Goal: Task Accomplishment & Management: Manage account settings

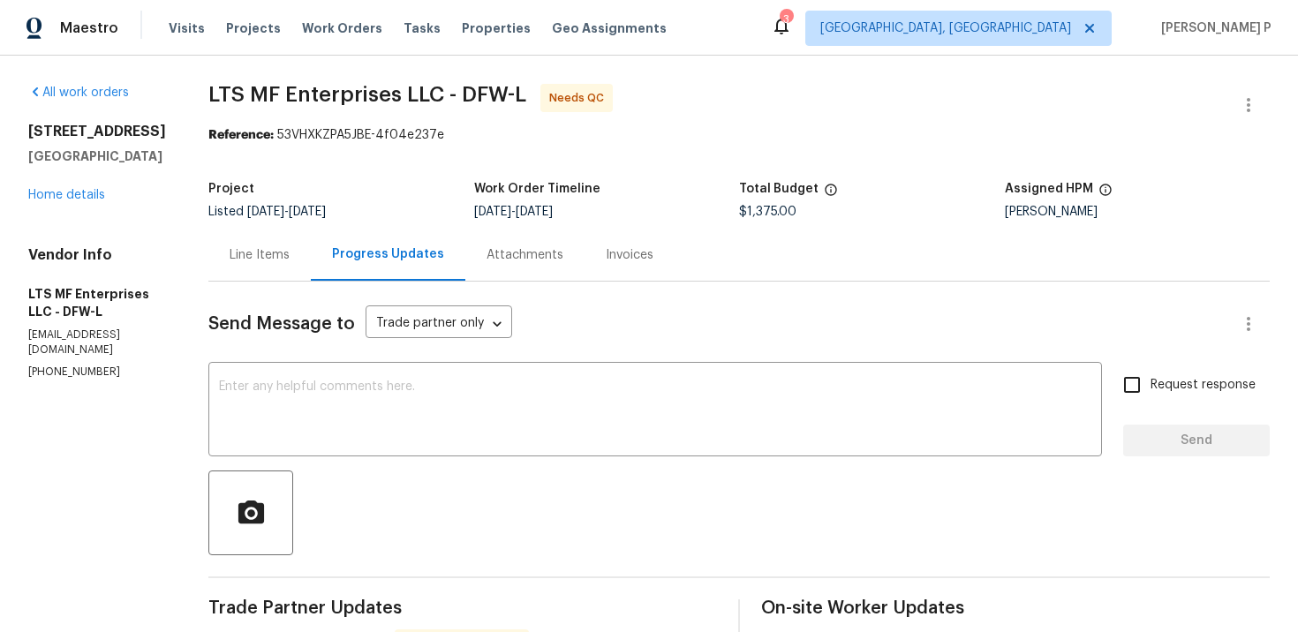
click at [261, 260] on div "Line Items" at bounding box center [260, 255] width 60 height 18
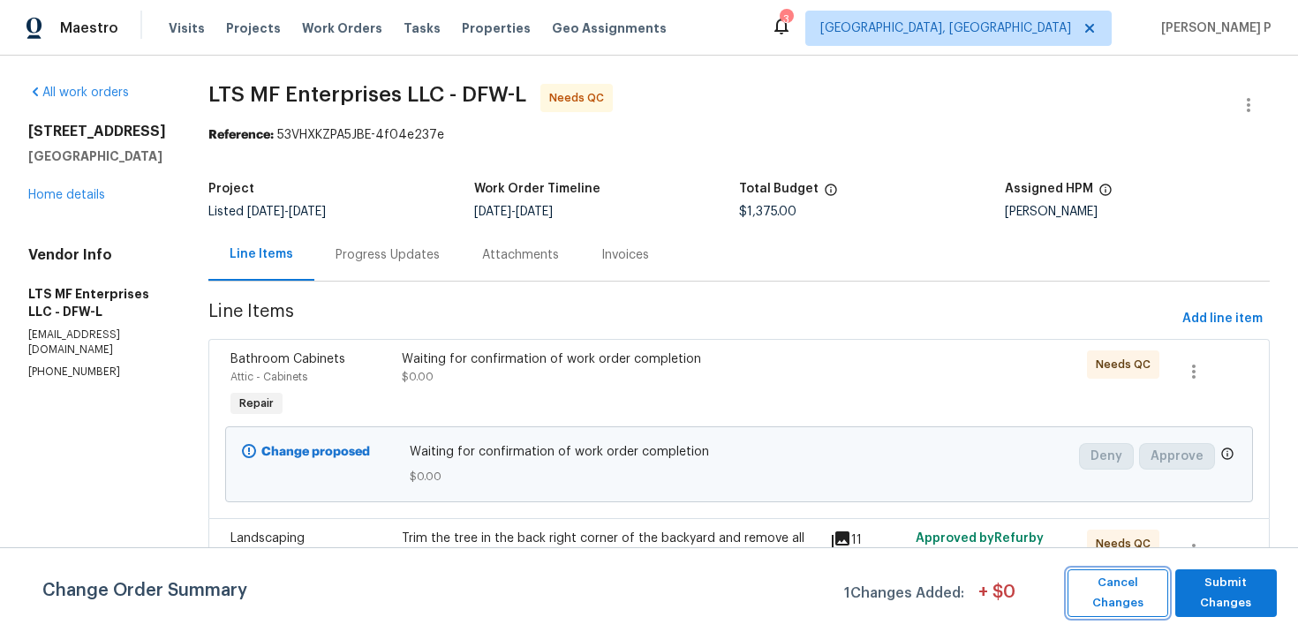
click at [1145, 582] on span "Cancel Changes" at bounding box center [1118, 593] width 83 height 41
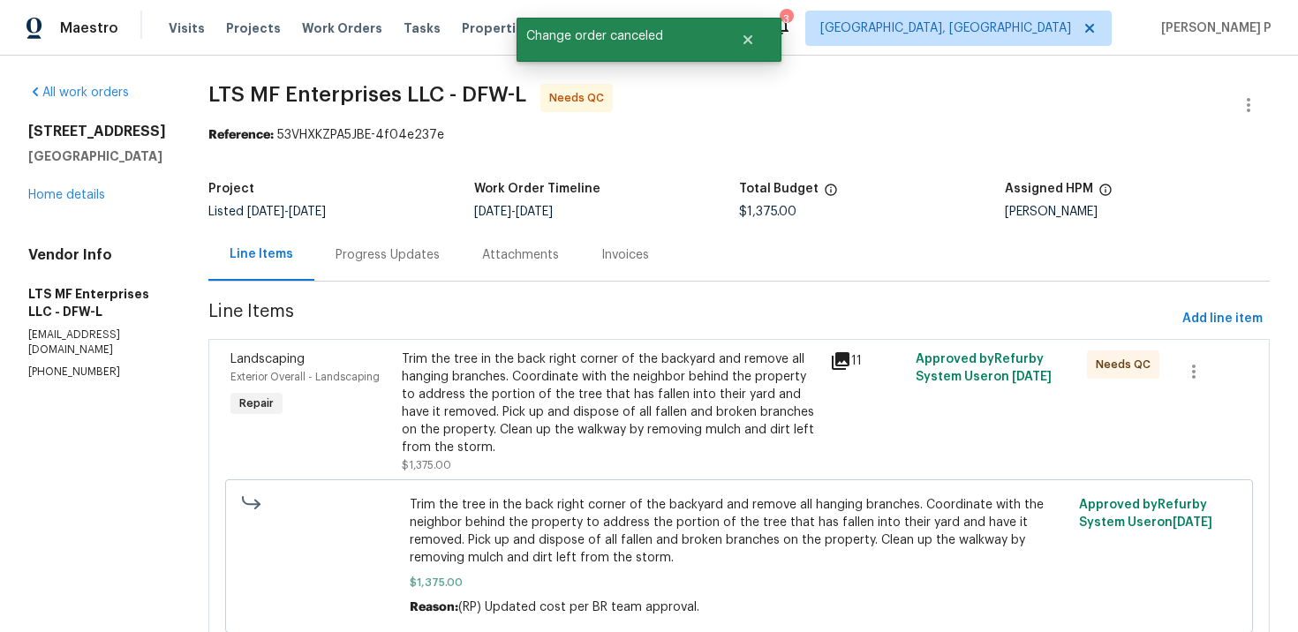
click at [372, 268] on div "Progress Updates" at bounding box center [387, 255] width 147 height 52
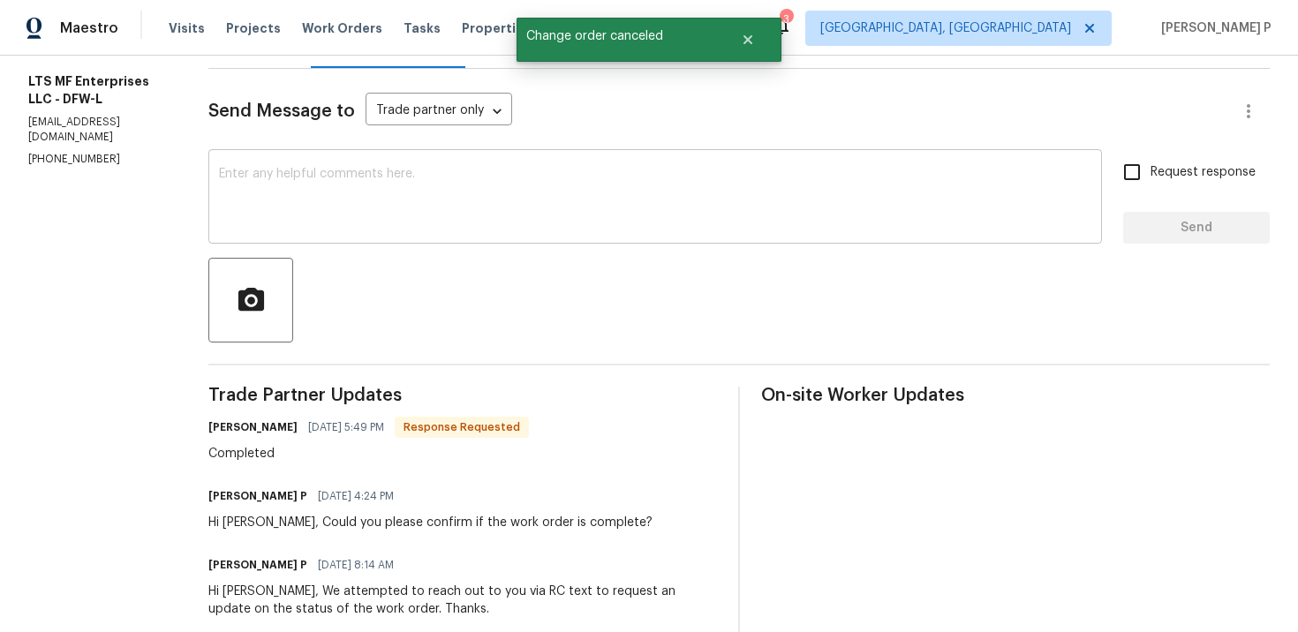
scroll to position [191, 0]
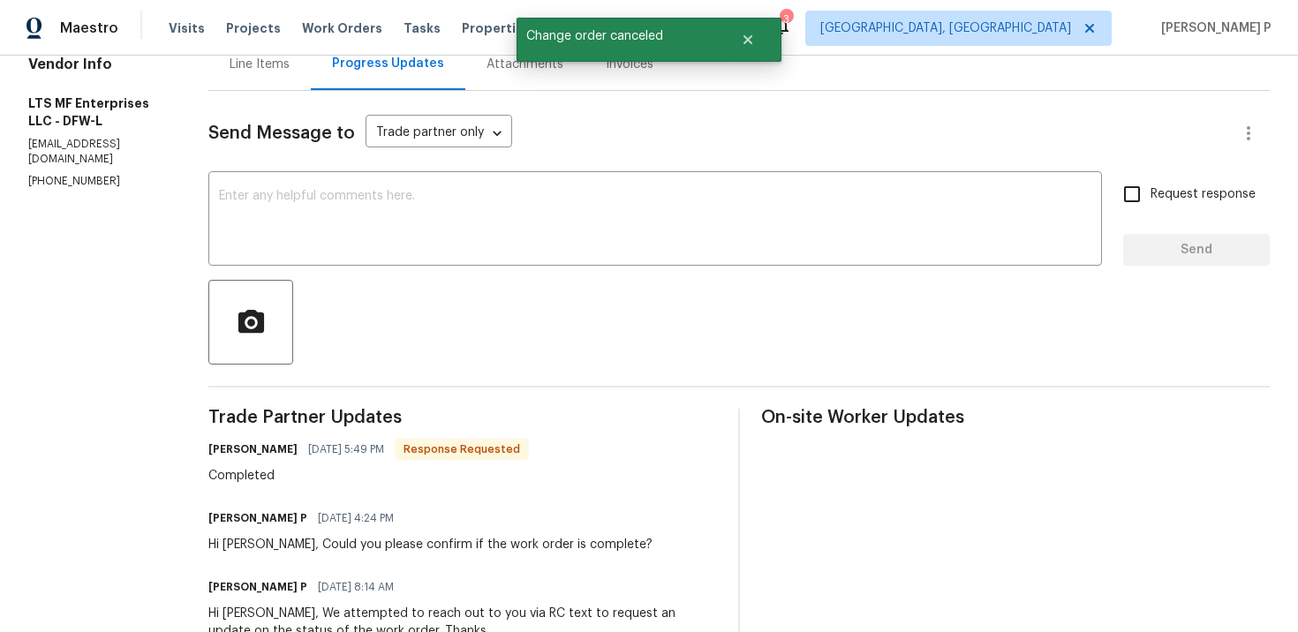
click at [254, 71] on div "Line Items" at bounding box center [260, 65] width 60 height 18
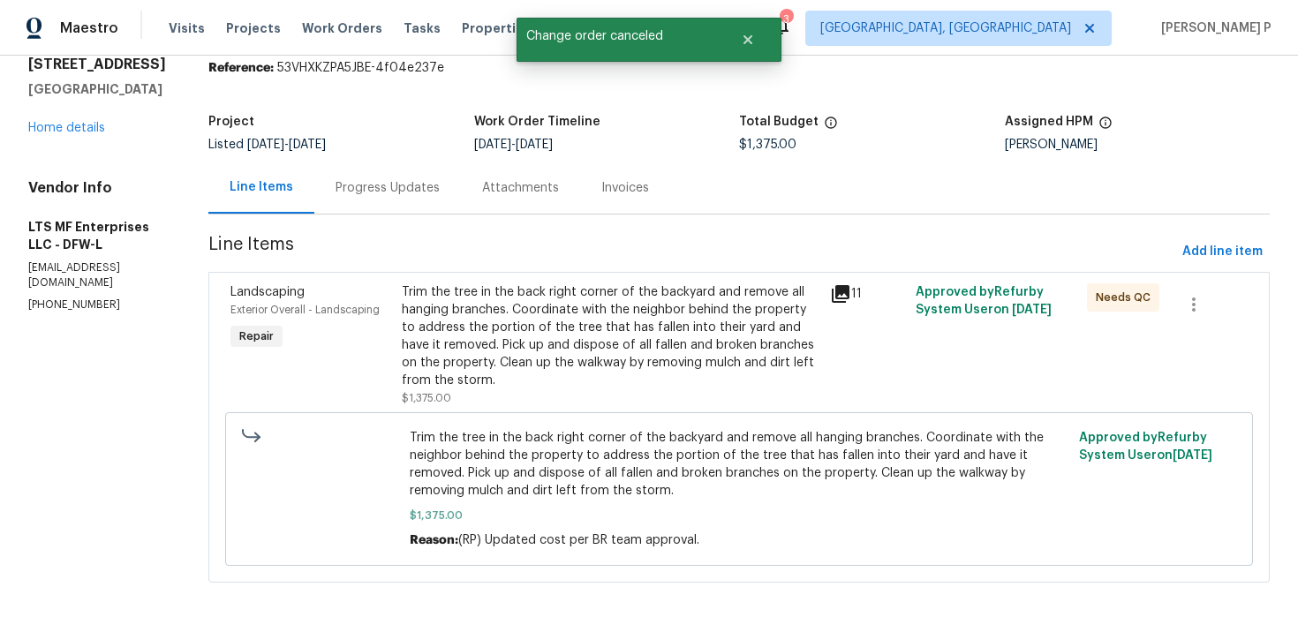
scroll to position [68, 0]
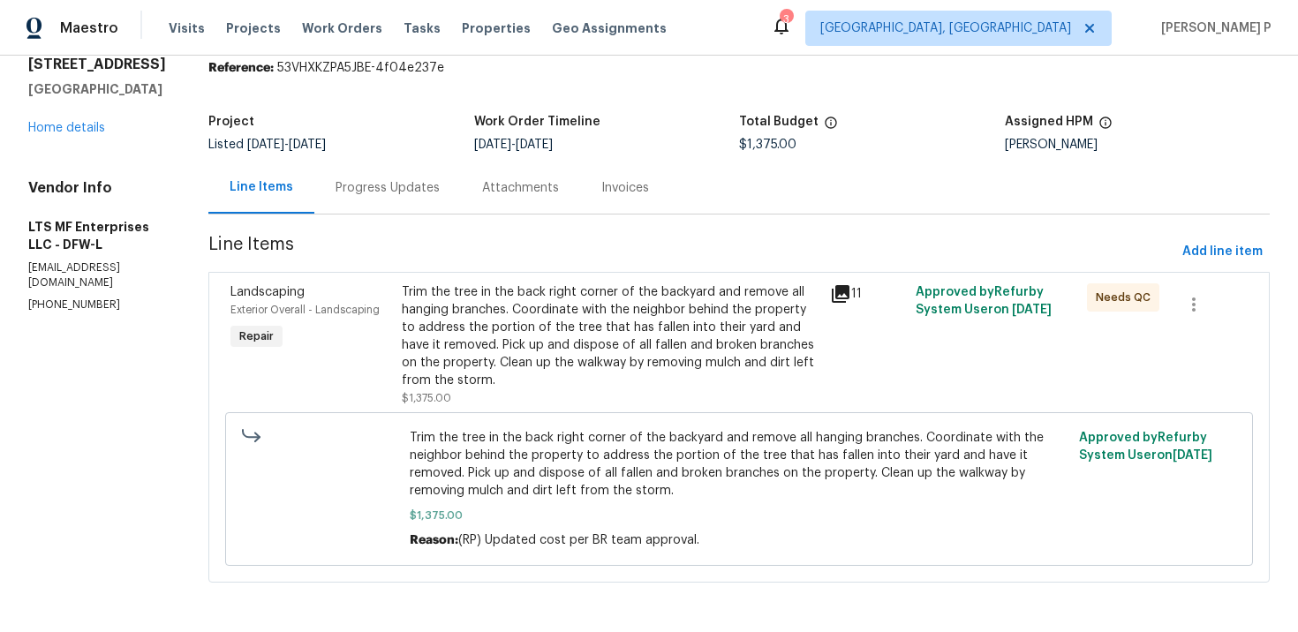
click at [474, 320] on div "Trim the tree in the back right corner of the backyard and remove all hanging b…" at bounding box center [611, 337] width 418 height 106
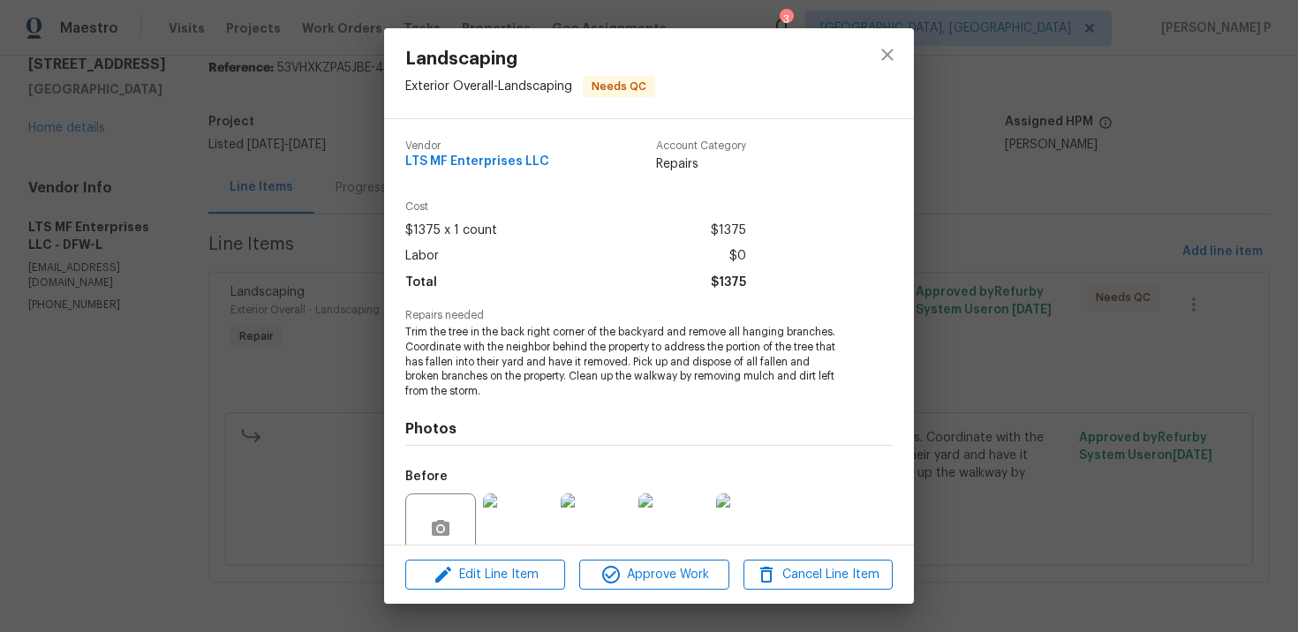
scroll to position [152, 0]
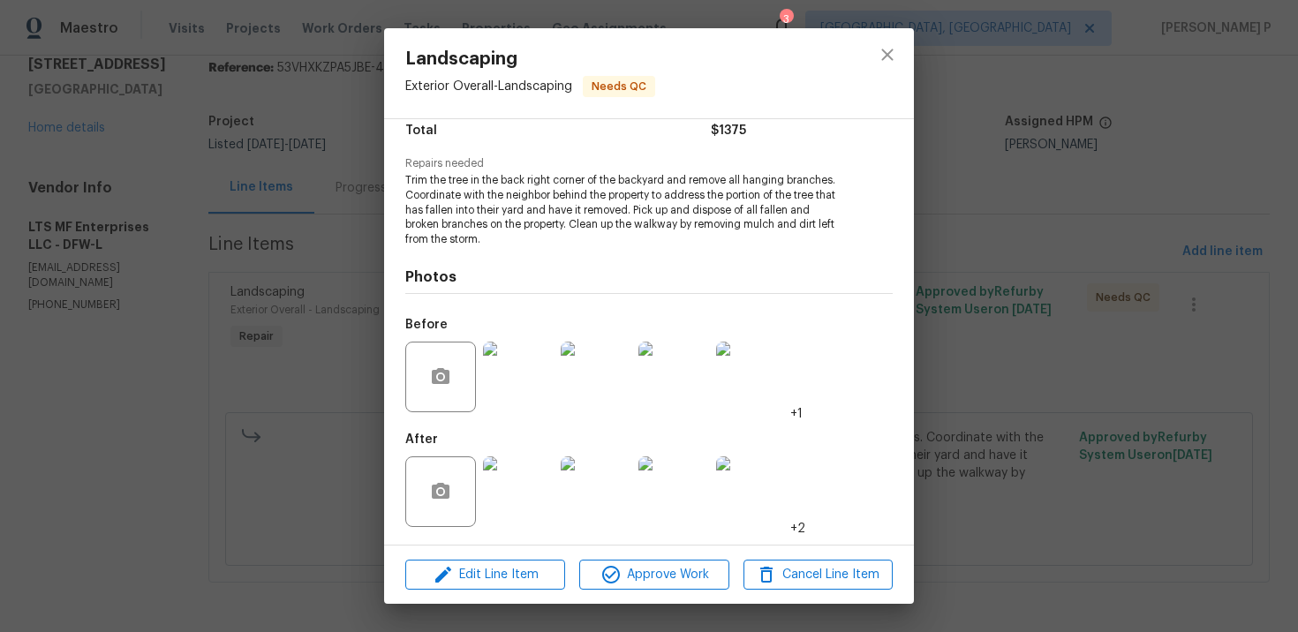
click at [504, 481] on img at bounding box center [518, 492] width 71 height 71
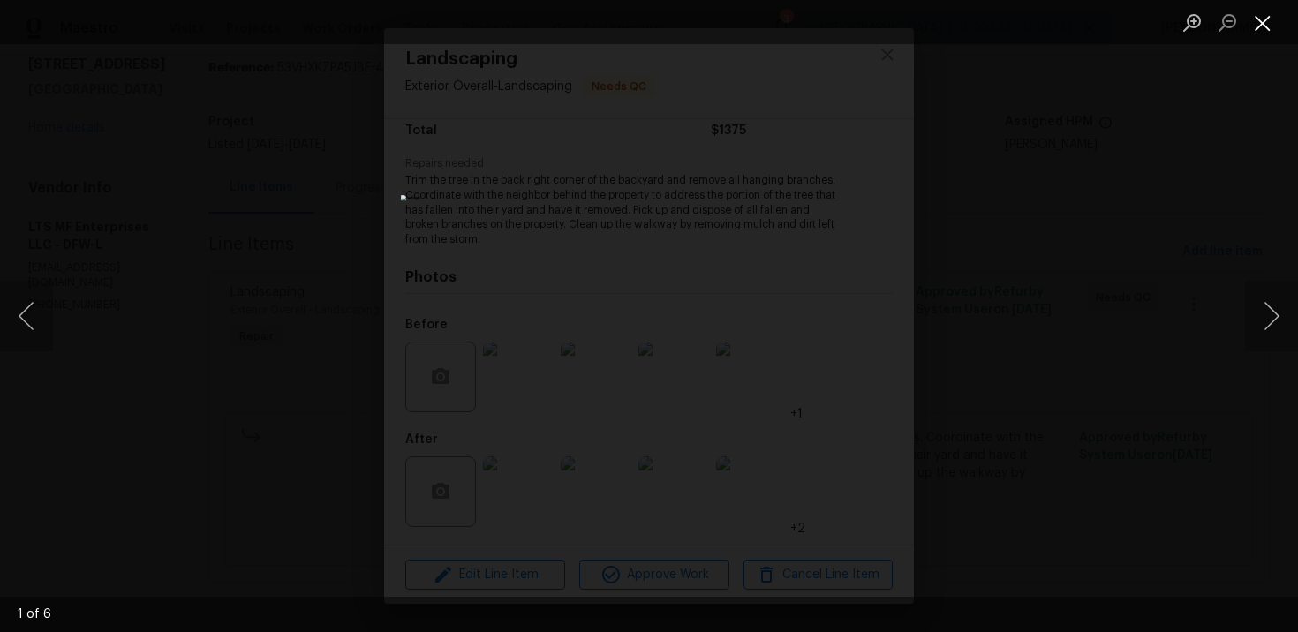
click at [1267, 22] on button "Close lightbox" at bounding box center [1262, 22] width 35 height 31
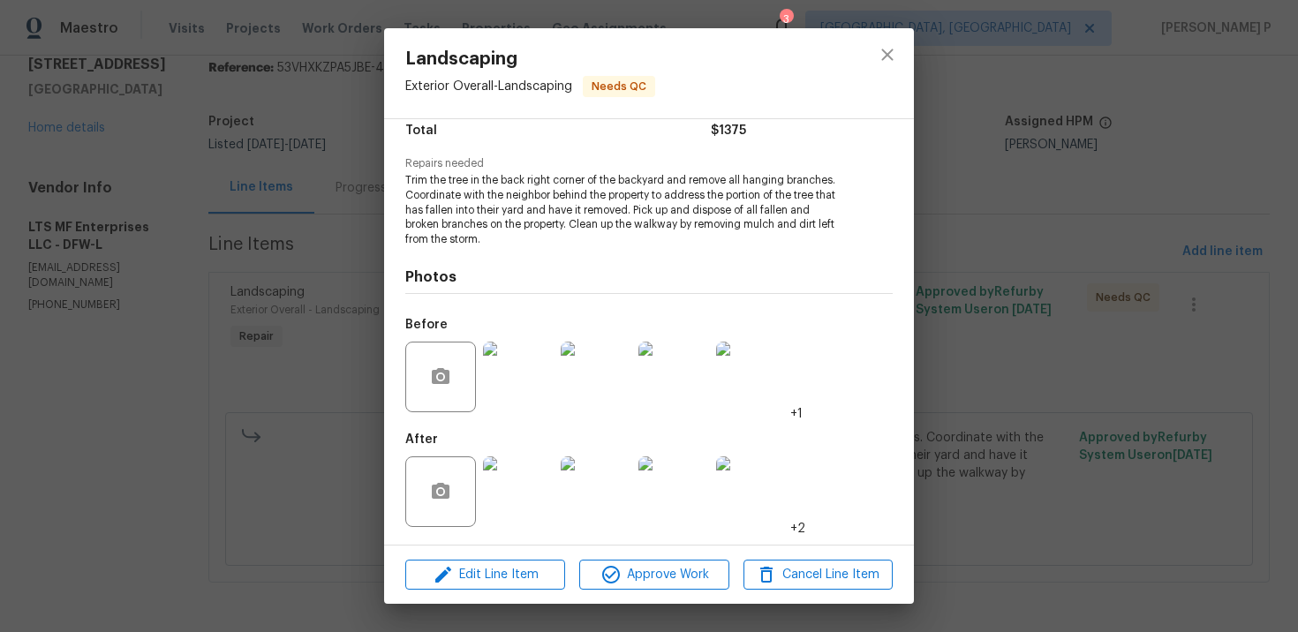
click at [530, 385] on img at bounding box center [518, 377] width 71 height 71
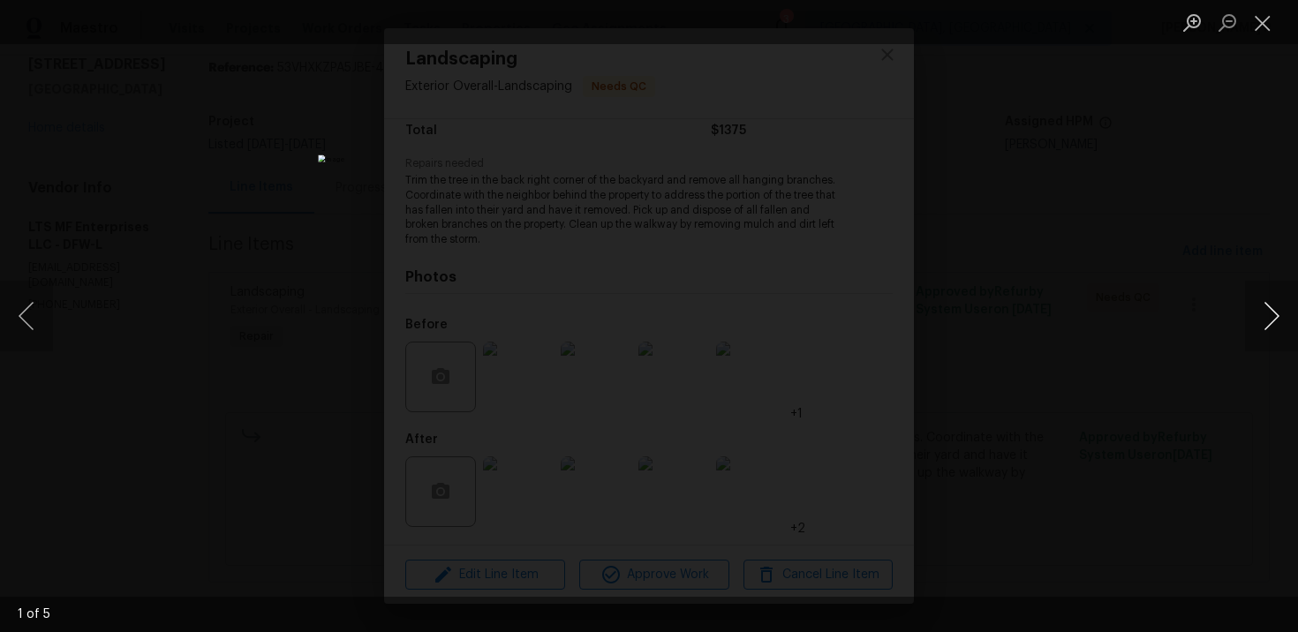
click at [1275, 314] on button "Next image" at bounding box center [1271, 316] width 53 height 71
click at [1263, 21] on button "Close lightbox" at bounding box center [1262, 22] width 35 height 31
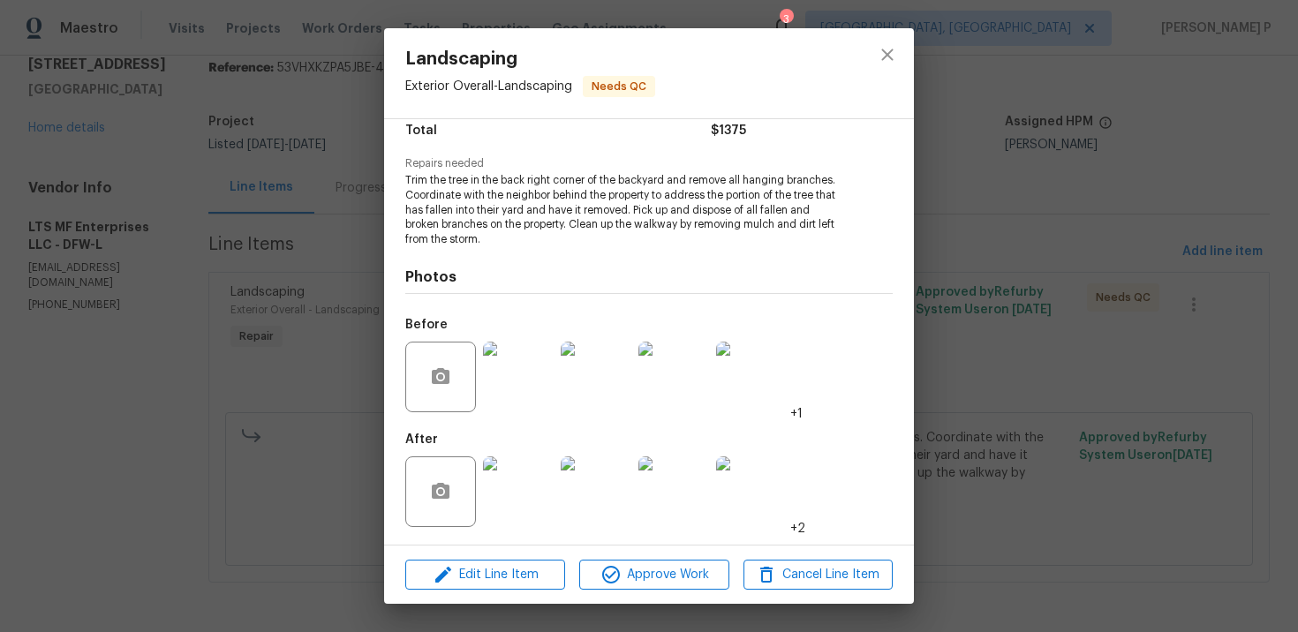
click at [505, 495] on img at bounding box center [518, 492] width 71 height 71
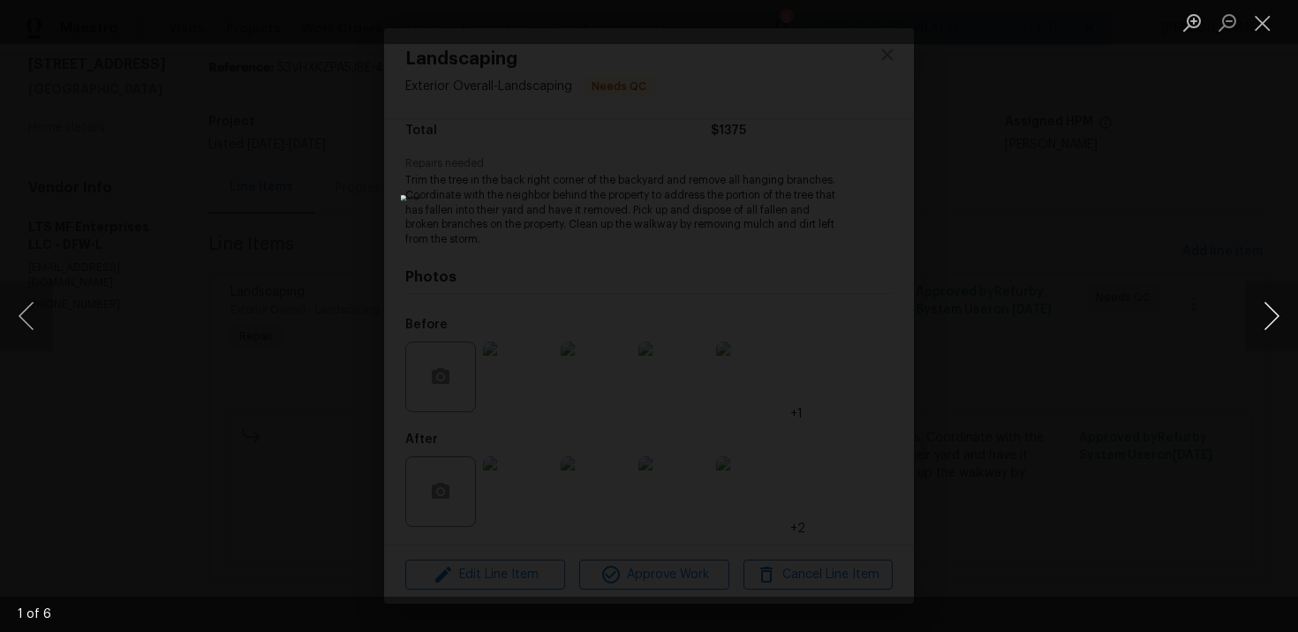
click at [1264, 313] on button "Next image" at bounding box center [1271, 316] width 53 height 71
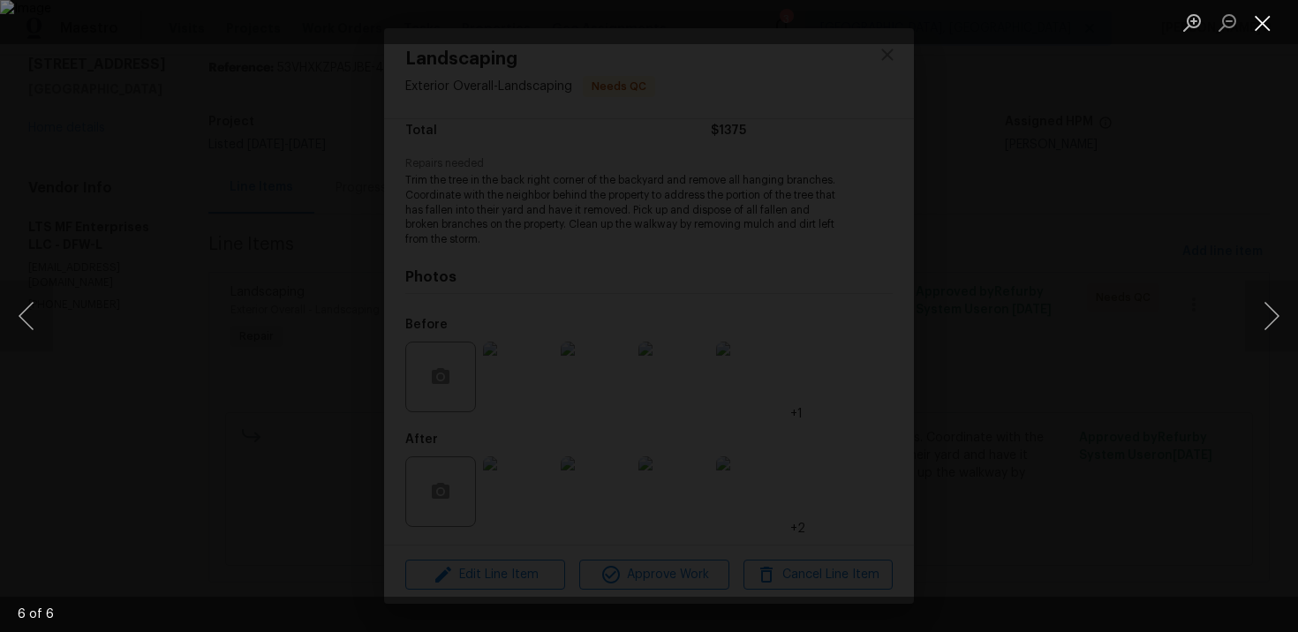
click at [1269, 20] on button "Close lightbox" at bounding box center [1262, 22] width 35 height 31
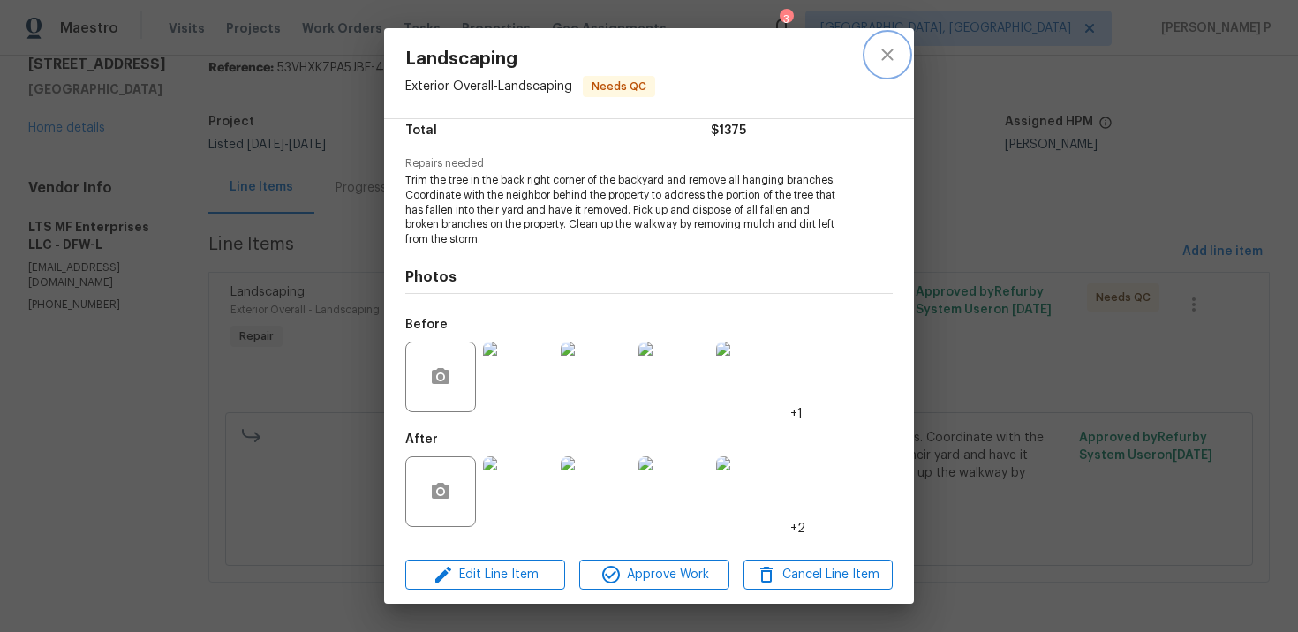
click at [890, 52] on icon "close" at bounding box center [886, 54] width 11 height 11
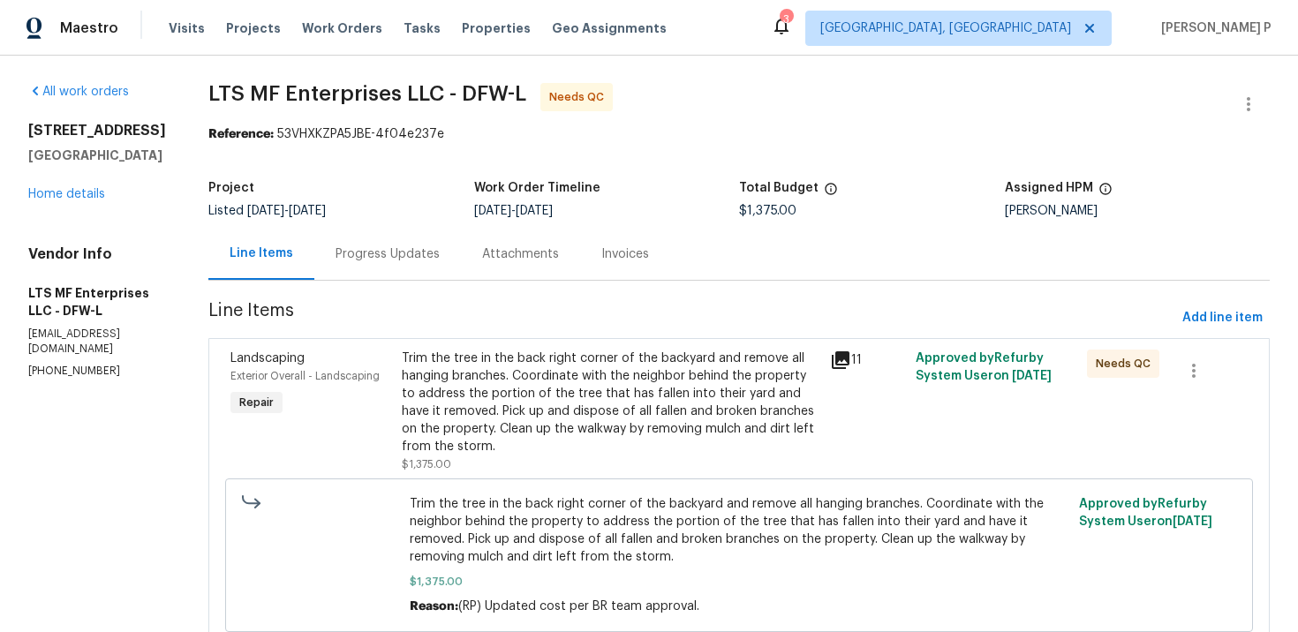
scroll to position [0, 0]
click at [381, 263] on div "Progress Updates" at bounding box center [388, 255] width 104 height 18
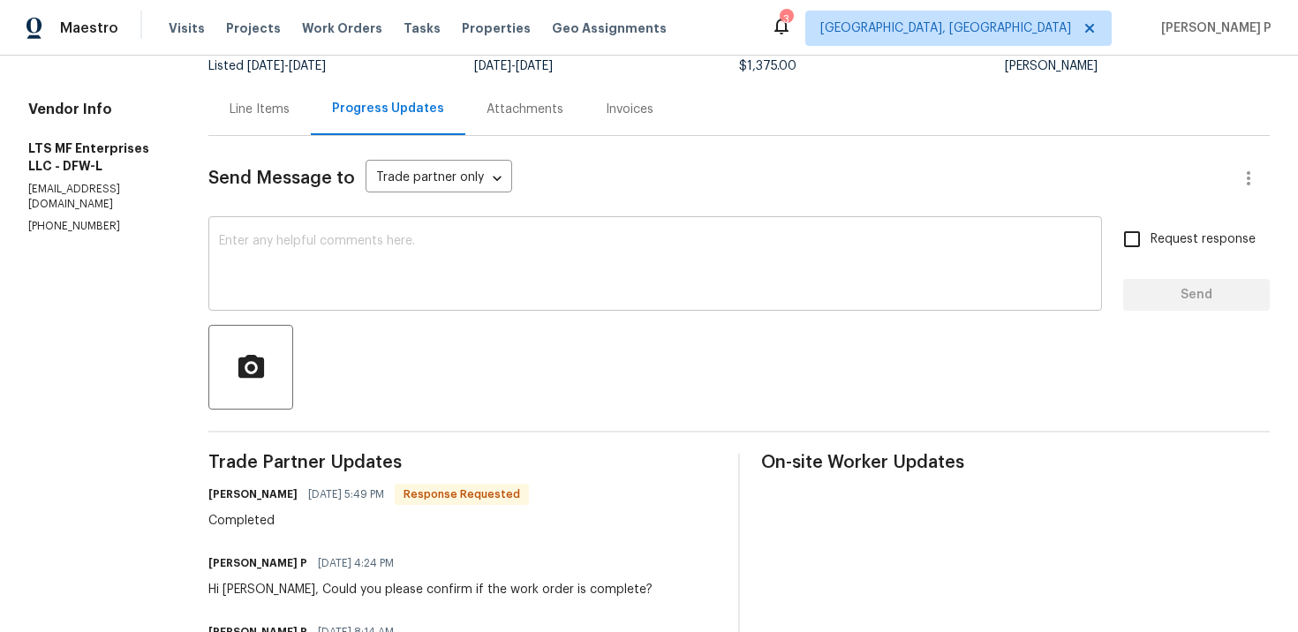
scroll to position [147, 0]
click at [359, 291] on textarea at bounding box center [655, 264] width 873 height 62
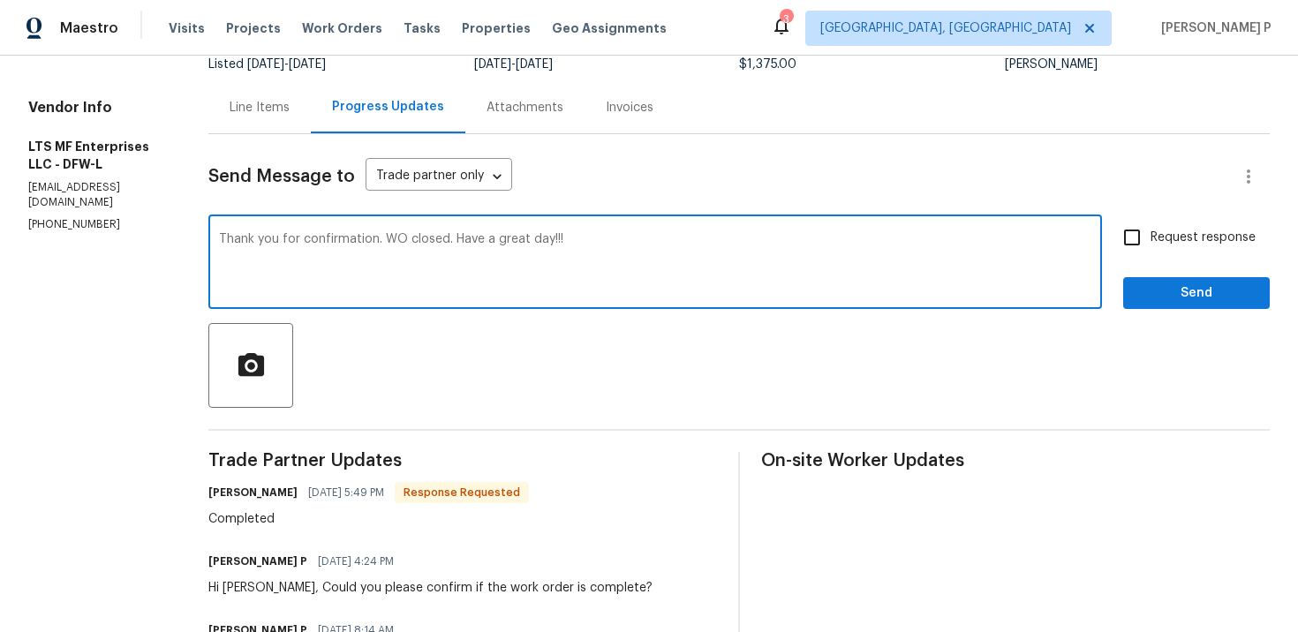
type textarea "Thank you for confirmation. WO closed. Have a great day!!!"
click at [1153, 299] on span "Send" at bounding box center [1197, 294] width 118 height 22
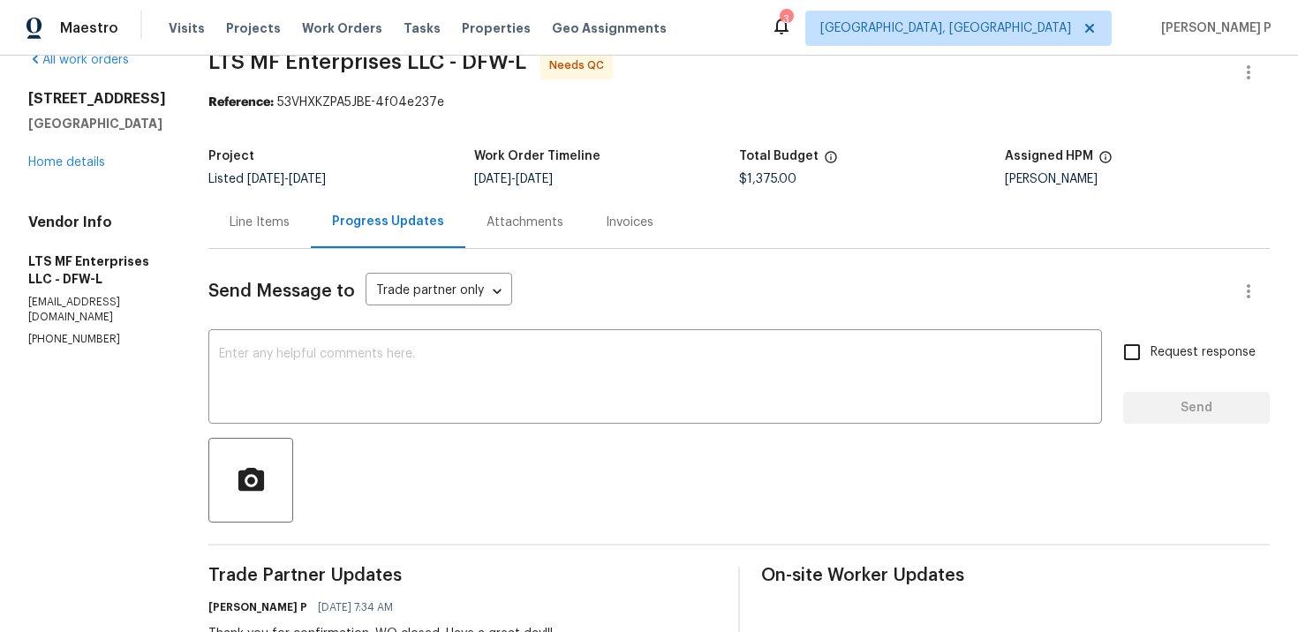
scroll to position [0, 0]
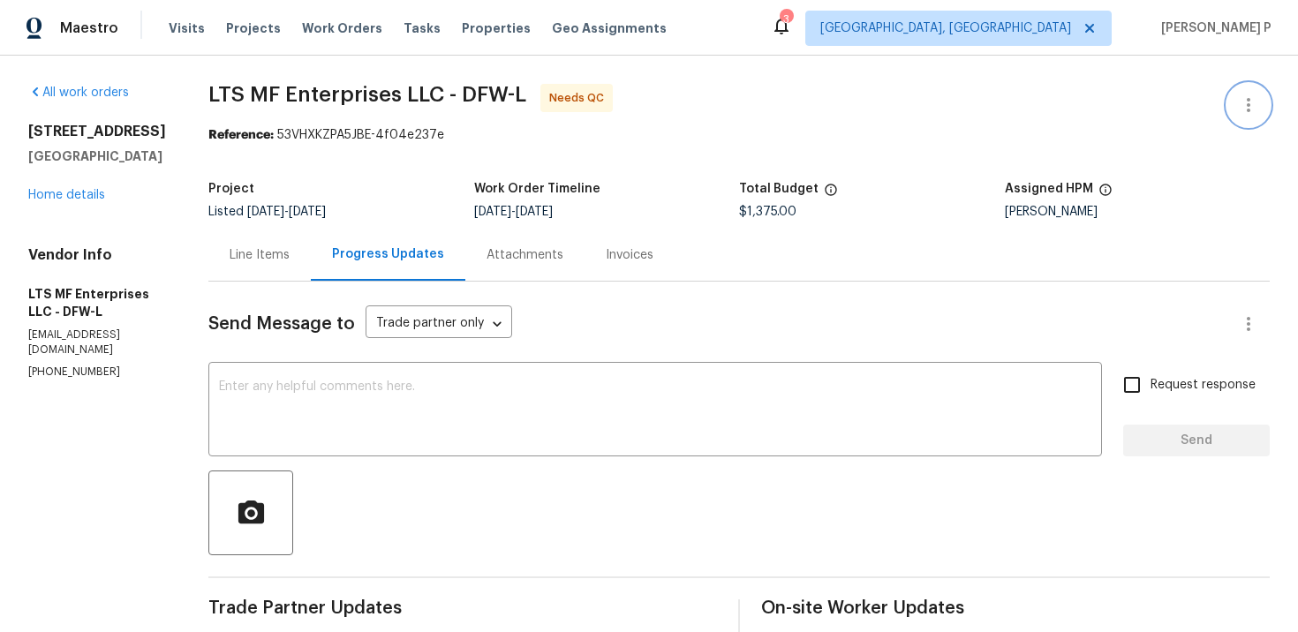
click at [1239, 111] on icon "button" at bounding box center [1248, 105] width 21 height 21
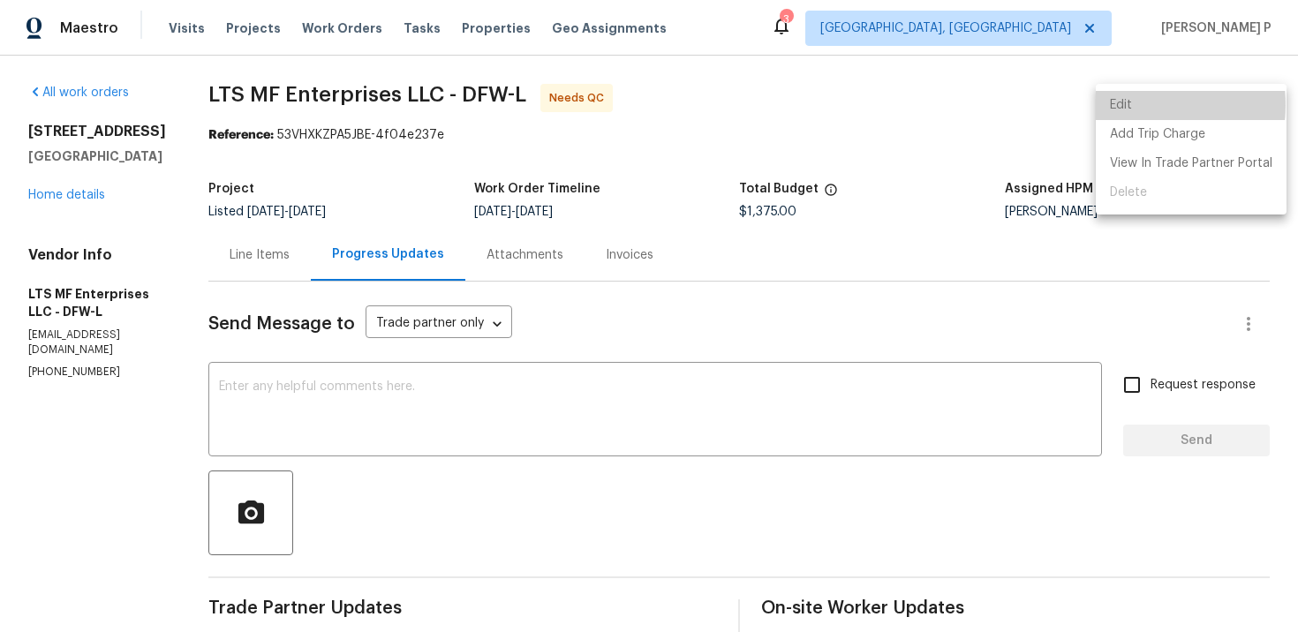
click at [1125, 105] on li "Edit" at bounding box center [1191, 105] width 191 height 29
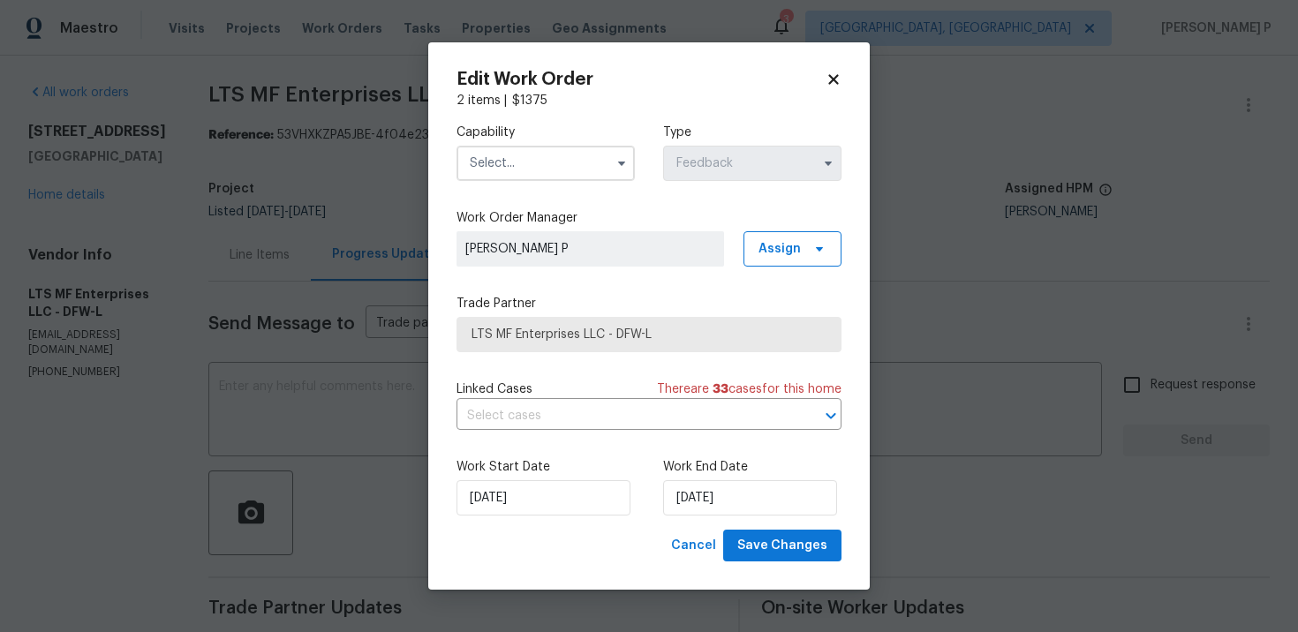
click at [596, 164] on input "text" at bounding box center [546, 163] width 178 height 35
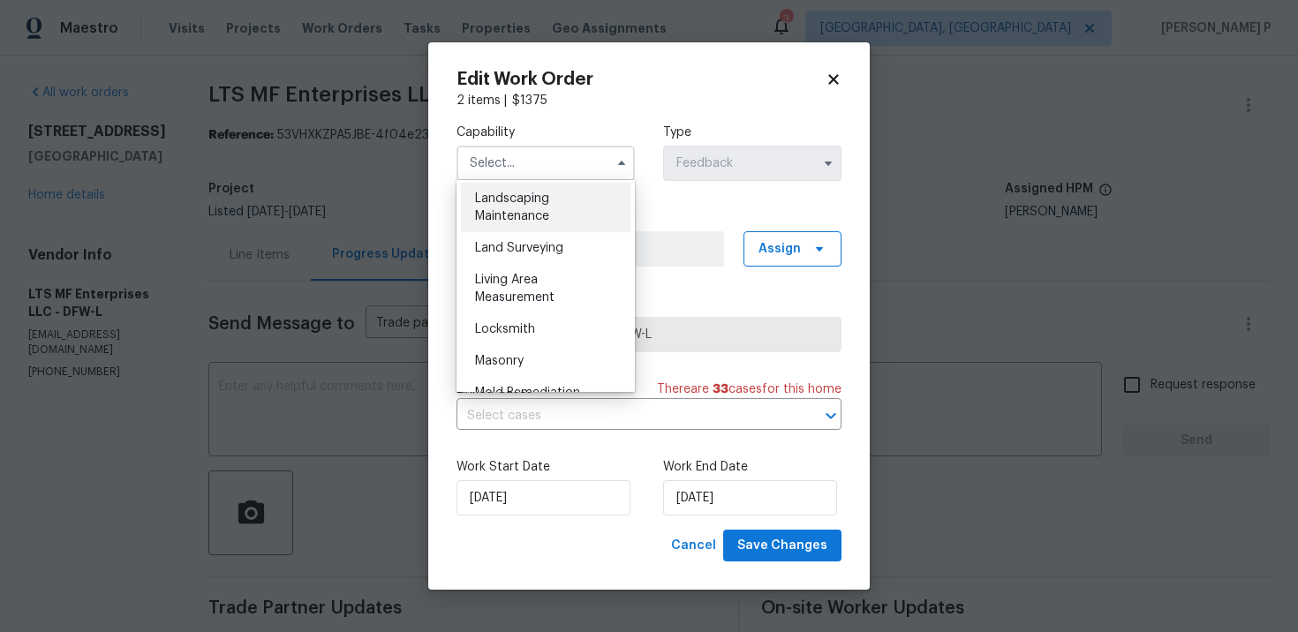
click at [533, 200] on span "Landscaping Maintenance" at bounding box center [512, 208] width 74 height 30
type input "Landscaping Maintenance"
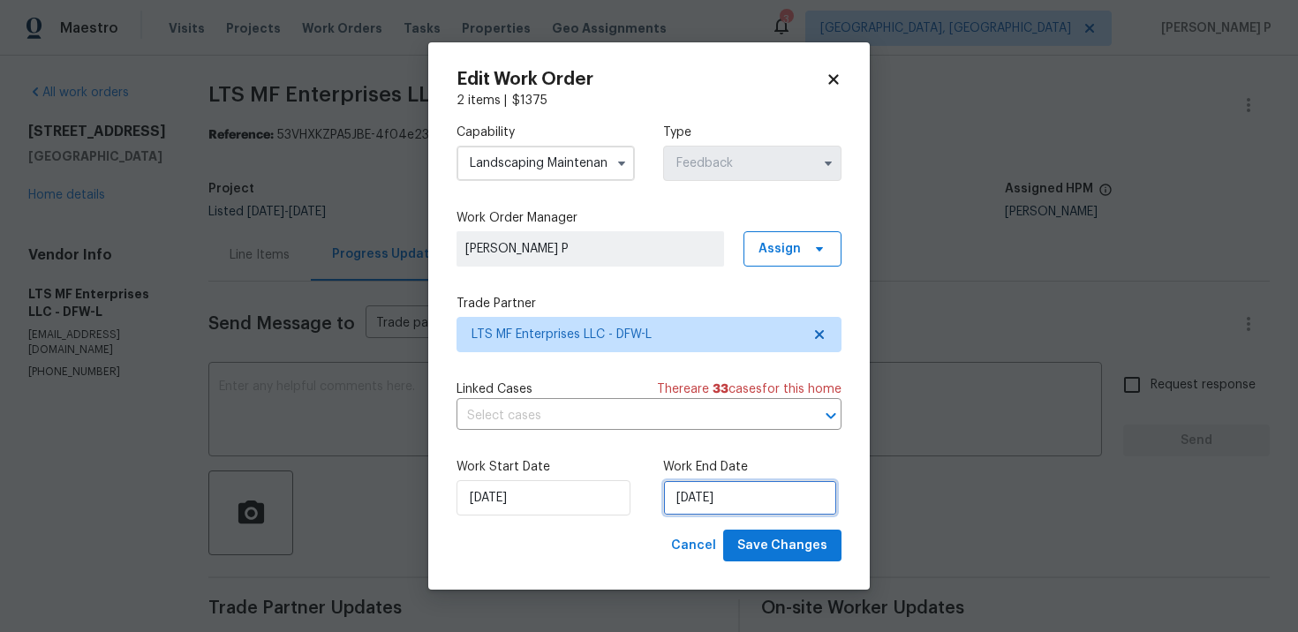
click at [729, 488] on input "9/25/2025" at bounding box center [750, 497] width 174 height 35
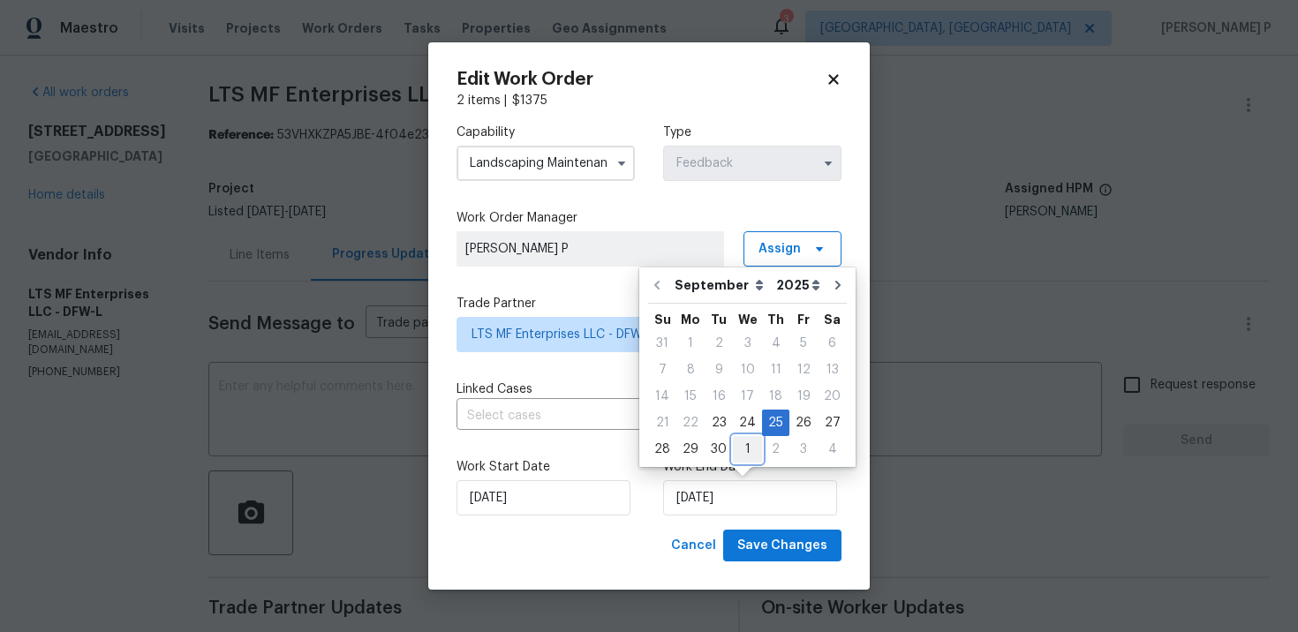
click at [742, 444] on div "1" at bounding box center [747, 449] width 29 height 25
type input "10/1/2025"
select select "9"
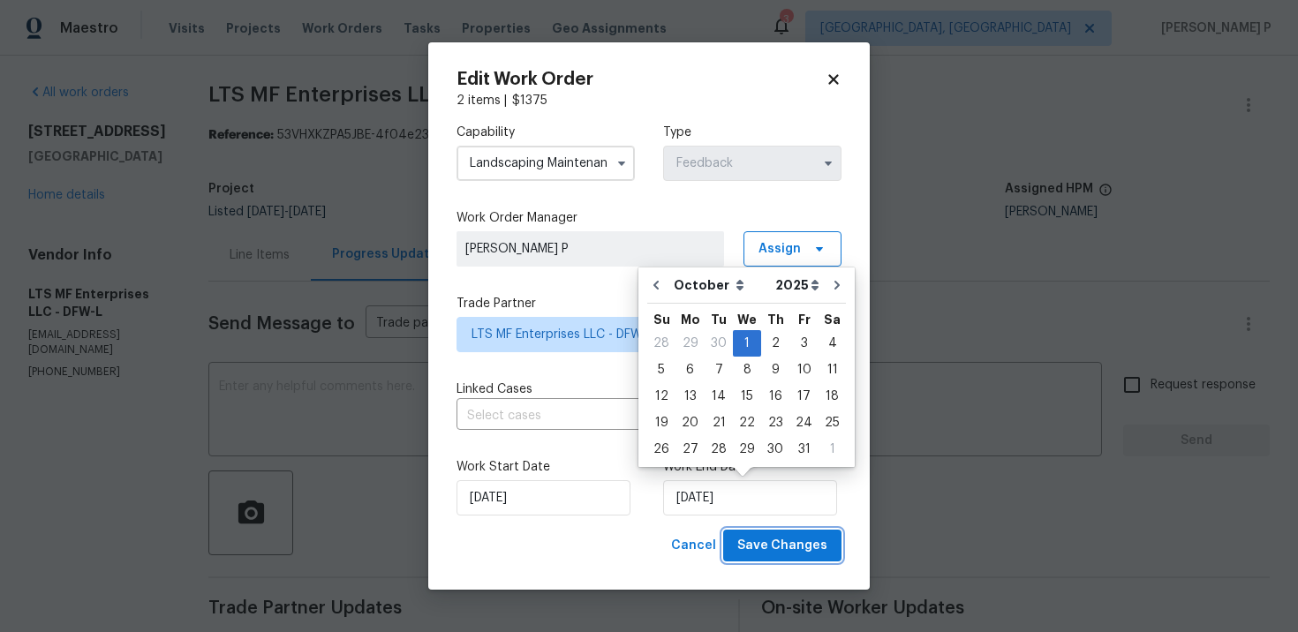
click at [786, 541] on span "Save Changes" at bounding box center [782, 546] width 90 height 22
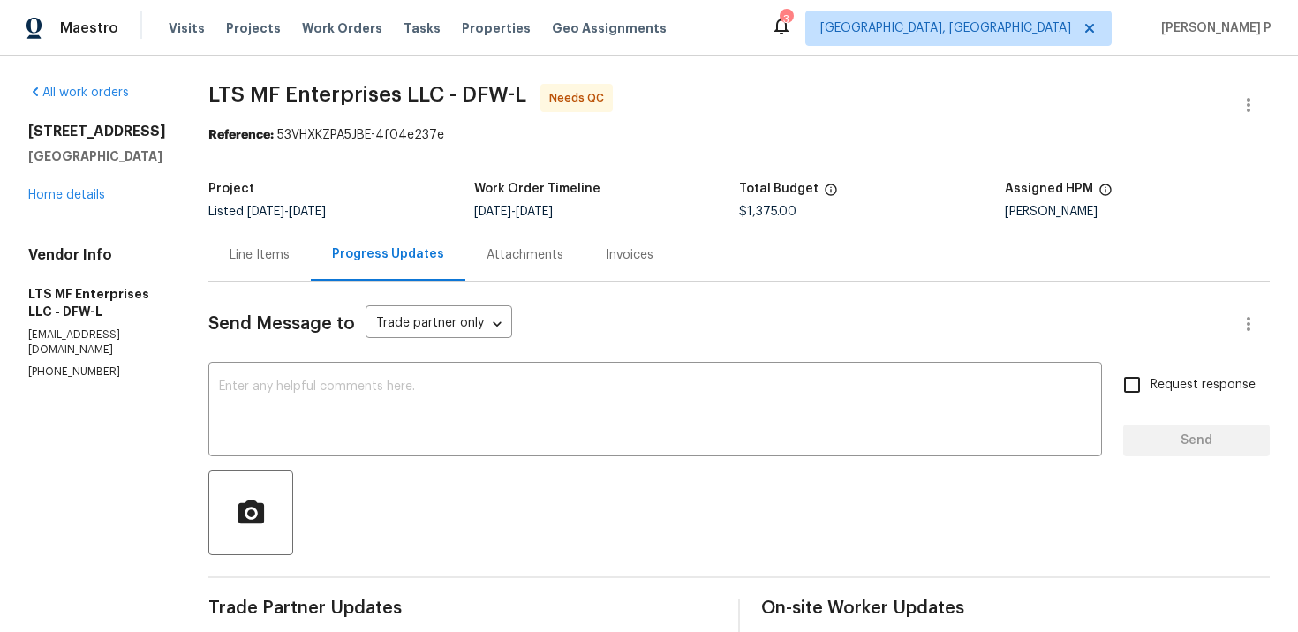
click at [260, 253] on div "Line Items" at bounding box center [260, 255] width 60 height 18
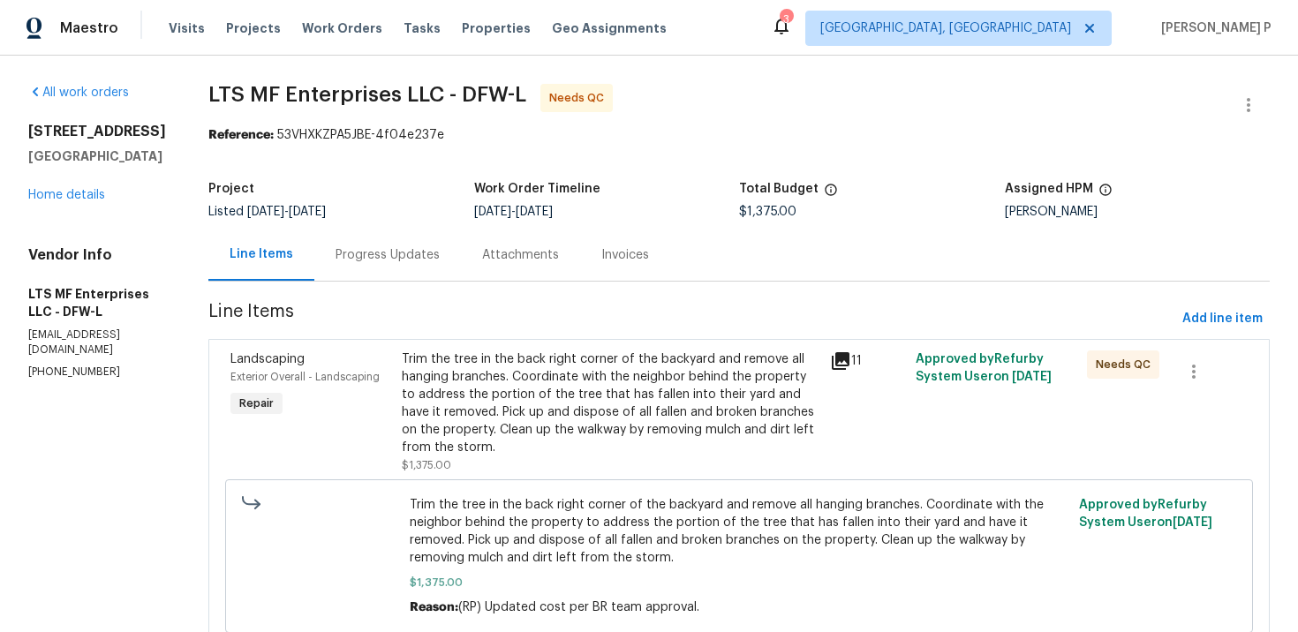
click at [671, 390] on div "Trim the tree in the back right corner of the backyard and remove all hanging b…" at bounding box center [611, 404] width 418 height 106
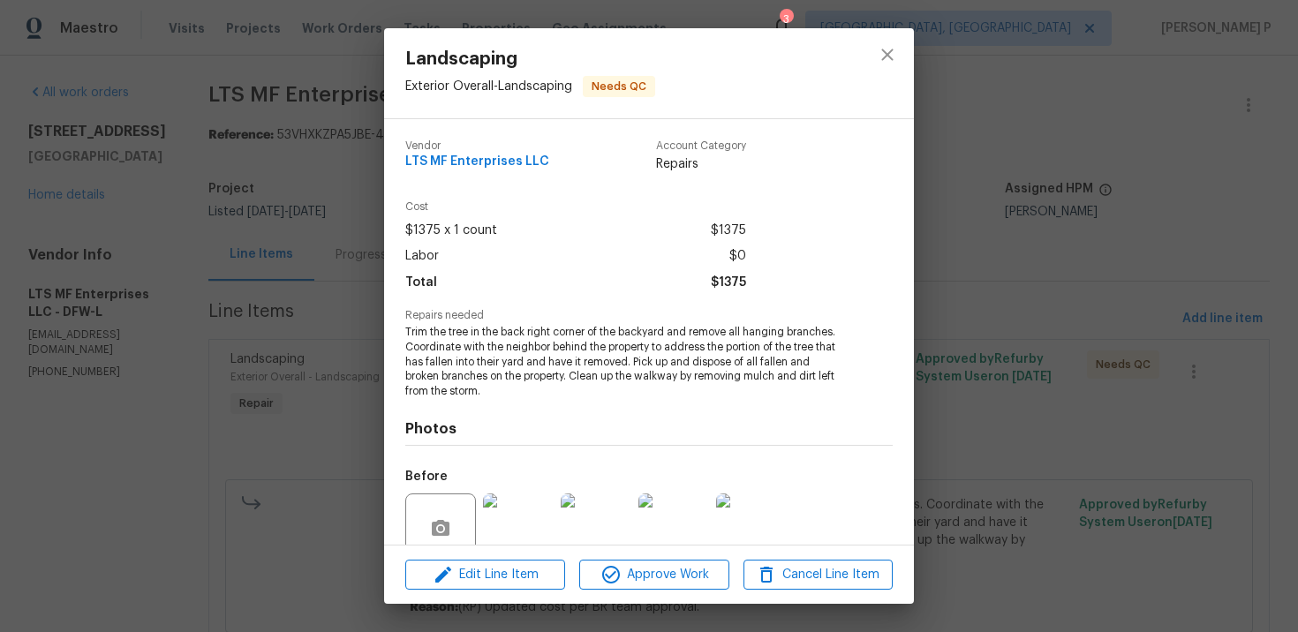
scroll to position [152, 0]
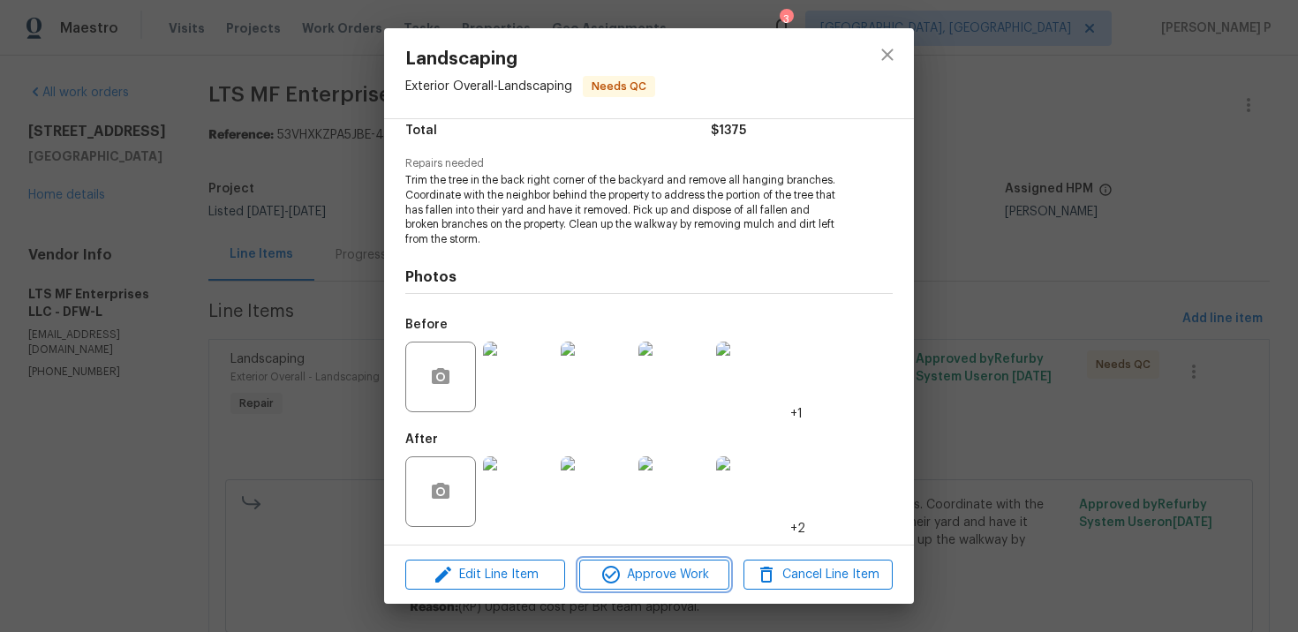
click at [657, 577] on span "Approve Work" at bounding box center [654, 575] width 139 height 22
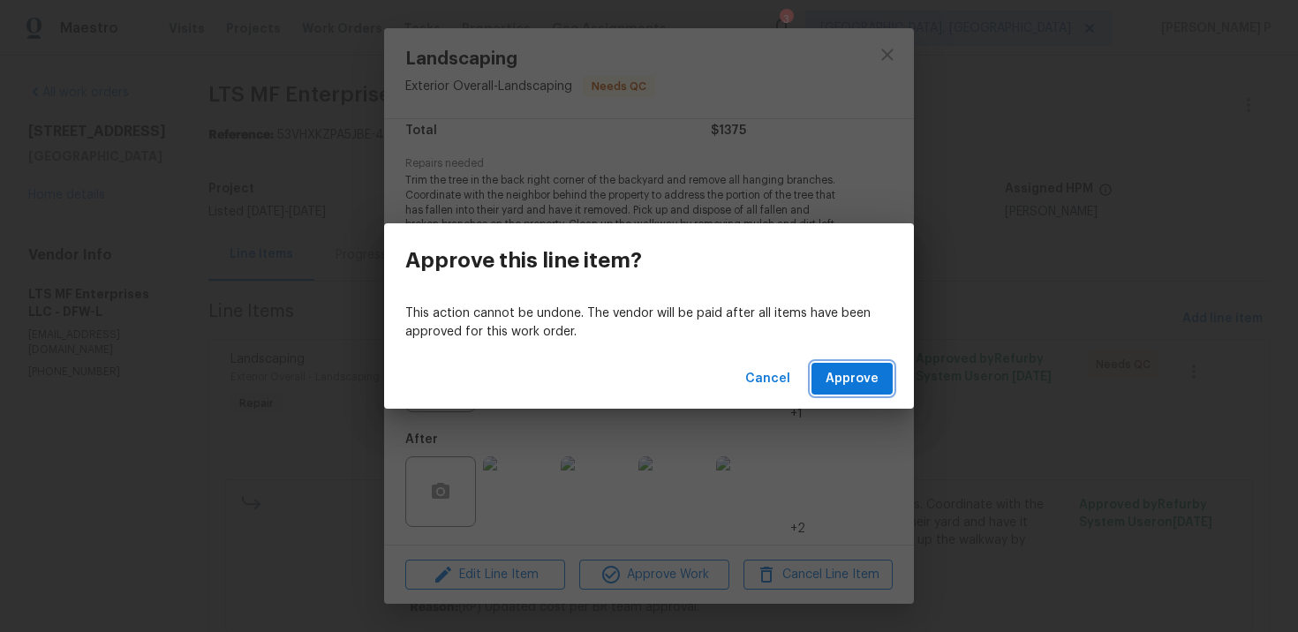
click at [838, 382] on span "Approve" at bounding box center [852, 379] width 53 height 22
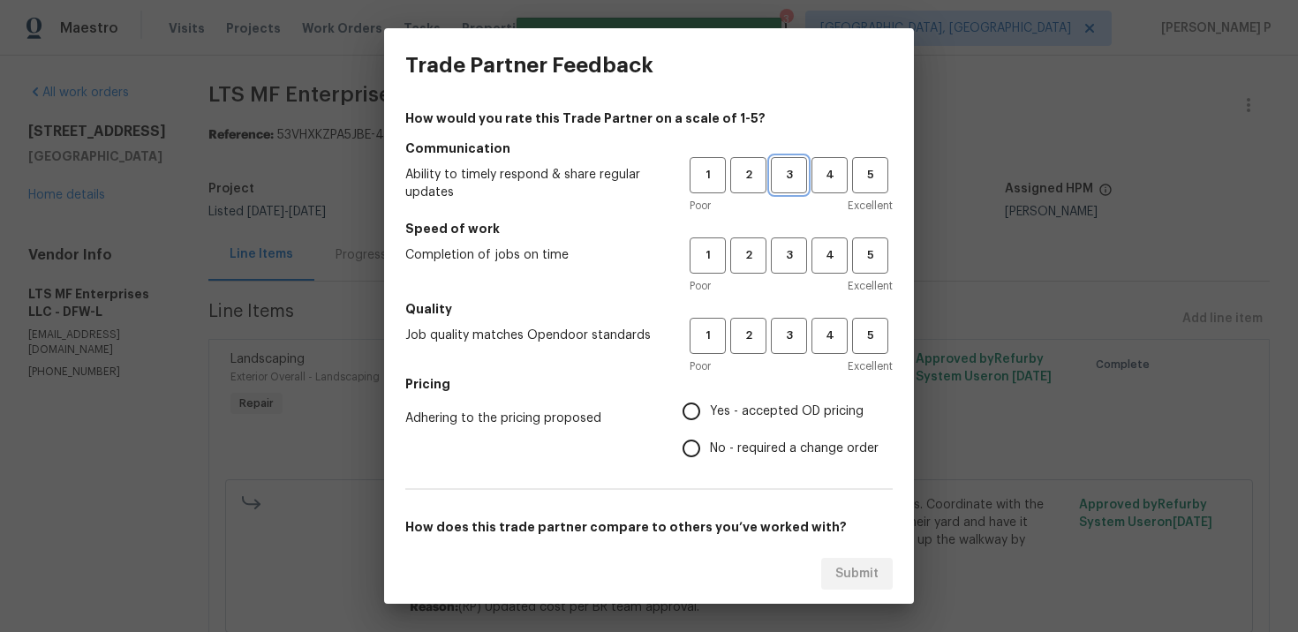
click at [795, 175] on span "3" at bounding box center [789, 175] width 33 height 20
click at [790, 261] on span "3" at bounding box center [789, 256] width 33 height 20
click at [790, 328] on span "3" at bounding box center [789, 336] width 33 height 20
click at [709, 435] on input "No - required a change order" at bounding box center [691, 448] width 37 height 37
radio input "true"
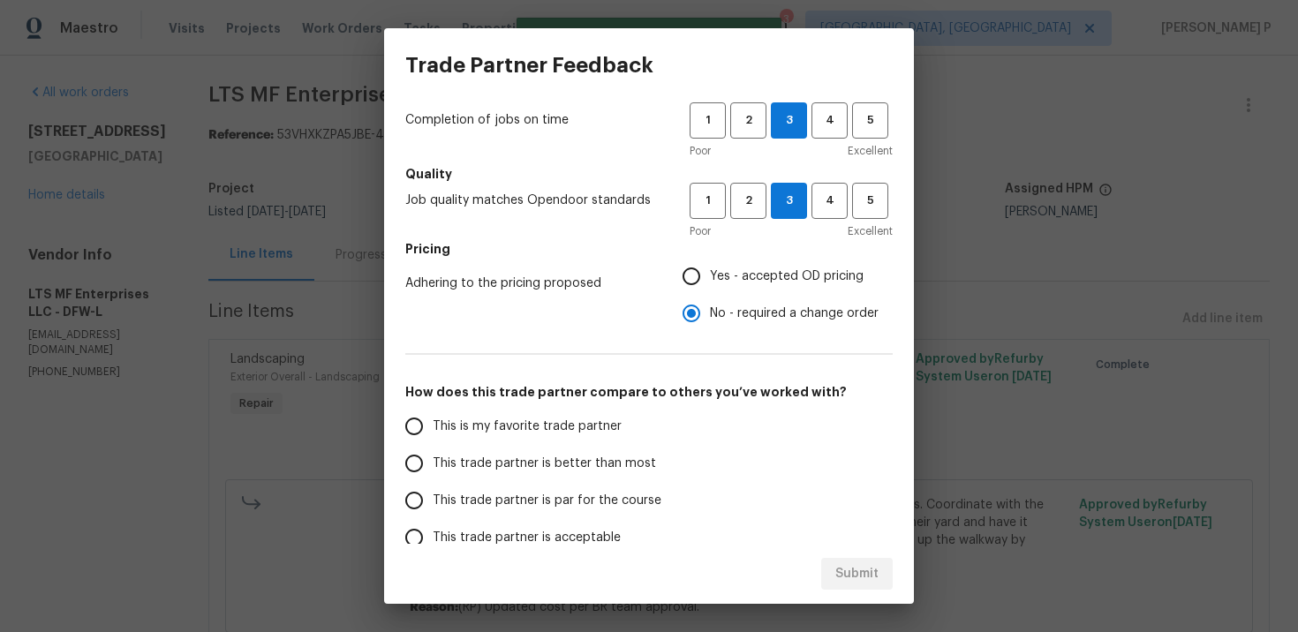
scroll to position [232, 0]
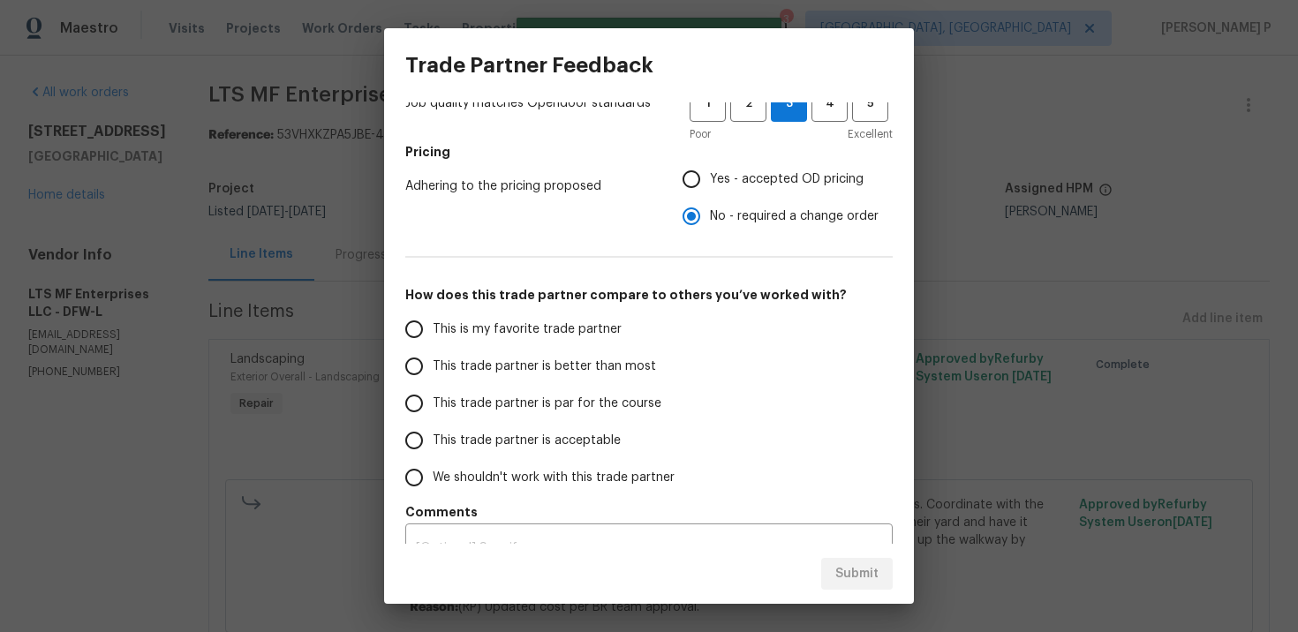
click at [476, 392] on label "This trade partner is par for the course" at bounding box center [535, 403] width 279 height 37
click at [433, 392] on input "This trade partner is par for the course" at bounding box center [414, 403] width 37 height 37
click at [863, 570] on span "Submit" at bounding box center [857, 574] width 43 height 22
radio input "true"
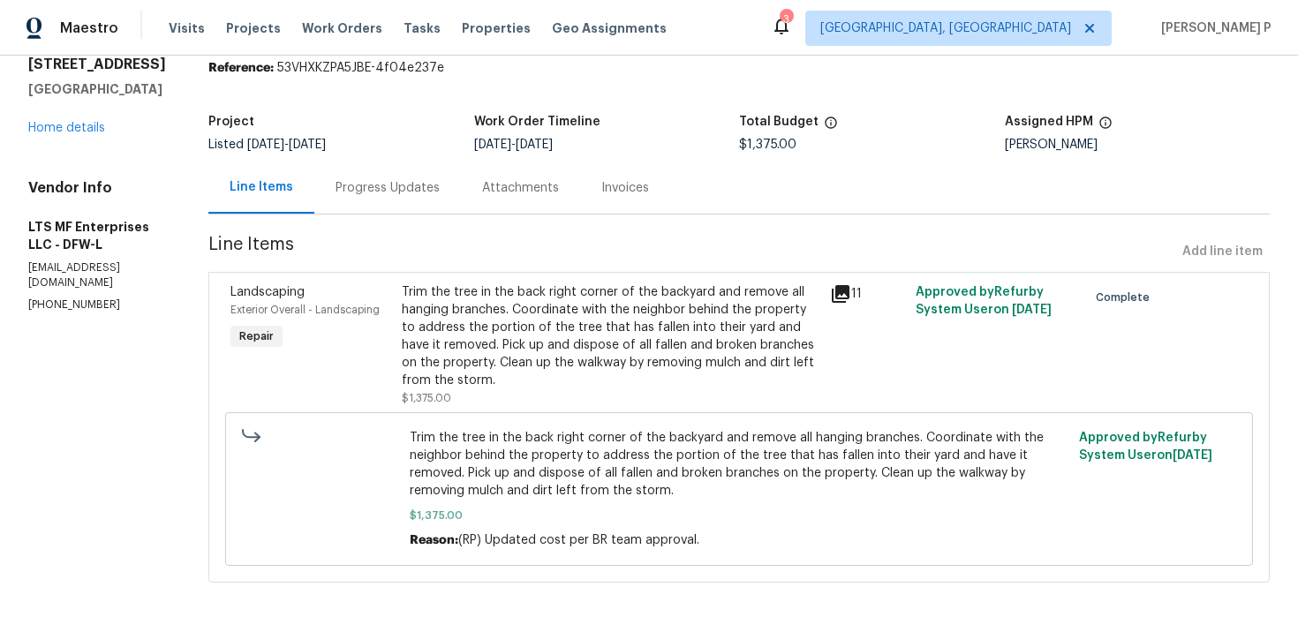
scroll to position [0, 0]
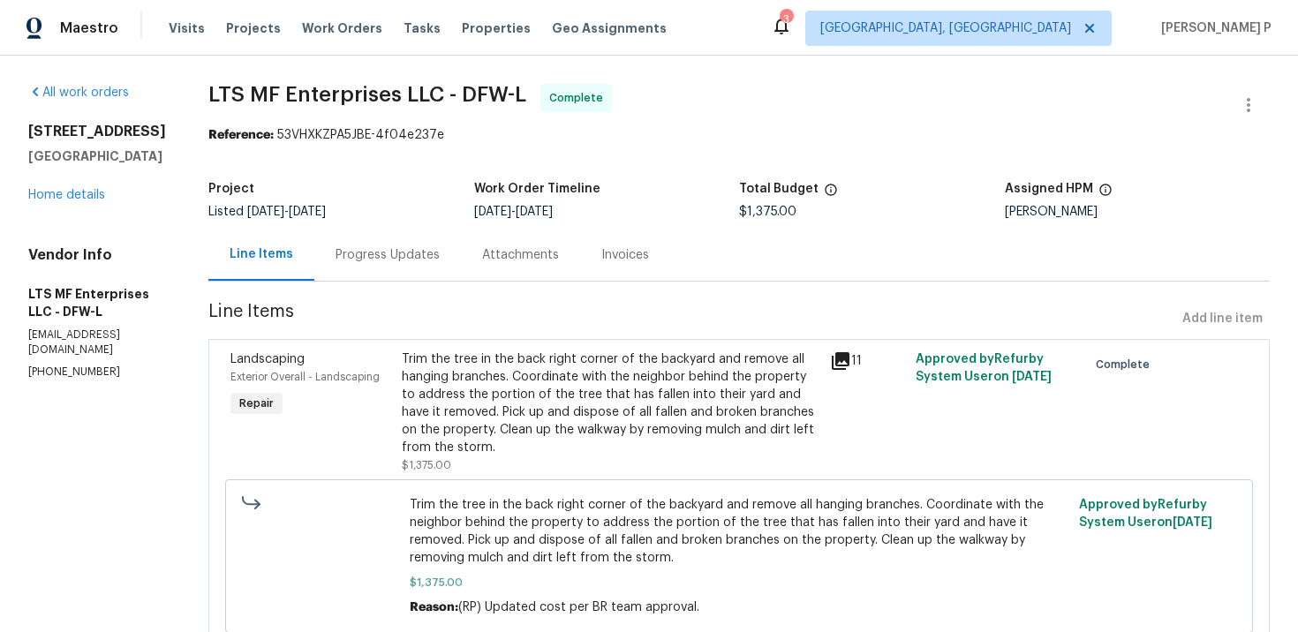
click at [358, 248] on div "Progress Updates" at bounding box center [388, 255] width 104 height 18
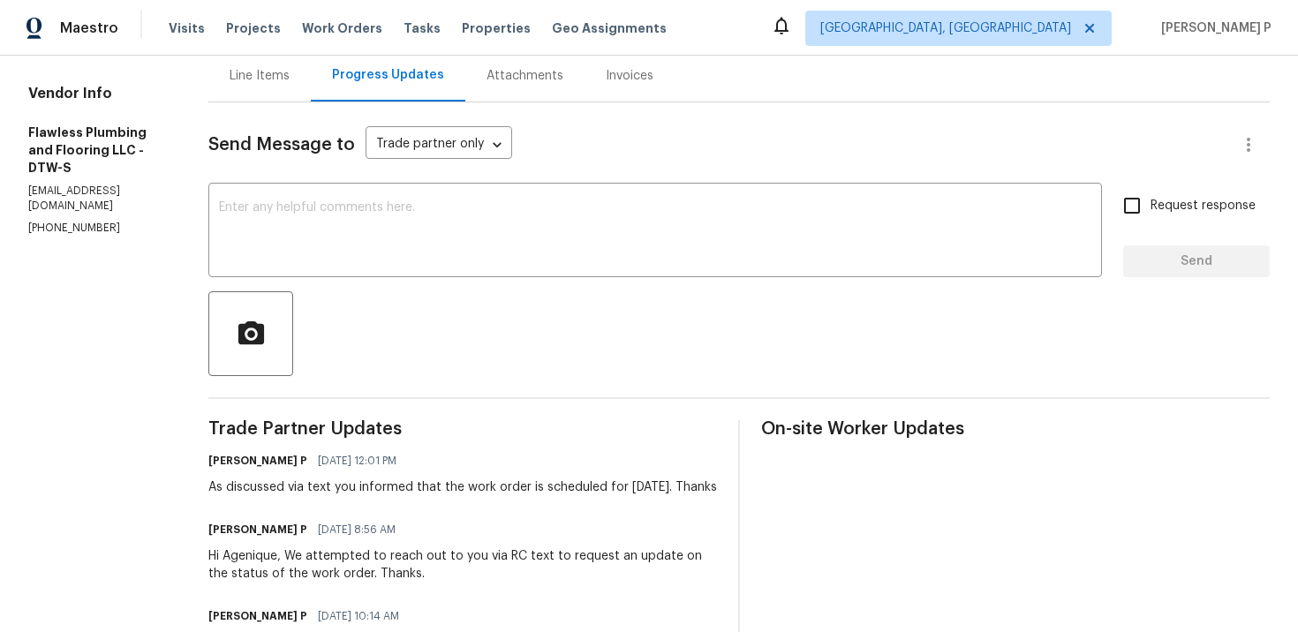
scroll to position [185, 0]
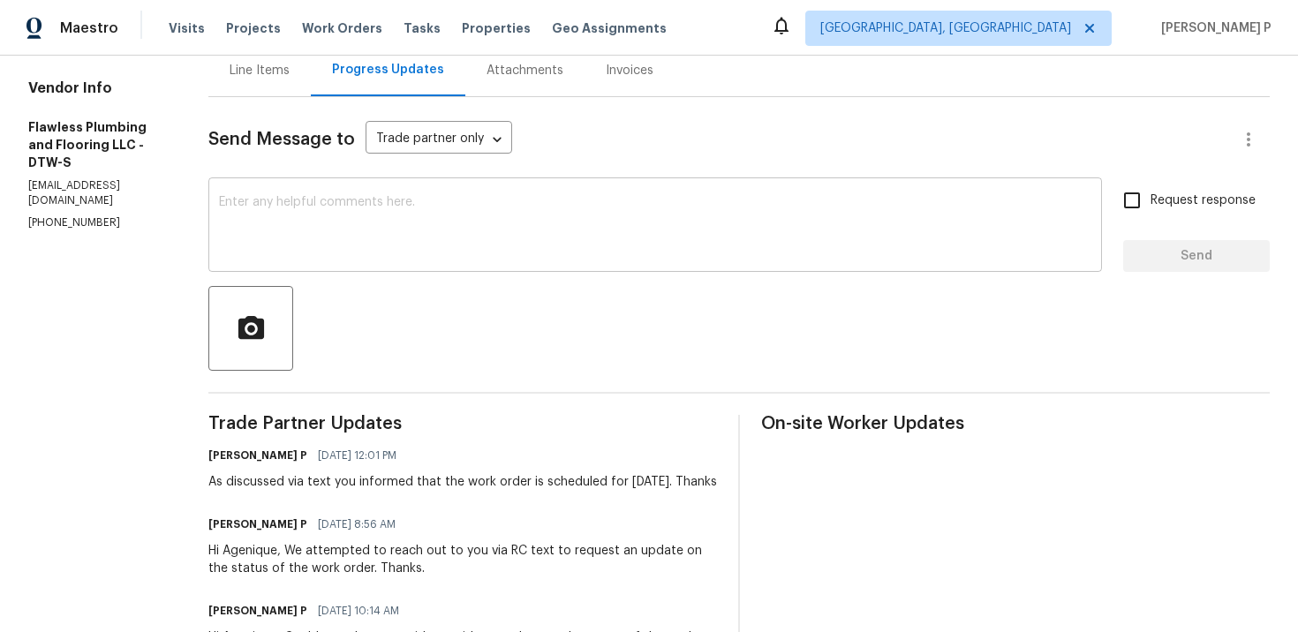
click at [390, 254] on textarea at bounding box center [655, 227] width 873 height 62
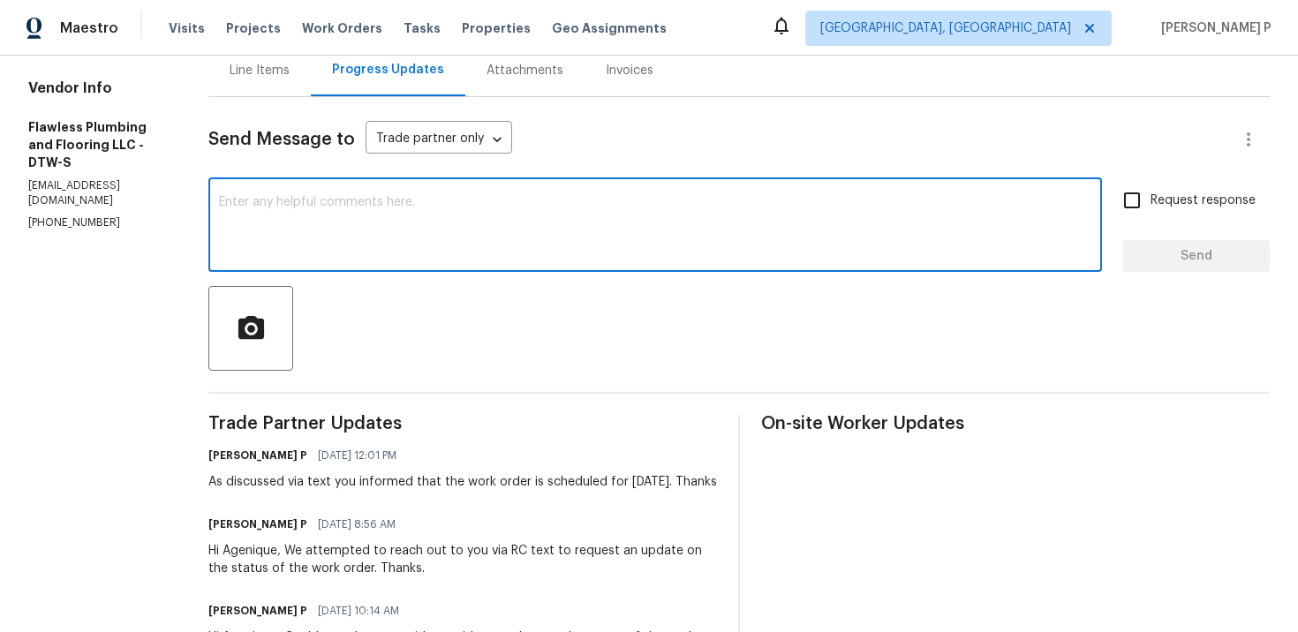
click at [405, 243] on textarea at bounding box center [655, 227] width 873 height 62
type textarea "G"
paste textarea "Could you please provide us with an update on the status of the work order?"
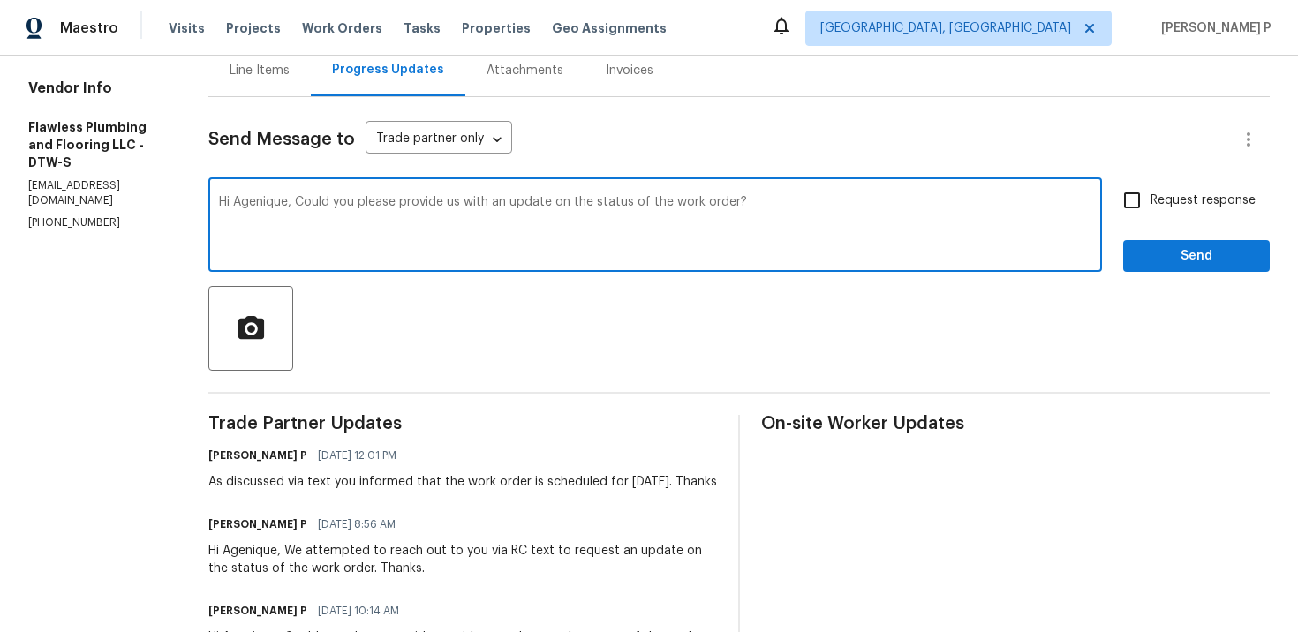
type textarea "Hi Agenique, Could you please provide us with an update on the status of the wo…"
click at [1176, 203] on span "Request response" at bounding box center [1203, 201] width 105 height 19
click at [1151, 203] on input "Request response" at bounding box center [1132, 200] width 37 height 37
checkbox input "true"
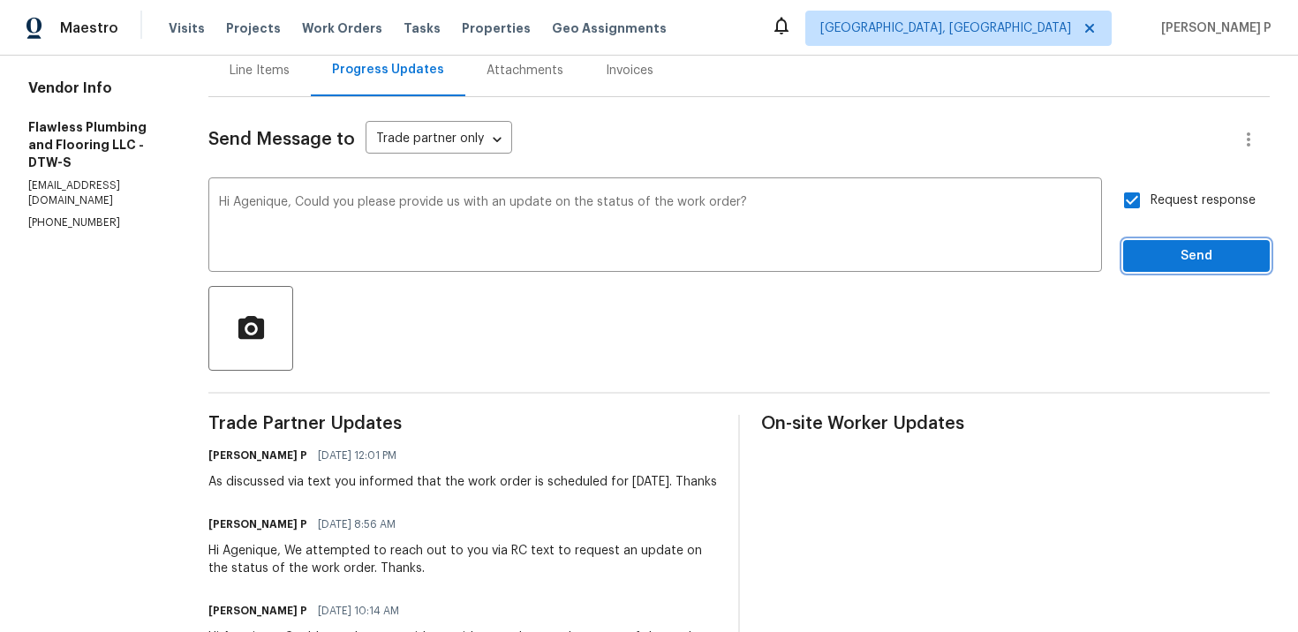
click at [1172, 264] on span "Send" at bounding box center [1197, 257] width 118 height 22
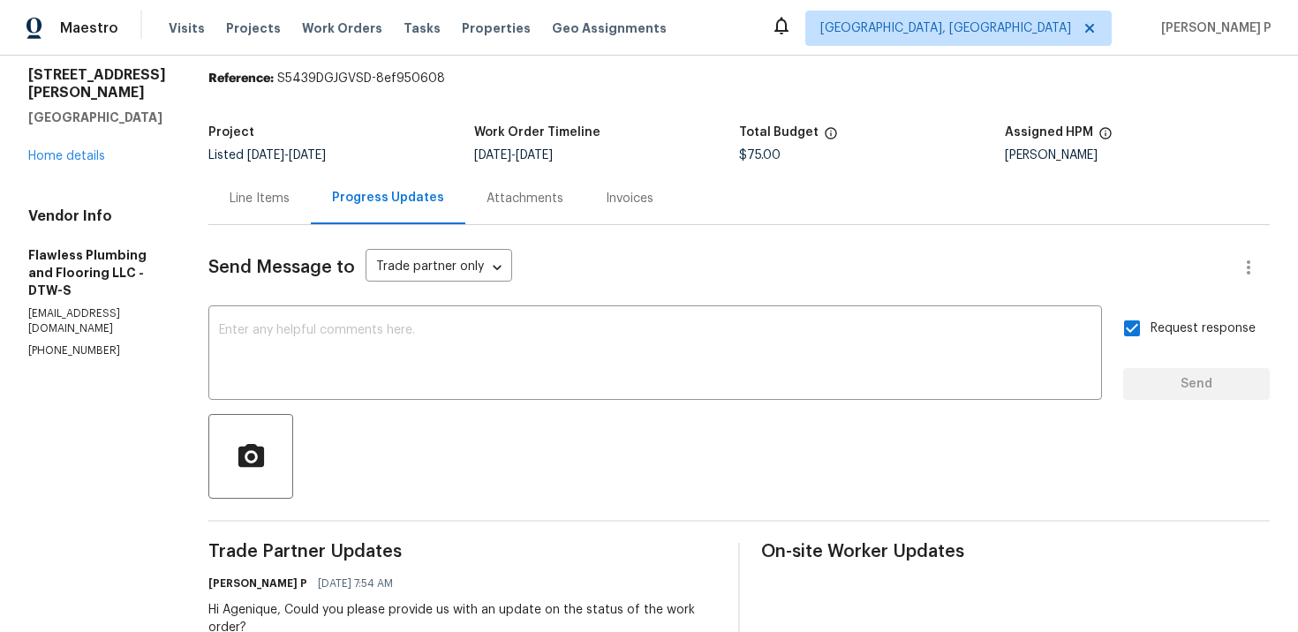
scroll to position [0, 0]
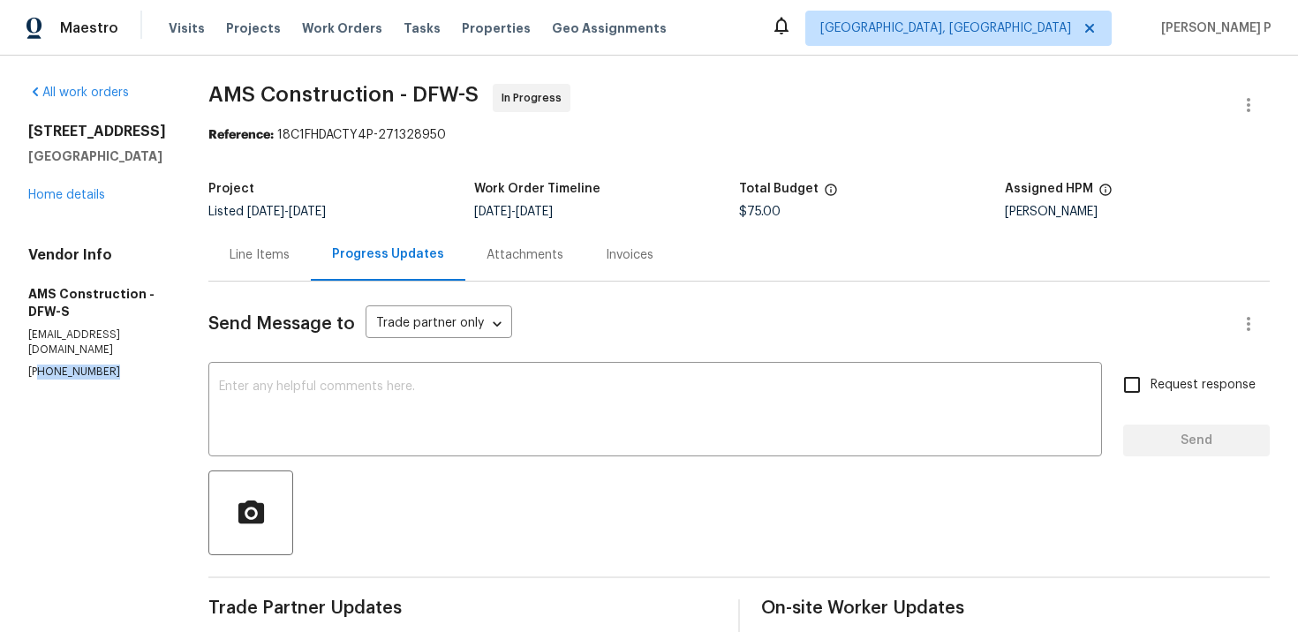
drag, startPoint x: 110, startPoint y: 374, endPoint x: 0, endPoint y: 374, distance: 109.5
copy p "(469) 363-1173"
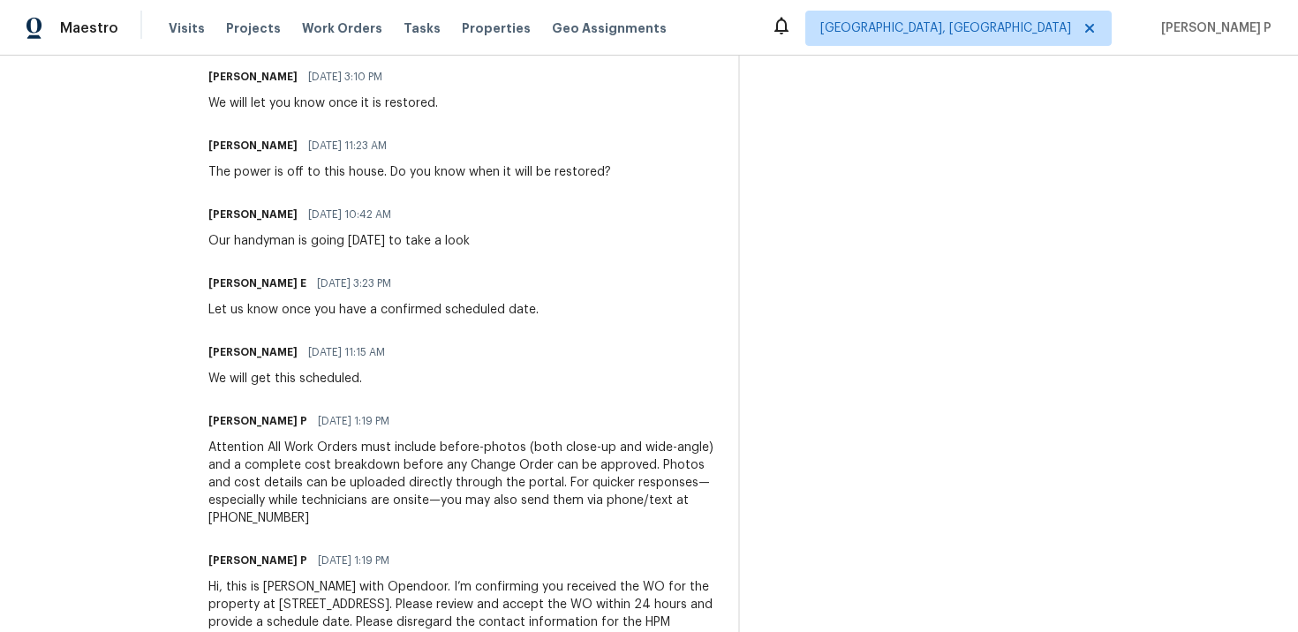
scroll to position [941, 0]
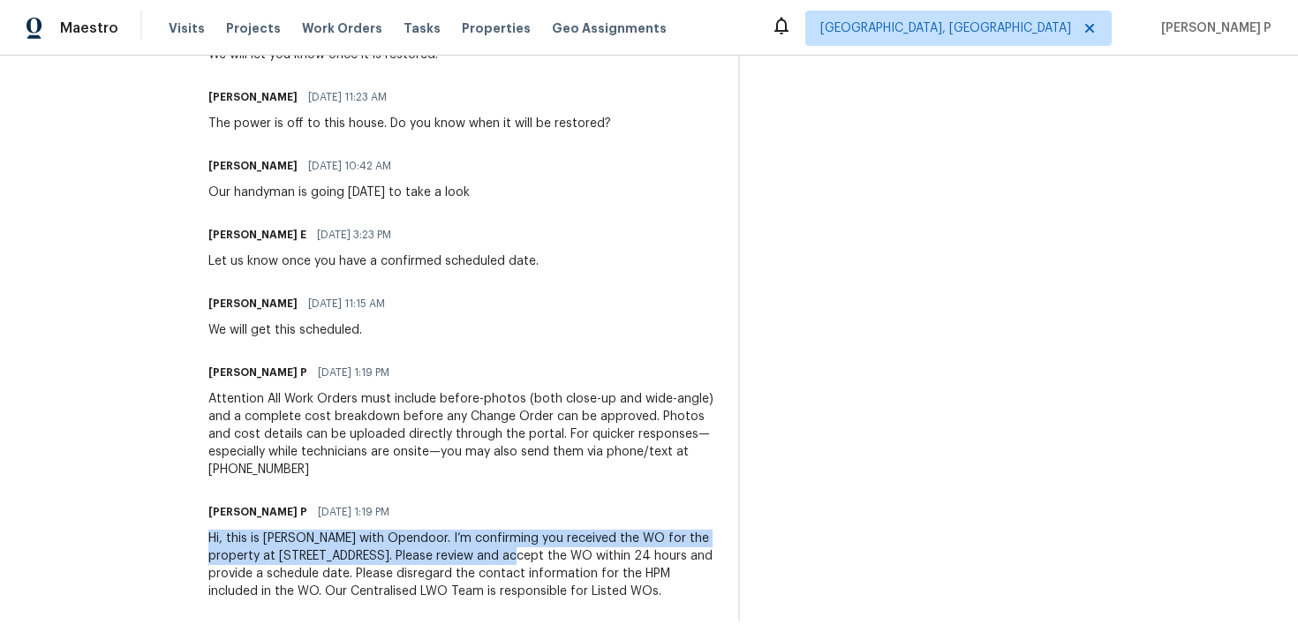
drag, startPoint x: 202, startPoint y: 523, endPoint x: 460, endPoint y: 540, distance: 258.4
click at [460, 540] on div "Hi, this is Ramyasri with Opendoor. I’m confirming you received the WO for the …" at bounding box center [462, 565] width 509 height 71
copy div "Hi, this is Ramyasri with Opendoor. I’m confirming you received the WO for the …"
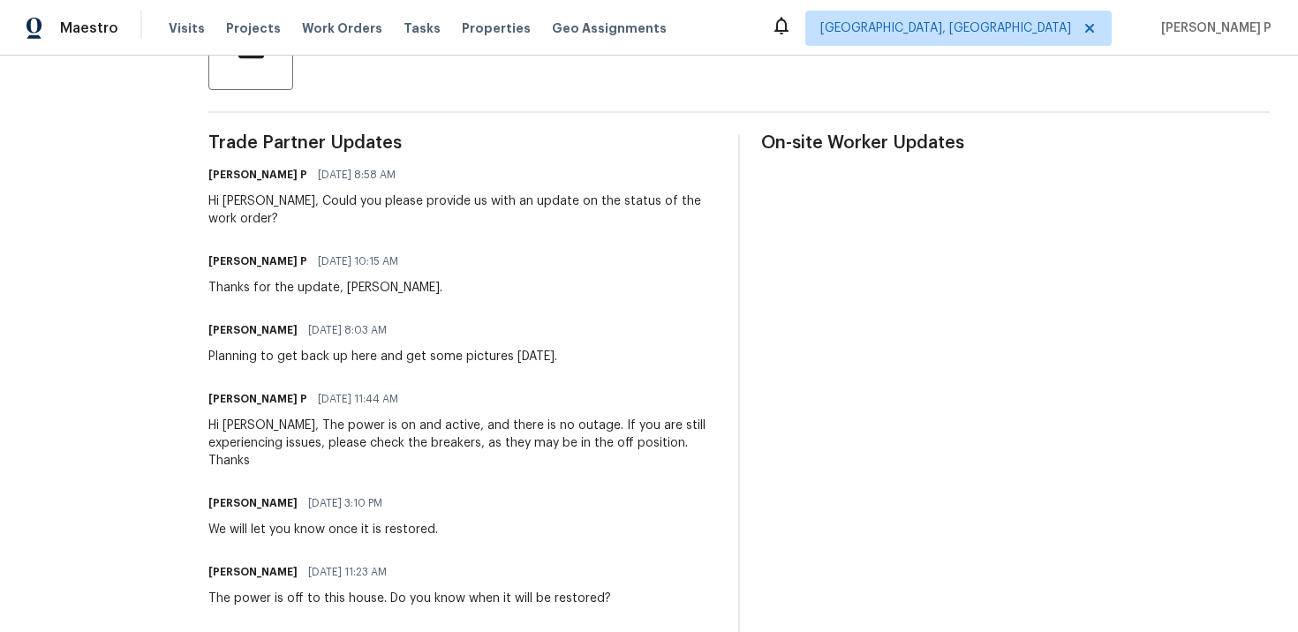
scroll to position [435, 0]
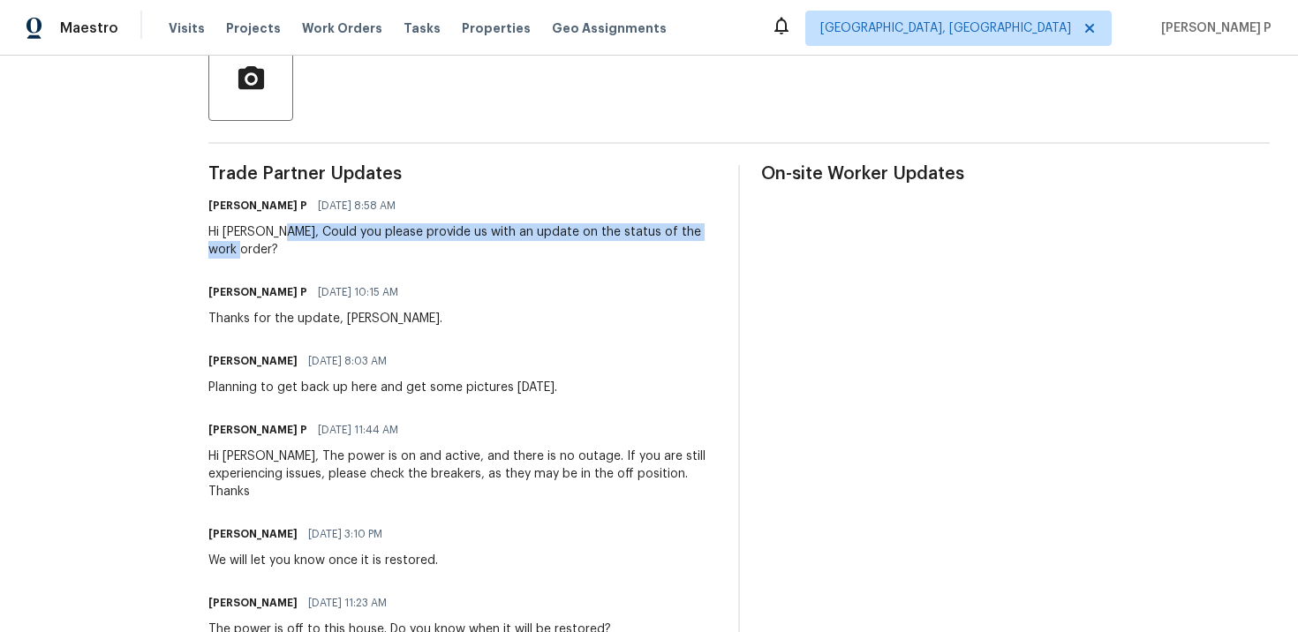
drag, startPoint x: 268, startPoint y: 229, endPoint x: 715, endPoint y: 231, distance: 446.9
copy div "Could you please provide us with an update on the status of the work order?"
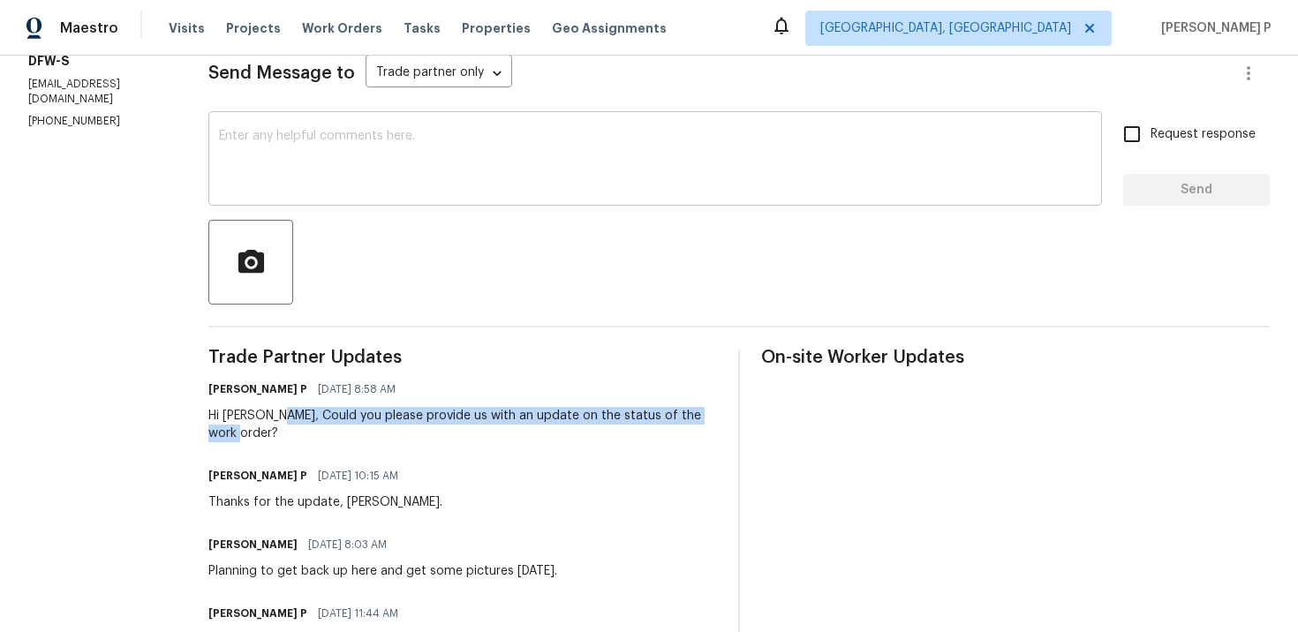
click at [365, 163] on textarea at bounding box center [655, 161] width 873 height 62
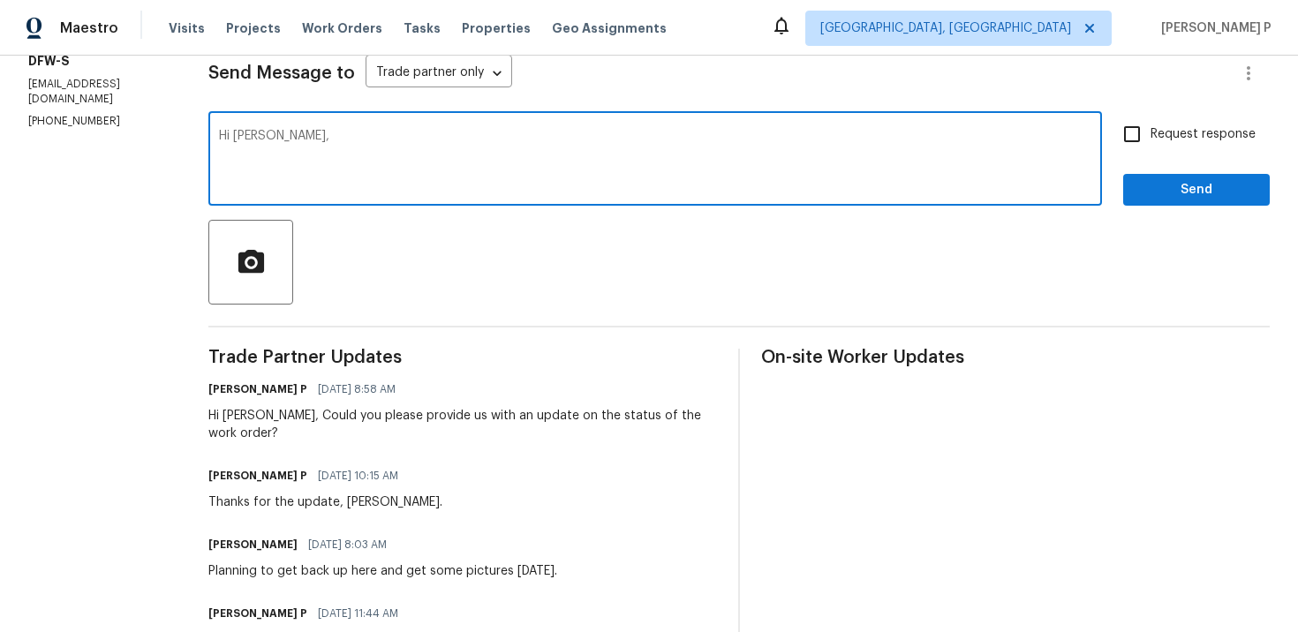
paste textarea "We tried reaching out to you via RC text to ask for an update on the scheduled …"
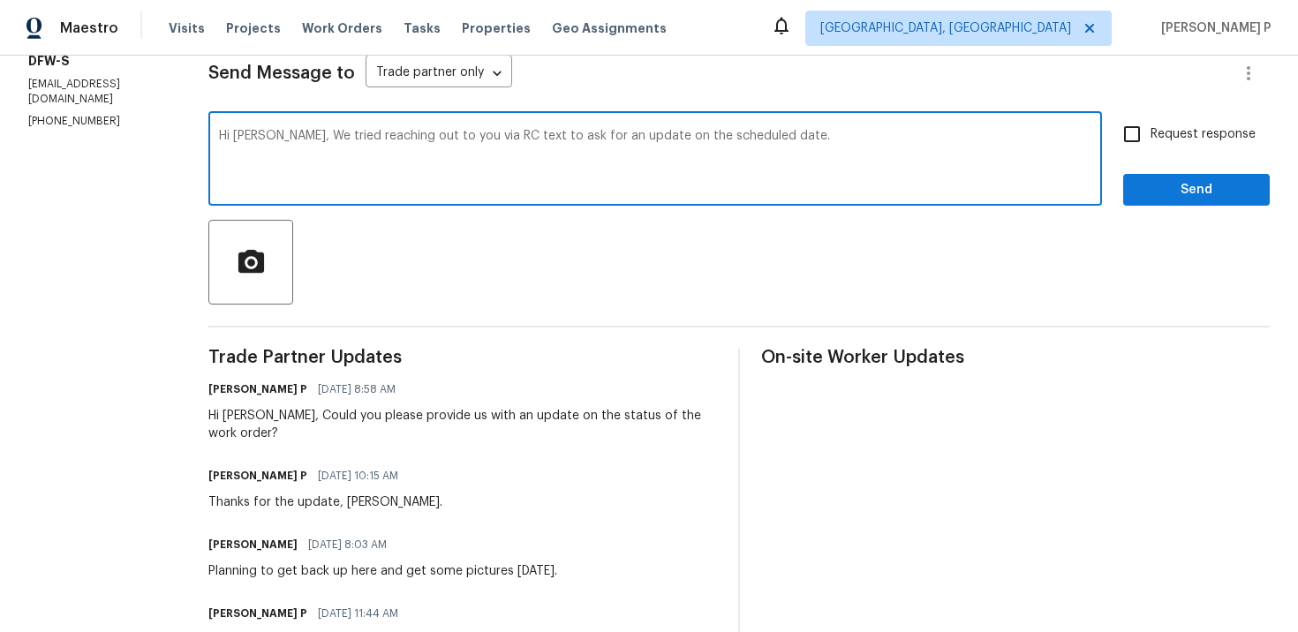
drag, startPoint x: 488, startPoint y: 134, endPoint x: 469, endPoint y: 132, distance: 19.5
click at [469, 132] on textarea "Hi Michael, We tried reaching out to you via RC text to ask for an update on th…" at bounding box center [655, 161] width 873 height 62
click at [753, 121] on div "Hi Michael, We tried reaching out to you via text to ask for an update on the s…" at bounding box center [655, 161] width 894 height 90
click at [755, 139] on textarea "Hi Michael, We tried reaching out to you via text to ask for an update on the s…" at bounding box center [655, 161] width 873 height 62
type textarea "Hi Michael, We tried reaching out to you via text to ask for an update on the s…"
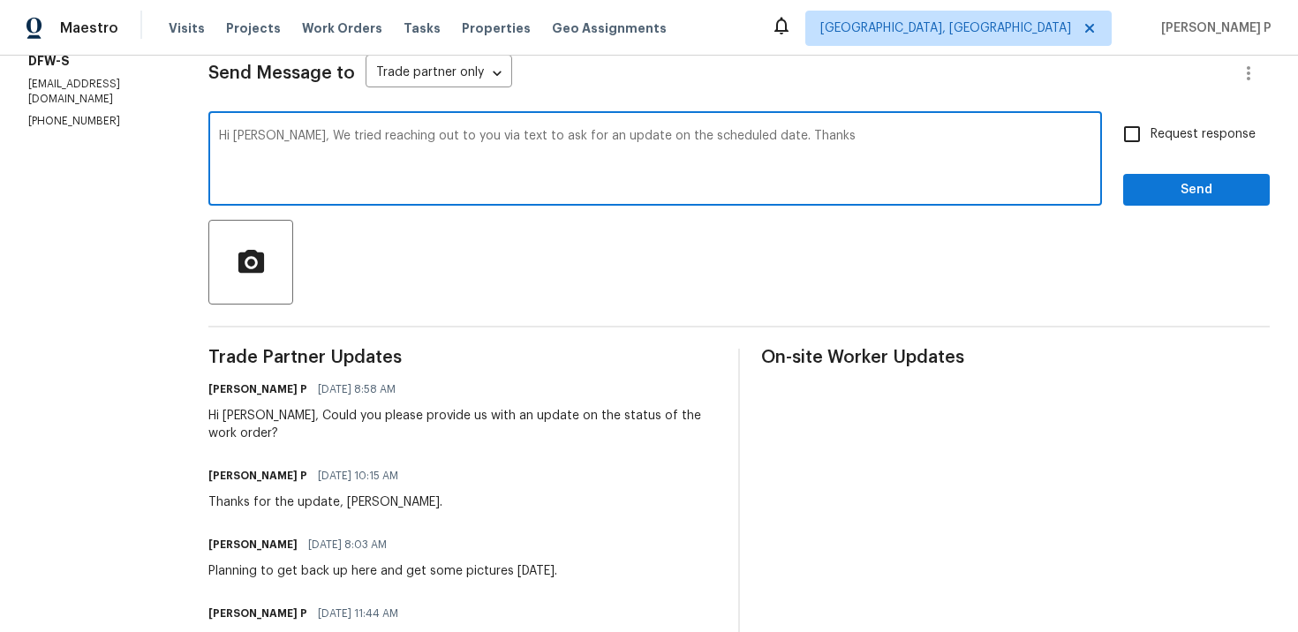
click at [1145, 142] on input "Request response" at bounding box center [1132, 134] width 37 height 37
checkbox input "true"
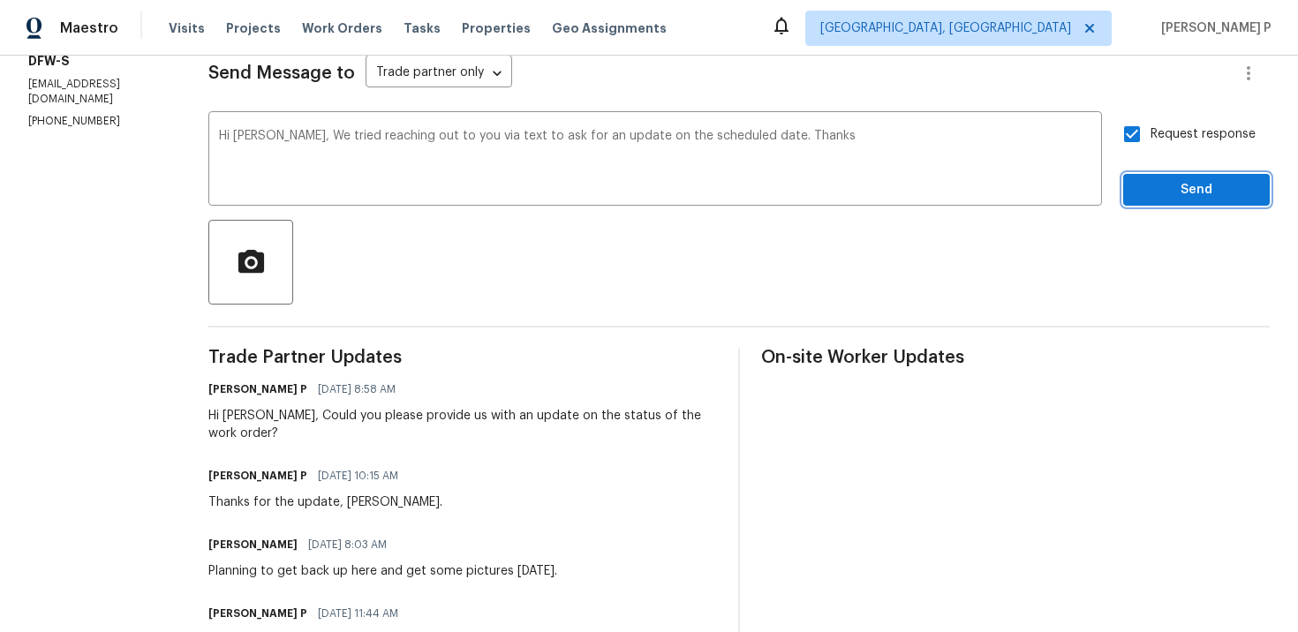
click at [1171, 189] on span "Send" at bounding box center [1197, 190] width 118 height 22
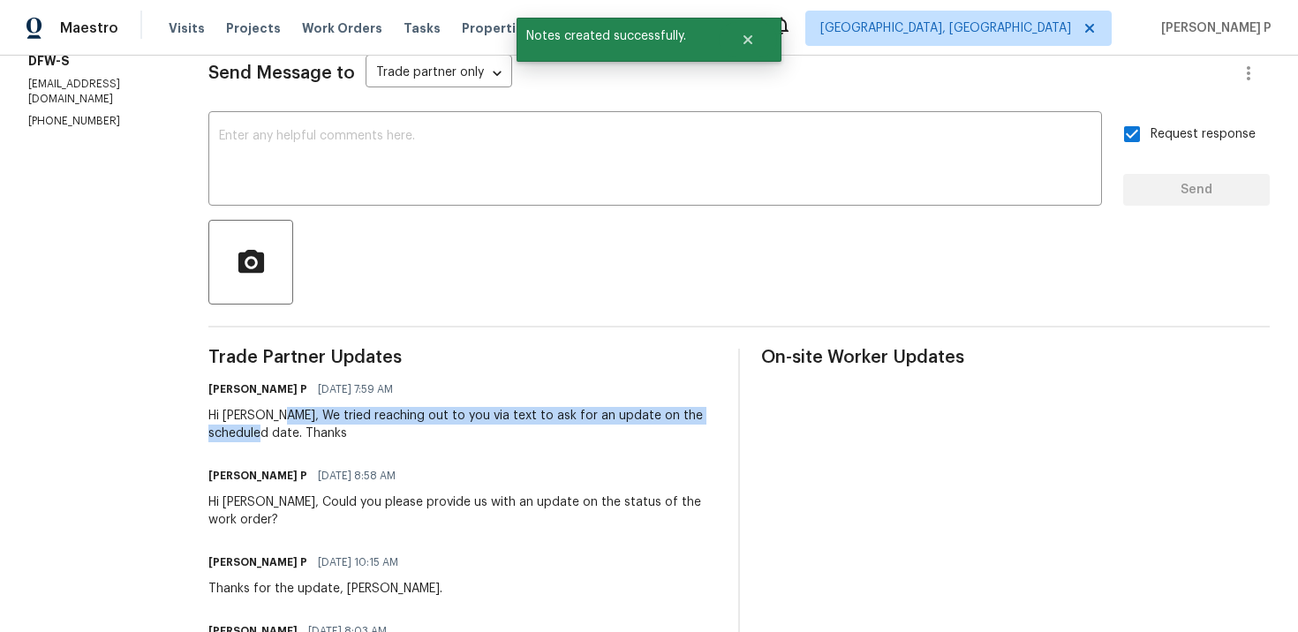
drag, startPoint x: 271, startPoint y: 413, endPoint x: 229, endPoint y: 427, distance: 44.4
click at [229, 427] on div "Hi Michael, We tried reaching out to you via text to ask for an update on the s…" at bounding box center [462, 424] width 509 height 35
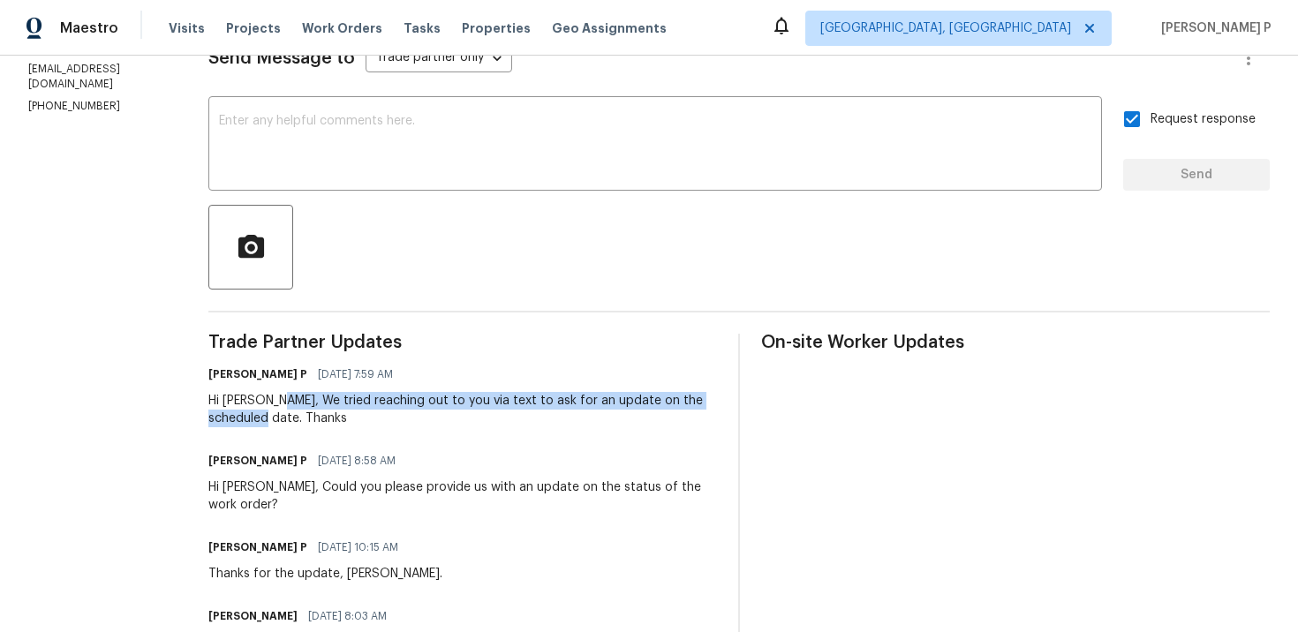
scroll to position [280, 0]
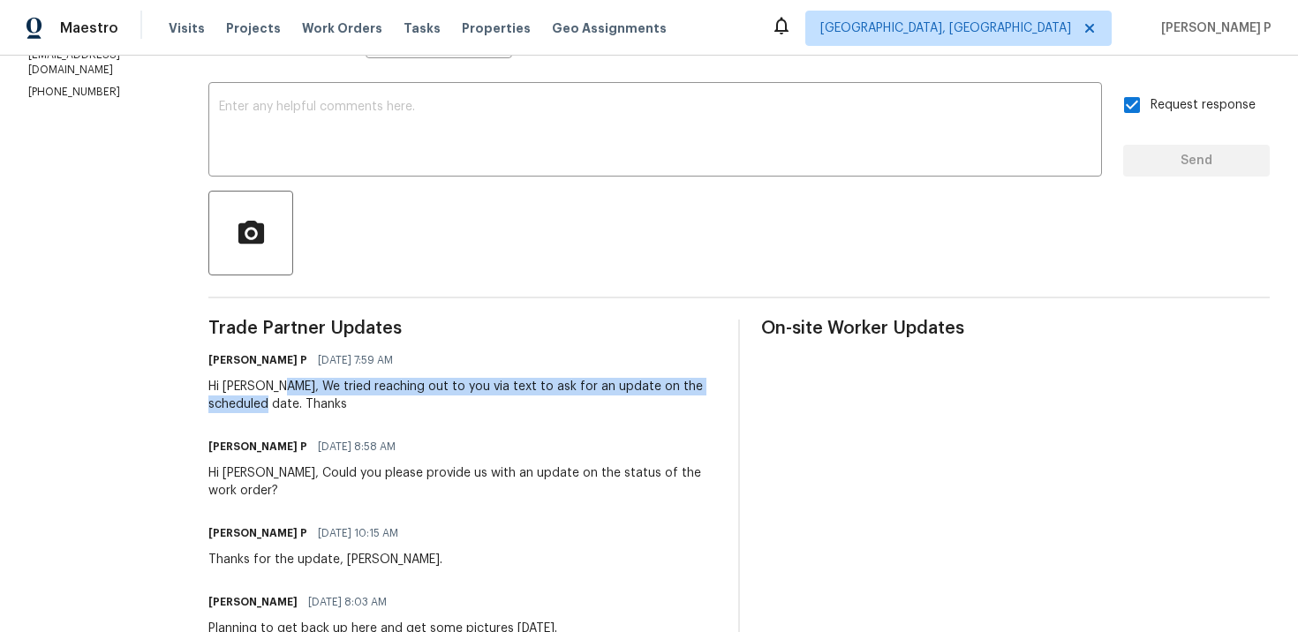
click at [336, 394] on div "Hi Michael, We tried reaching out to you via text to ask for an update on the s…" at bounding box center [462, 395] width 509 height 35
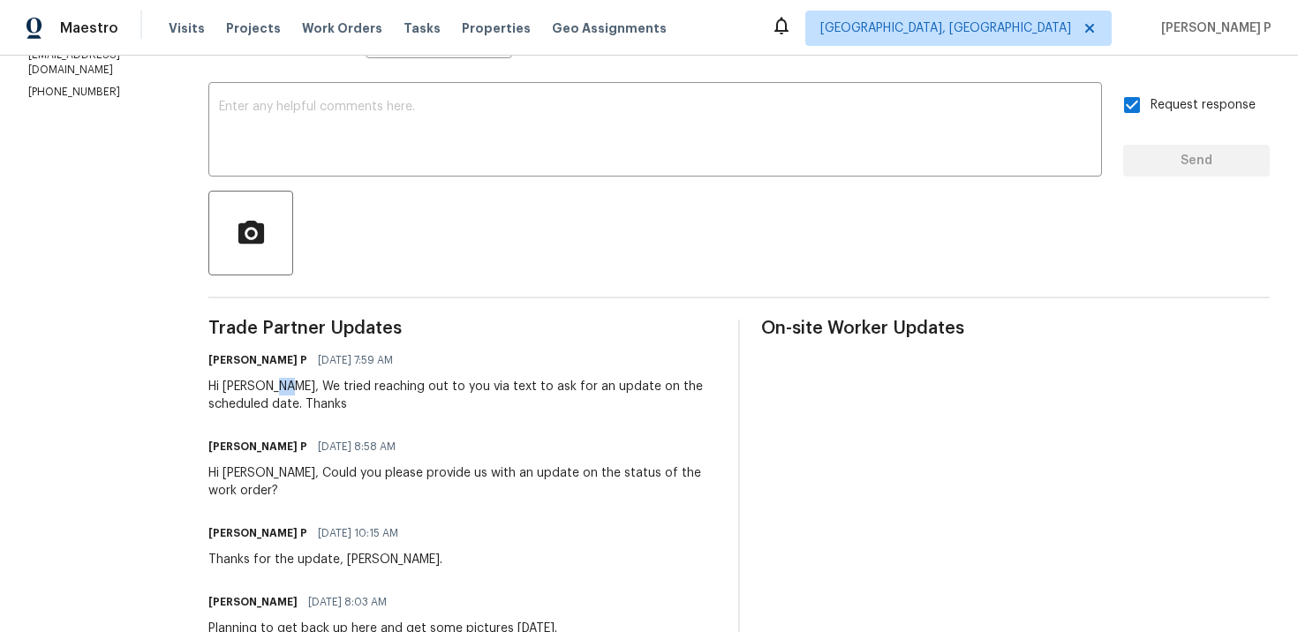
drag, startPoint x: 265, startPoint y: 387, endPoint x: 282, endPoint y: 388, distance: 16.8
click at [282, 387] on div "Hi Michael, We tried reaching out to you via text to ask for an update on the s…" at bounding box center [462, 395] width 509 height 35
click at [268, 385] on div "Hi Michael, We tried reaching out to you via text to ask for an update on the s…" at bounding box center [462, 395] width 509 height 35
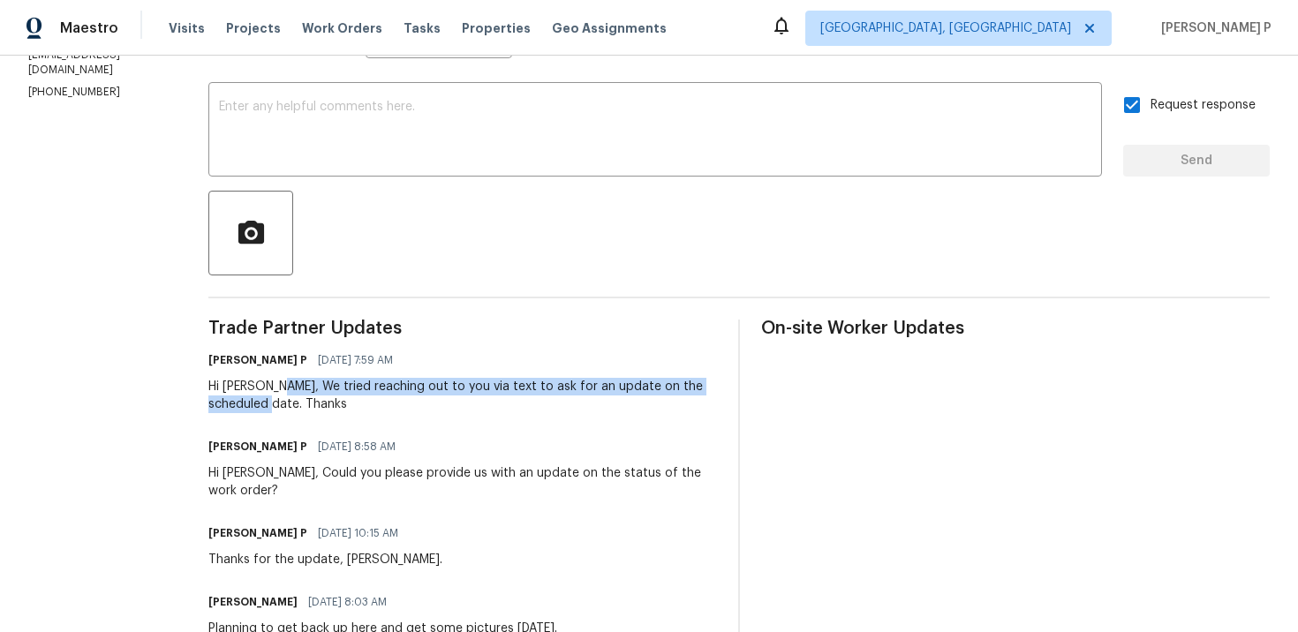
drag, startPoint x: 268, startPoint y: 385, endPoint x: 229, endPoint y: 405, distance: 44.6
click at [229, 405] on div "Hi Michael, We tried reaching out to you via text to ask for an update on the s…" at bounding box center [462, 395] width 509 height 35
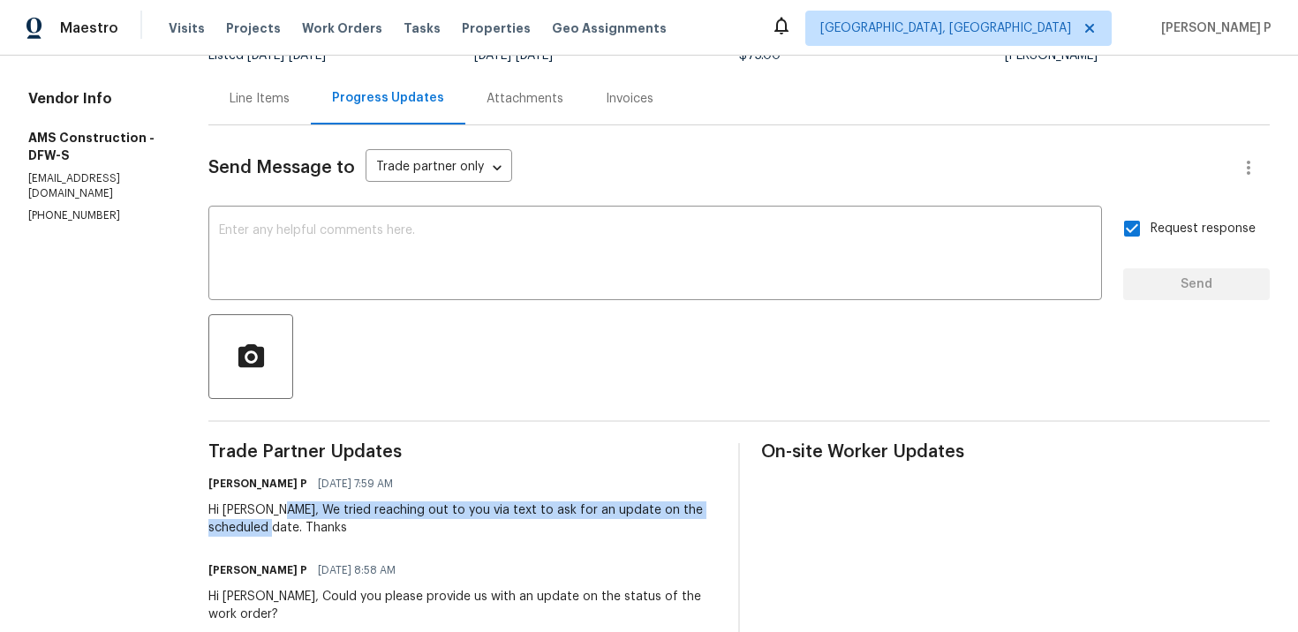
scroll to position [57, 0]
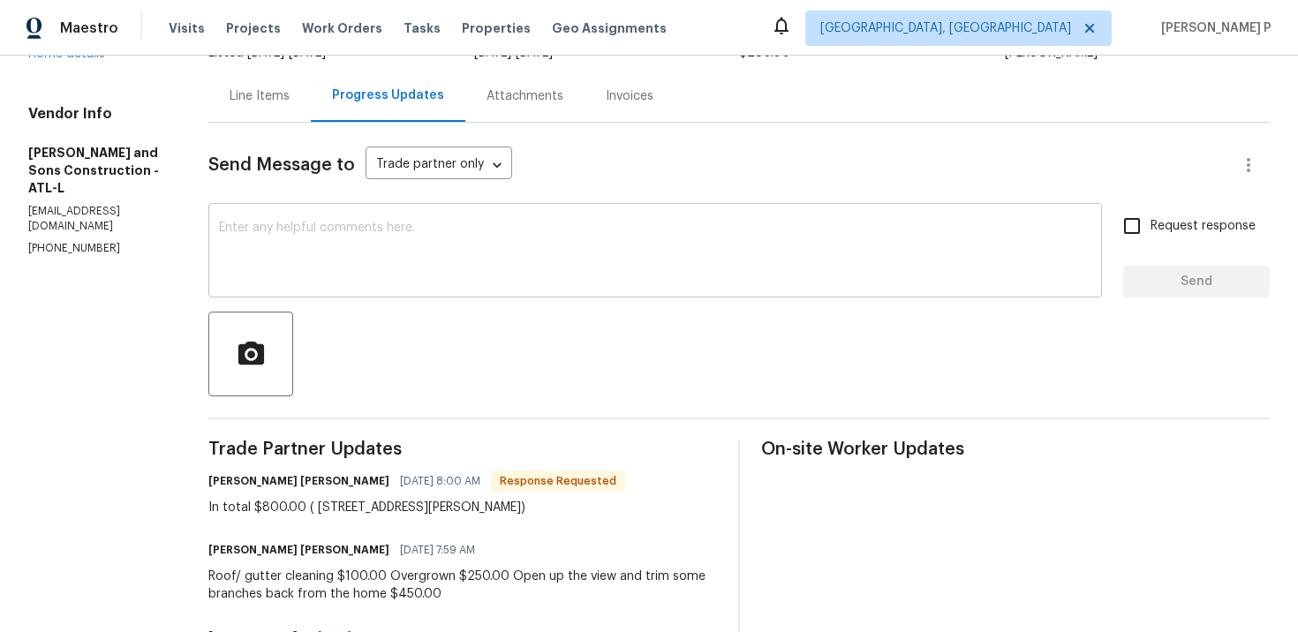
scroll to position [165, 0]
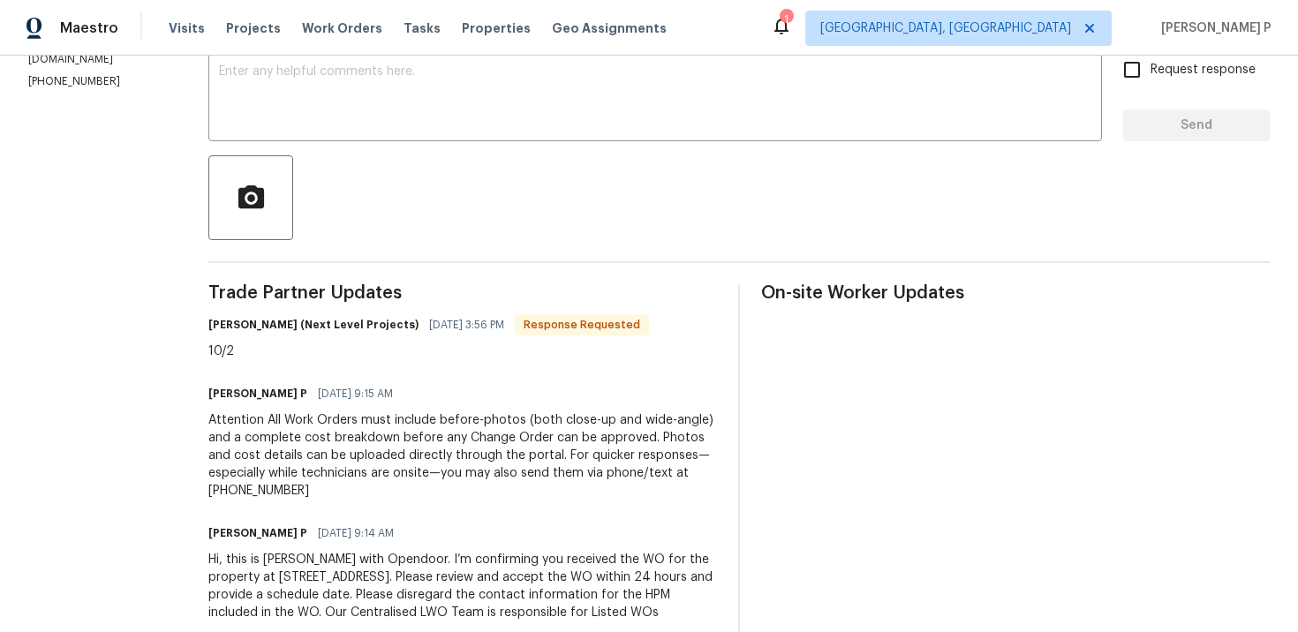
scroll to position [277, 0]
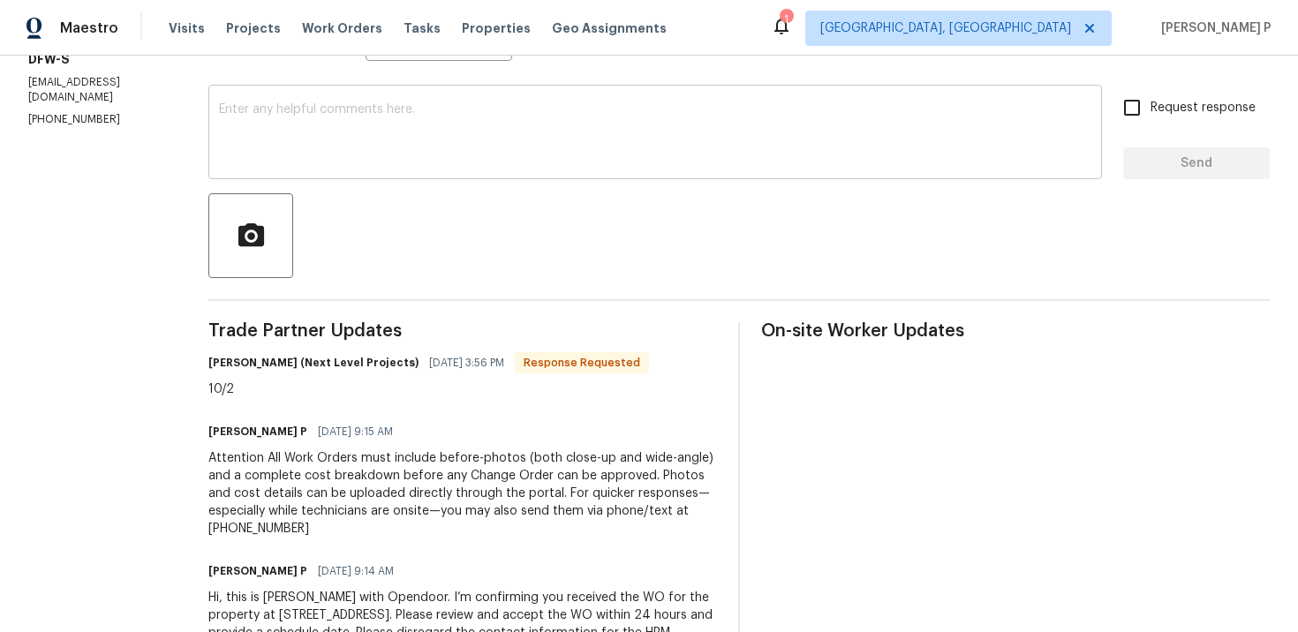
click at [356, 142] on textarea at bounding box center [655, 134] width 873 height 62
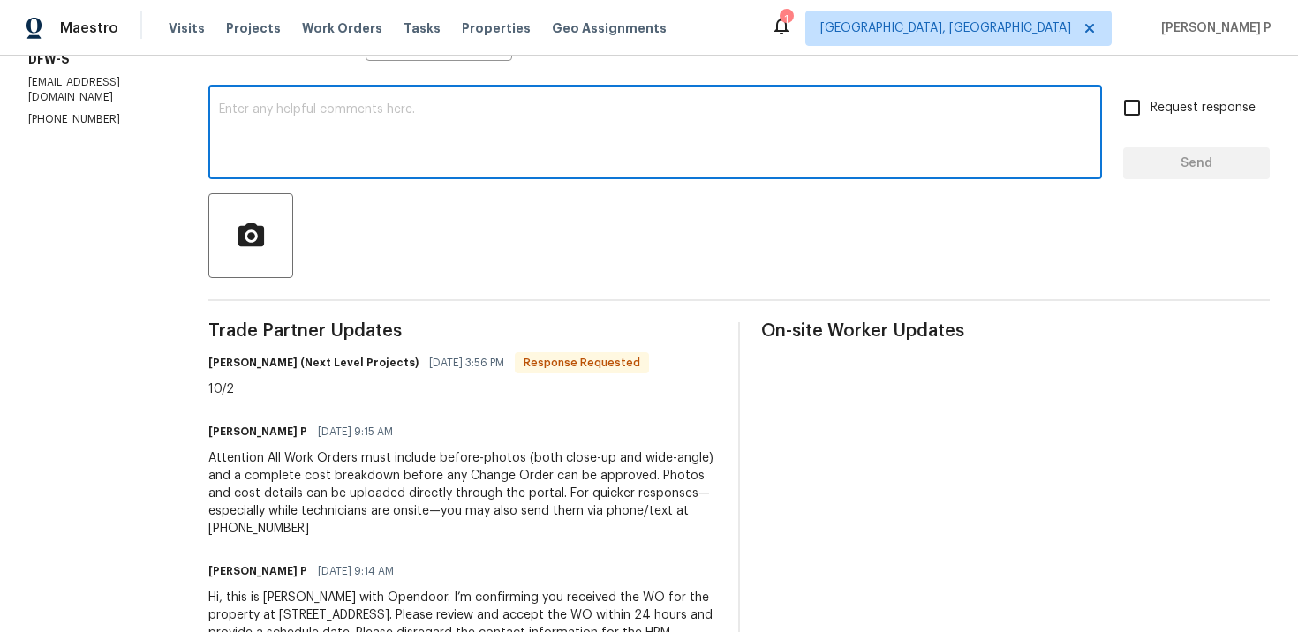
paste textarea "Thank you for accepting the work order and providing the scheduled date."
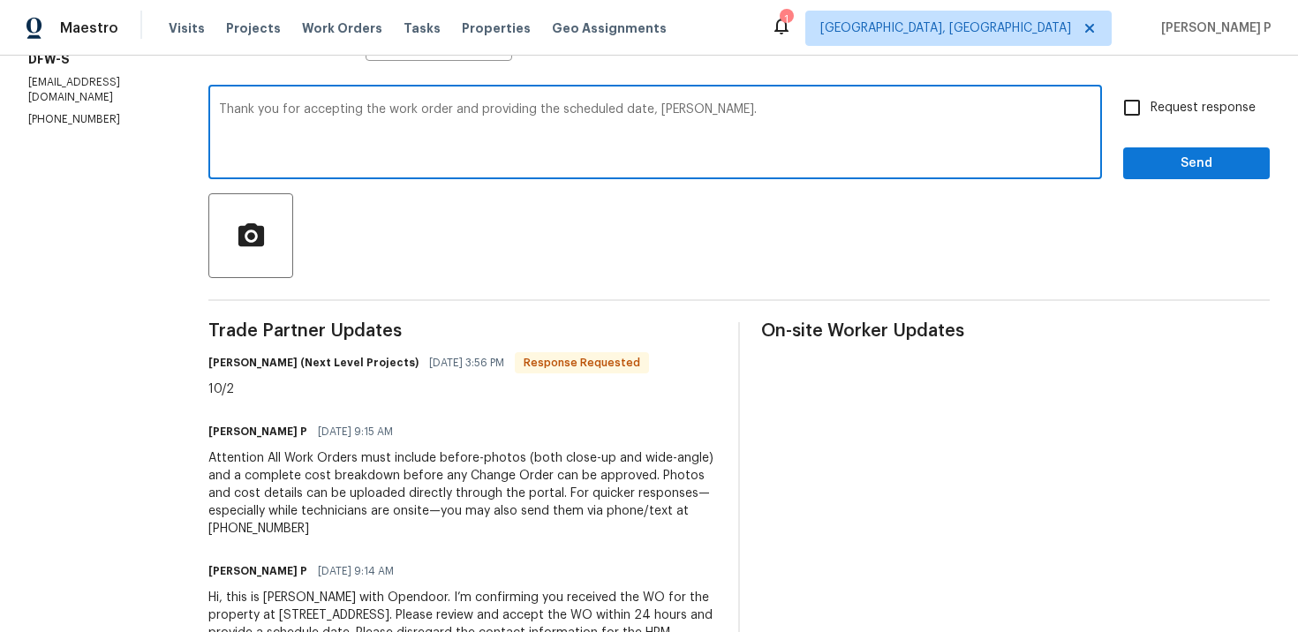
type textarea "Thank you for accepting the work order and providing the scheduled date, Brando…"
click at [1203, 162] on span "Send" at bounding box center [1197, 164] width 118 height 22
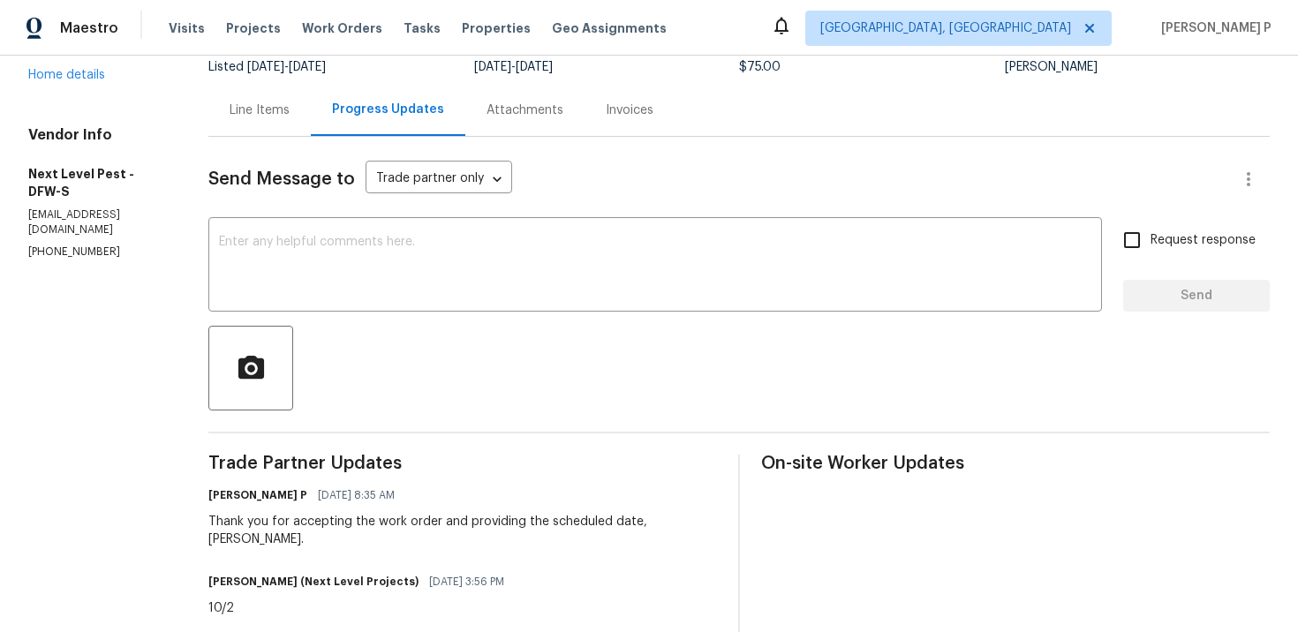
scroll to position [0, 0]
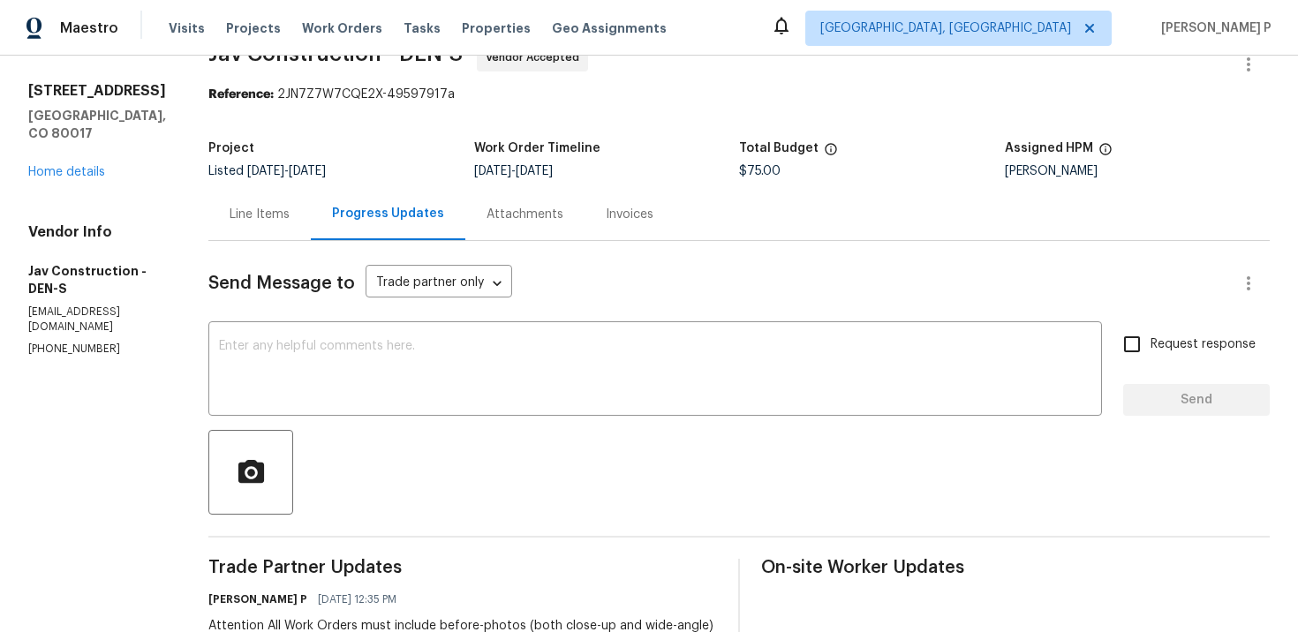
scroll to position [42, 0]
click at [298, 353] on textarea at bounding box center [655, 370] width 873 height 62
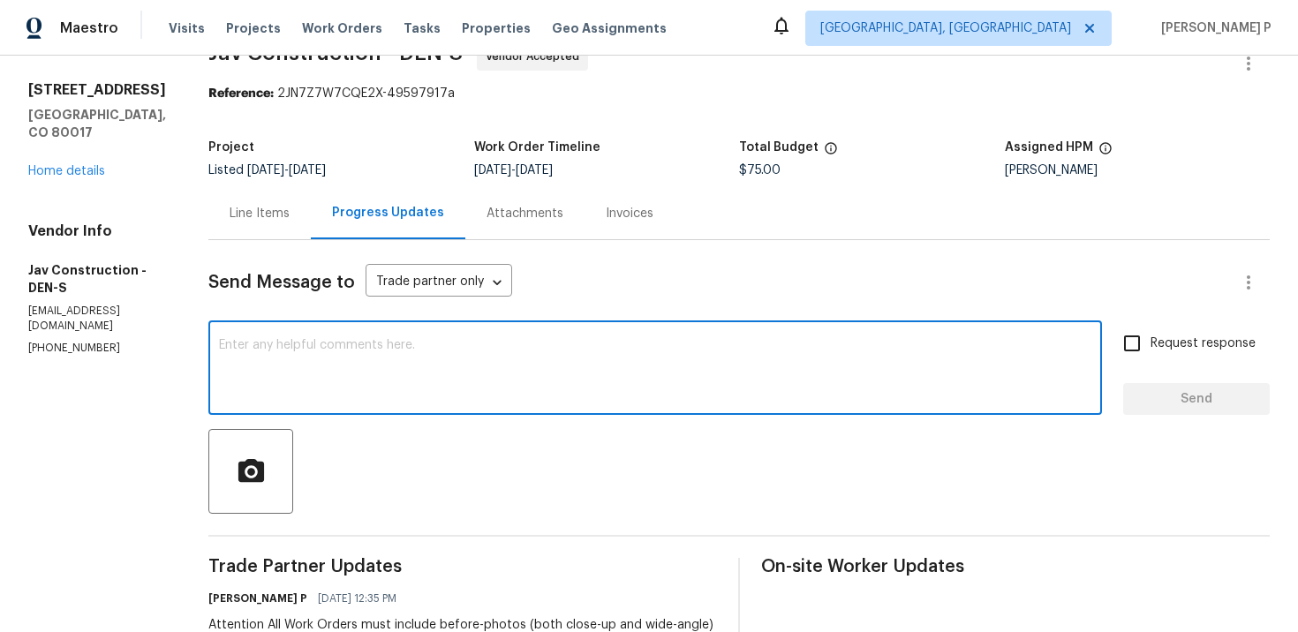
paste textarea "Thank you for accepting the work order. Could you please provide us with an upd…"
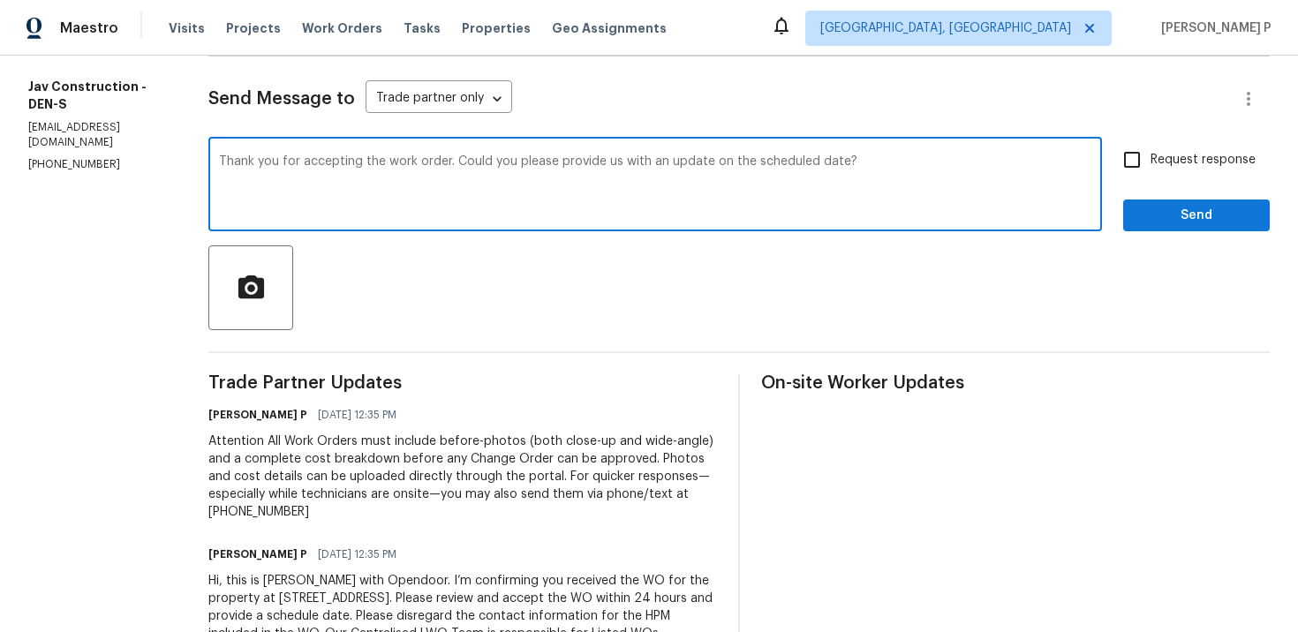
scroll to position [109, 0]
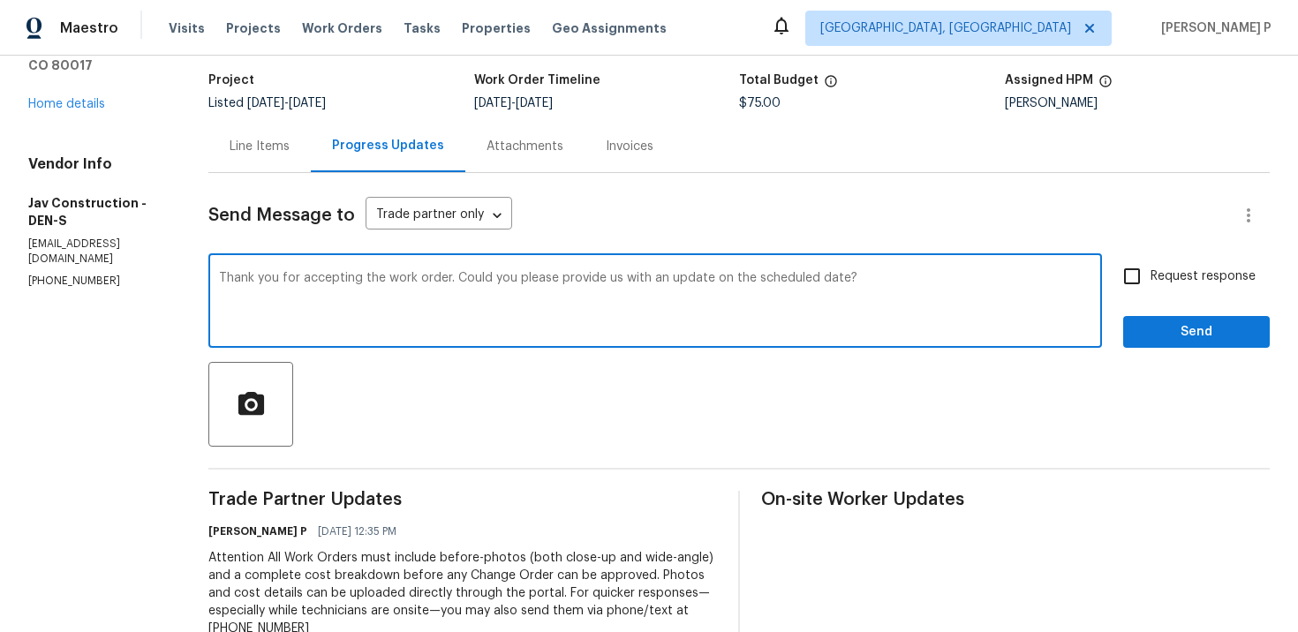
type textarea "Thank you for accepting the work order. Could you please provide us with an upd…"
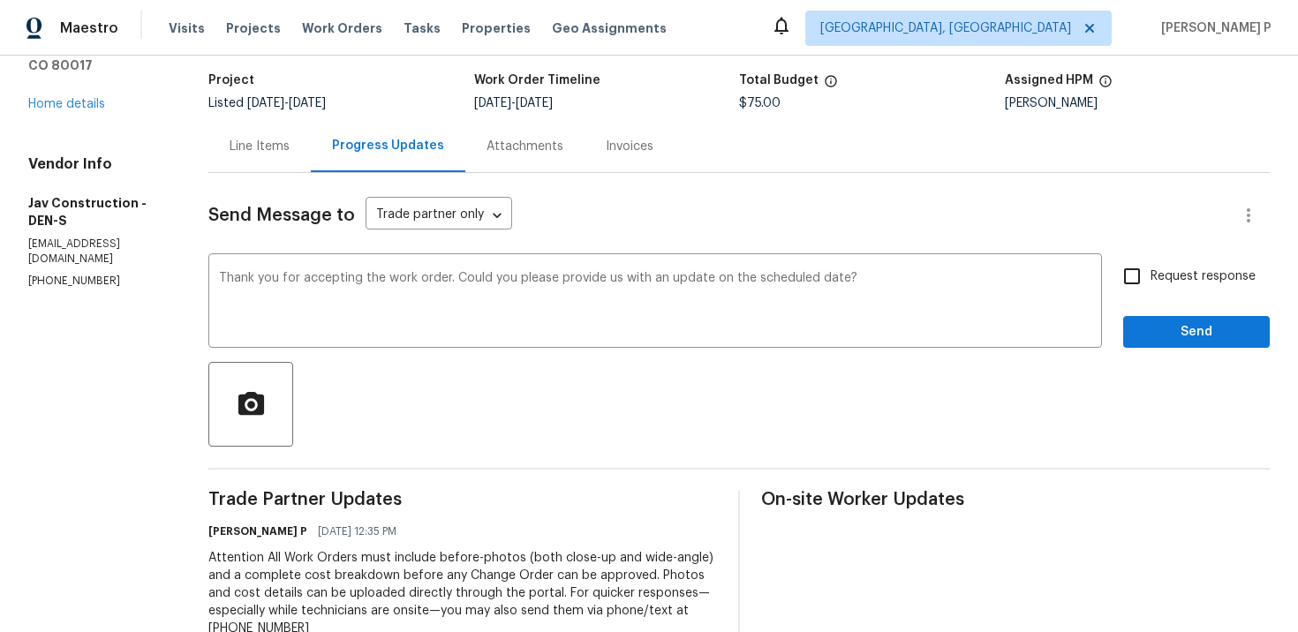
click at [1189, 280] on span "Request response" at bounding box center [1203, 277] width 105 height 19
click at [1151, 280] on input "Request response" at bounding box center [1132, 276] width 37 height 37
checkbox input "true"
click at [1176, 329] on span "Send" at bounding box center [1197, 332] width 118 height 22
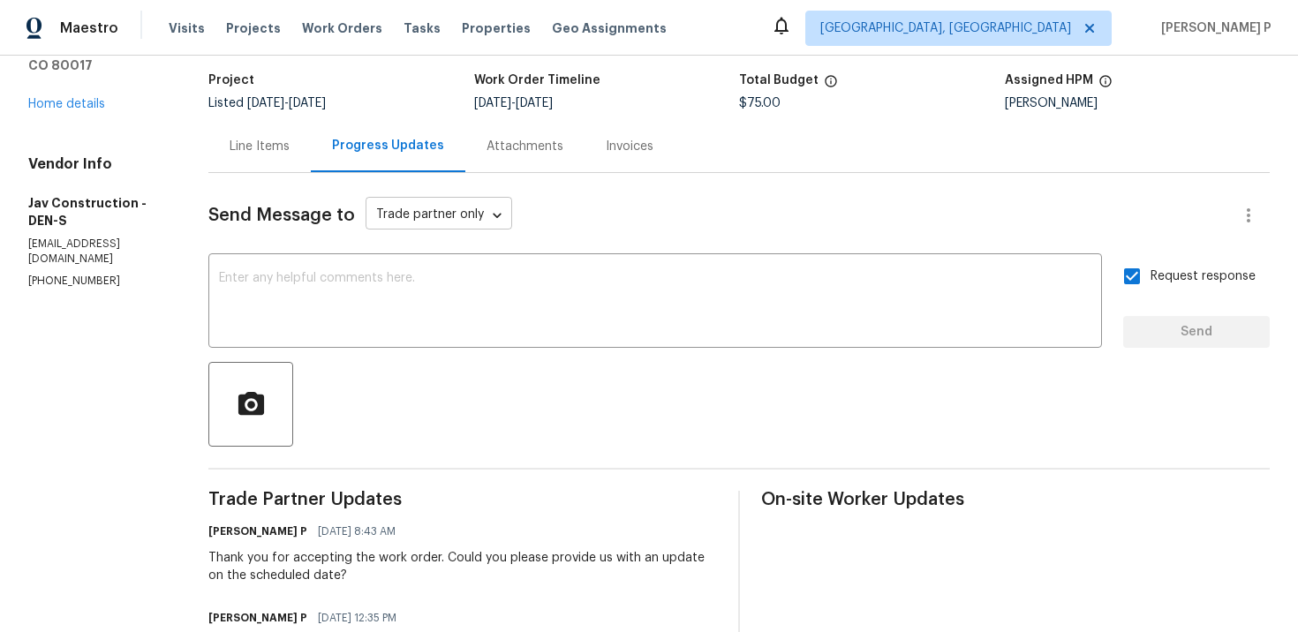
scroll to position [0, 0]
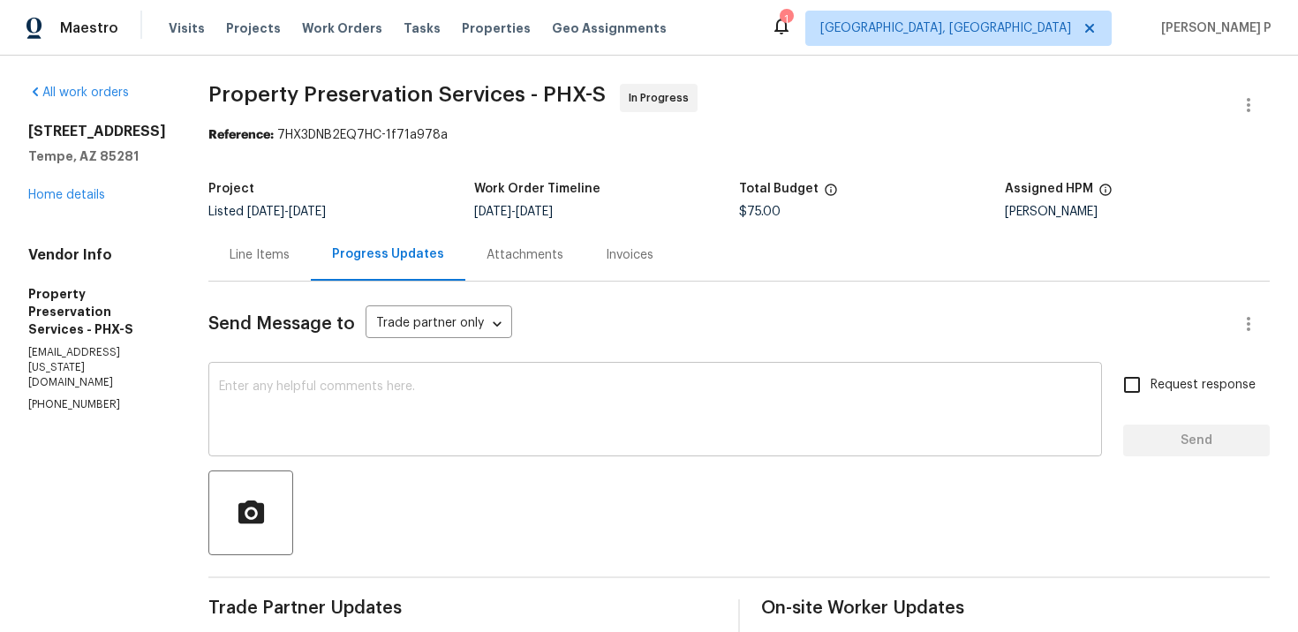
click at [330, 426] on textarea at bounding box center [655, 412] width 873 height 62
paste textarea "Thank you for accepting the work order. Could you please provide us with an upd…"
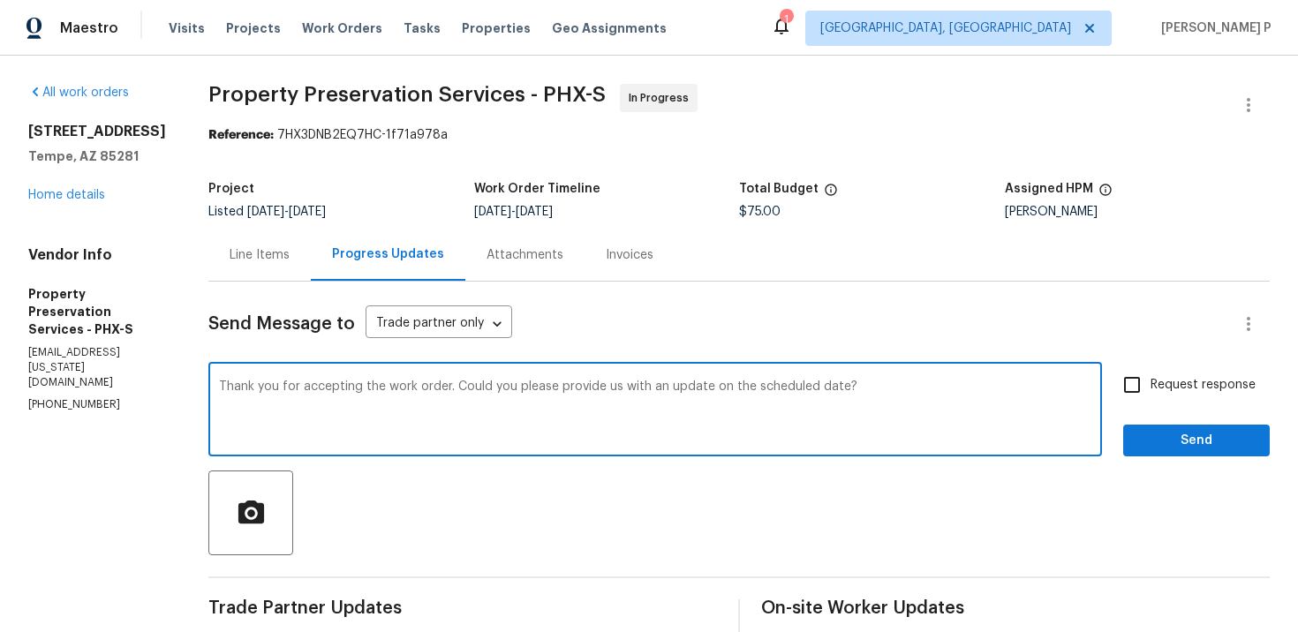
type textarea "Thank you for accepting the work order. Could you please provide us with an upd…"
click at [1145, 389] on input "Request response" at bounding box center [1132, 385] width 37 height 37
checkbox input "true"
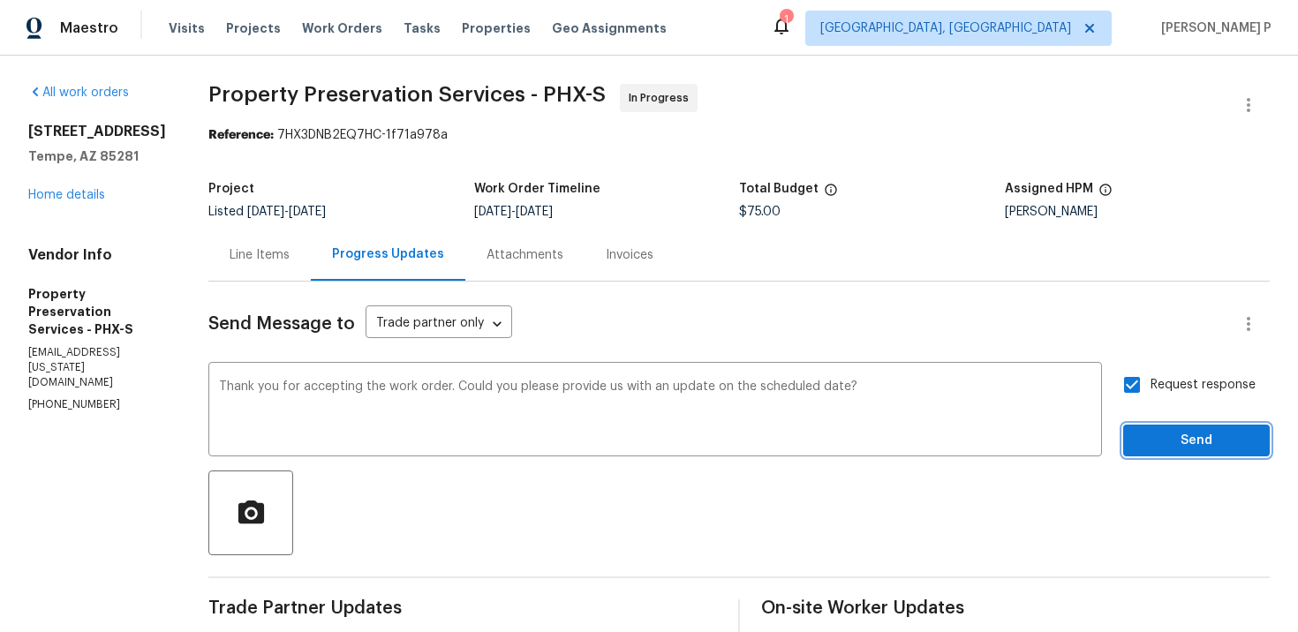
click at [1161, 447] on span "Send" at bounding box center [1197, 441] width 118 height 22
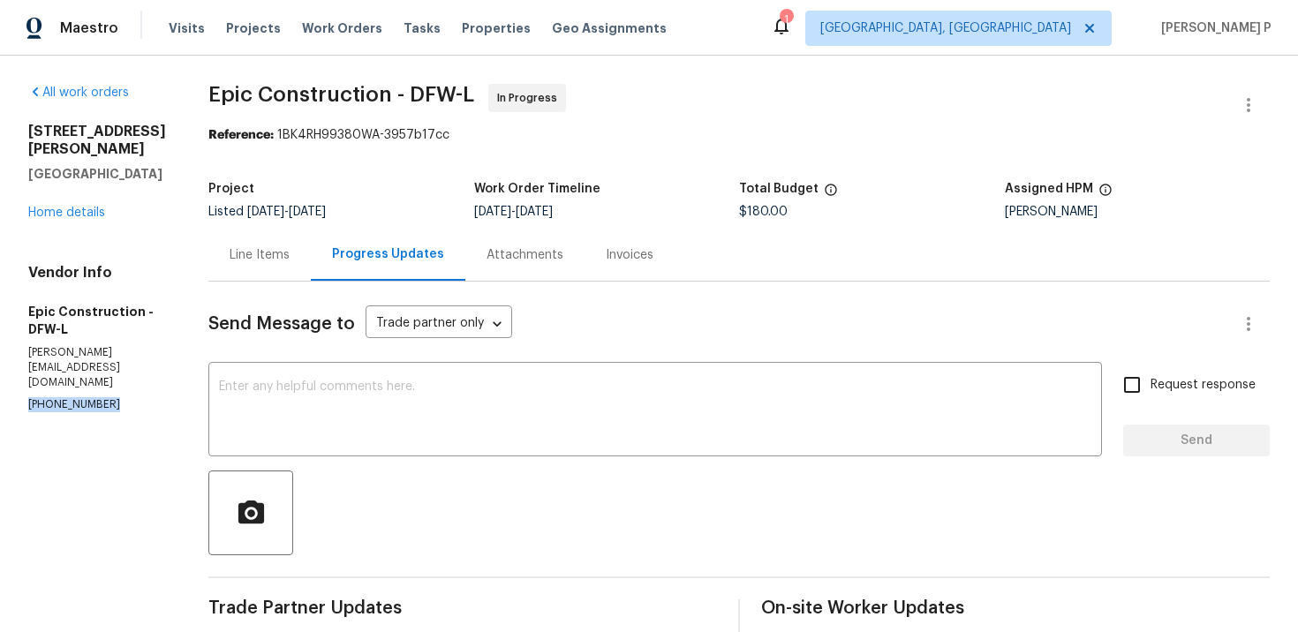
drag, startPoint x: 103, startPoint y: 373, endPoint x: 0, endPoint y: 372, distance: 103.3
copy p "(214) 208-1878"
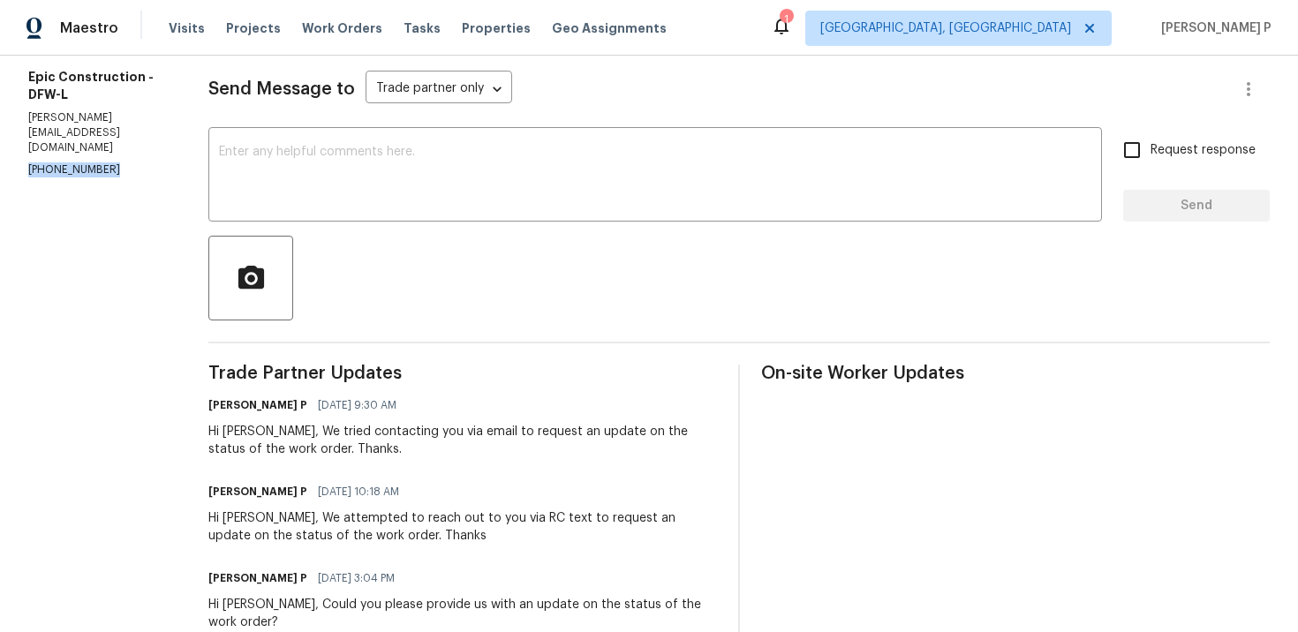
scroll to position [228, 0]
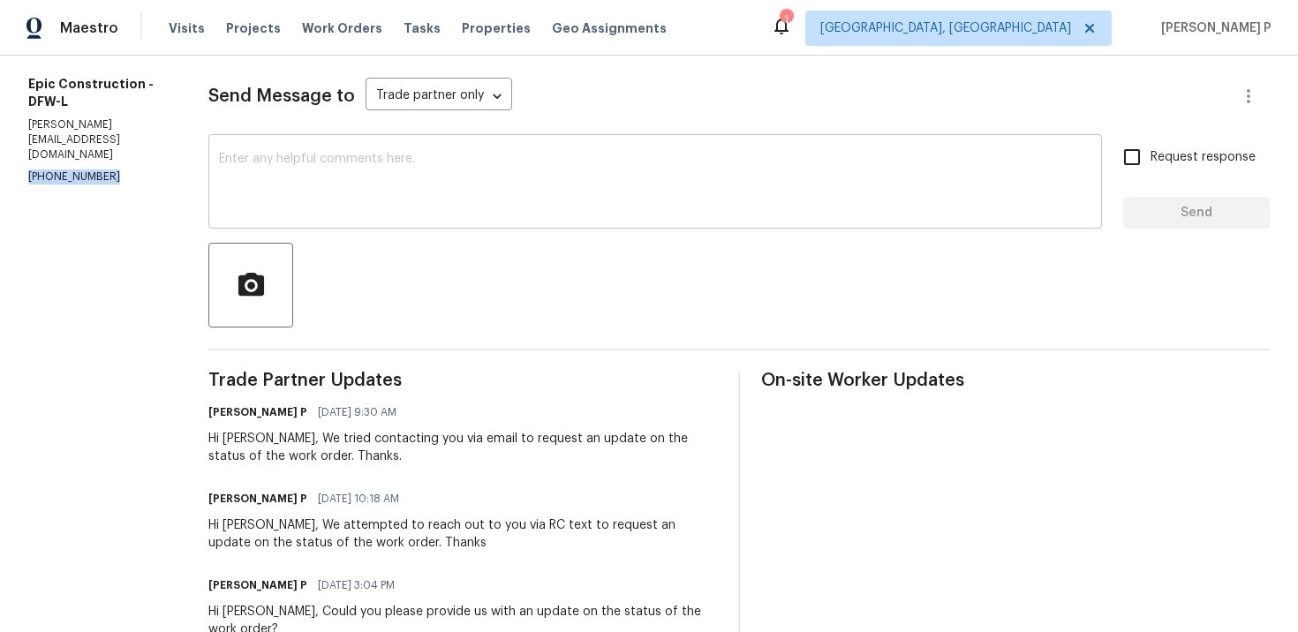
click at [405, 201] on textarea at bounding box center [655, 184] width 873 height 62
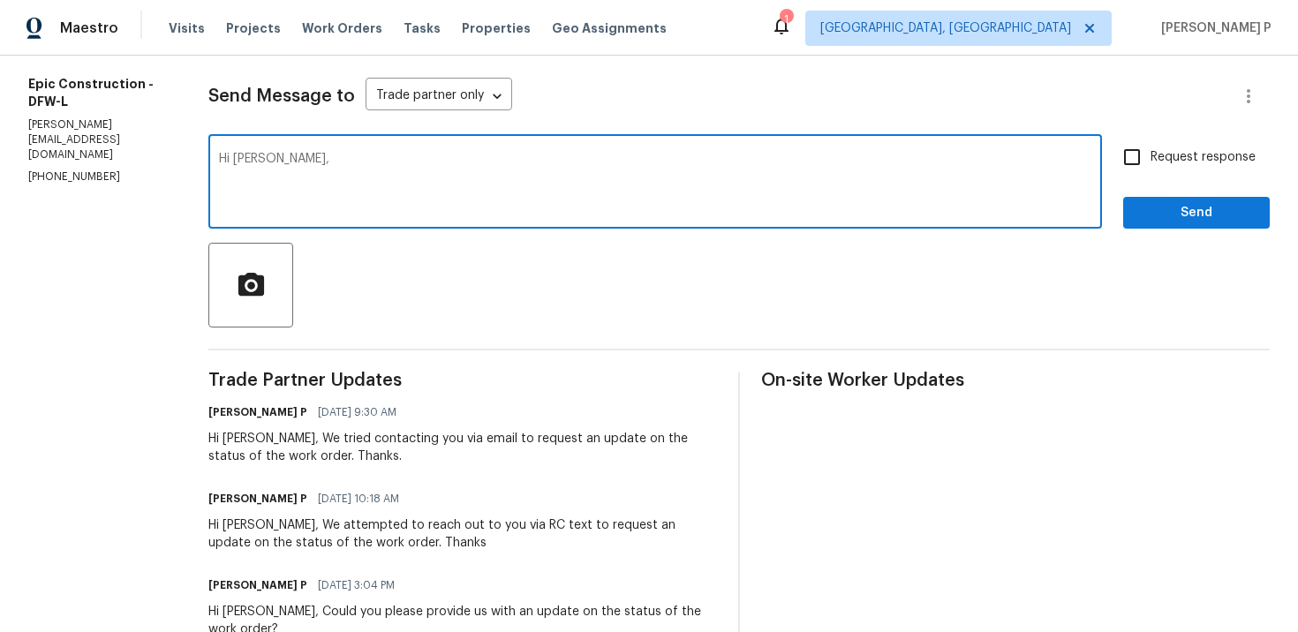
paste textarea "We tried reaching out to you via call and left a voicemail requesting an update…"
paste textarea "status of the work order."
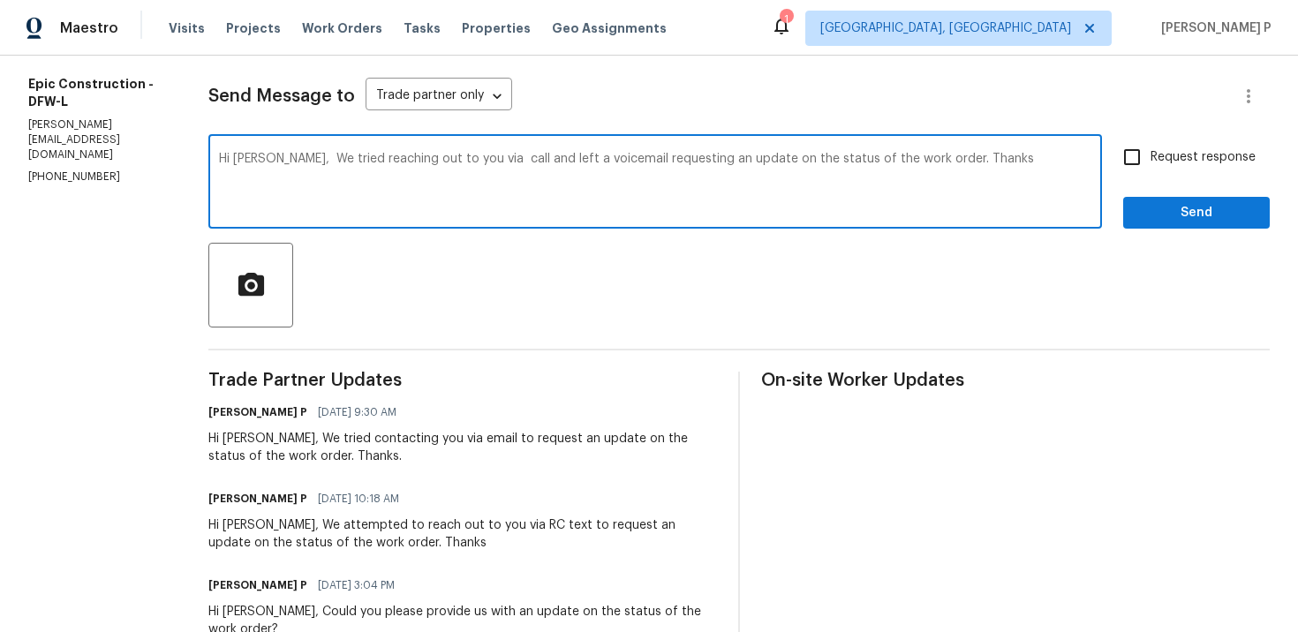
click at [267, 159] on textarea "Hi Mitch, We tried reaching out to you via call and left a voicemail requesting…" at bounding box center [655, 184] width 873 height 62
drag, startPoint x: 268, startPoint y: 156, endPoint x: 904, endPoint y: 159, distance: 635.9
click at [904, 159] on textarea "Hi Mitch, We tried reaching out to you via call and left a voicemail requesting…" at bounding box center [655, 184] width 873 height 62
paste textarea "attempted to reach you by phone"
type textarea "Hi Mitch, We attempted to reach you by phone and left a voicemail requesting an…"
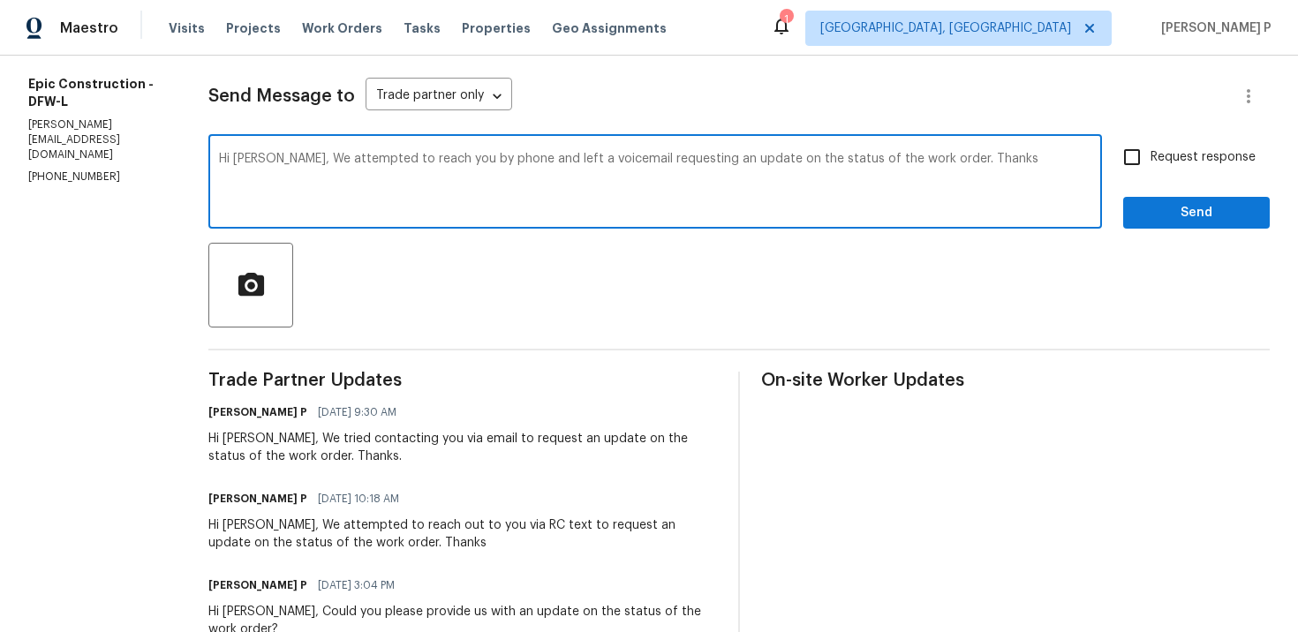
click at [1127, 161] on input "Request response" at bounding box center [1132, 157] width 37 height 37
checkbox input "true"
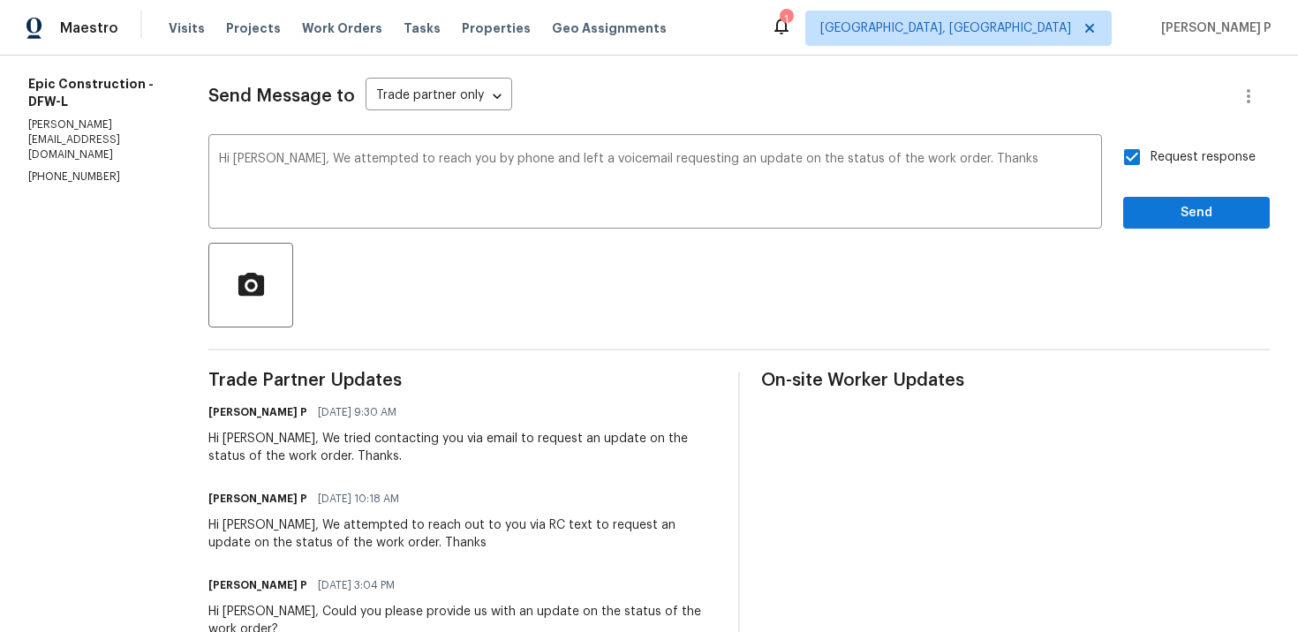
click at [1160, 194] on div "Request response Send" at bounding box center [1196, 184] width 147 height 90
click at [1159, 209] on span "Send" at bounding box center [1197, 213] width 118 height 22
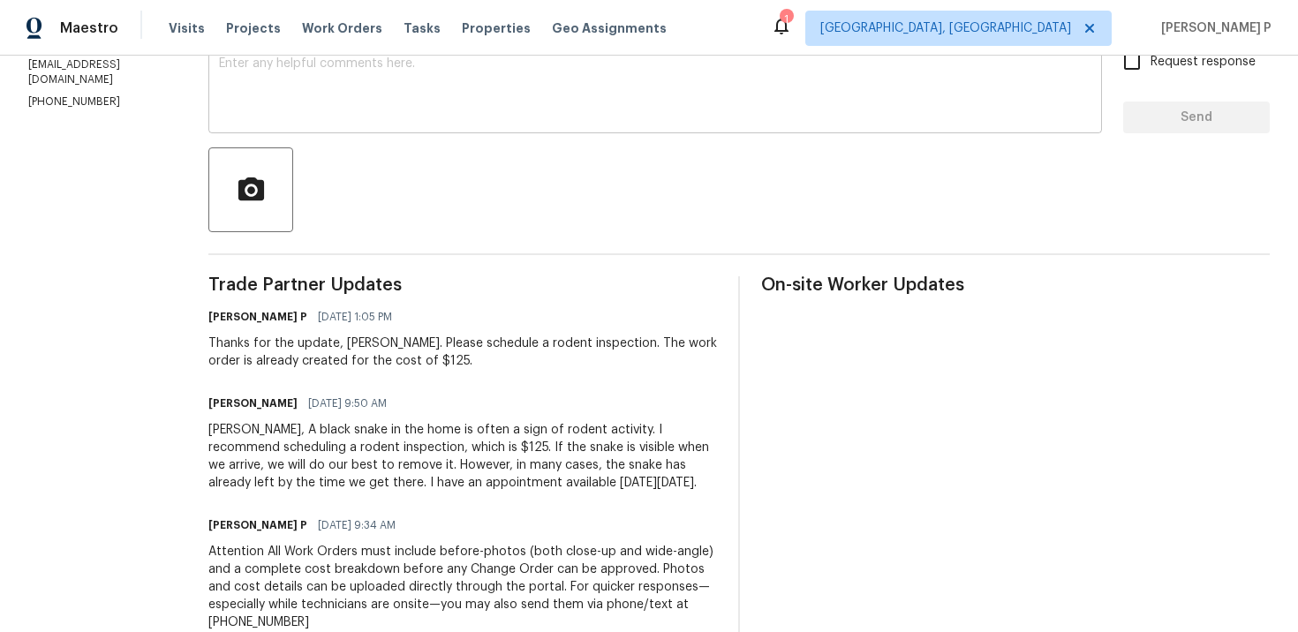
scroll to position [325, 0]
drag, startPoint x: 387, startPoint y: 444, endPoint x: 470, endPoint y: 444, distance: 83.0
click at [470, 444] on div "Ramyasri, A black snake in the home is often a sign of rodent activity. I recom…" at bounding box center [462, 455] width 509 height 71
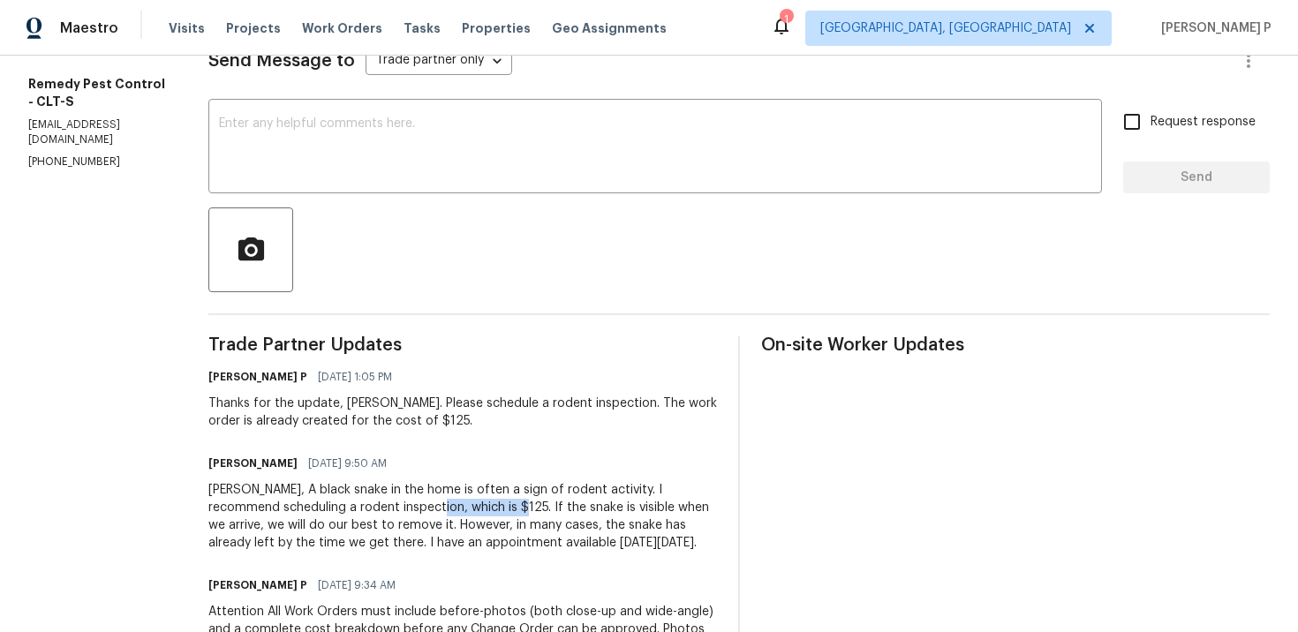
scroll to position [243, 0]
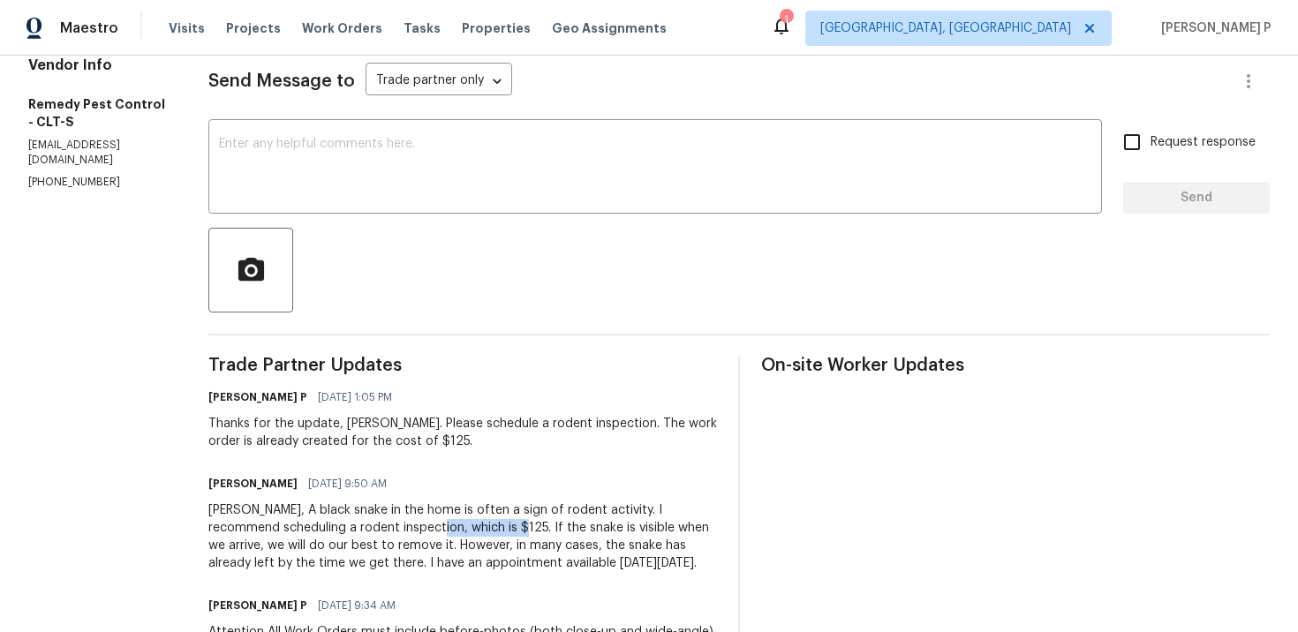
click at [352, 229] on div at bounding box center [739, 270] width 1062 height 85
click at [359, 188] on textarea at bounding box center [655, 169] width 873 height 62
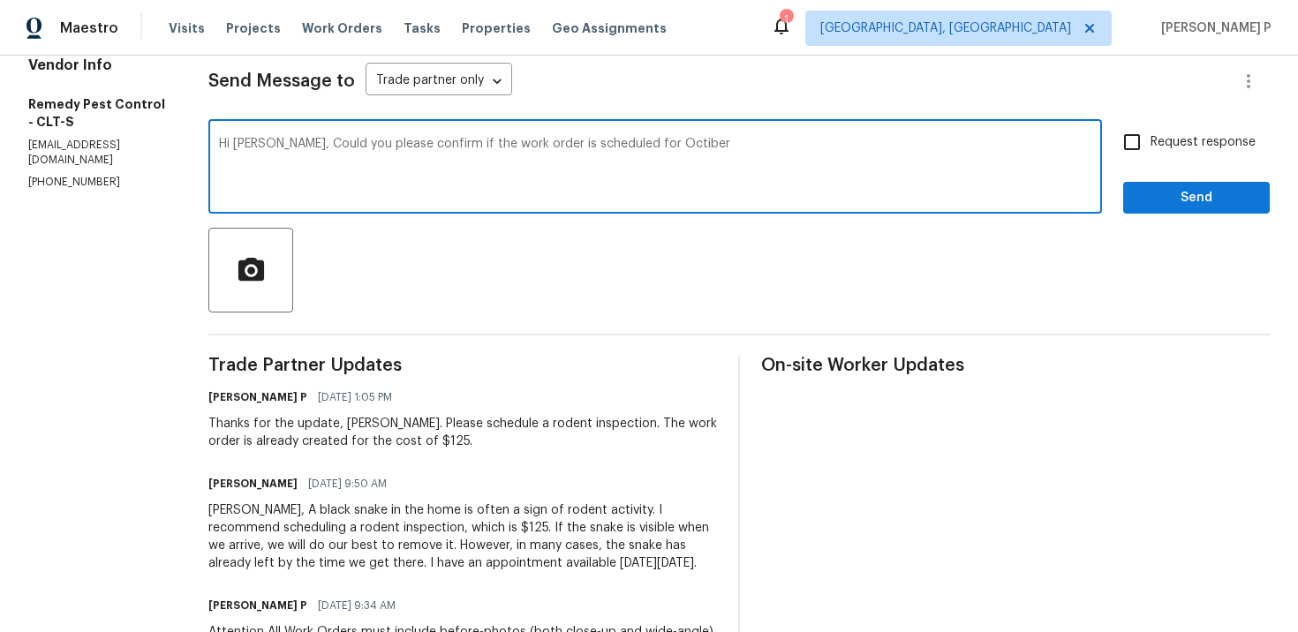
click at [653, 142] on textarea "Hi Brandon, Could you please confirm if the work order is scheduled for Octiber" at bounding box center [655, 169] width 873 height 62
click at [730, 144] on textarea "Hi Brandon, Could you please confirm if the work order is scheduled for October" at bounding box center [655, 169] width 873 height 62
drag, startPoint x: 284, startPoint y: 141, endPoint x: 802, endPoint y: 145, distance: 518.5
click at [802, 145] on textarea "Hi Brandon, Could you please confirm if the work order is scheduled for October…" at bounding box center [655, 169] width 873 height 62
paste textarea "whether the work order has been"
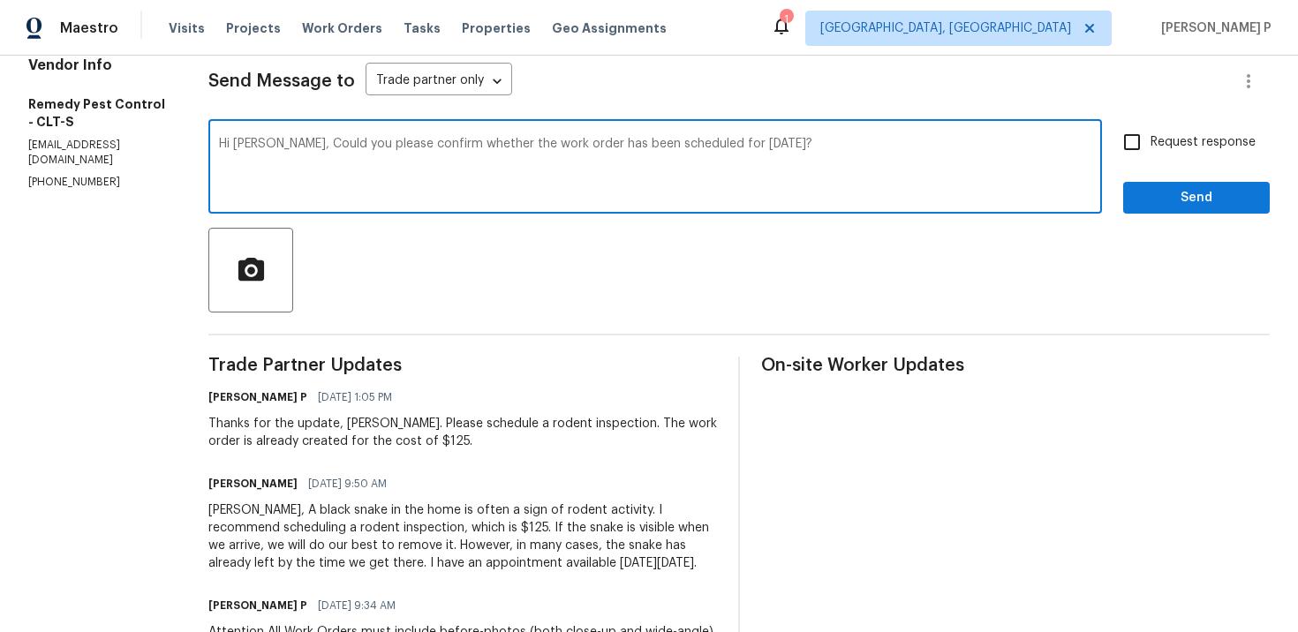
type textarea "Hi Brandon, Could you please confirm whether the work order has been scheduled …"
click at [1135, 146] on input "Request response" at bounding box center [1132, 142] width 37 height 37
checkbox input "true"
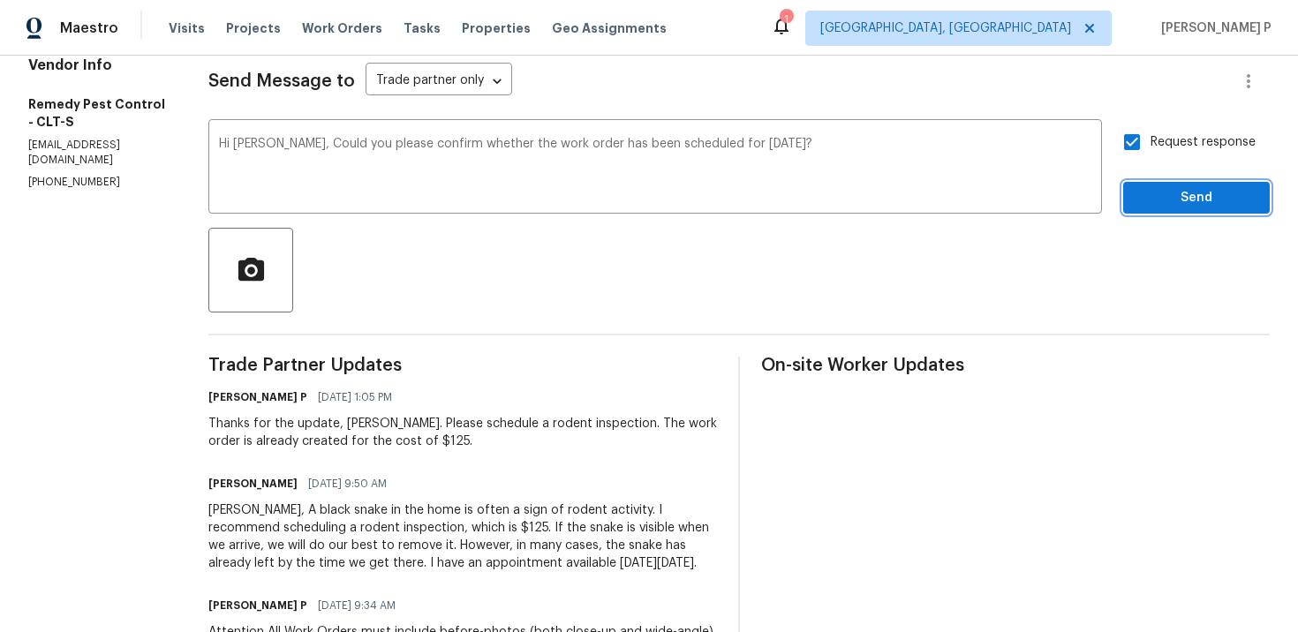
click at [1157, 195] on span "Send" at bounding box center [1197, 198] width 118 height 22
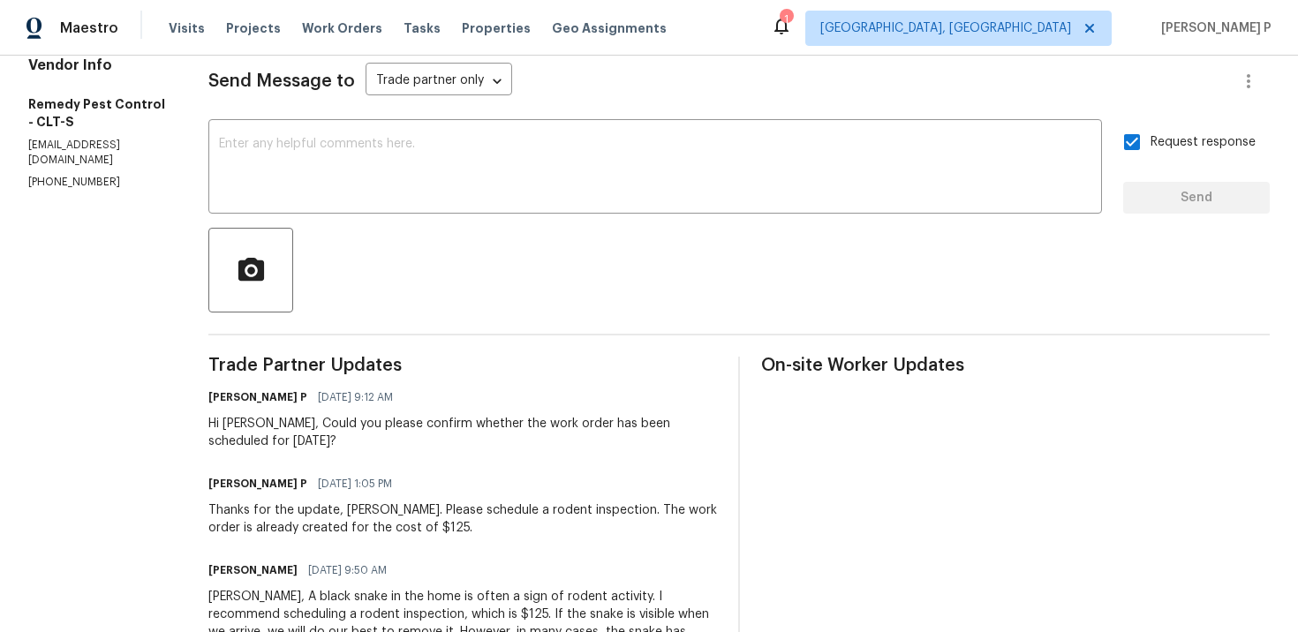
scroll to position [271, 0]
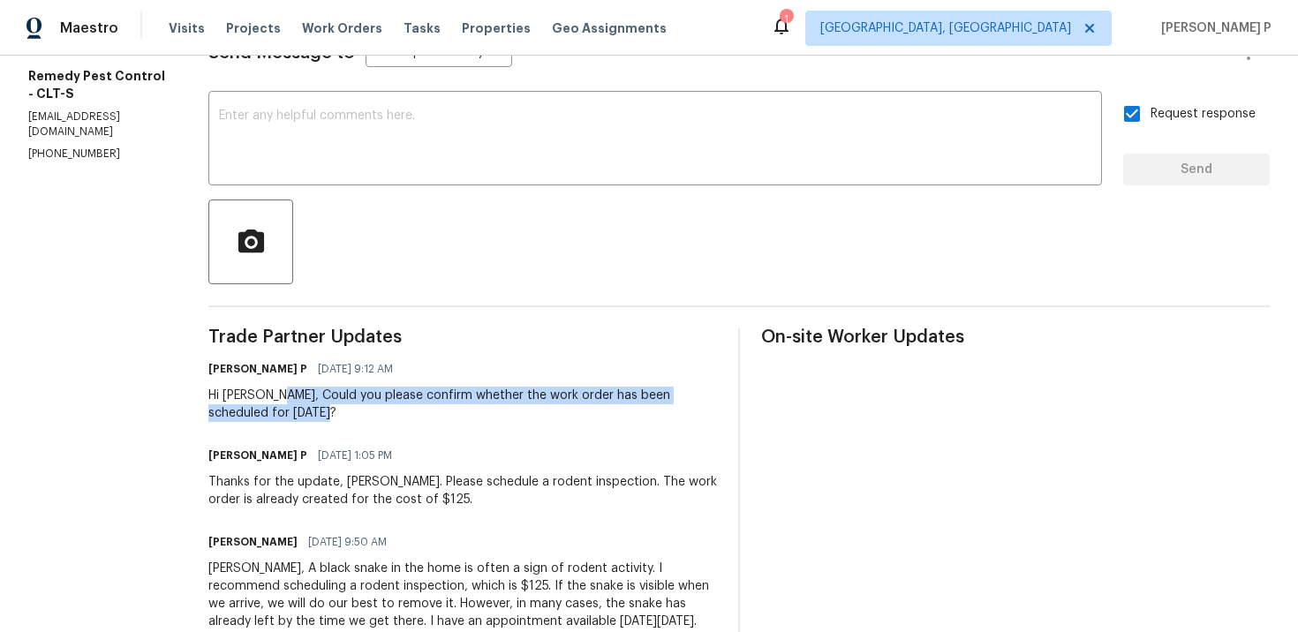
drag, startPoint x: 275, startPoint y: 394, endPoint x: 294, endPoint y: 416, distance: 29.4
click at [293, 416] on div "Hi Brandon, Could you please confirm whether the work order has been scheduled …" at bounding box center [462, 404] width 509 height 35
copy div "Could you please confirm whether the work order has been scheduled for October …"
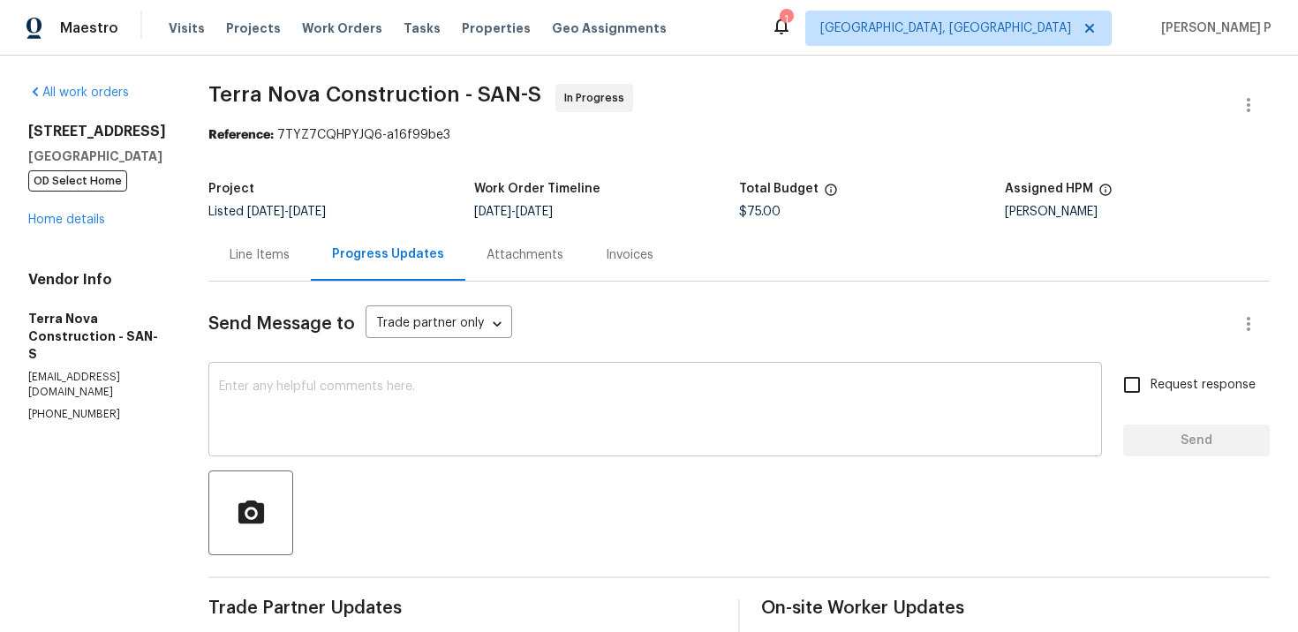
scroll to position [303, 0]
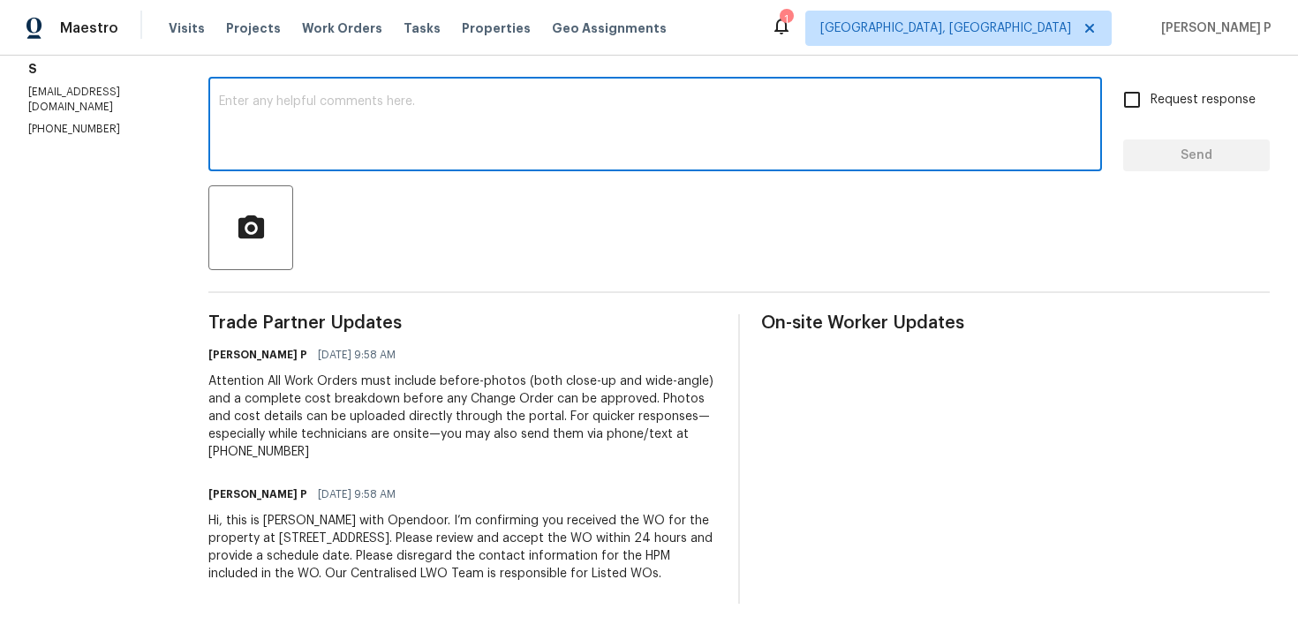
click at [473, 114] on textarea at bounding box center [655, 126] width 873 height 62
paste textarea "Thank you for accepting the work order. Could you please provide us with an upd…"
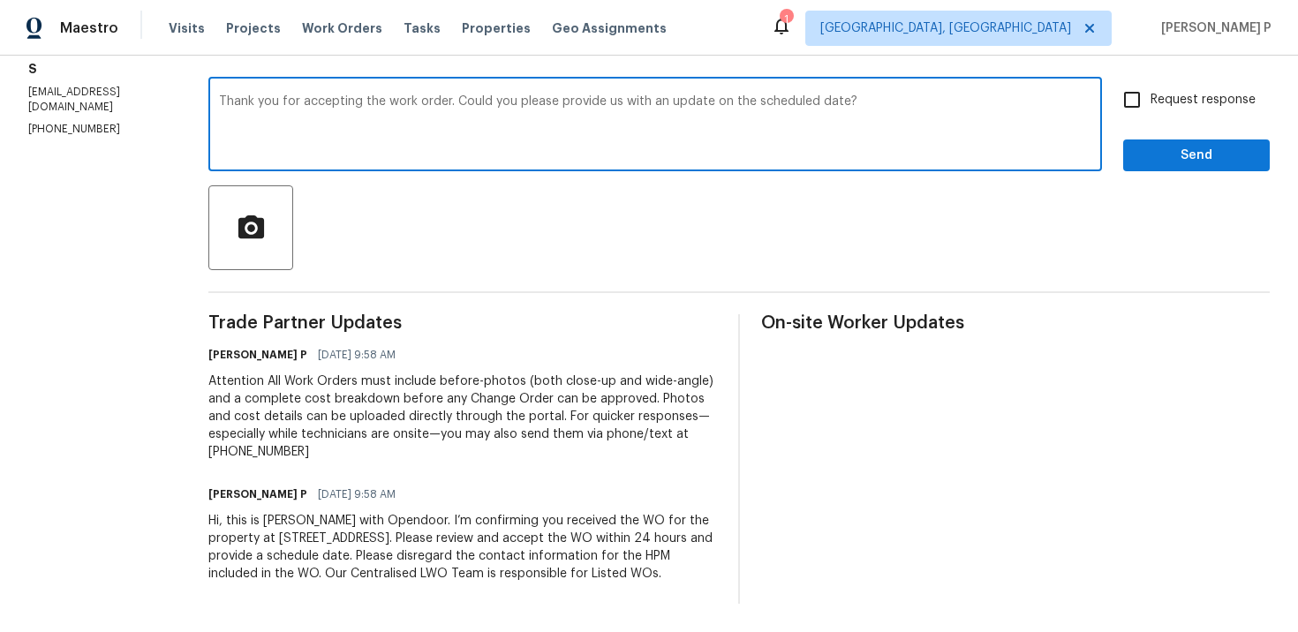
type textarea "Thank you for accepting the work order. Could you please provide us with an upd…"
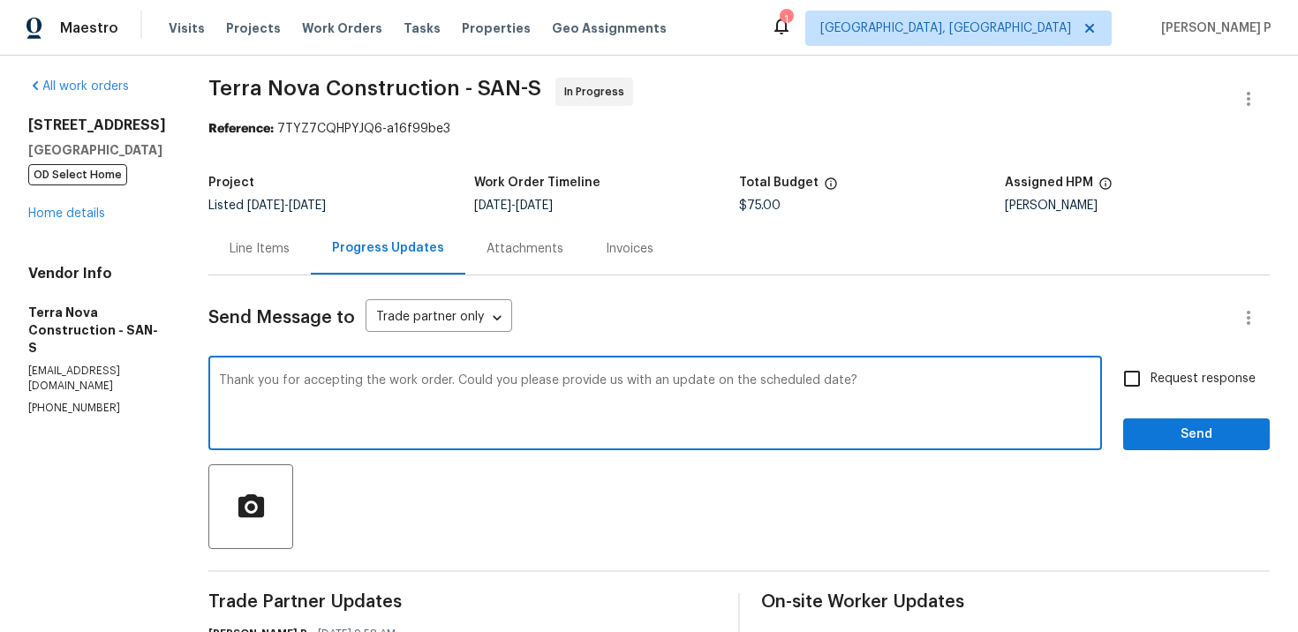
scroll to position [0, 0]
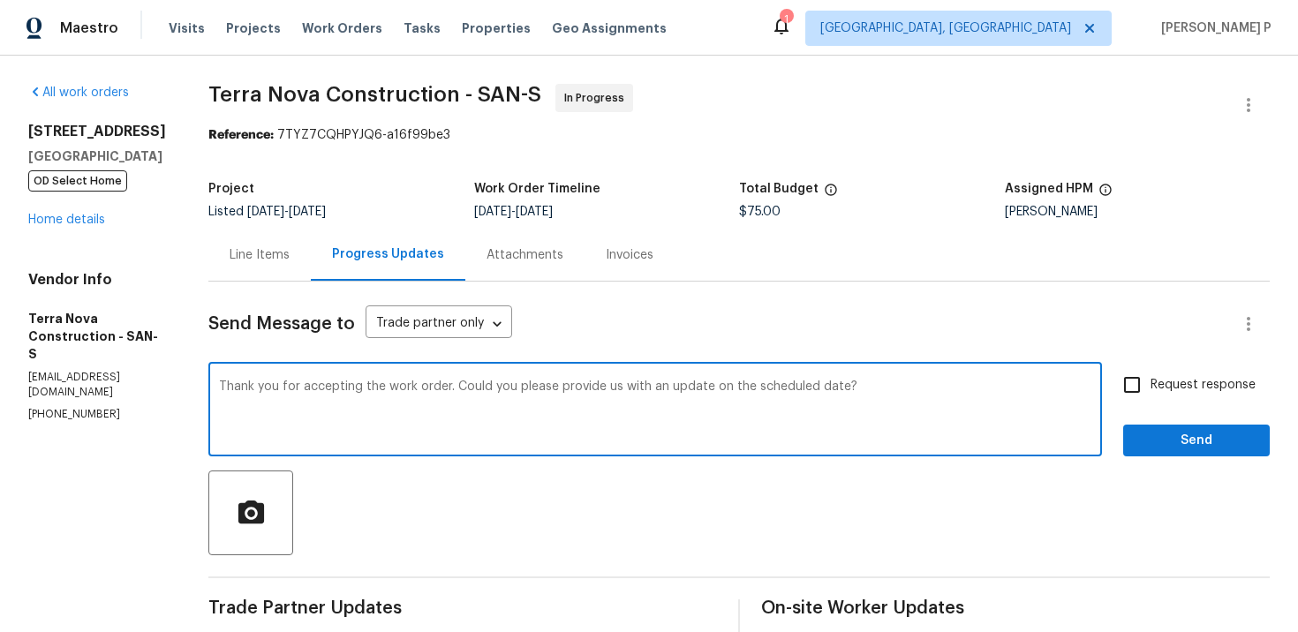
click at [1163, 384] on span "Request response" at bounding box center [1203, 385] width 105 height 19
click at [1151, 384] on input "Request response" at bounding box center [1132, 385] width 37 height 37
checkbox input "true"
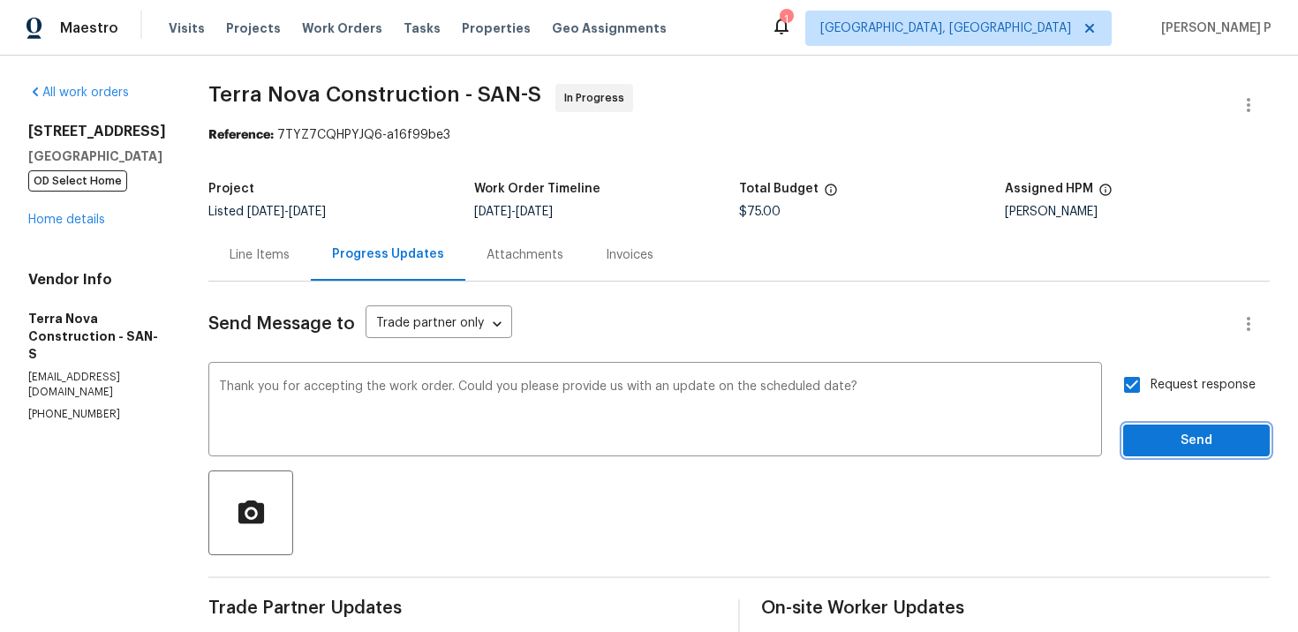
click at [1153, 433] on span "Send" at bounding box center [1197, 441] width 118 height 22
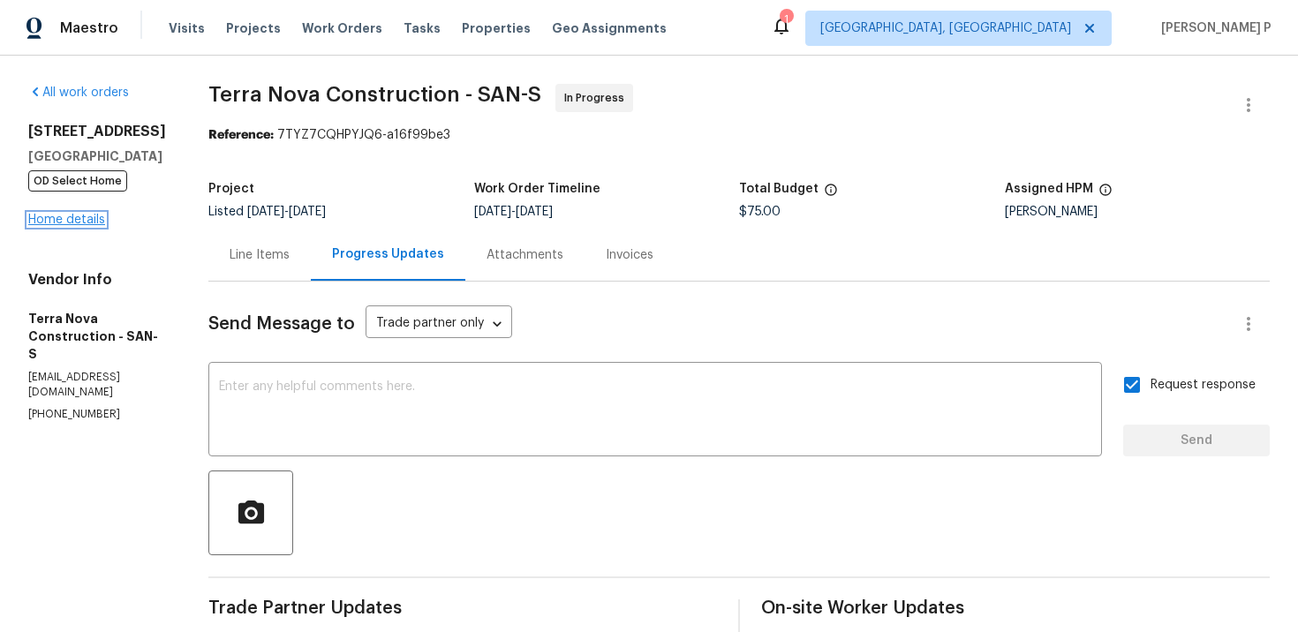
click at [64, 218] on link "Home details" at bounding box center [66, 220] width 77 height 12
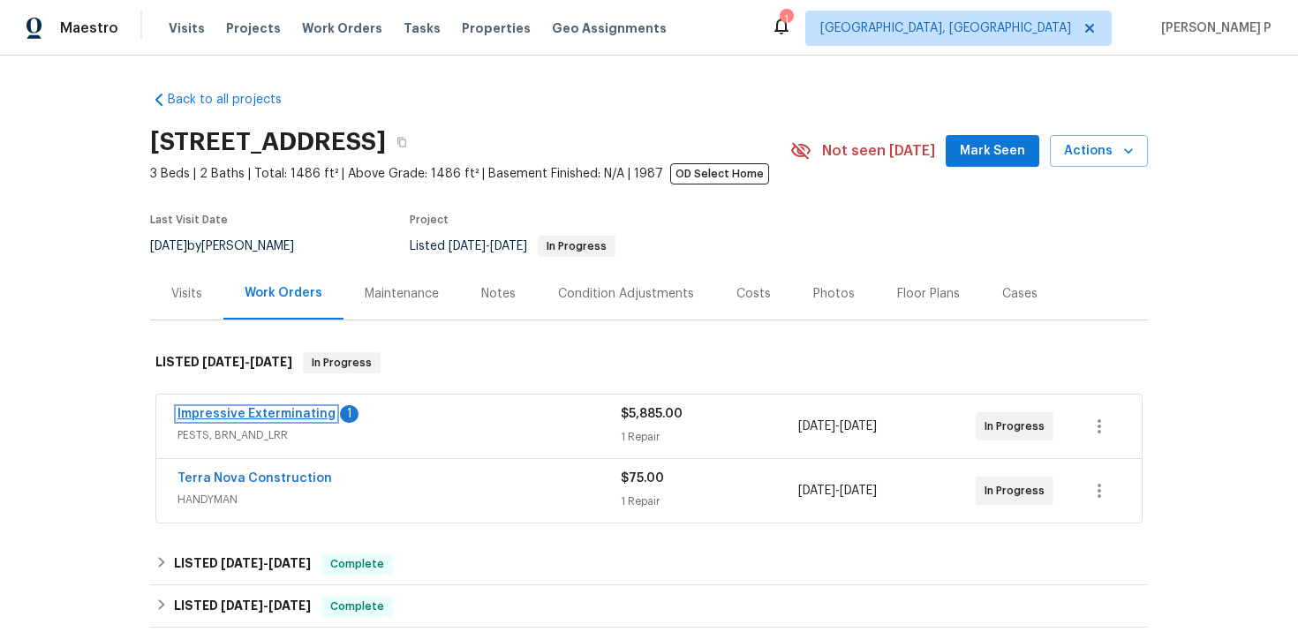
click at [291, 418] on link "Impressive Exterminating" at bounding box center [257, 414] width 158 height 12
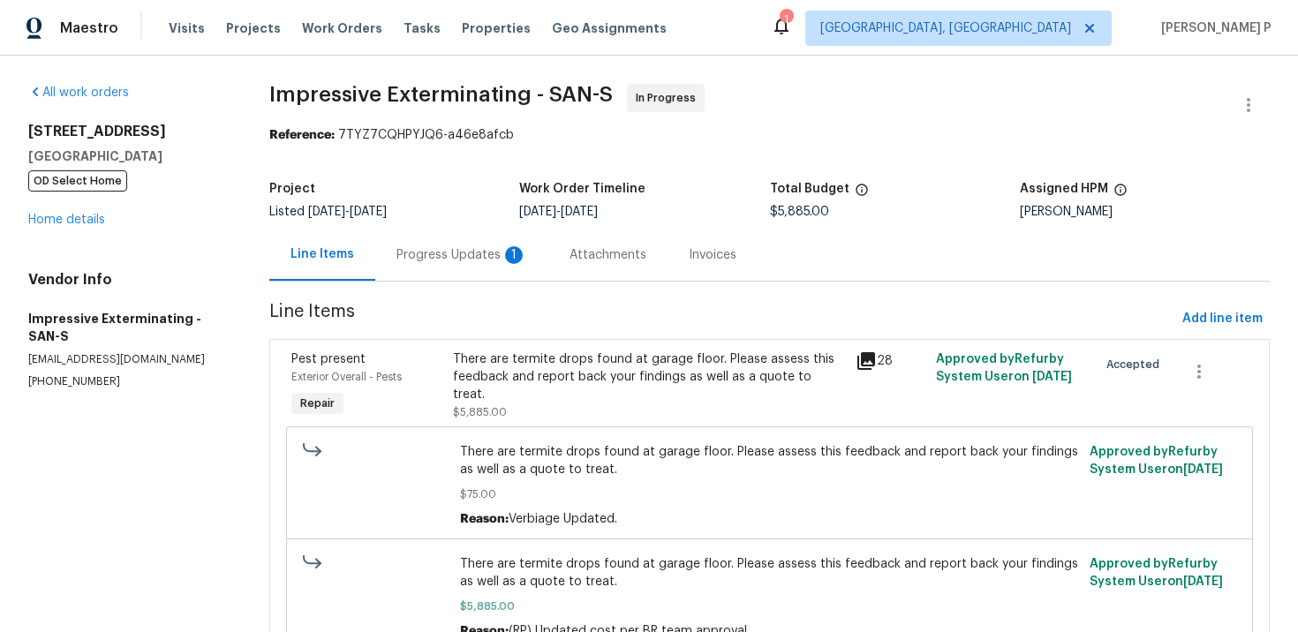
click at [442, 253] on div "Progress Updates 1" at bounding box center [462, 255] width 131 height 18
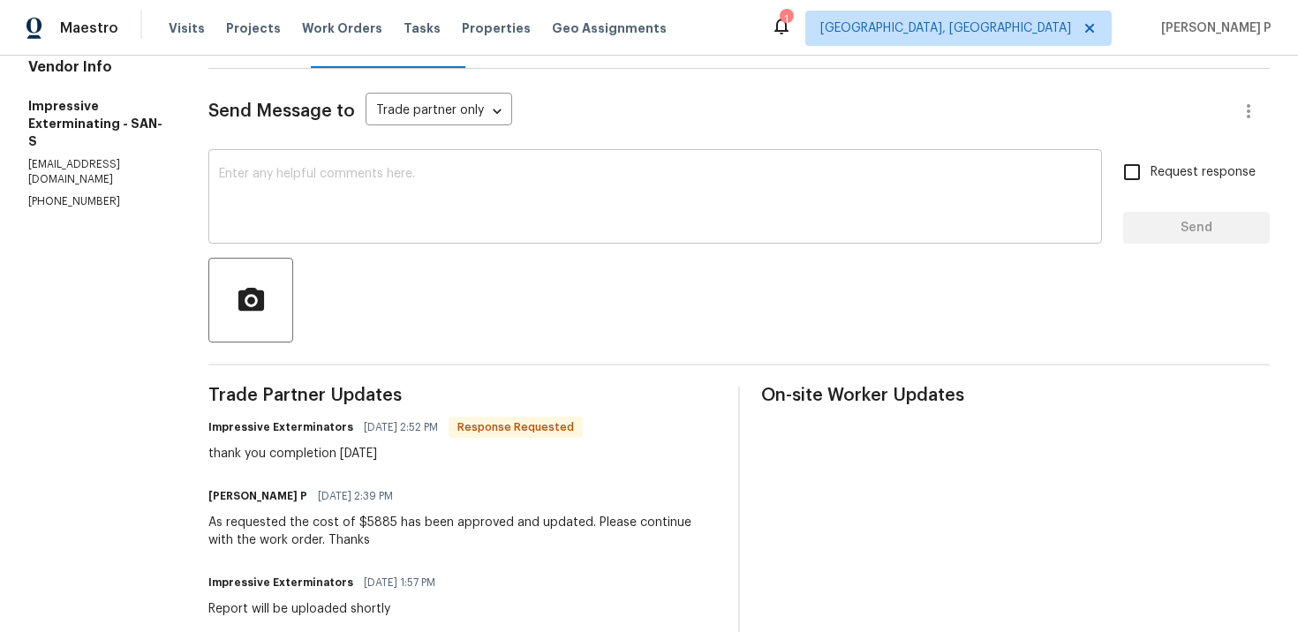
scroll to position [199, 0]
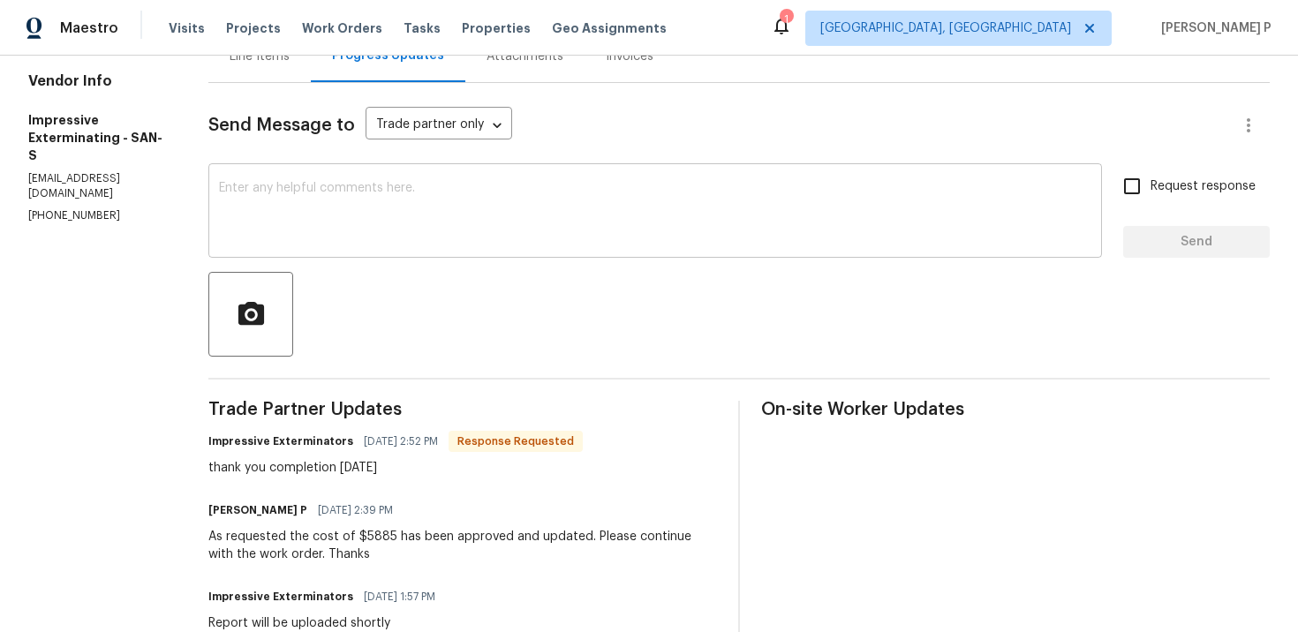
click at [427, 187] on textarea at bounding box center [655, 213] width 873 height 62
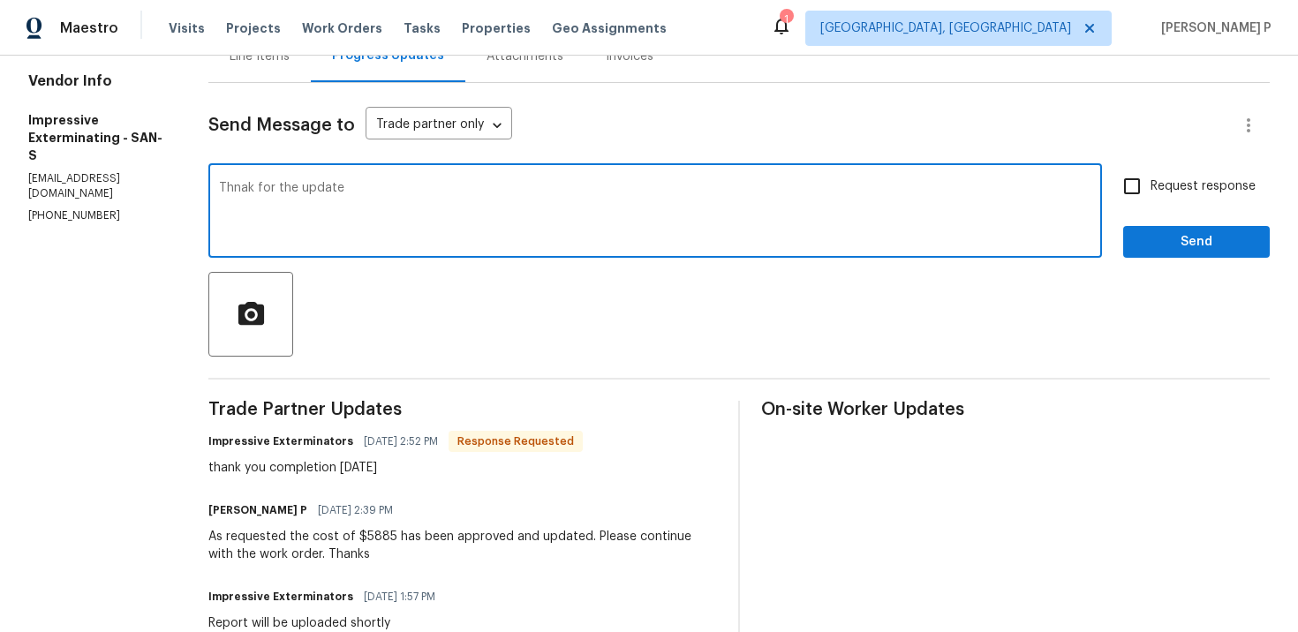
click at [261, 186] on textarea "Thnak for the update" at bounding box center [655, 213] width 873 height 62
click at [382, 189] on textarea "Thanks for the update" at bounding box center [655, 213] width 873 height 62
type textarea "Thanks for the update."
click at [1160, 244] on span "Send" at bounding box center [1197, 242] width 118 height 22
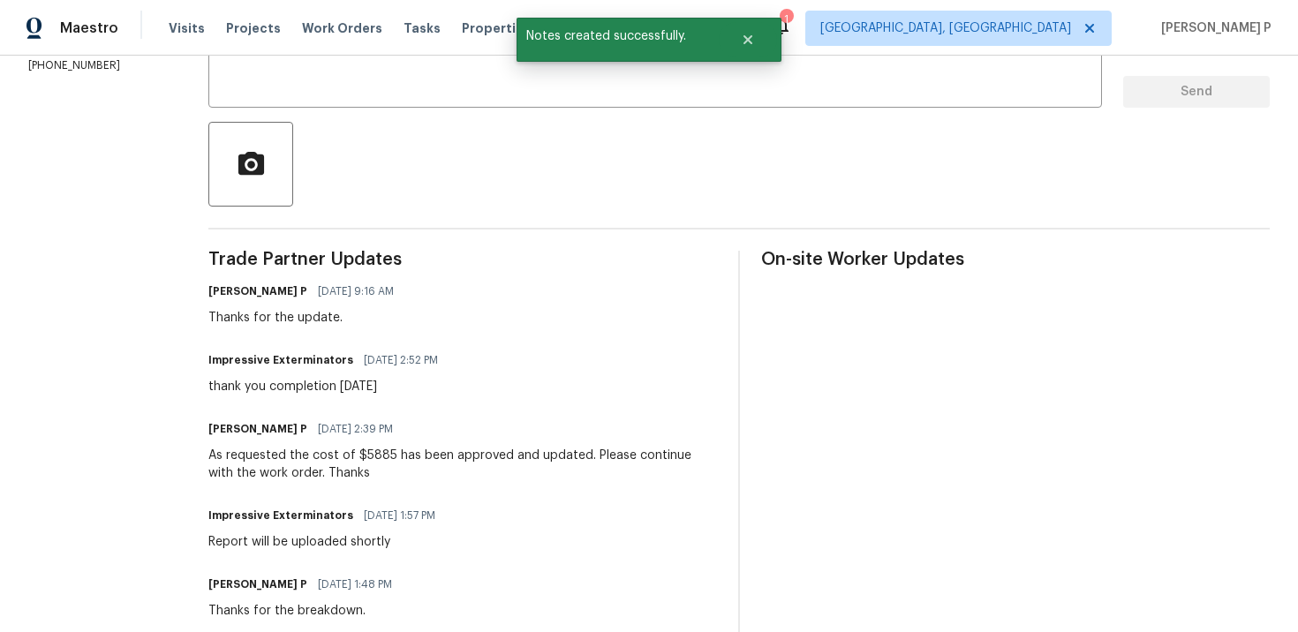
scroll to position [371, 0]
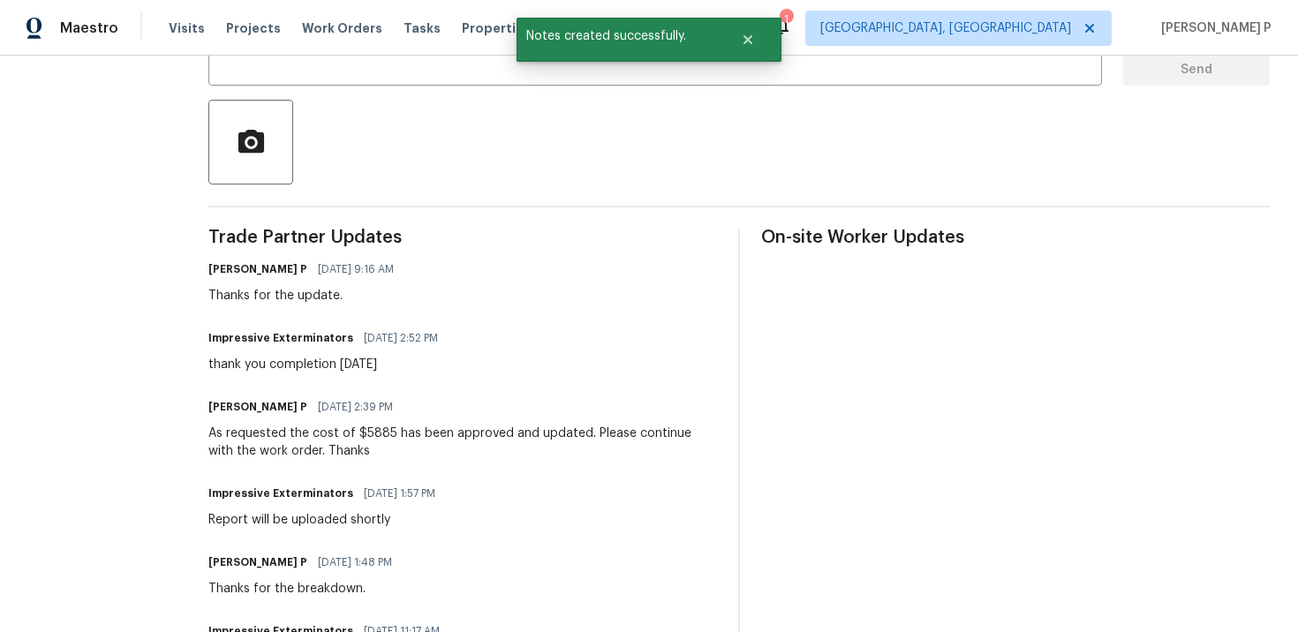
drag, startPoint x: 280, startPoint y: 363, endPoint x: 524, endPoint y: 366, distance: 243.8
click at [524, 366] on div "Impressive Exterminators [DATE] 2:52 PM thank you completion [DATE]" at bounding box center [462, 350] width 509 height 48
copy div "completion [DATE]"
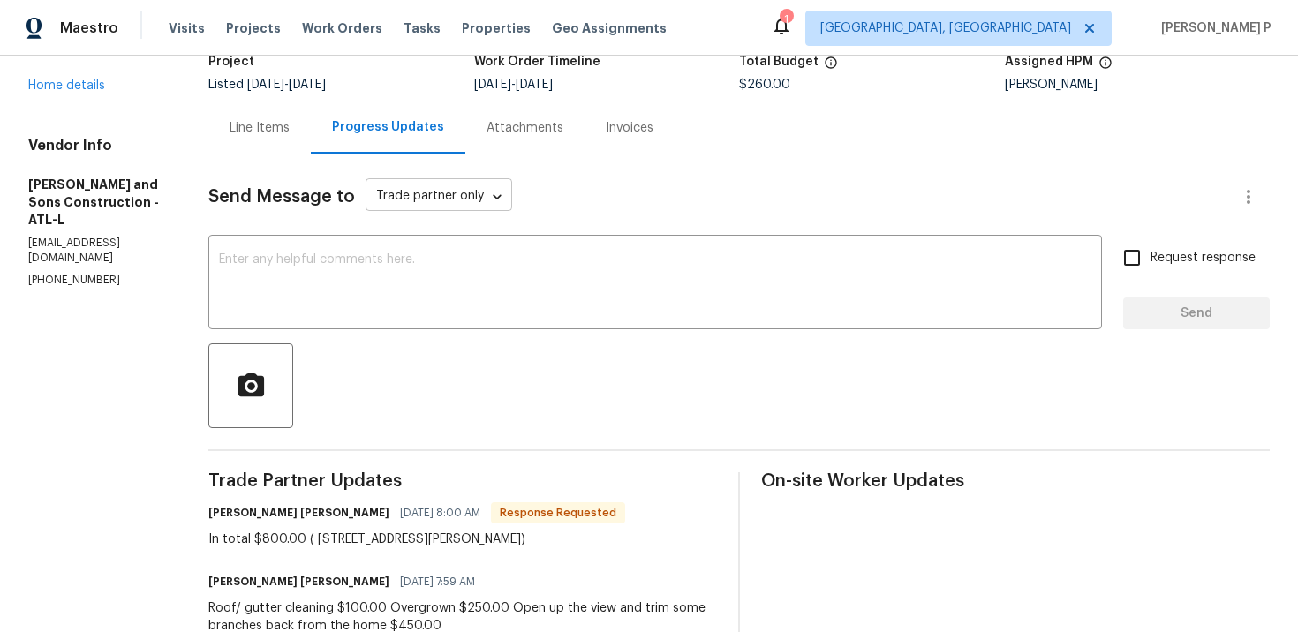
scroll to position [109, 0]
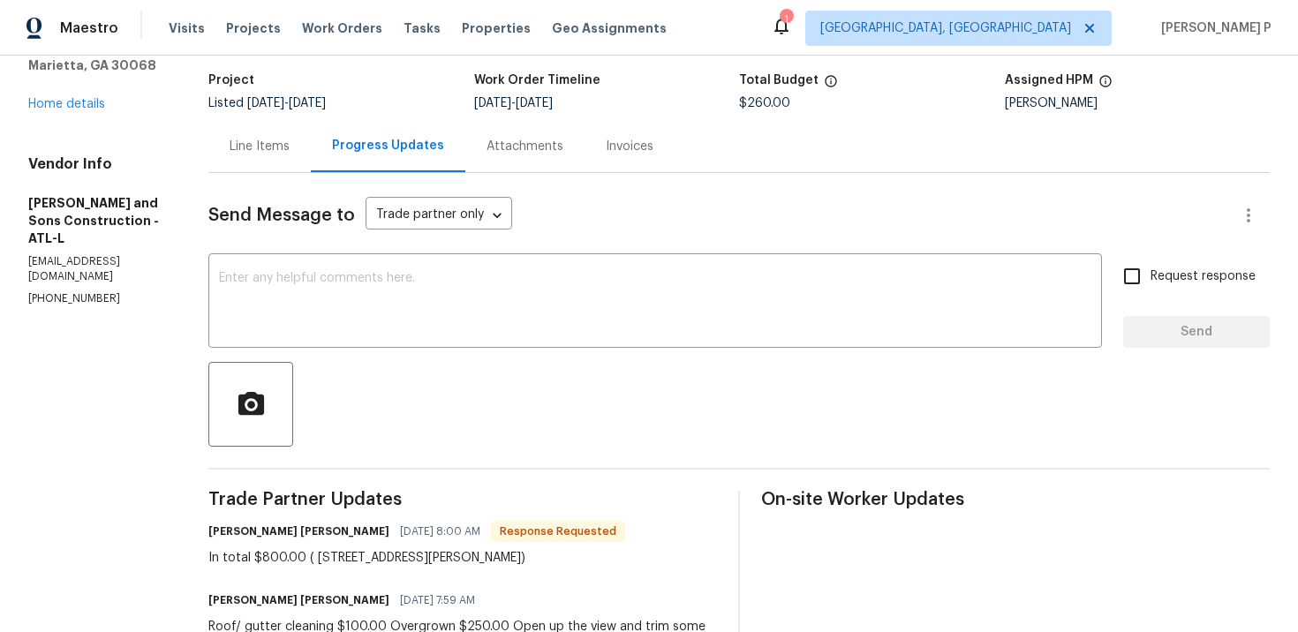
click at [251, 142] on div "Line Items" at bounding box center [260, 147] width 60 height 18
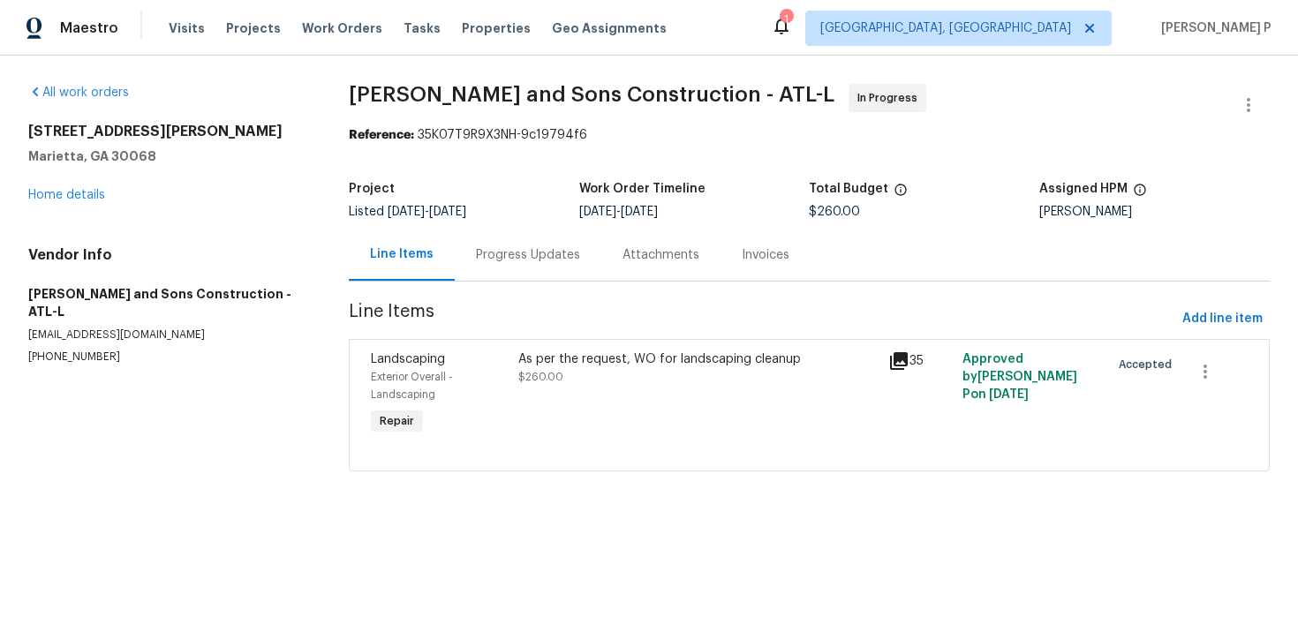
click at [587, 398] on div "As per the request, WO for landscaping cleanup $260.00" at bounding box center [698, 394] width 370 height 99
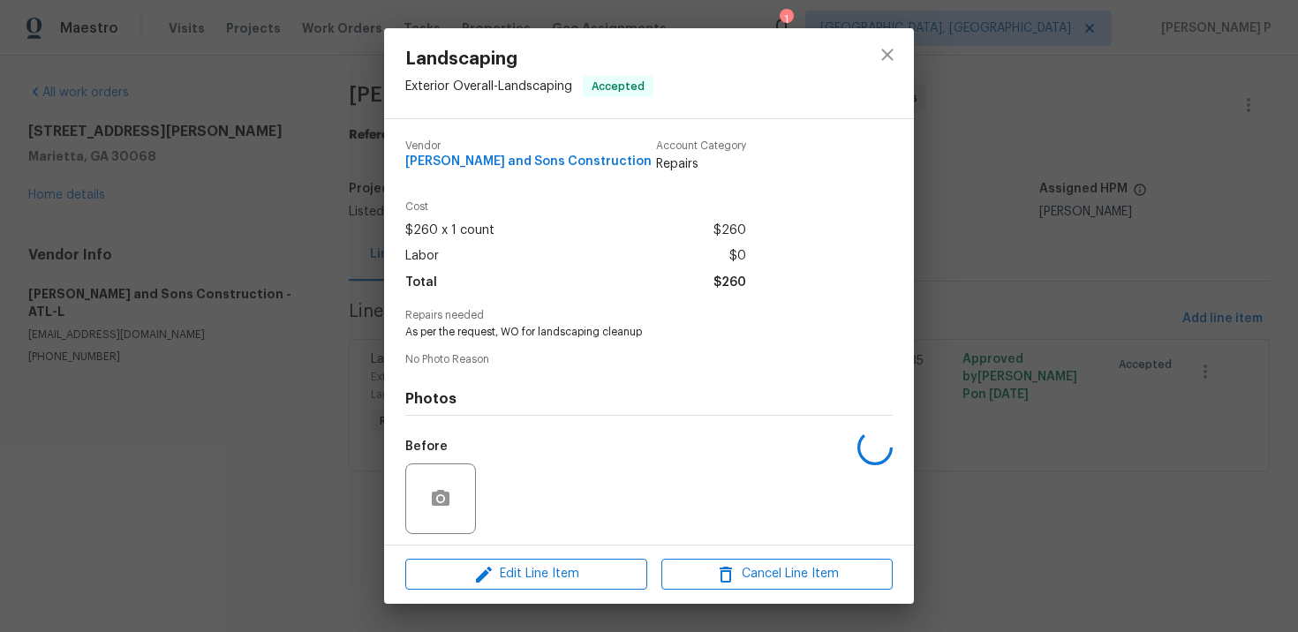
scroll to position [122, 0]
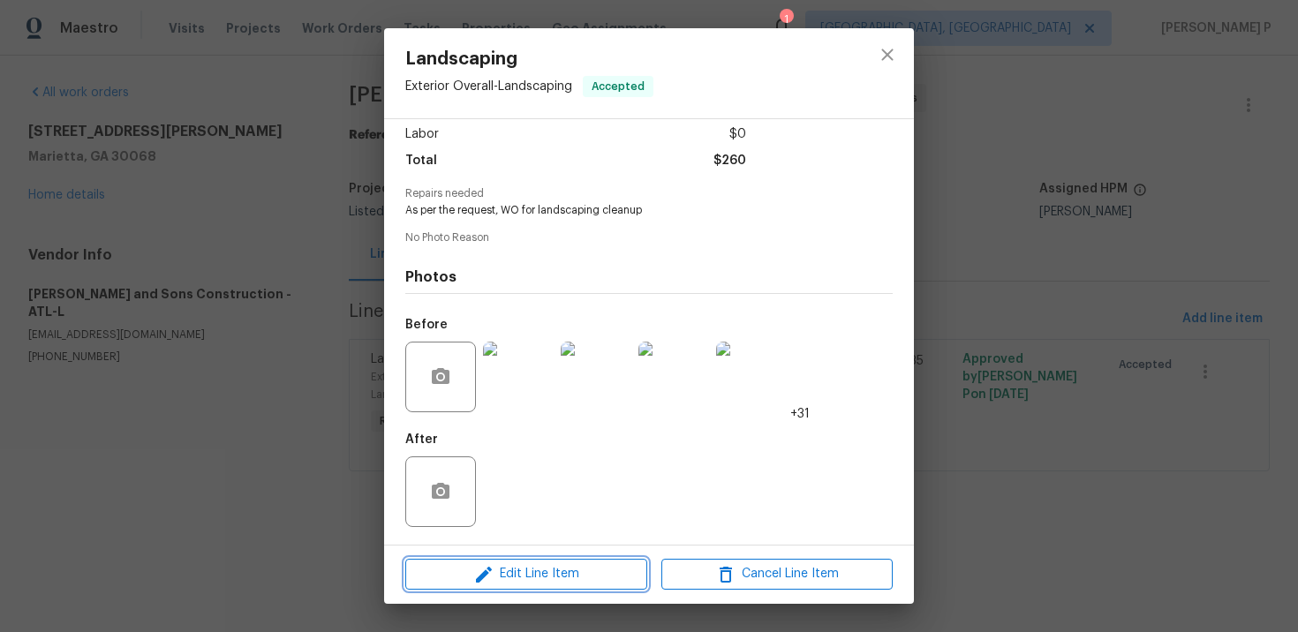
click at [545, 576] on span "Edit Line Item" at bounding box center [526, 574] width 231 height 22
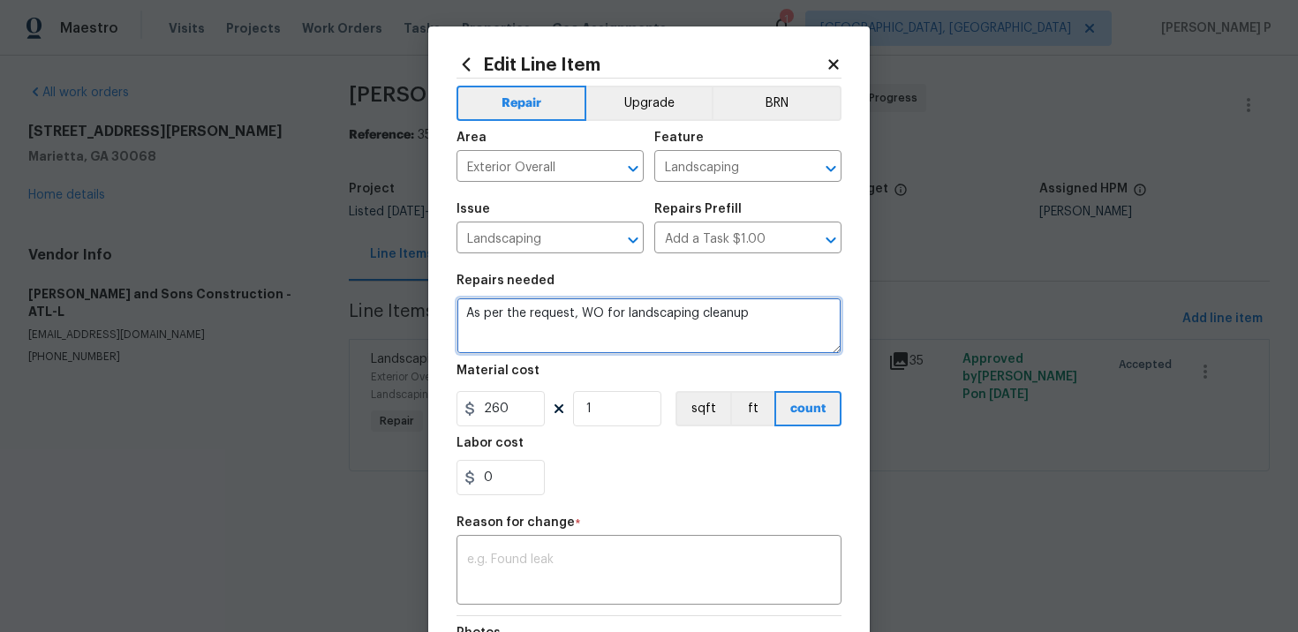
click at [526, 327] on textarea "As per the request, WO for landscaping cleanup" at bounding box center [649, 326] width 385 height 57
paste textarea "Roof/ gutter cleaning $100.00 Overgrown $250.00 Open up the view and trim some …"
type textarea "Roof/ gutter cleaning $100.00 Overgrown $250.00 Open up the view and trim some …"
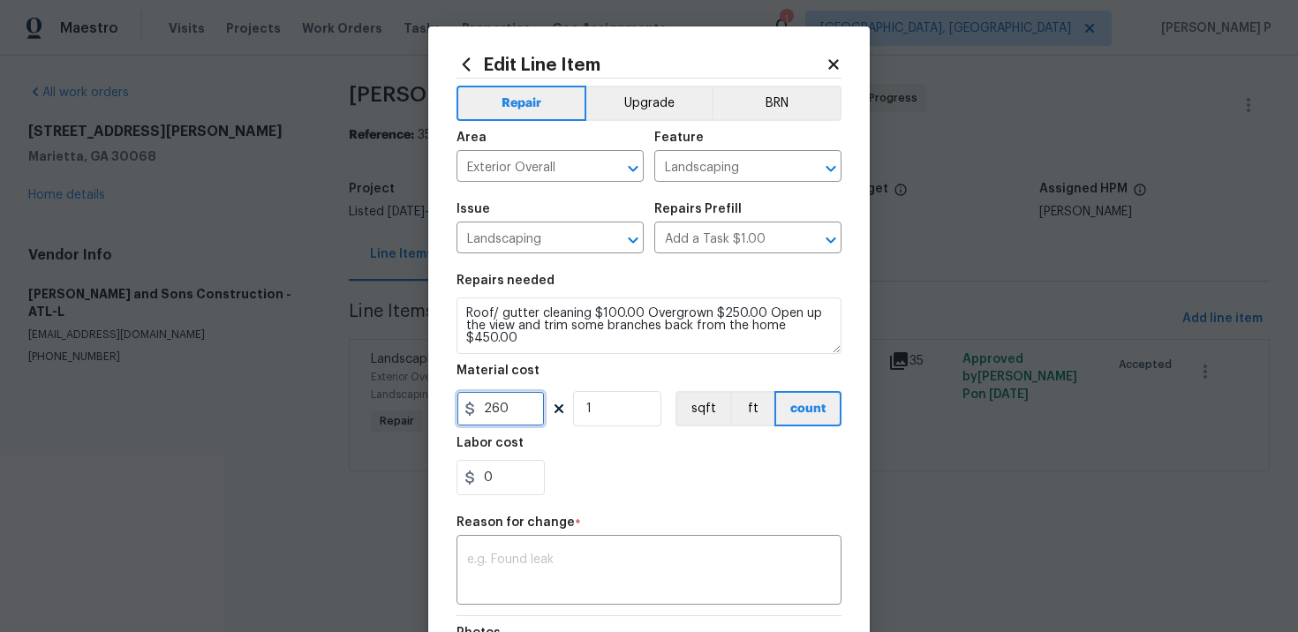
click at [525, 405] on input "260" at bounding box center [501, 408] width 88 height 35
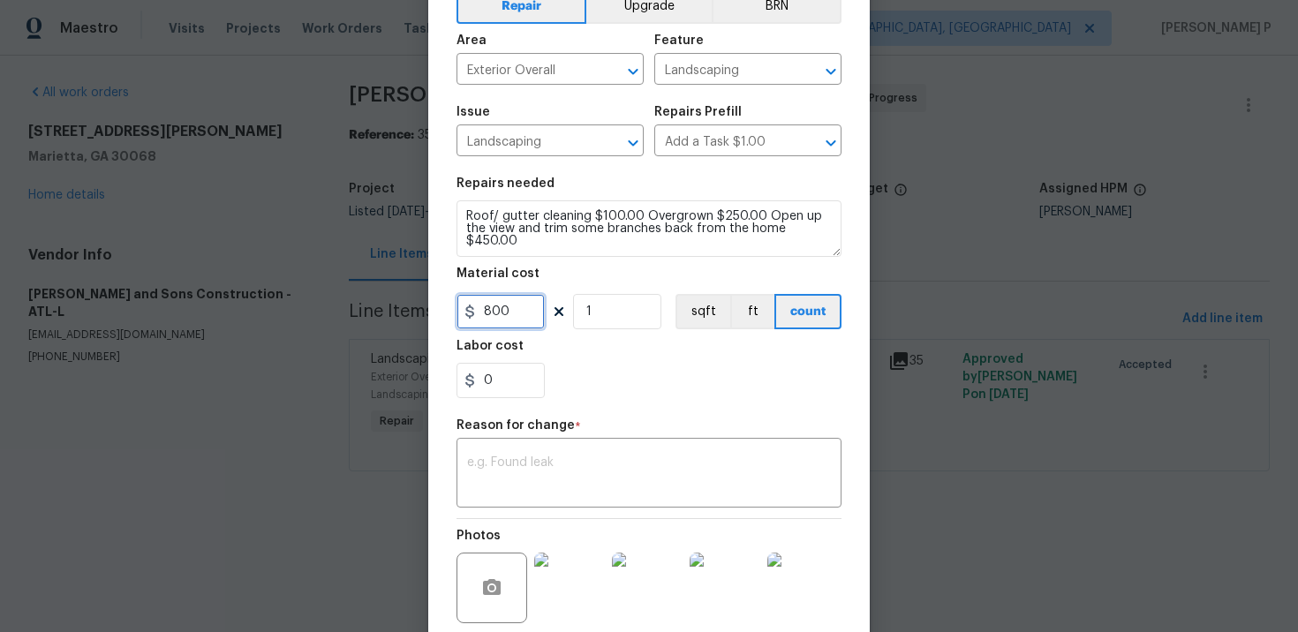
scroll to position [150, 0]
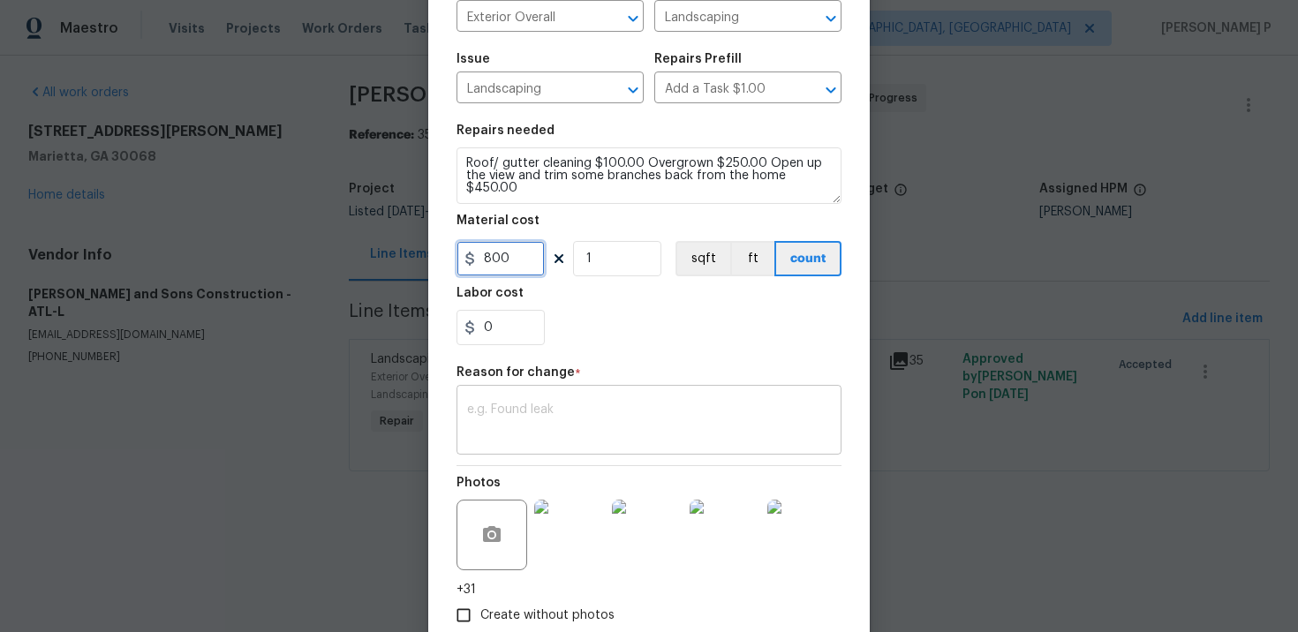
type input "800"
click at [682, 417] on textarea at bounding box center [649, 422] width 364 height 37
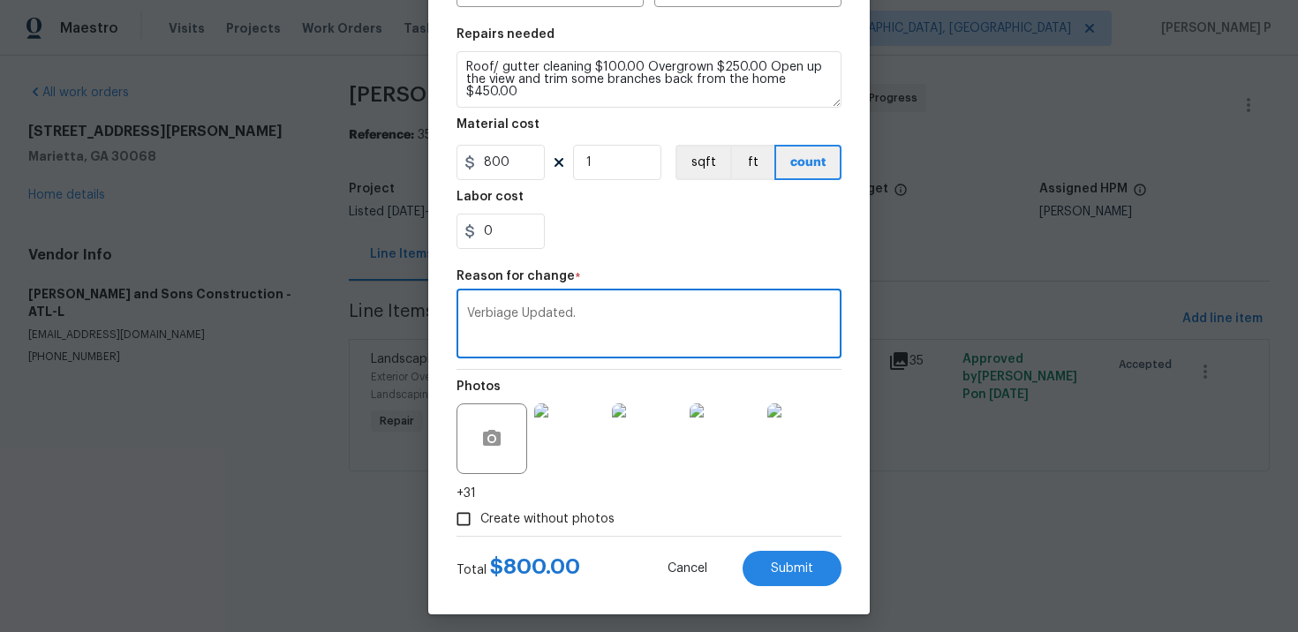
scroll to position [256, 0]
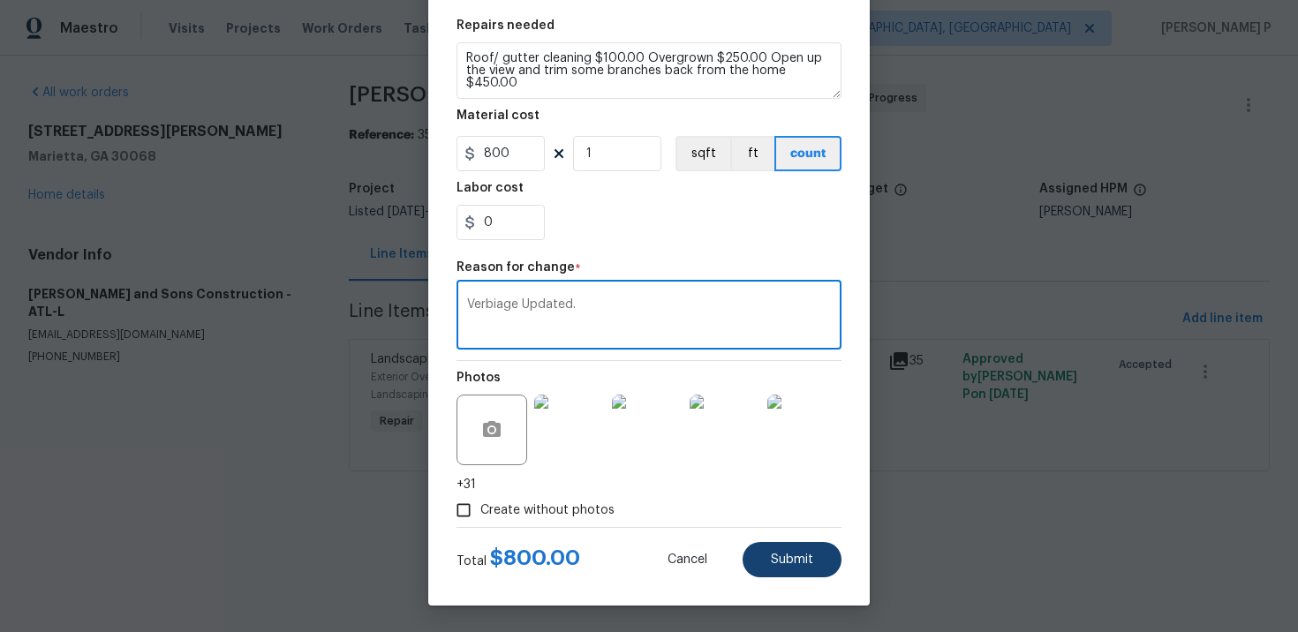
type textarea "Verbiage Updated."
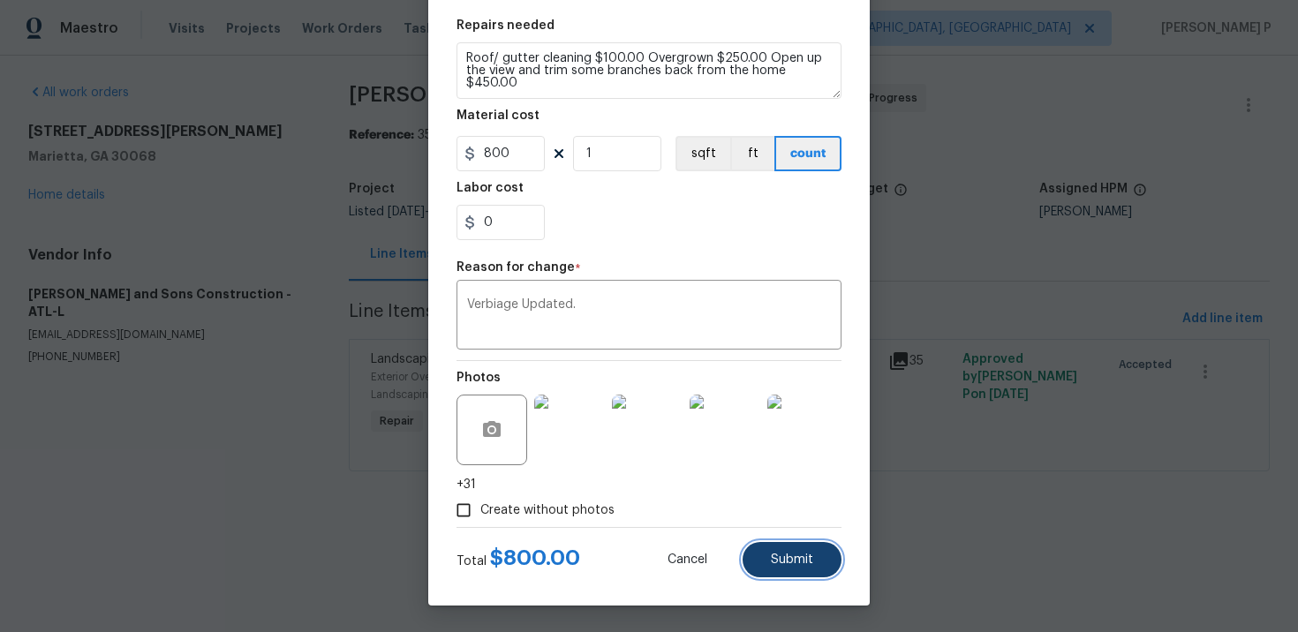
click at [815, 557] on button "Submit" at bounding box center [792, 559] width 99 height 35
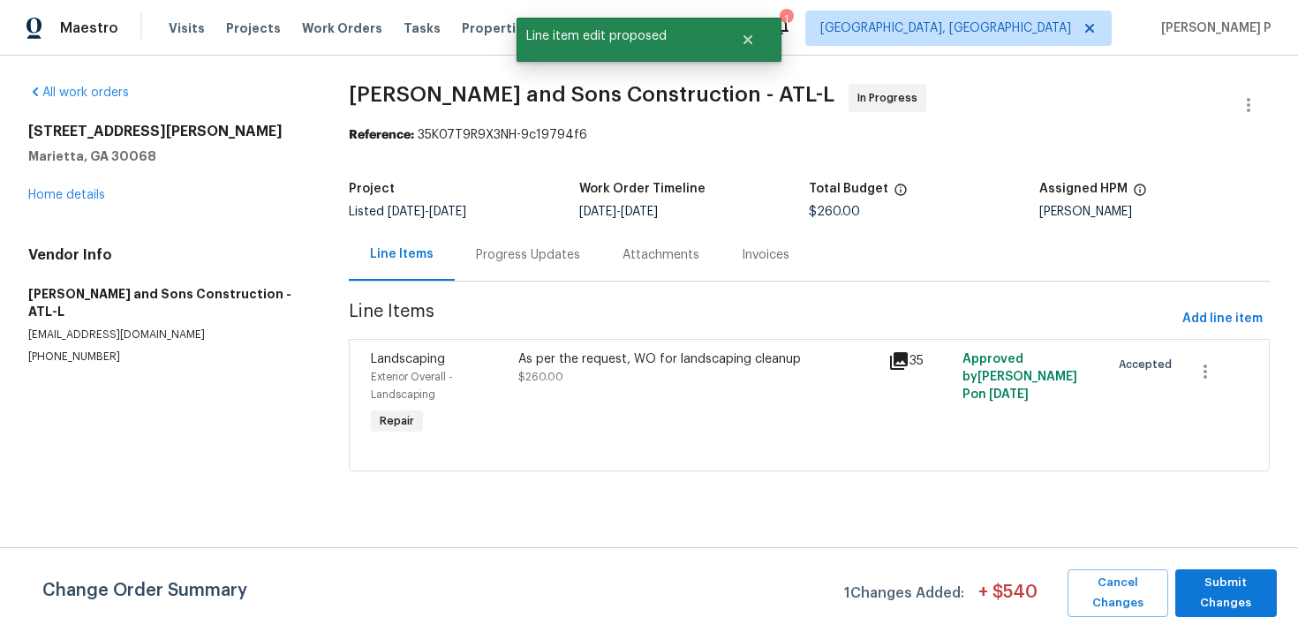
scroll to position [0, 0]
click at [1195, 595] on span "Submit Changes" at bounding box center [1226, 593] width 84 height 41
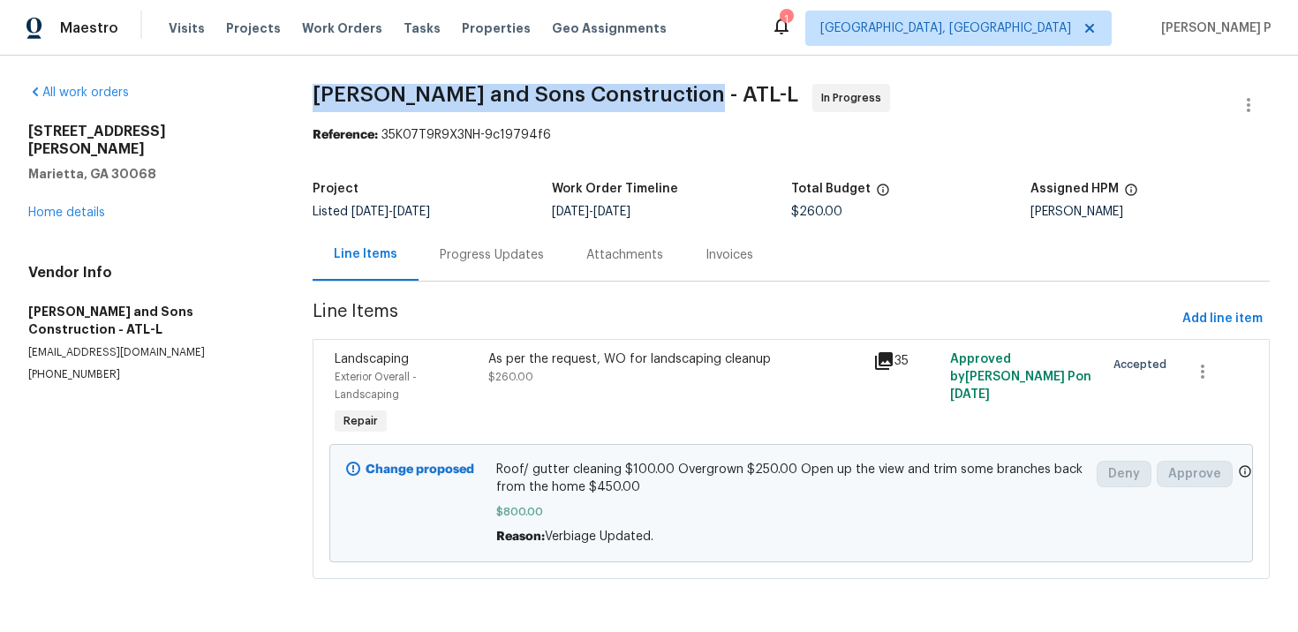
drag, startPoint x: 686, startPoint y: 95, endPoint x: 321, endPoint y: 94, distance: 364.8
click at [321, 94] on span "[PERSON_NAME] and Sons Construction - ATL-L In Progress" at bounding box center [770, 105] width 915 height 42
copy span "[PERSON_NAME] and Sons Construction - ATL-L"
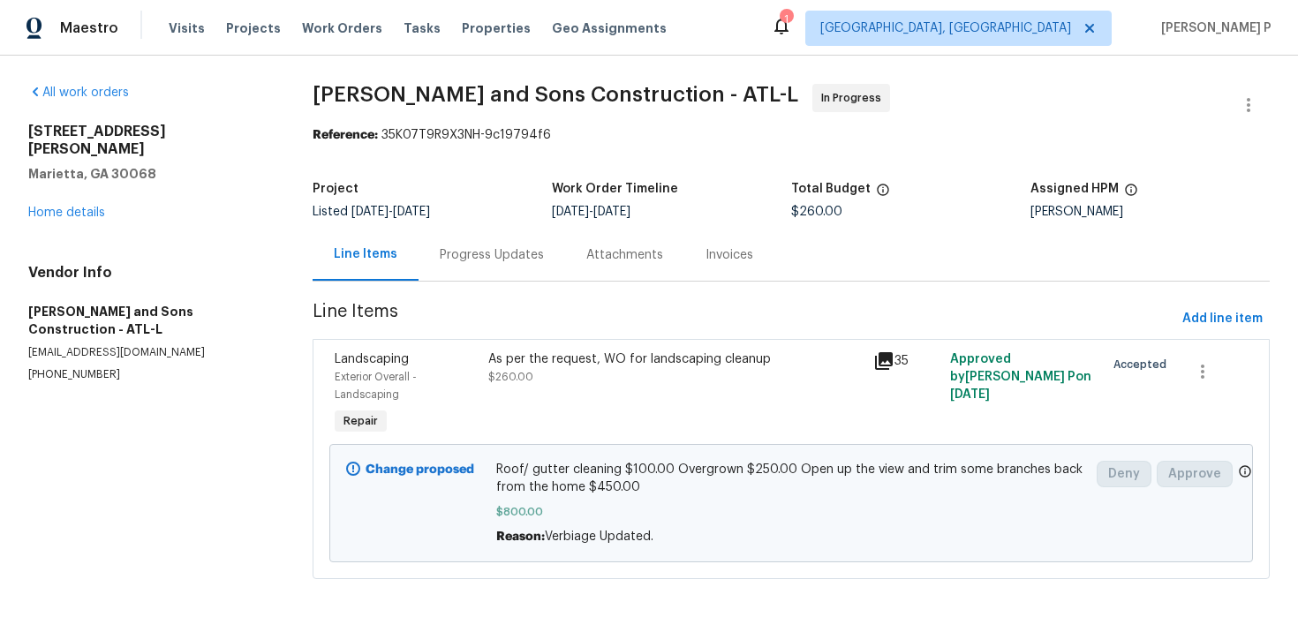
click at [486, 261] on div "Progress Updates" at bounding box center [492, 255] width 104 height 18
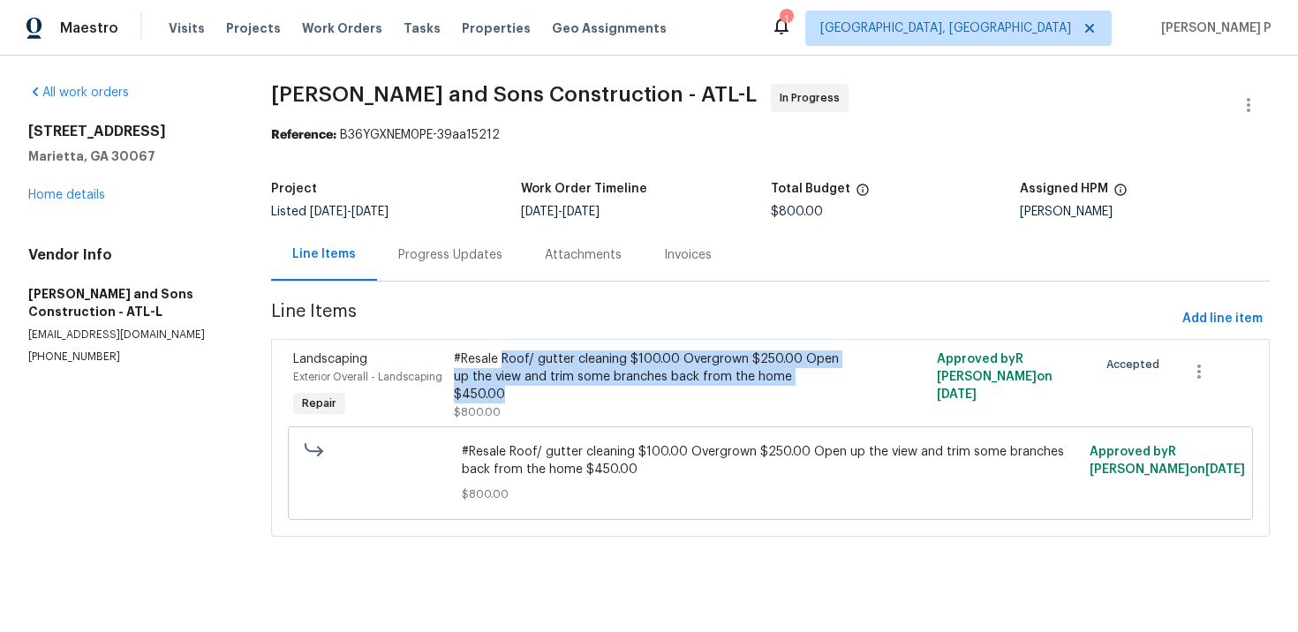
drag, startPoint x: 501, startPoint y: 359, endPoint x: 840, endPoint y: 380, distance: 339.8
click at [840, 380] on div "#Resale Roof/ gutter cleaning $100.00 Overgrown $250.00 Open up the view and tr…" at bounding box center [649, 377] width 391 height 53
copy div "Roof/ gutter cleaning $100.00 Overgrown $250.00 Open up the view and trim some …"
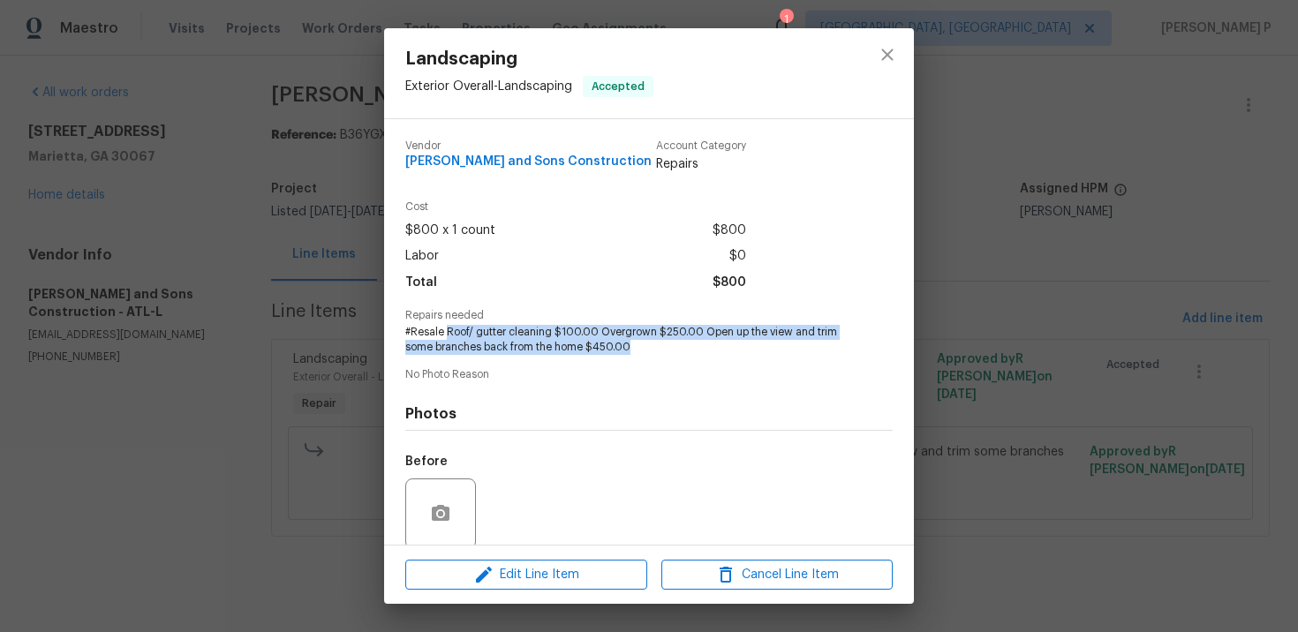
drag, startPoint x: 447, startPoint y: 331, endPoint x: 634, endPoint y: 345, distance: 187.8
click at [634, 345] on span "#Resale Roof/ gutter cleaning $100.00 Overgrown $250.00 Open up the view and tr…" at bounding box center [624, 340] width 439 height 30
copy span "Roof/ gutter cleaning $100.00 Overgrown $250.00 Open up the view and trim some …"
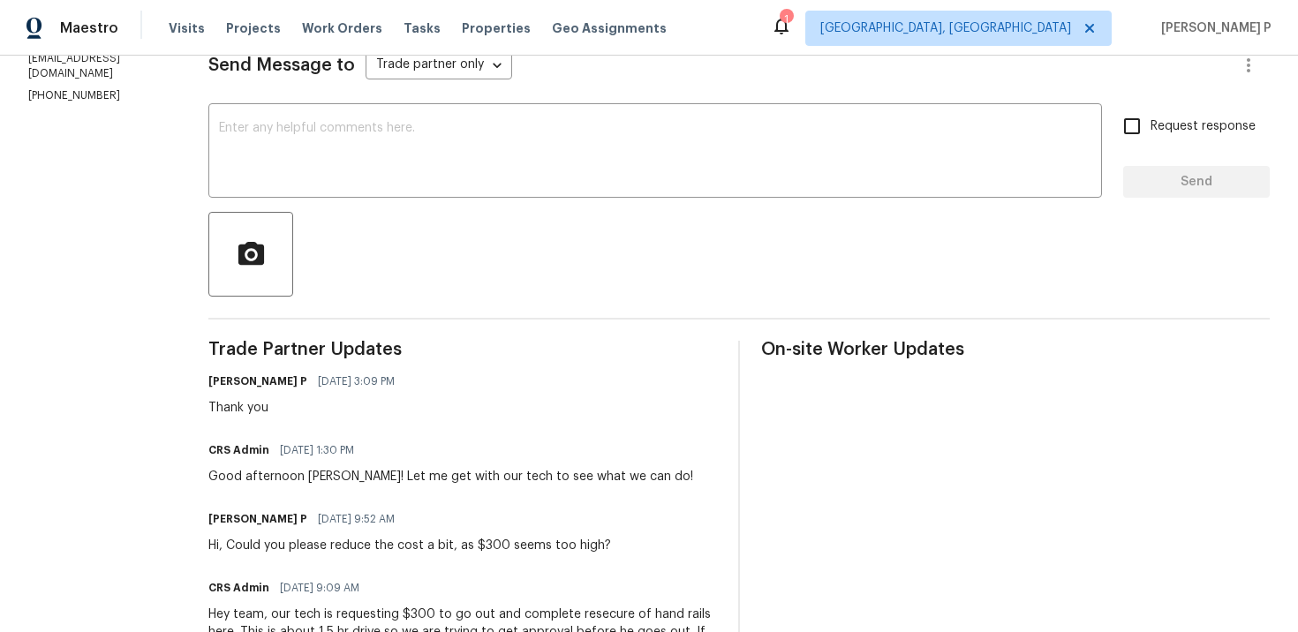
scroll to position [208, 0]
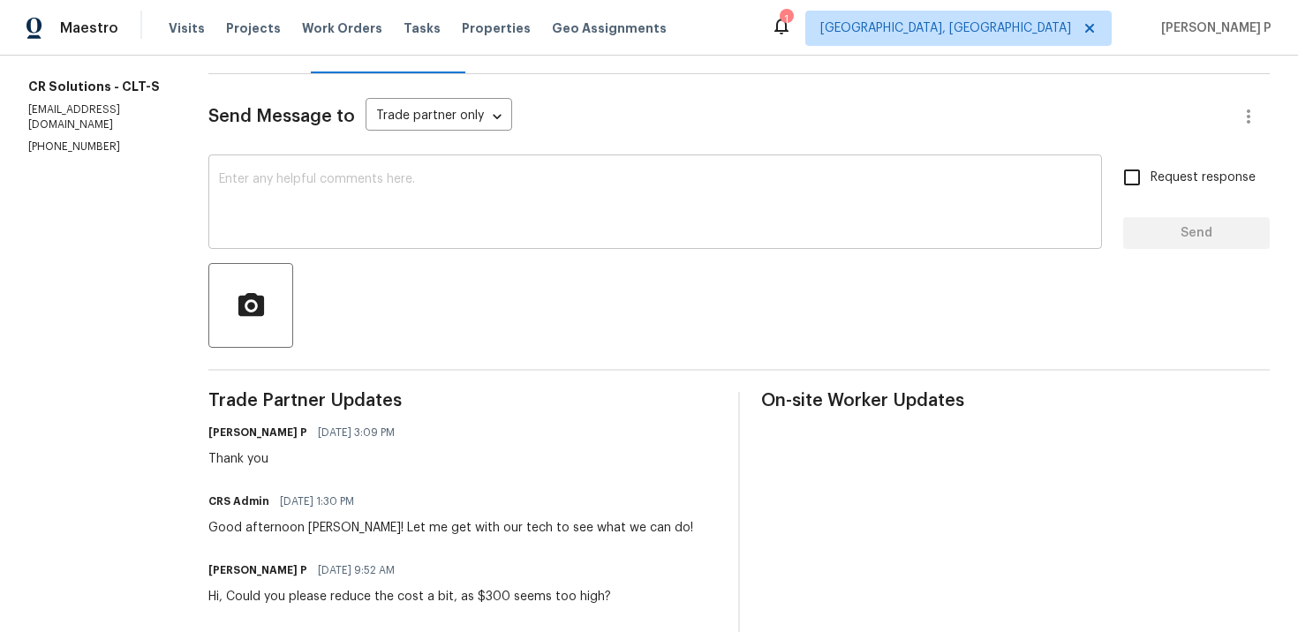
click at [398, 193] on textarea at bounding box center [655, 204] width 873 height 62
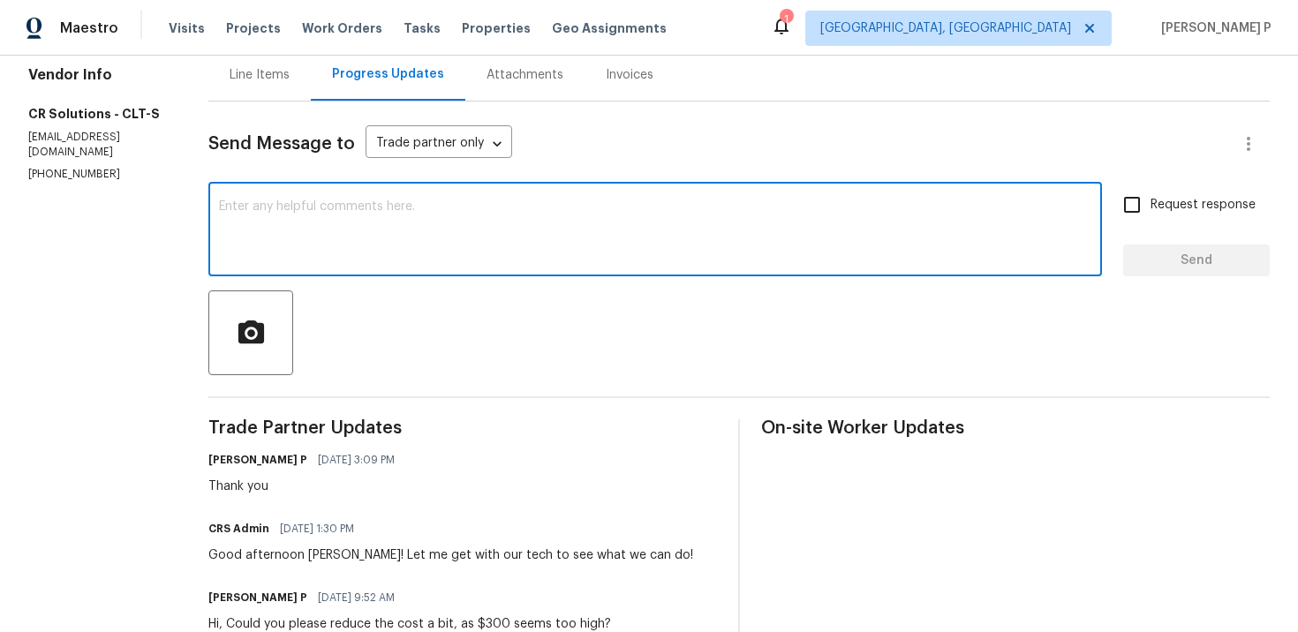
scroll to position [167, 0]
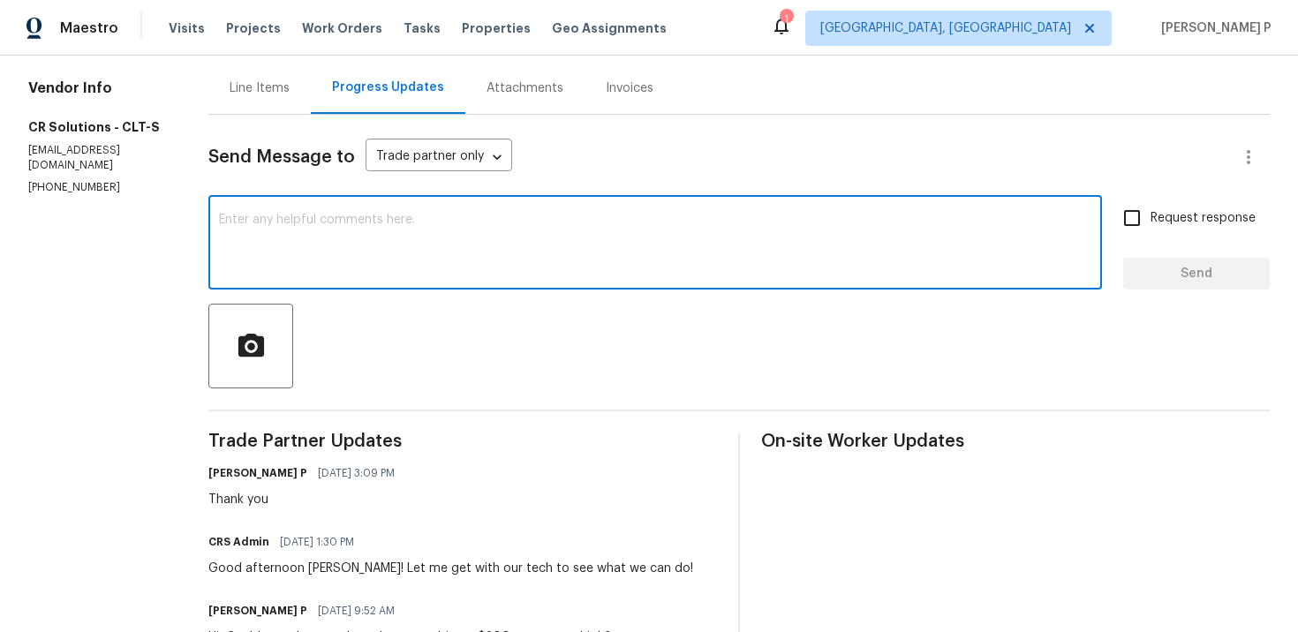
click at [397, 238] on textarea at bounding box center [655, 245] width 873 height 62
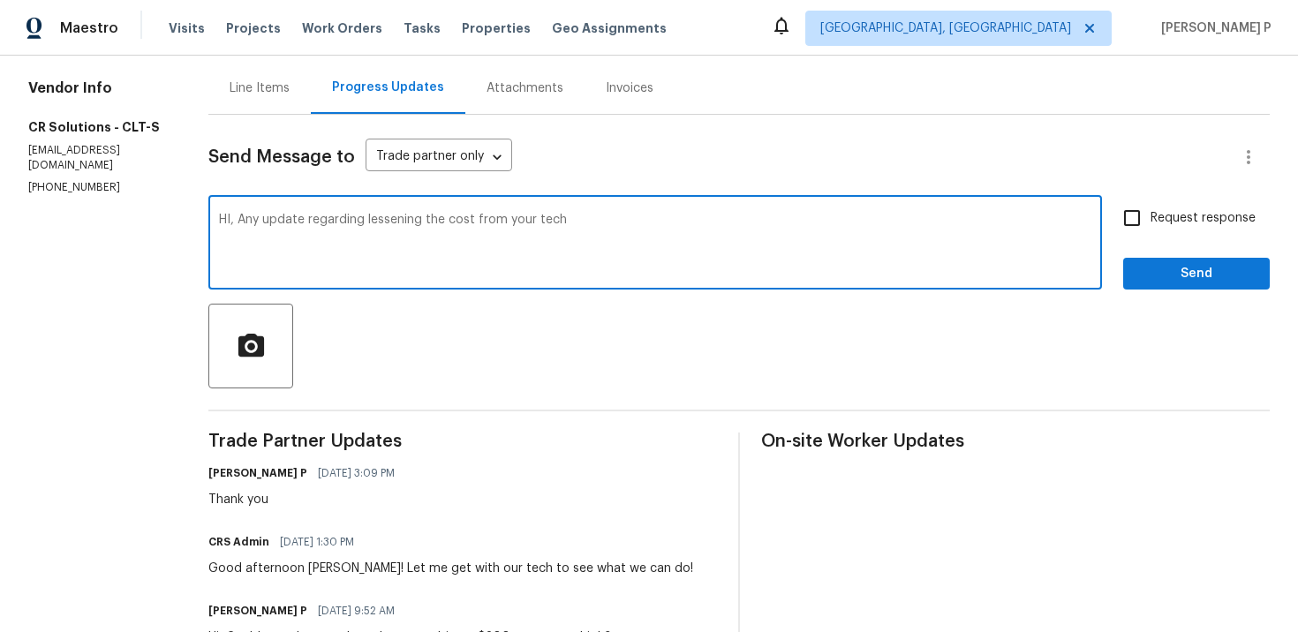
drag, startPoint x: 231, startPoint y: 218, endPoint x: 707, endPoint y: 218, distance: 476.1
click at [704, 218] on textarea "HI, Any update regarding lessening the cost from your tech" at bounding box center [655, 245] width 873 height 62
paste textarea "Do you have any update on reducing the cost from your technician?"
type textarea "HI, Do you have any update on reducing the cost from your technician?"
click at [1180, 210] on span "Request response" at bounding box center [1203, 218] width 105 height 19
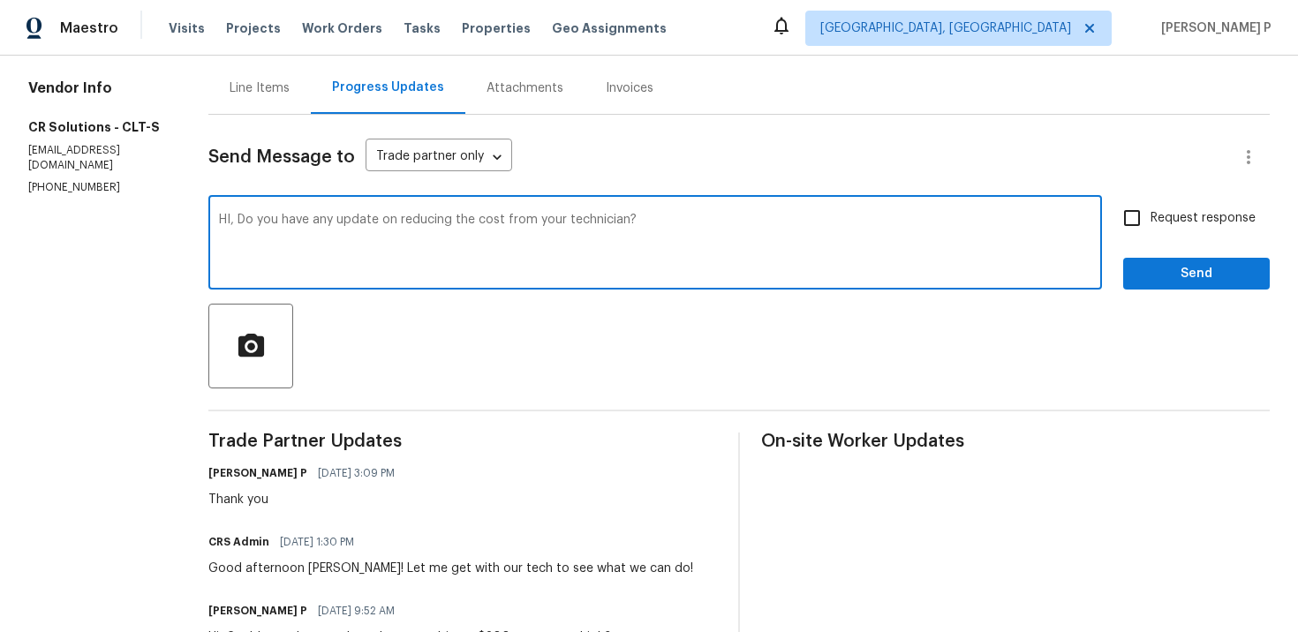
click at [1151, 210] on input "Request response" at bounding box center [1132, 218] width 37 height 37
checkbox input "true"
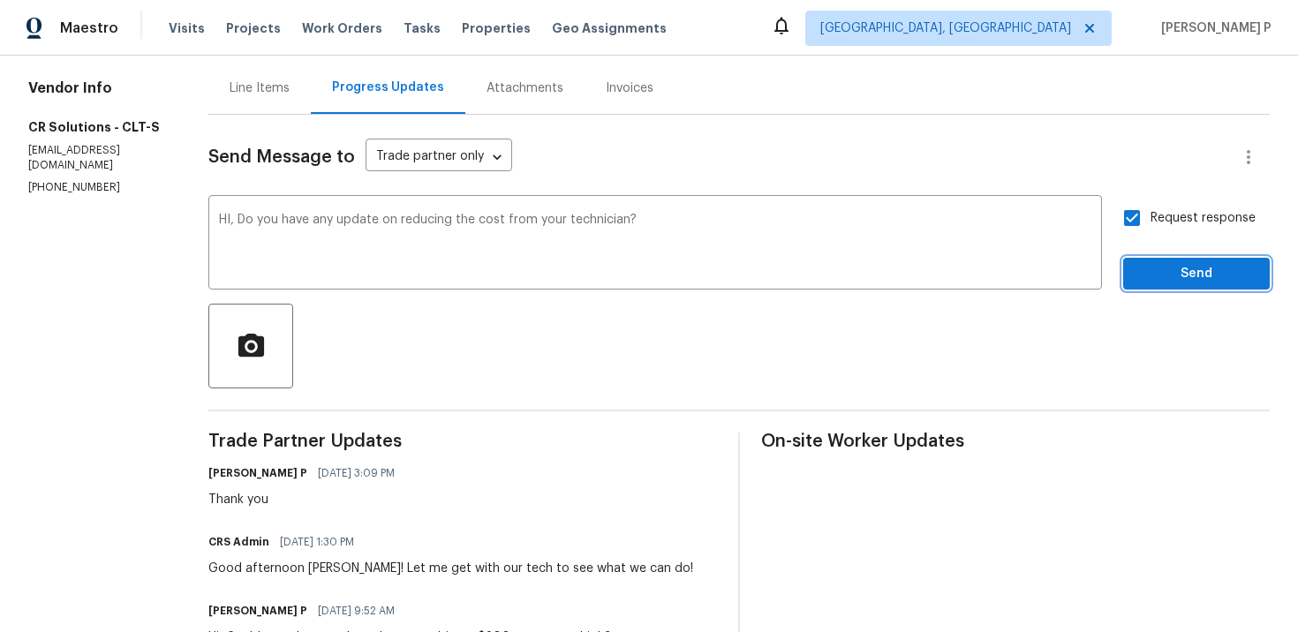
click at [1153, 278] on span "Send" at bounding box center [1197, 274] width 118 height 22
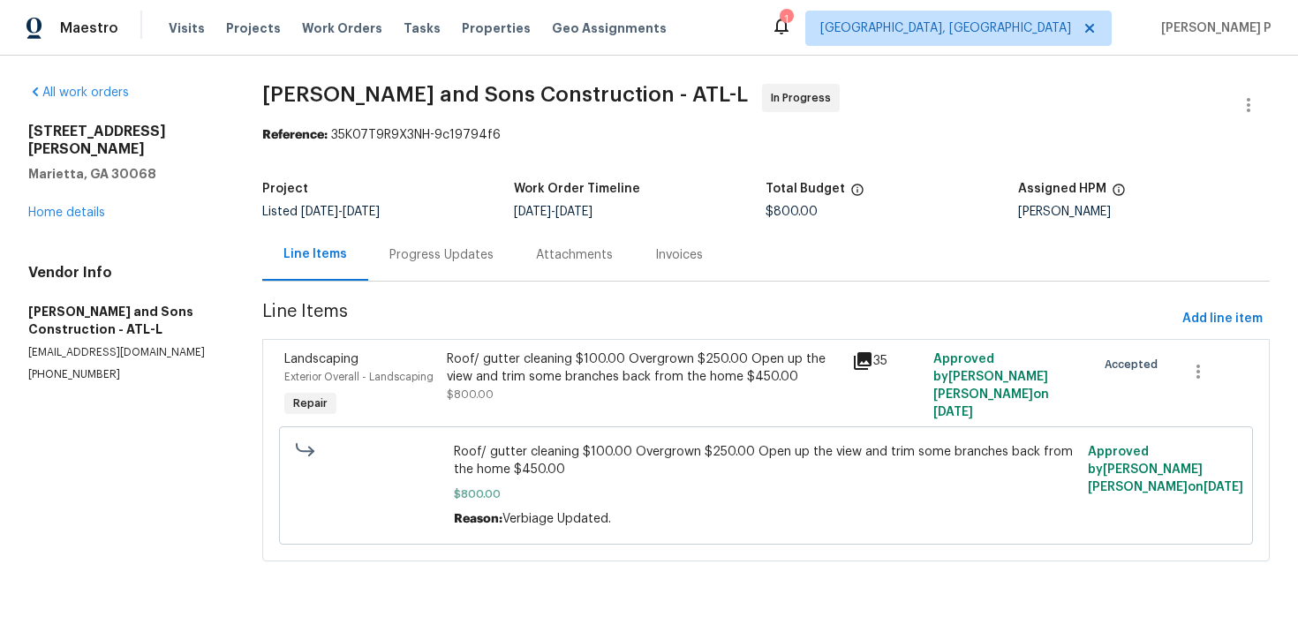
click at [482, 261] on div "Progress Updates" at bounding box center [442, 255] width 104 height 18
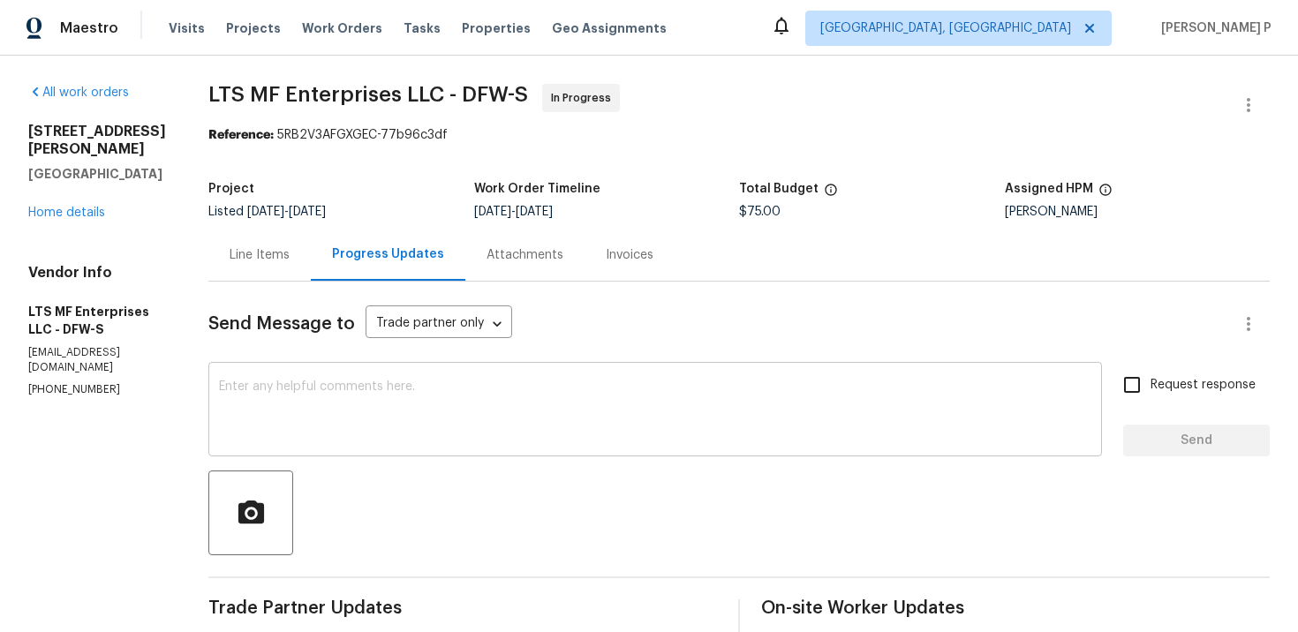
click at [438, 392] on textarea at bounding box center [655, 412] width 873 height 62
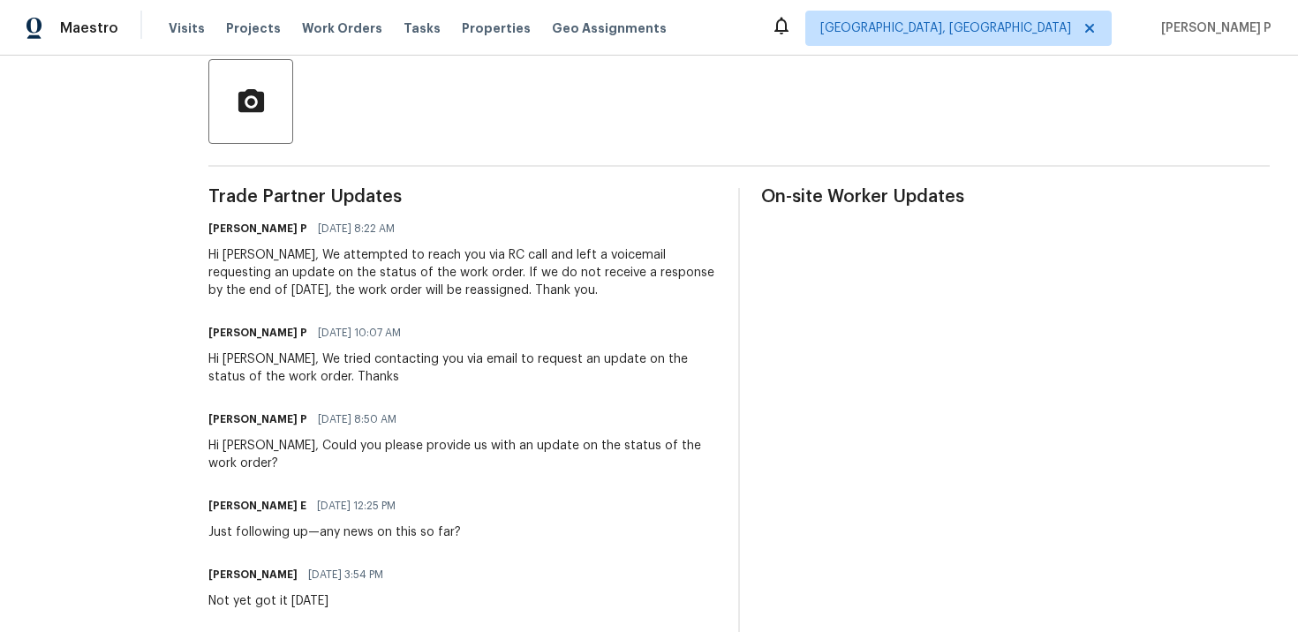
scroll to position [416, 0]
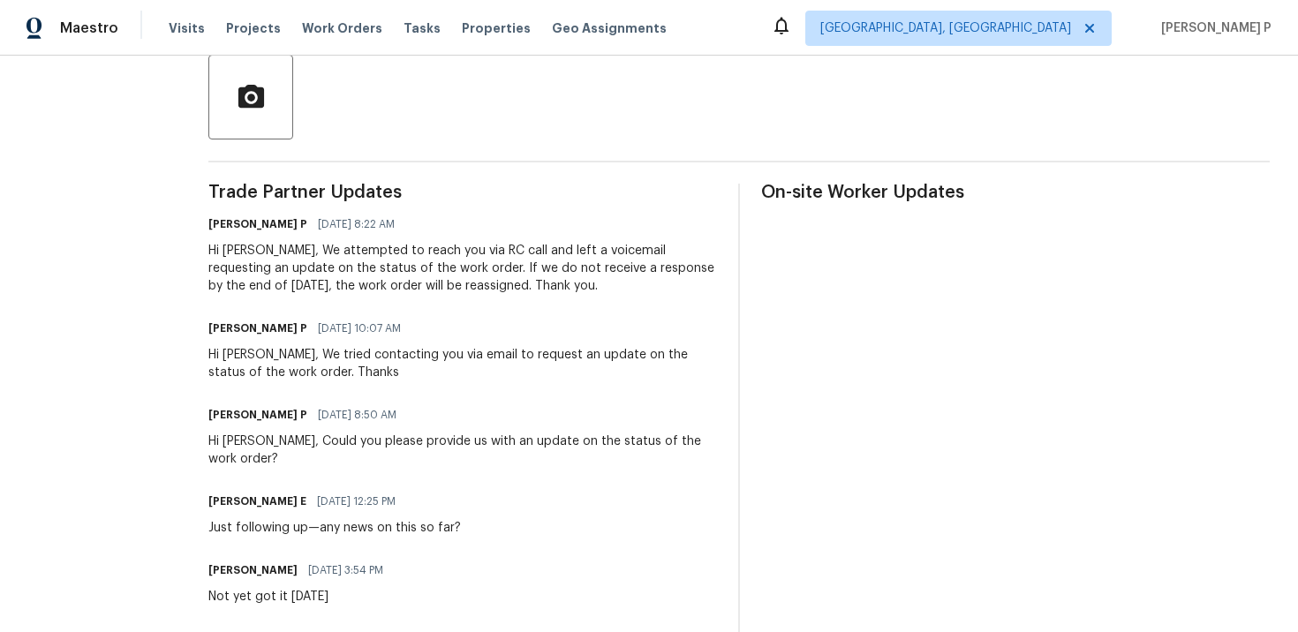
click at [1016, 70] on div at bounding box center [739, 97] width 1062 height 85
click at [441, 304] on div "Trade Partner Updates [PERSON_NAME] P [DATE] 8:22 AM Hi [PERSON_NAME], We attem…" at bounding box center [462, 579] width 509 height 791
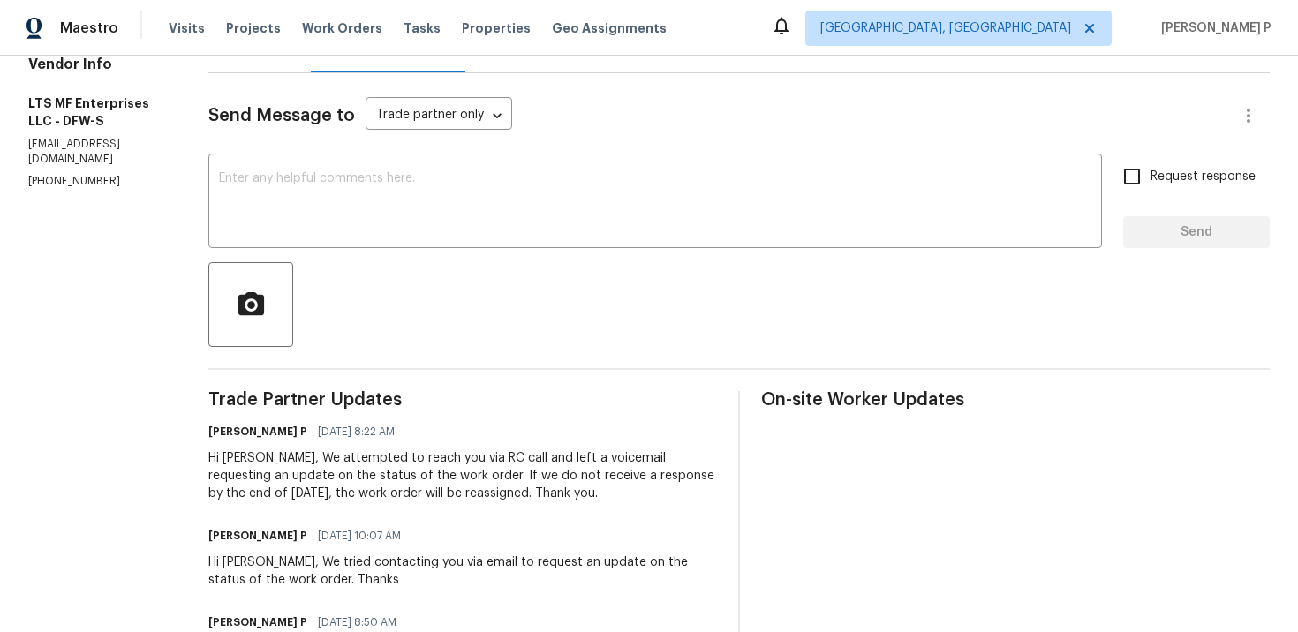
scroll to position [183, 0]
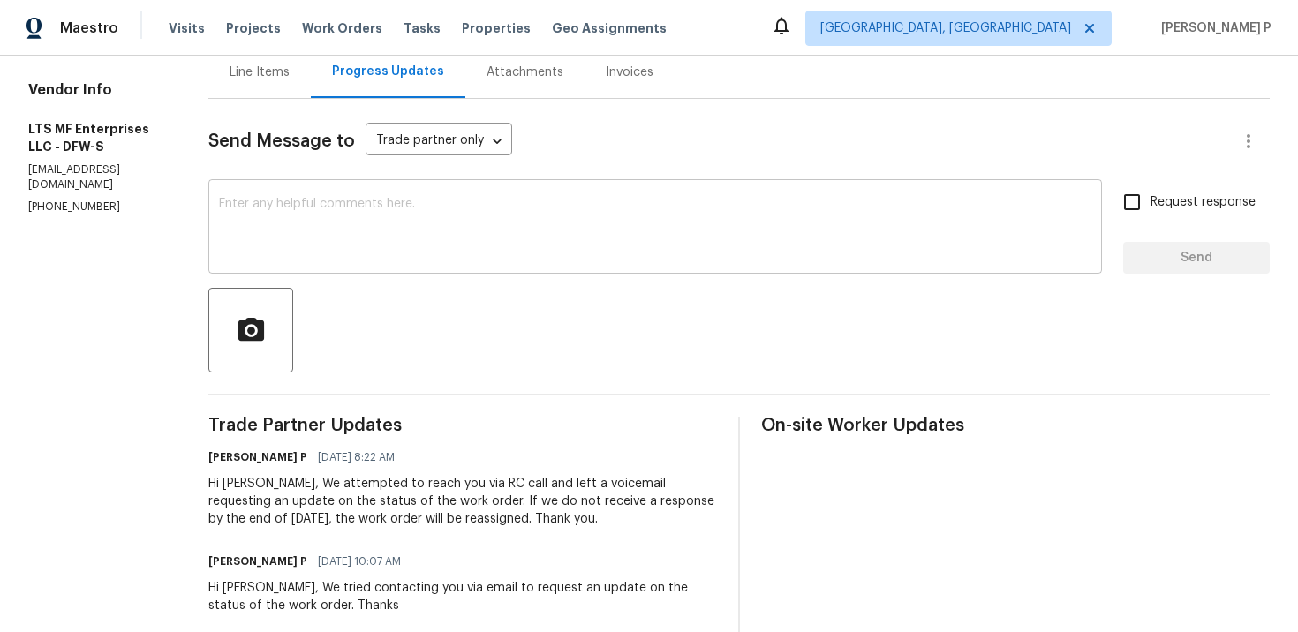
click at [411, 254] on textarea at bounding box center [655, 229] width 873 height 62
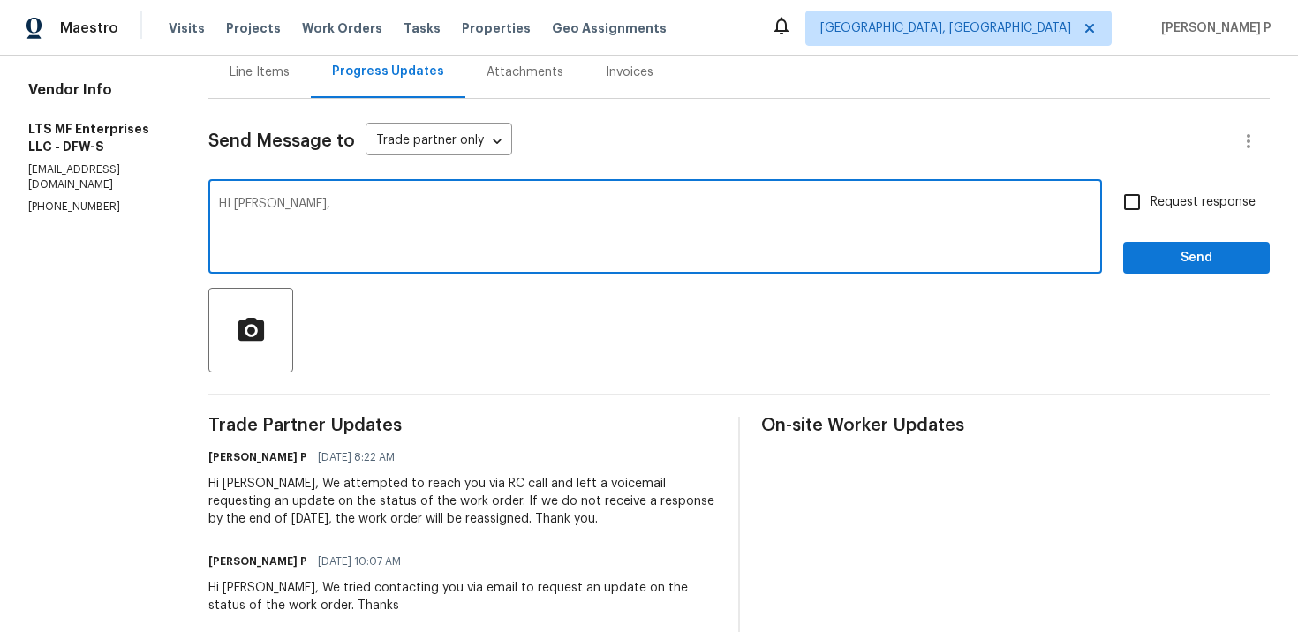
click at [222, 203] on textarea "HI [PERSON_NAME]," at bounding box center [655, 229] width 873 height 62
click at [226, 203] on textarea "HI [PERSON_NAME]," at bounding box center [655, 229] width 873 height 62
click at [316, 203] on textarea "Hi [PERSON_NAME]," at bounding box center [655, 229] width 873 height 62
click at [495, 206] on textarea "Hi [PERSON_NAME], We are still waiting for your reply if we dod not" at bounding box center [655, 229] width 873 height 62
click at [578, 217] on textarea "Hi Bill, We are still waiting for your reply if we do not" at bounding box center [655, 229] width 873 height 62
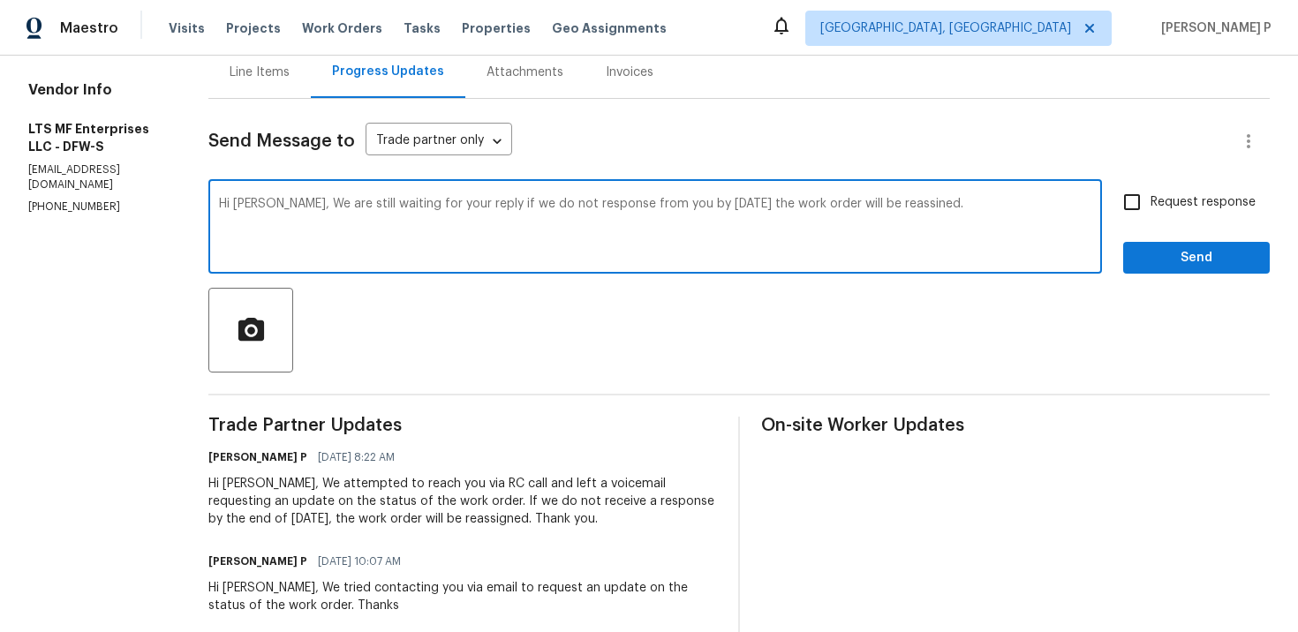
scroll to position [0, 0]
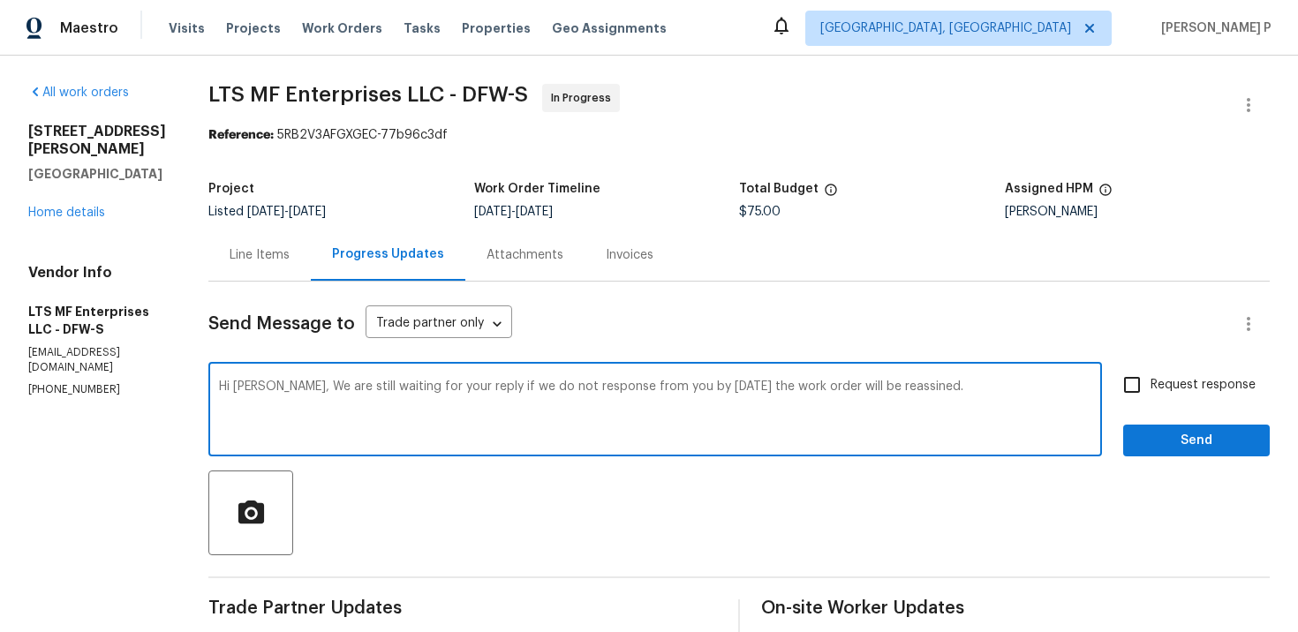
click at [843, 387] on textarea "Hi Bill, We are still waiting for your reply if we do not response from you by …" at bounding box center [655, 412] width 873 height 62
click at [908, 387] on textarea "Hi Bill, We are still waiting for your reply if we do not response from you by …" at bounding box center [655, 412] width 873 height 62
drag, startPoint x: 251, startPoint y: 386, endPoint x: 876, endPoint y: 390, distance: 625.3
click at [876, 390] on textarea "Hi Bill, We are still waiting for your reply if we do not response from you by …" at bounding box center [655, 412] width 873 height 62
paste textarea "sponse. If we do not hear from you by the end of today,"
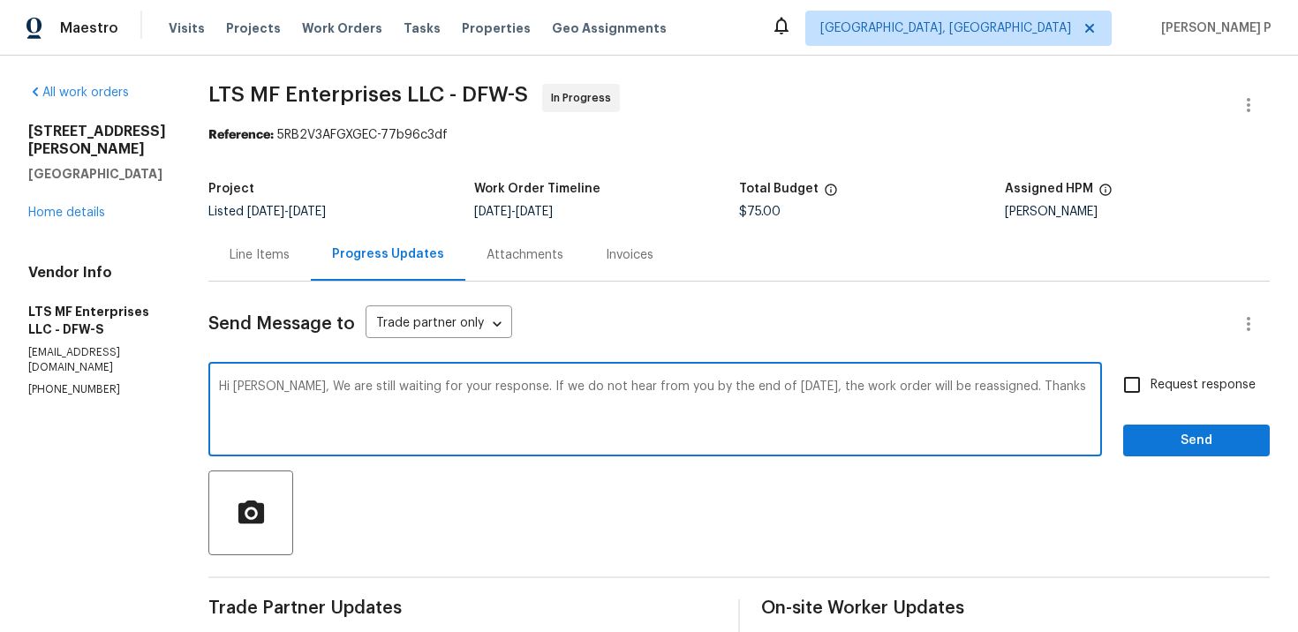
type textarea "Hi Bill, We are still waiting for your response. If we do not hear from you by …"
click at [1184, 383] on span "Request response" at bounding box center [1203, 385] width 105 height 19
click at [1151, 383] on input "Request response" at bounding box center [1132, 385] width 37 height 37
checkbox input "true"
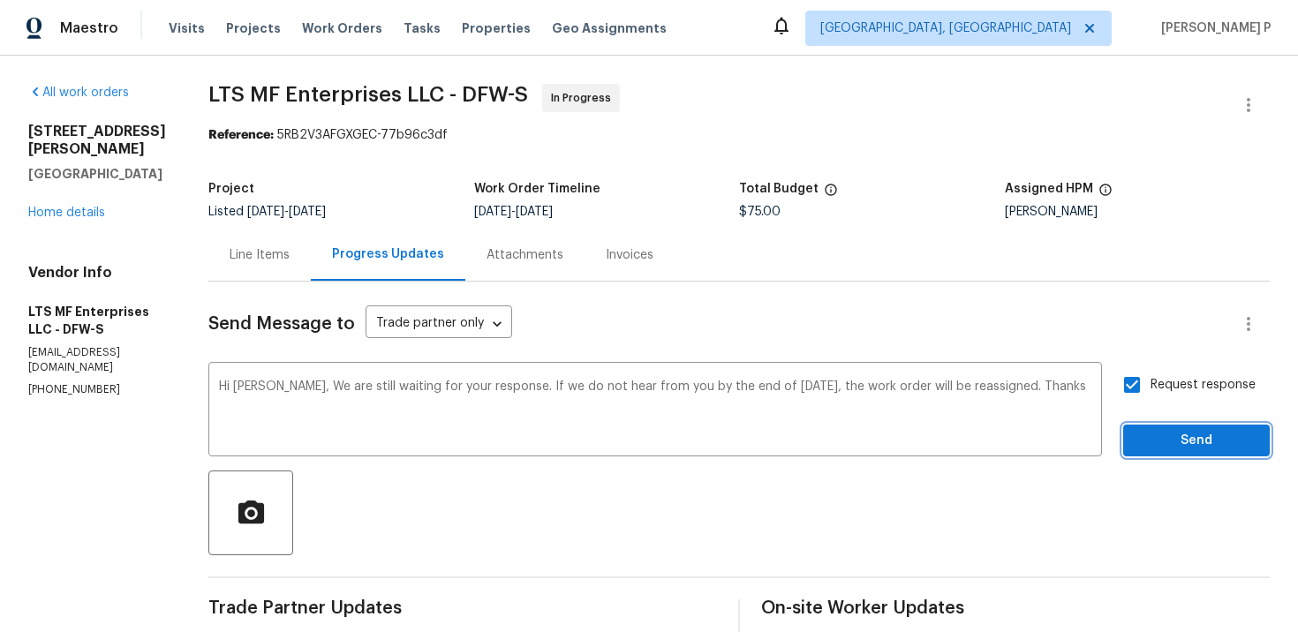
click at [1169, 428] on button "Send" at bounding box center [1196, 441] width 147 height 33
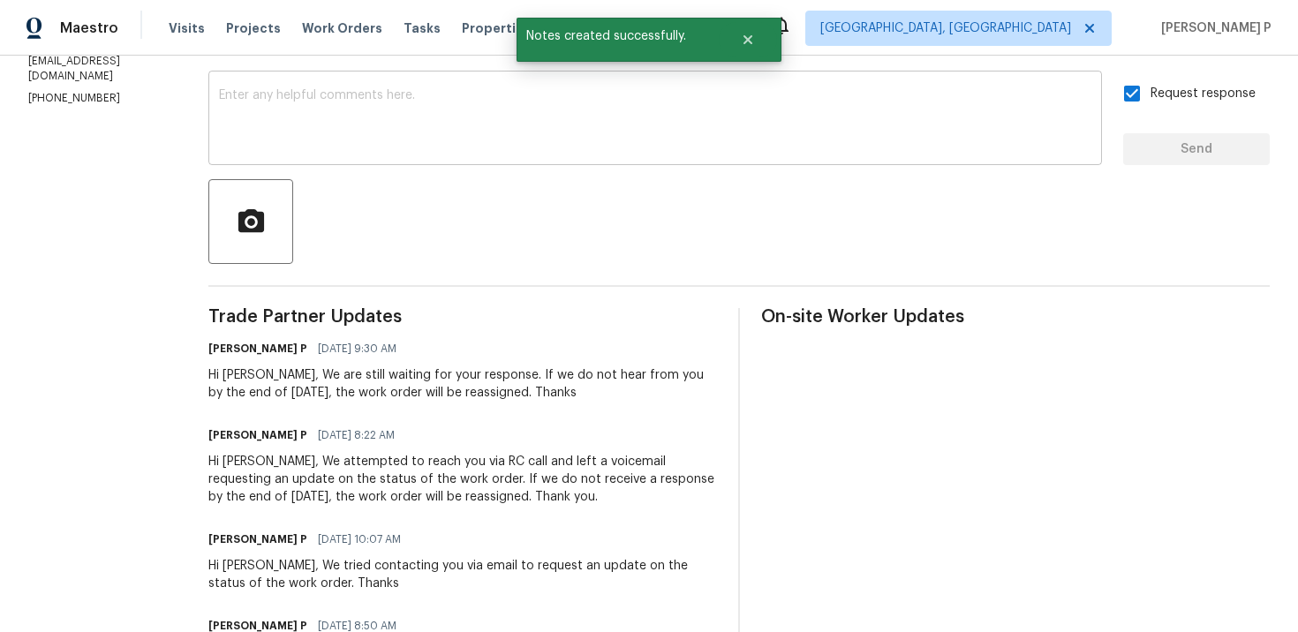
scroll to position [453, 0]
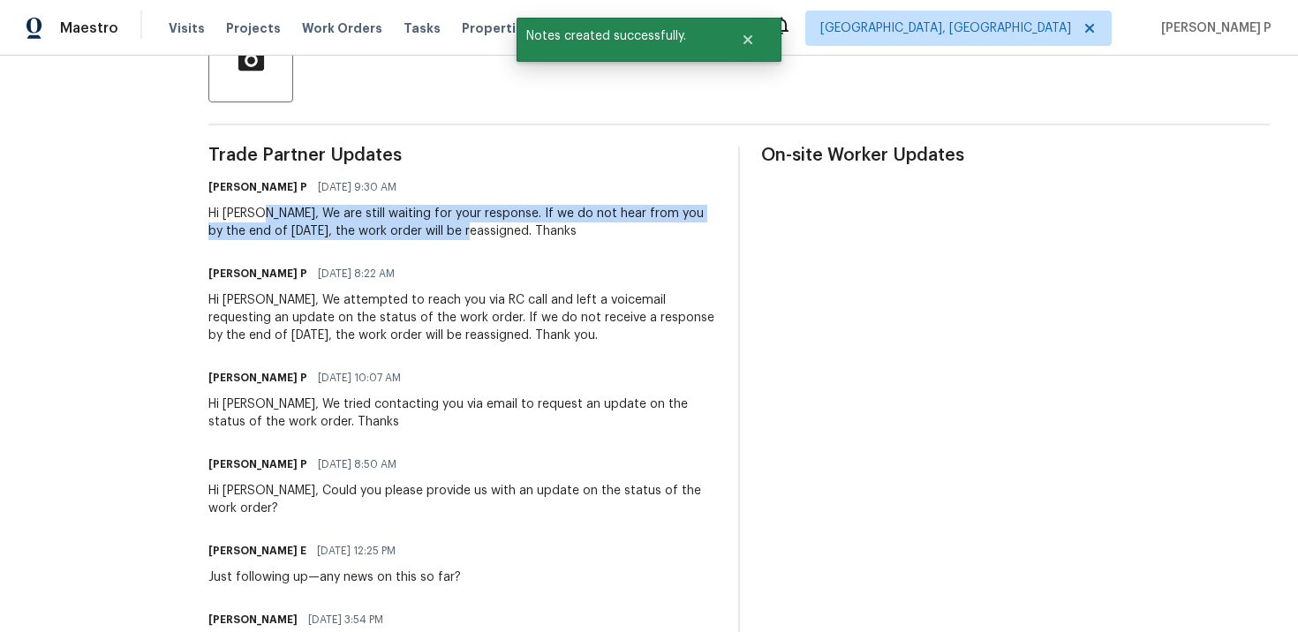
drag, startPoint x: 242, startPoint y: 215, endPoint x: 435, endPoint y: 227, distance: 192.9
click at [435, 227] on div "Hi Bill, We are still waiting for your response. If we do not hear from you by …" at bounding box center [462, 222] width 509 height 35
copy div "We are still waiting for your response. If we do not hear from you by the end o…"
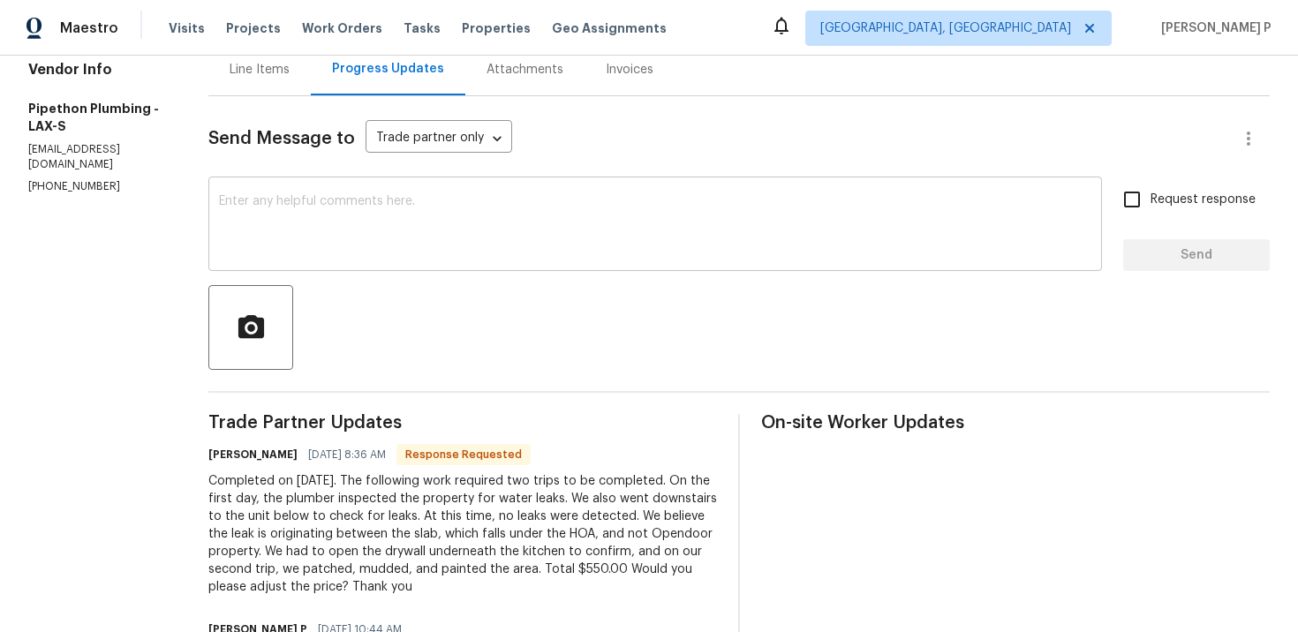
scroll to position [167, 0]
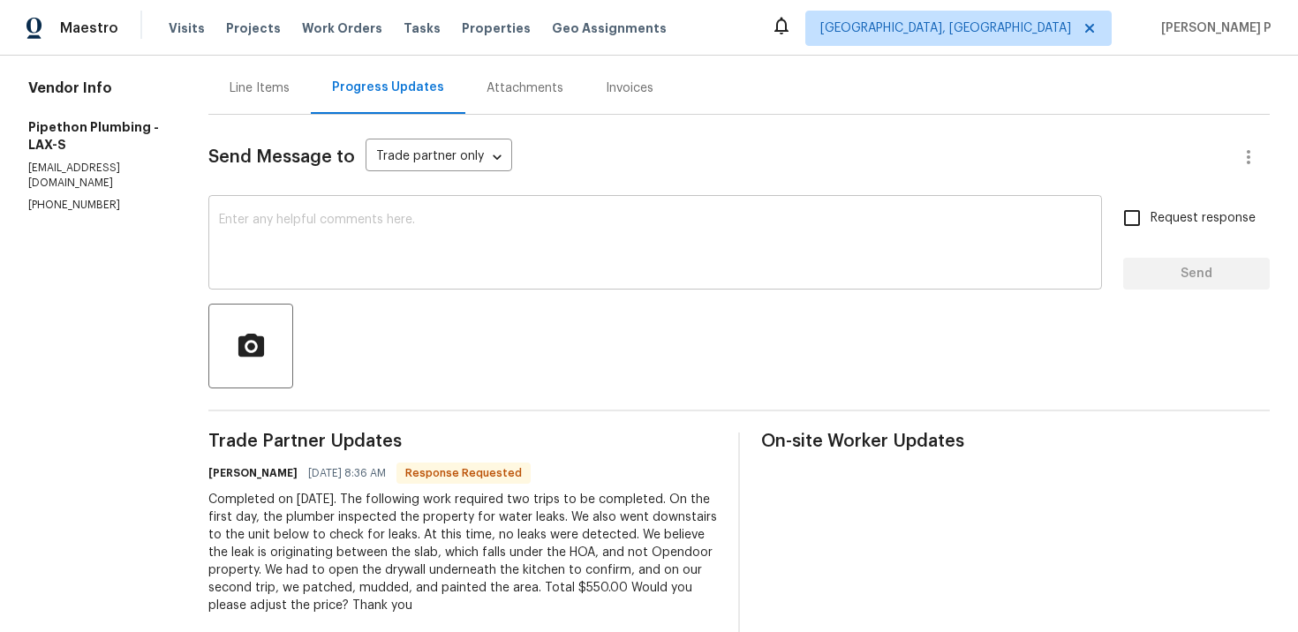
click at [414, 238] on textarea at bounding box center [655, 245] width 873 height 62
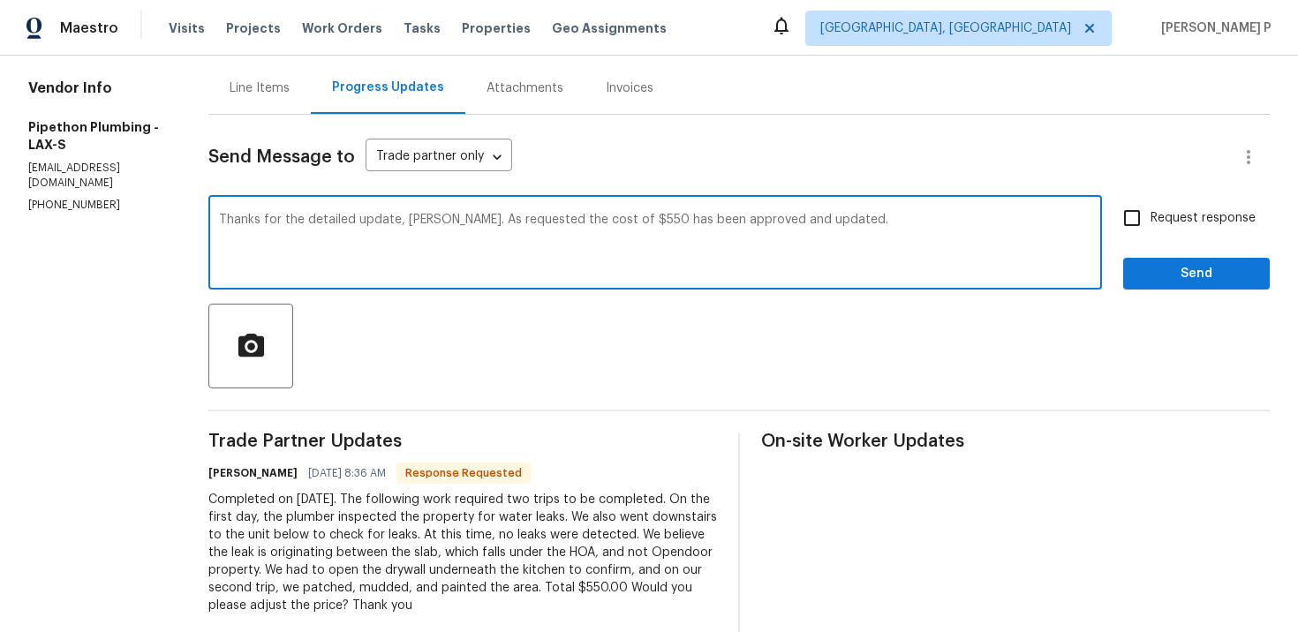
type textarea "Thanks for the detailed update, [PERSON_NAME]. As requested the cost of $550 ha…"
click at [1159, 212] on span "Request response" at bounding box center [1203, 218] width 105 height 19
click at [1151, 212] on input "Request response" at bounding box center [1132, 218] width 37 height 37
checkbox input "true"
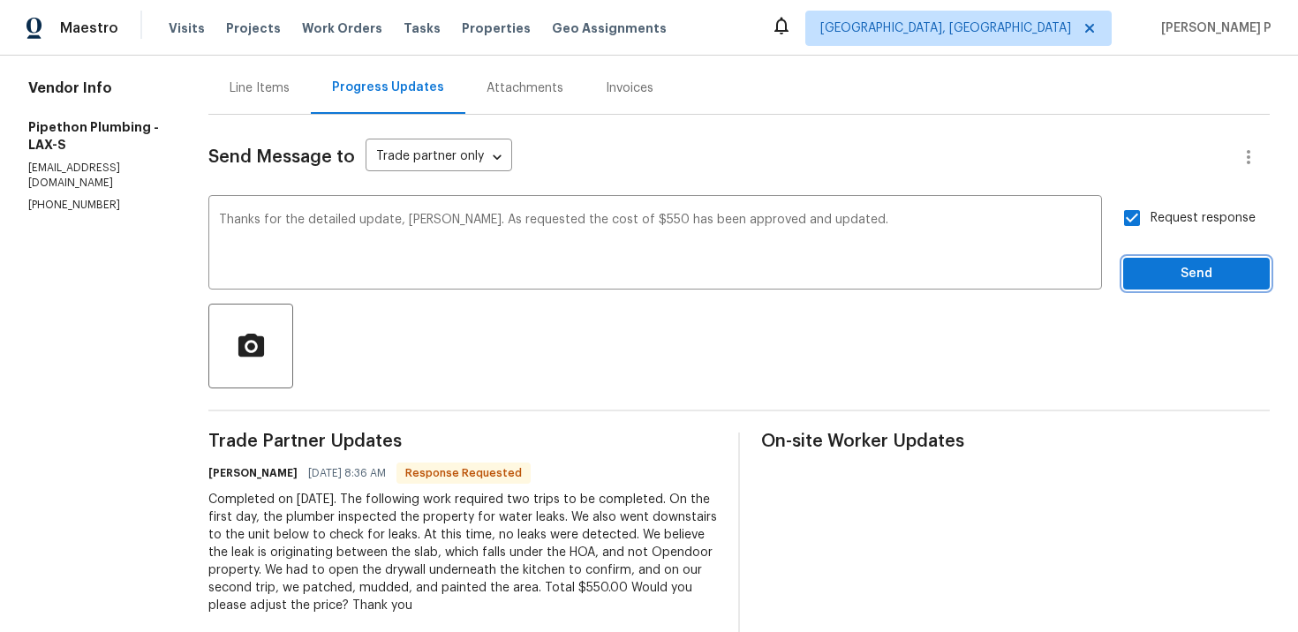
click at [1160, 268] on span "Send" at bounding box center [1197, 274] width 118 height 22
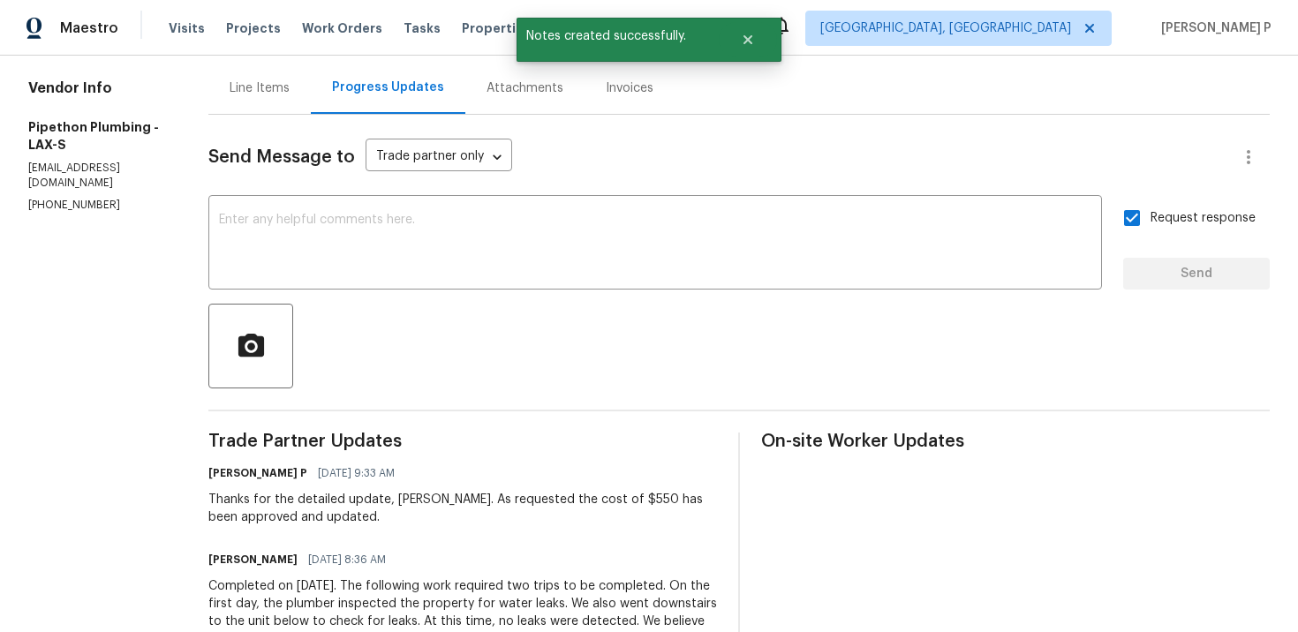
click at [290, 89] on div "Line Items" at bounding box center [260, 88] width 60 height 18
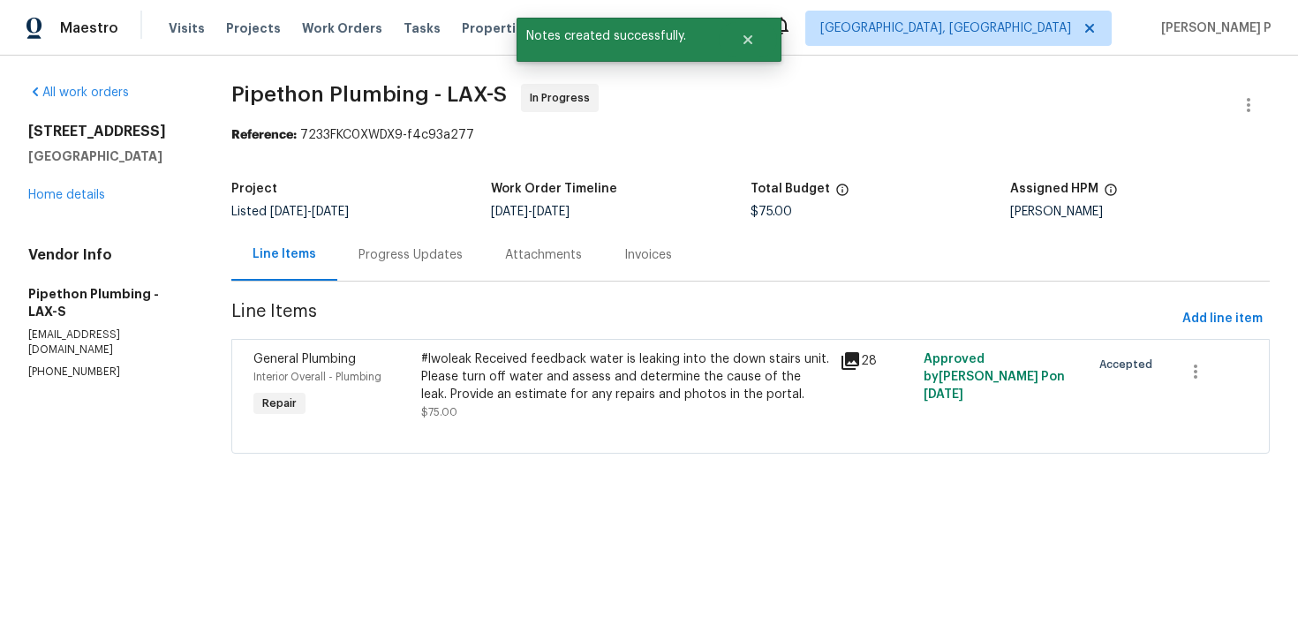
click at [604, 396] on div "#lwoleak Received feedback water is leaking into the down stairs unit. Please t…" at bounding box center [625, 377] width 408 height 53
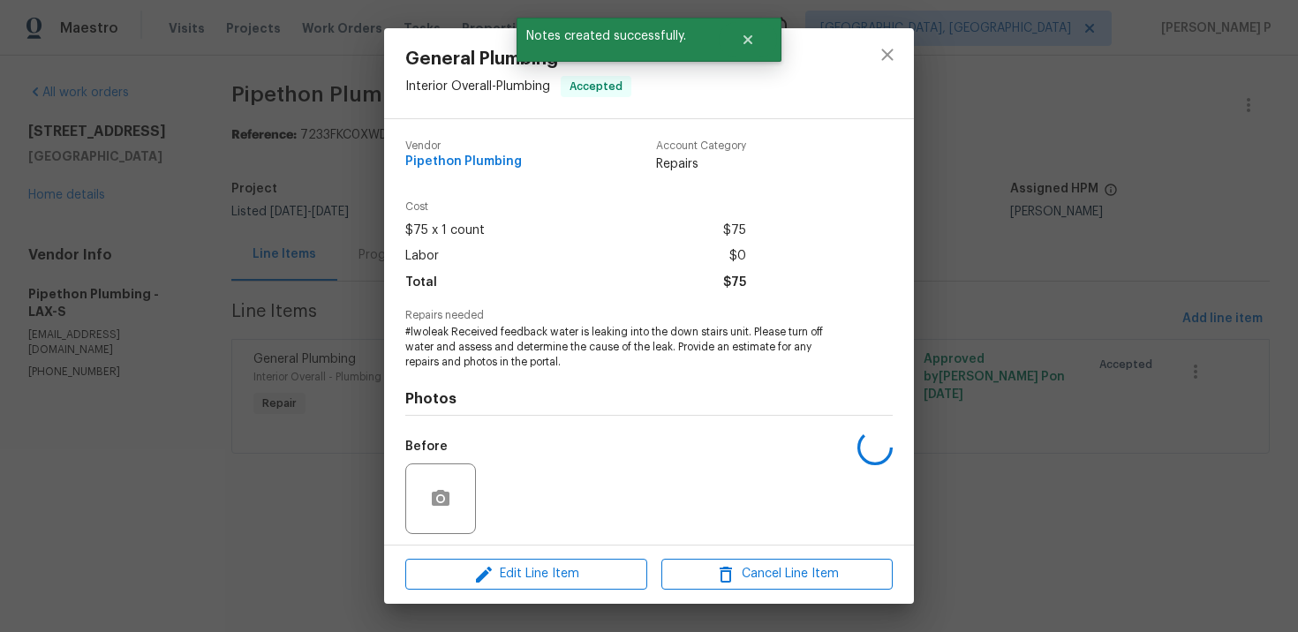
scroll to position [122, 0]
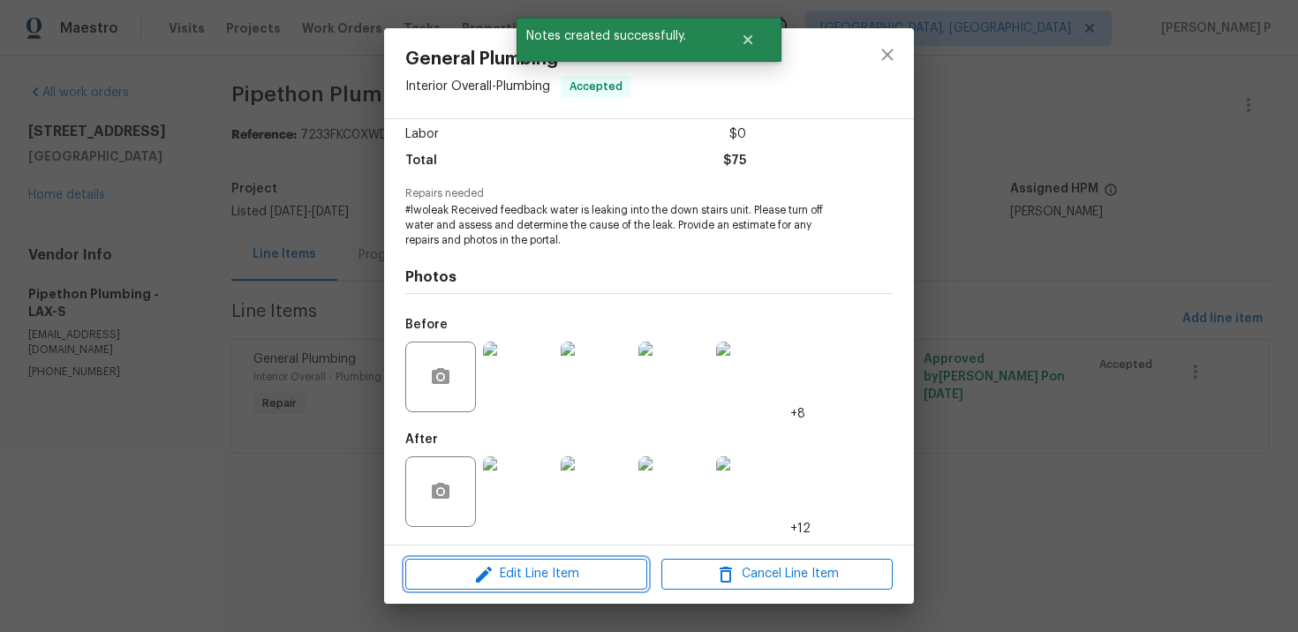
click at [551, 576] on span "Edit Line Item" at bounding box center [526, 574] width 231 height 22
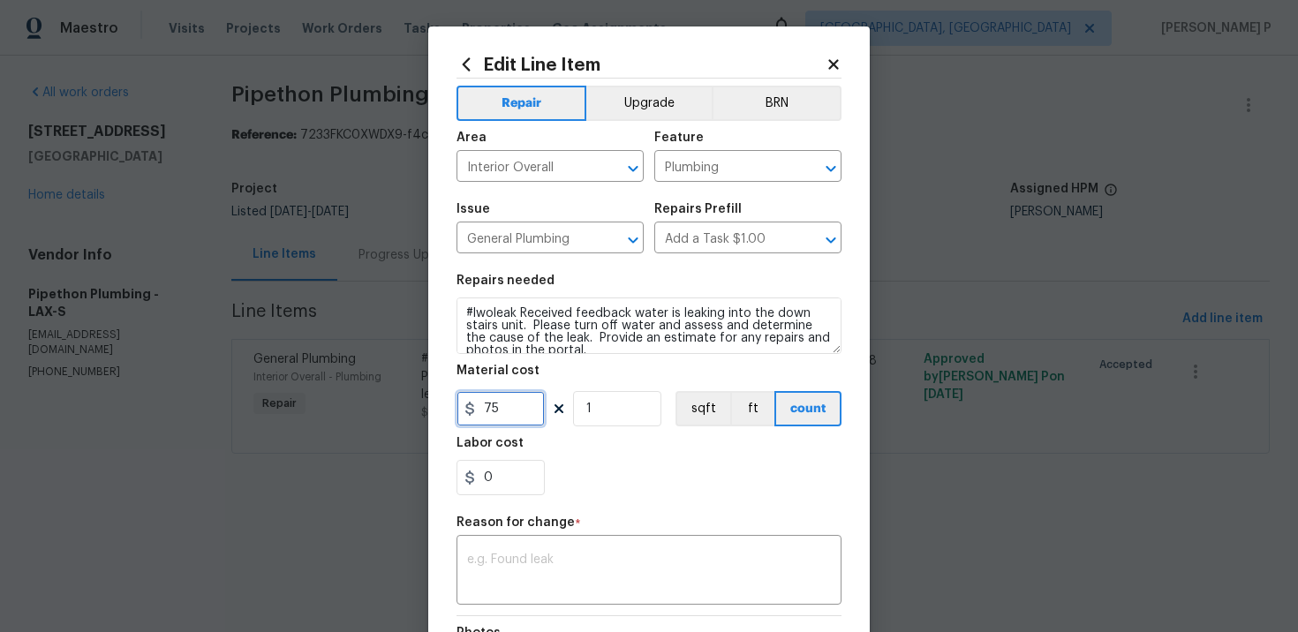
click at [500, 413] on input "75" at bounding box center [501, 408] width 88 height 35
type input "550"
click at [570, 561] on textarea at bounding box center [649, 572] width 364 height 37
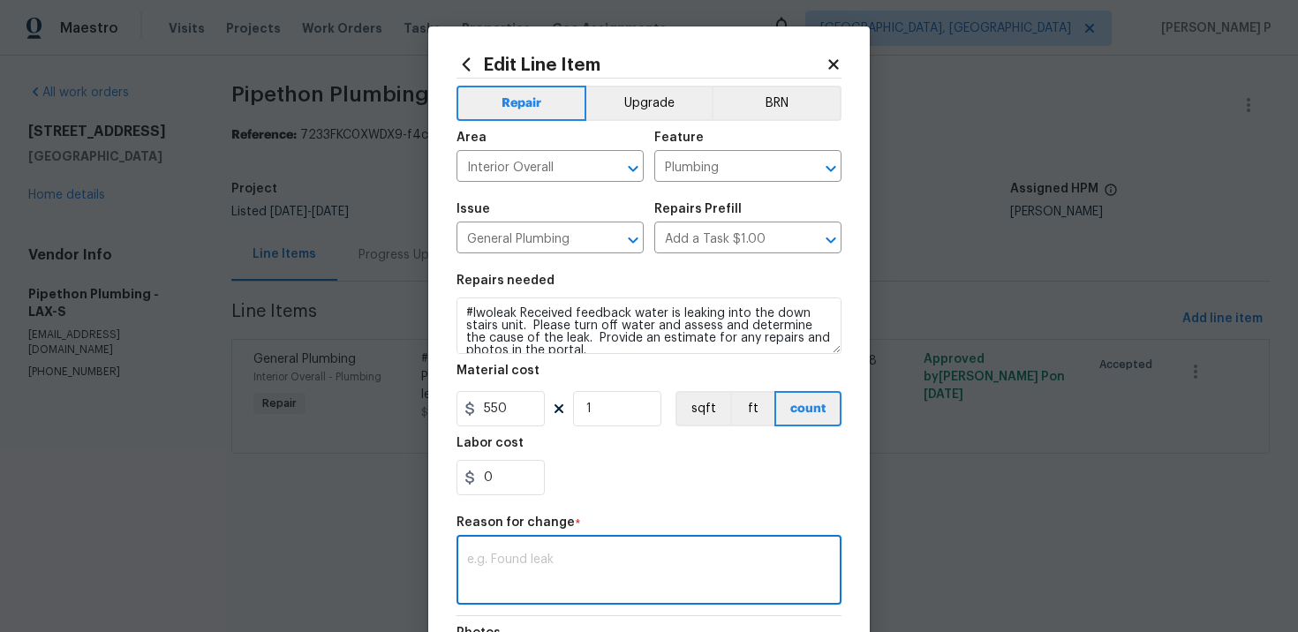
paste textarea "(RP) Updated per vendor’s final cost."
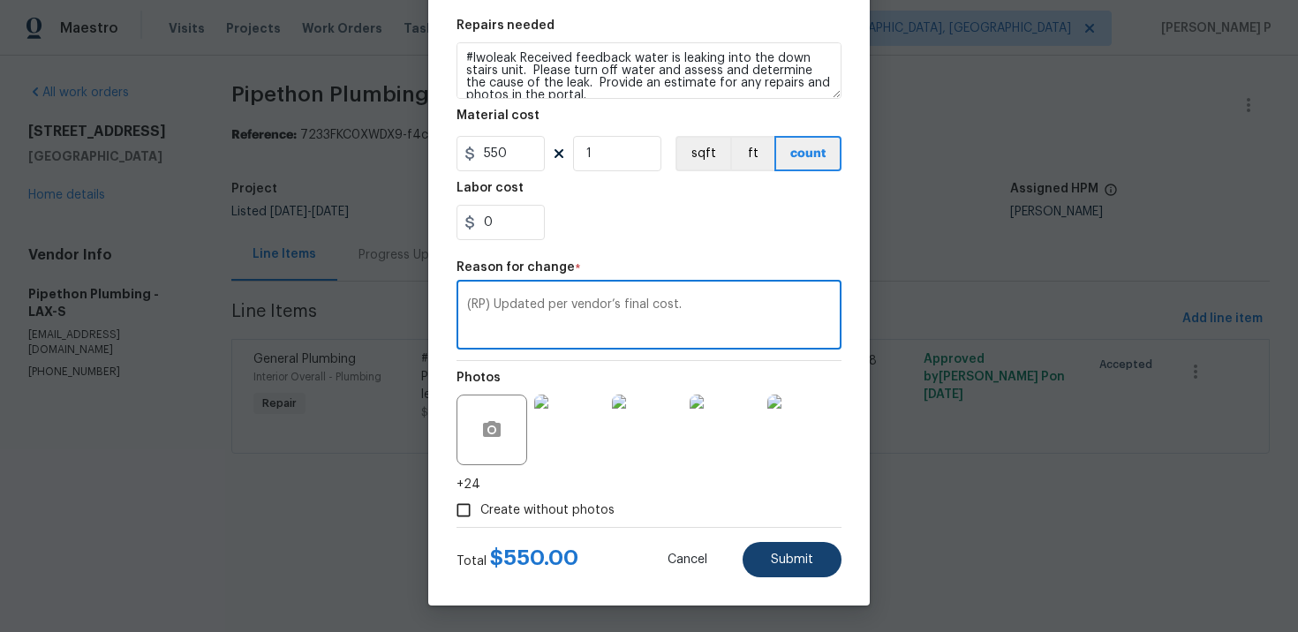
type textarea "(RP) Updated per vendor’s final cost."
click at [809, 559] on span "Submit" at bounding box center [792, 560] width 42 height 13
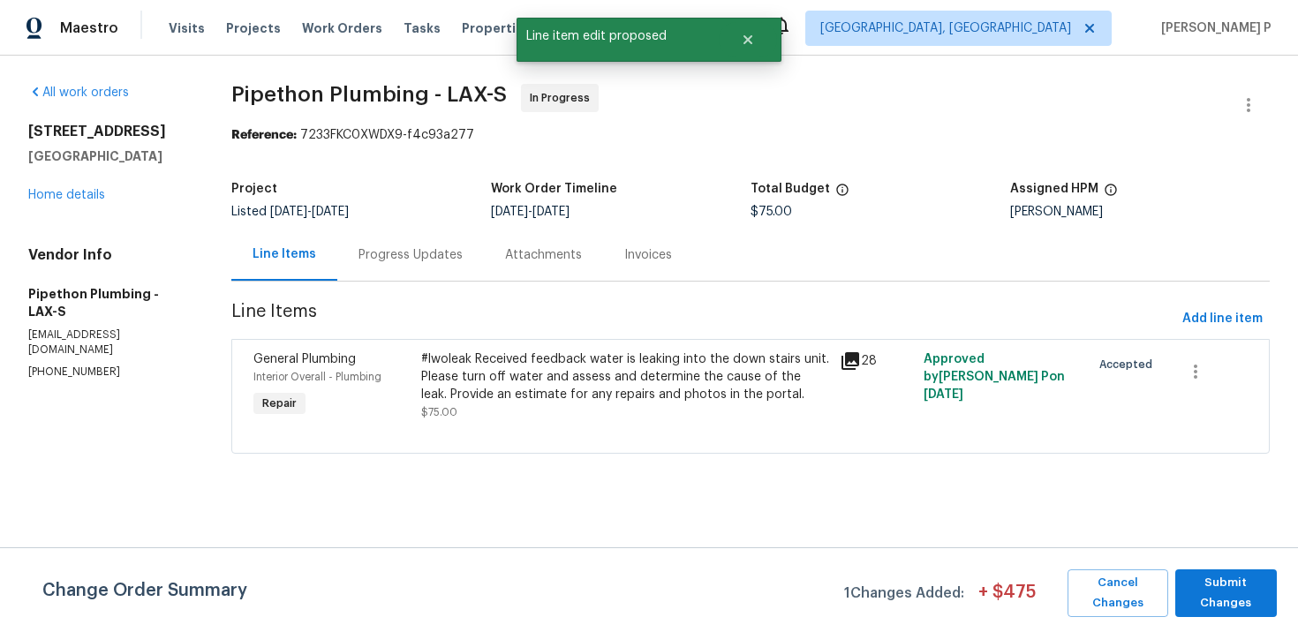
scroll to position [0, 0]
click at [1210, 593] on span "Submit Changes" at bounding box center [1226, 593] width 84 height 41
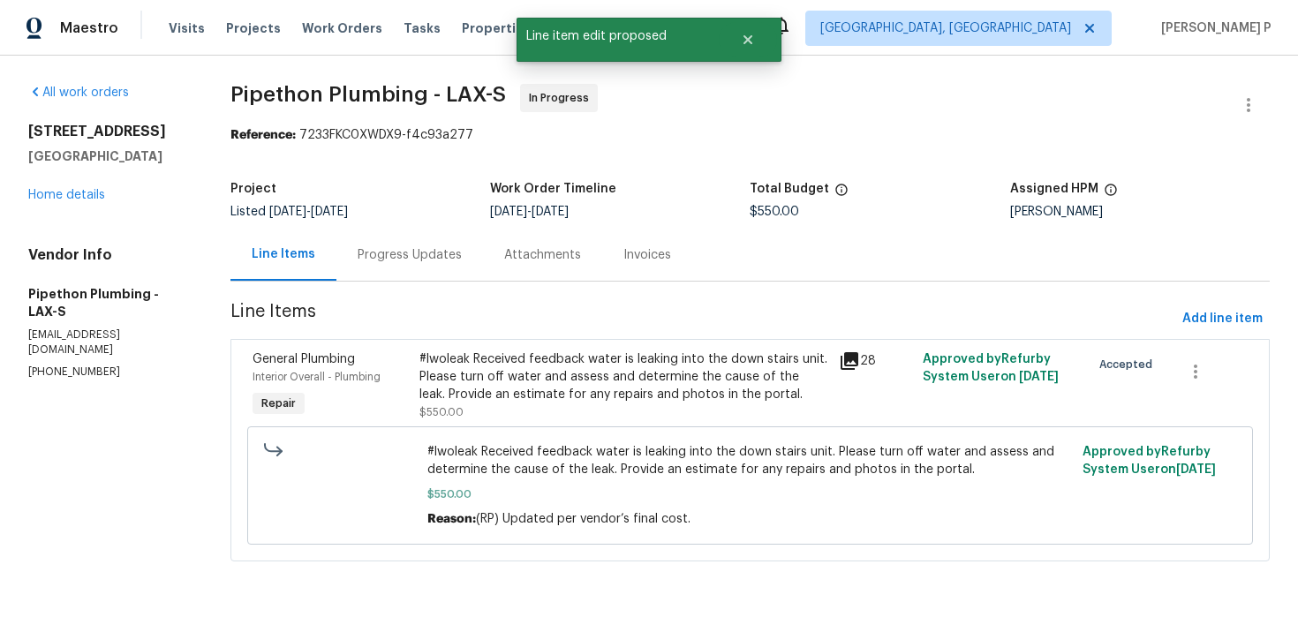
click at [562, 379] on div "#lwoleak Received feedback water is leaking into the down stairs unit. Please t…" at bounding box center [624, 377] width 409 height 53
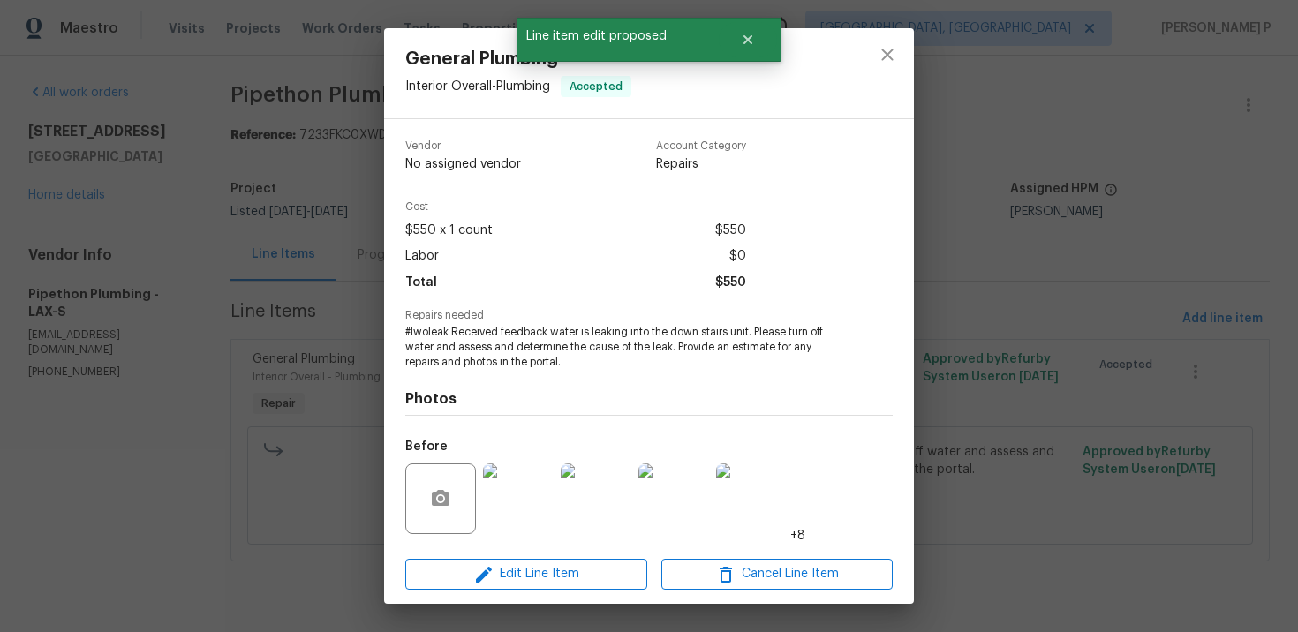
scroll to position [122, 0]
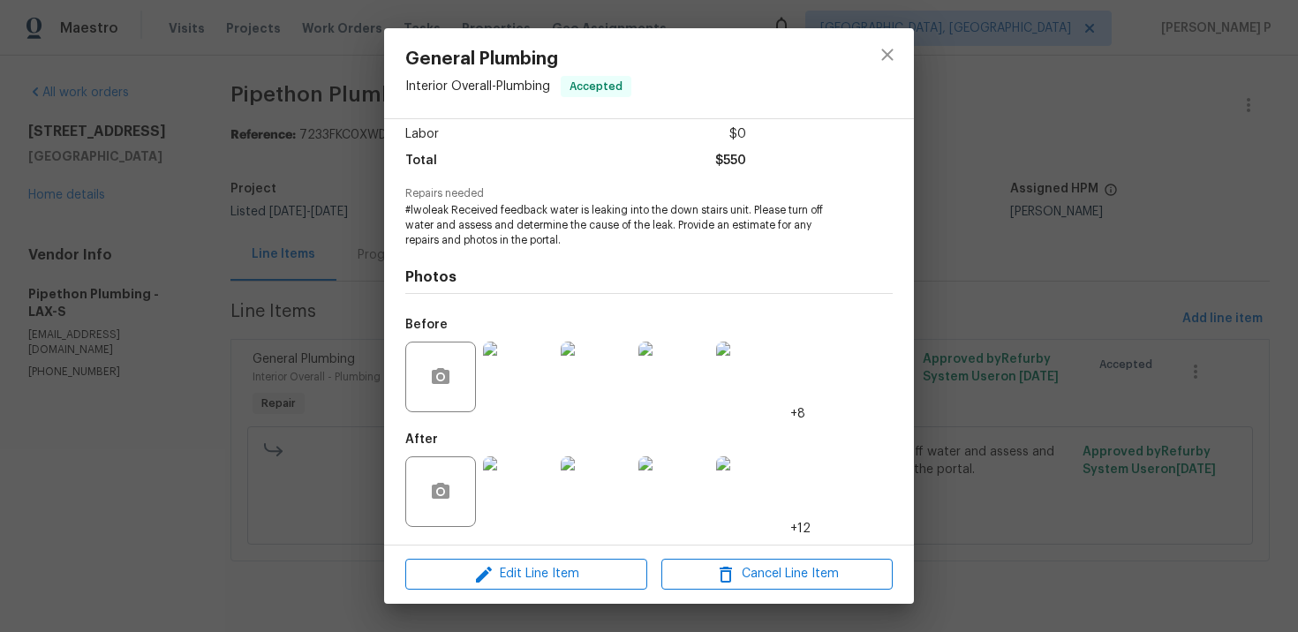
click at [531, 388] on img at bounding box center [518, 377] width 71 height 71
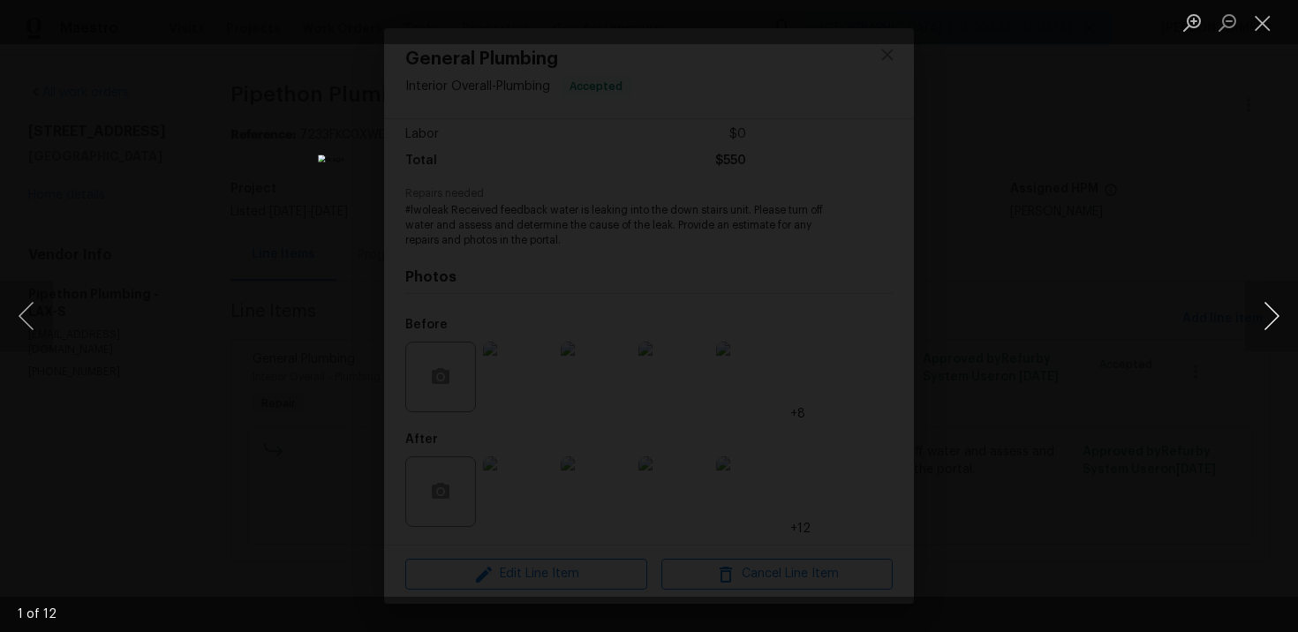
click at [1271, 316] on button "Next image" at bounding box center [1271, 316] width 53 height 71
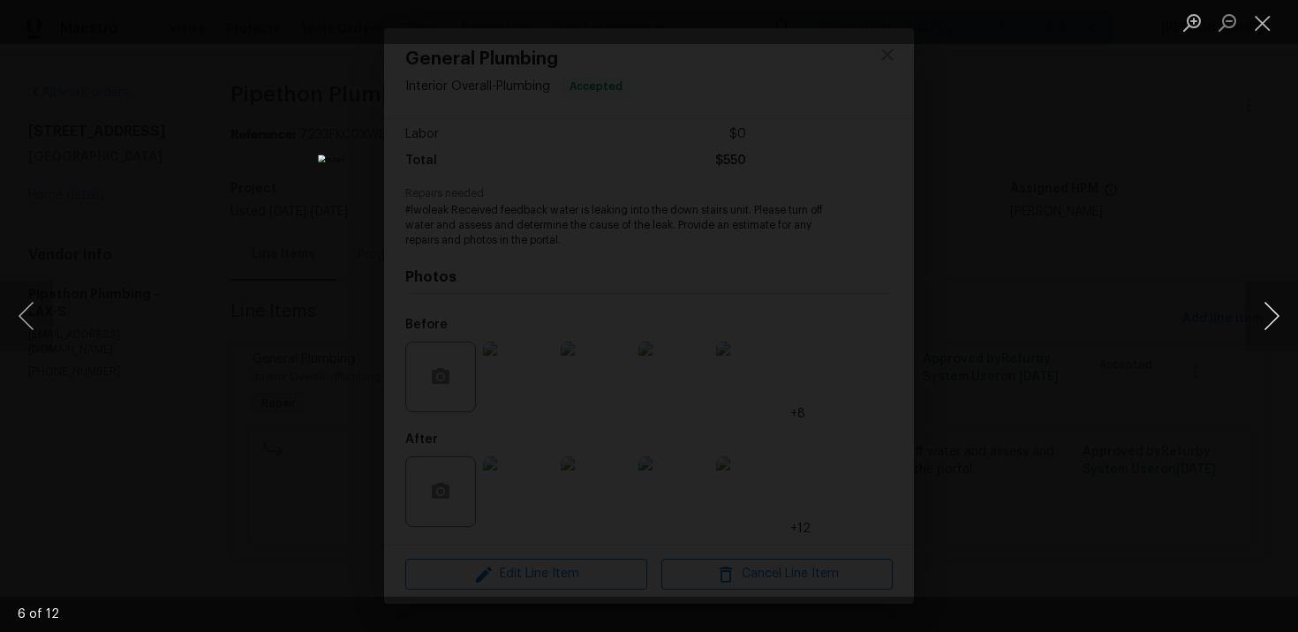
click at [1271, 316] on button "Next image" at bounding box center [1271, 316] width 53 height 71
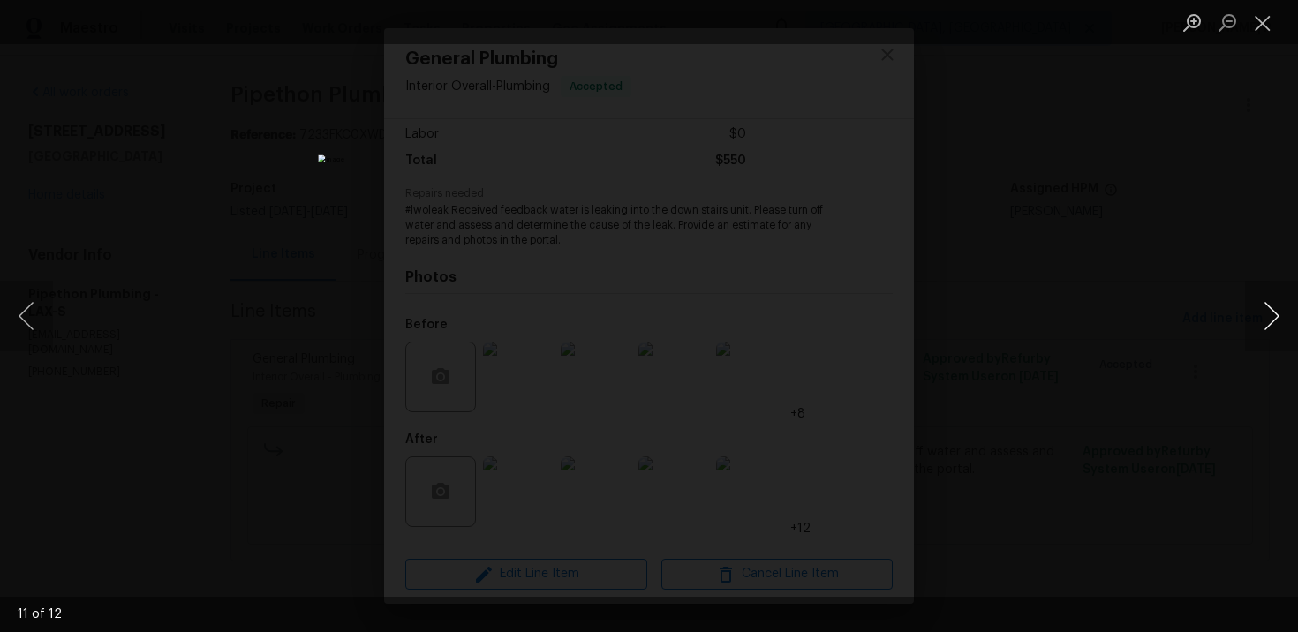
click at [1271, 316] on button "Next image" at bounding box center [1271, 316] width 53 height 71
click at [1266, 40] on li "Lightbox" at bounding box center [1262, 22] width 35 height 44
click at [1263, 19] on button "Close lightbox" at bounding box center [1262, 22] width 35 height 31
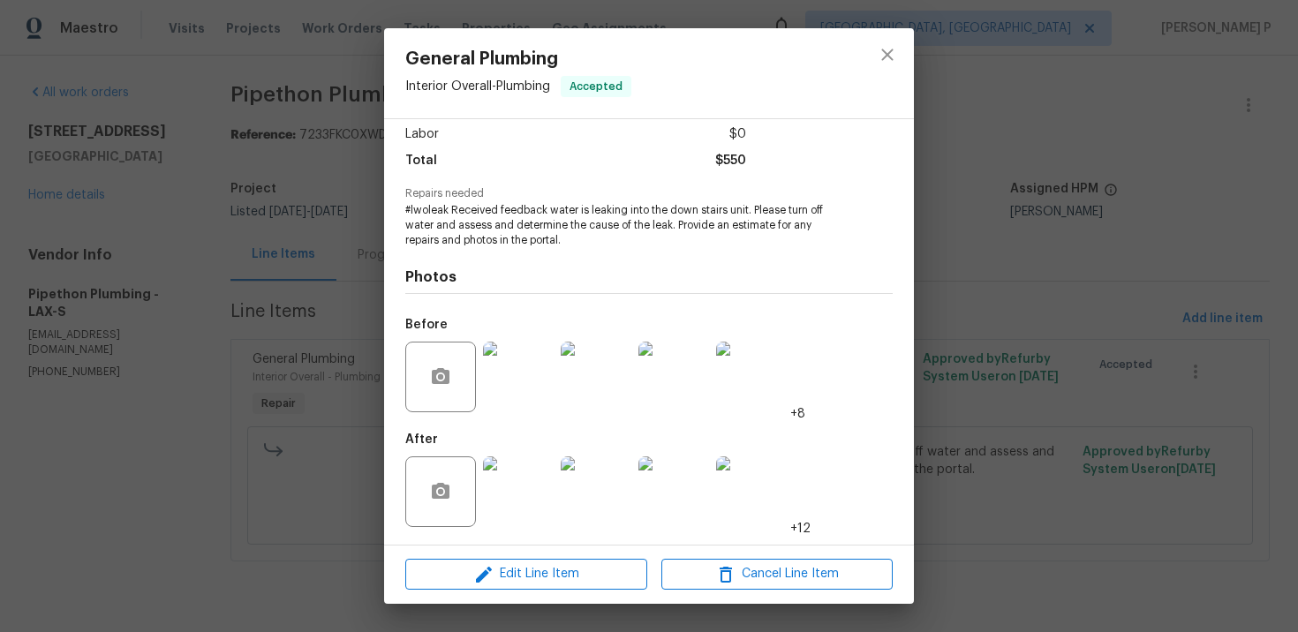
click at [529, 473] on img at bounding box center [518, 492] width 71 height 71
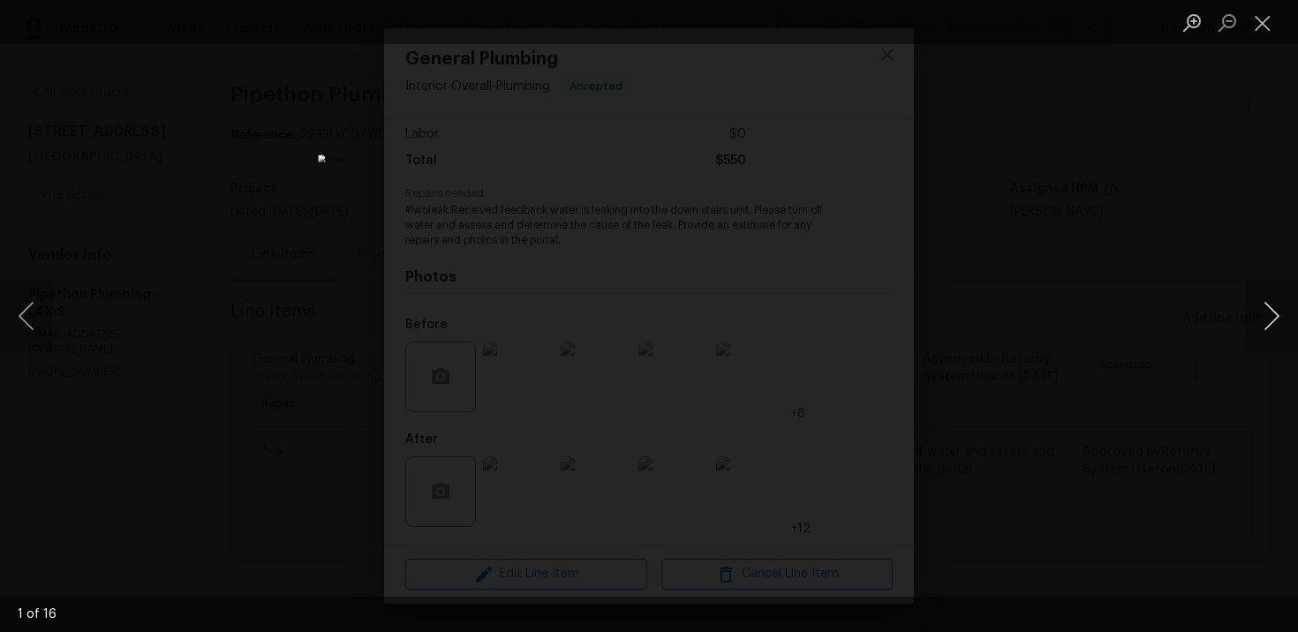
click at [1274, 314] on button "Next image" at bounding box center [1271, 316] width 53 height 71
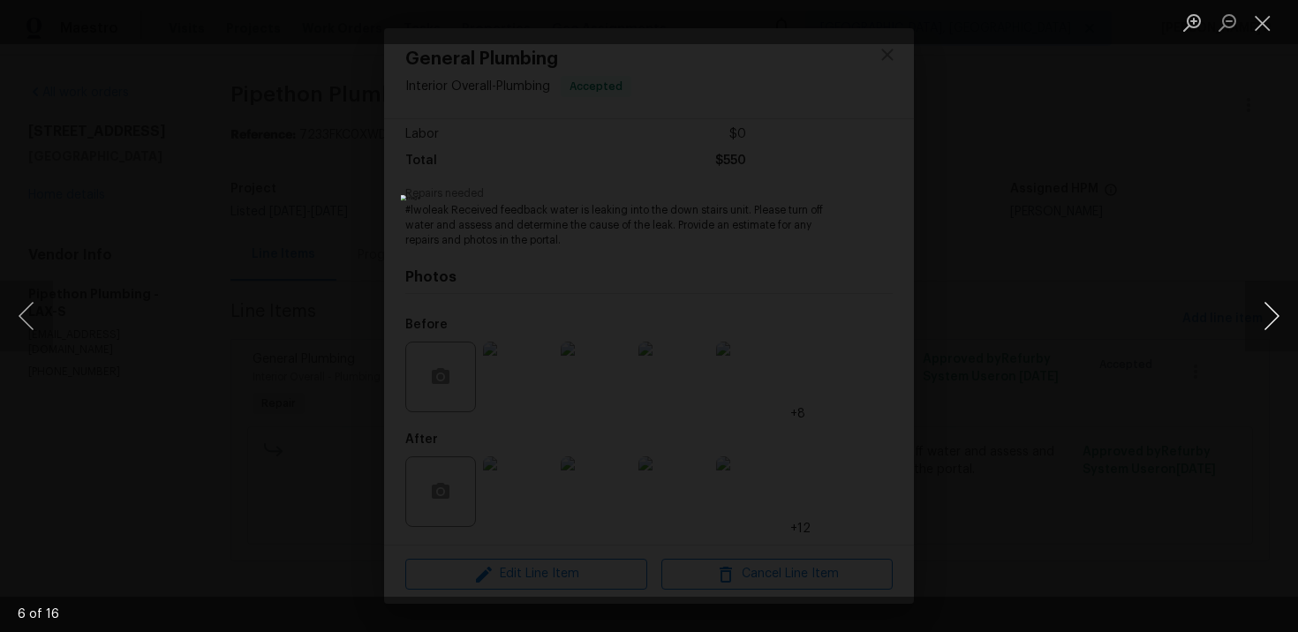
click at [1275, 309] on button "Next image" at bounding box center [1271, 316] width 53 height 71
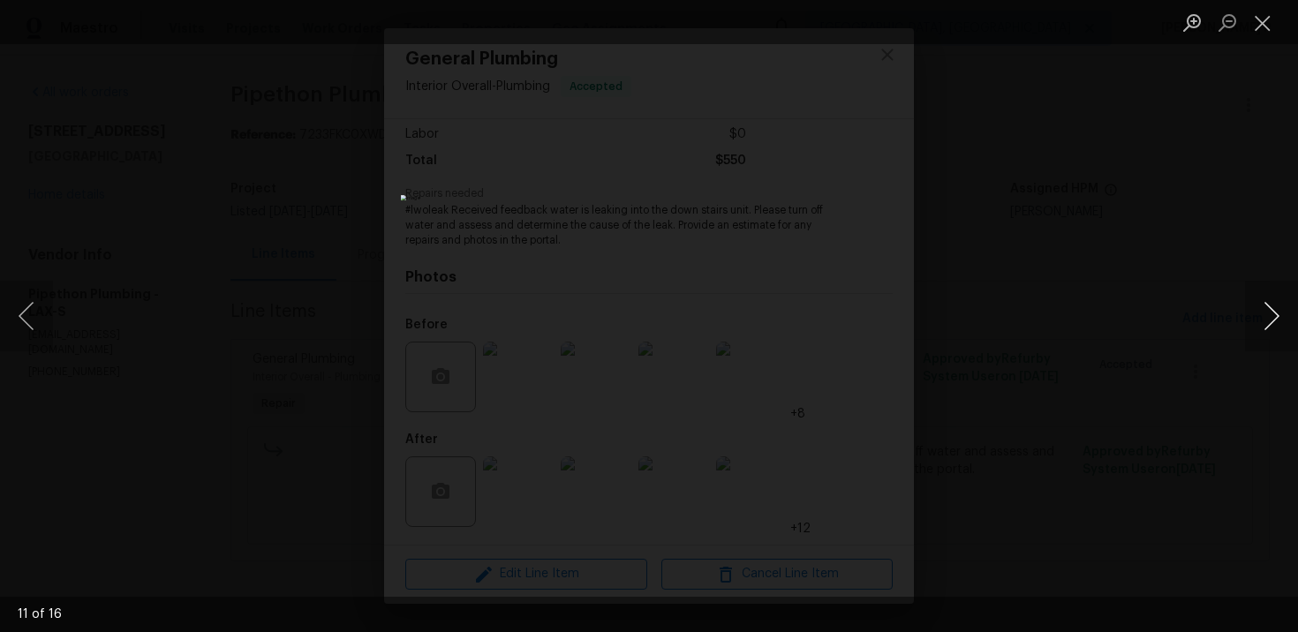
click at [1275, 309] on button "Next image" at bounding box center [1271, 316] width 53 height 71
click at [1274, 320] on button "Next image" at bounding box center [1271, 316] width 53 height 71
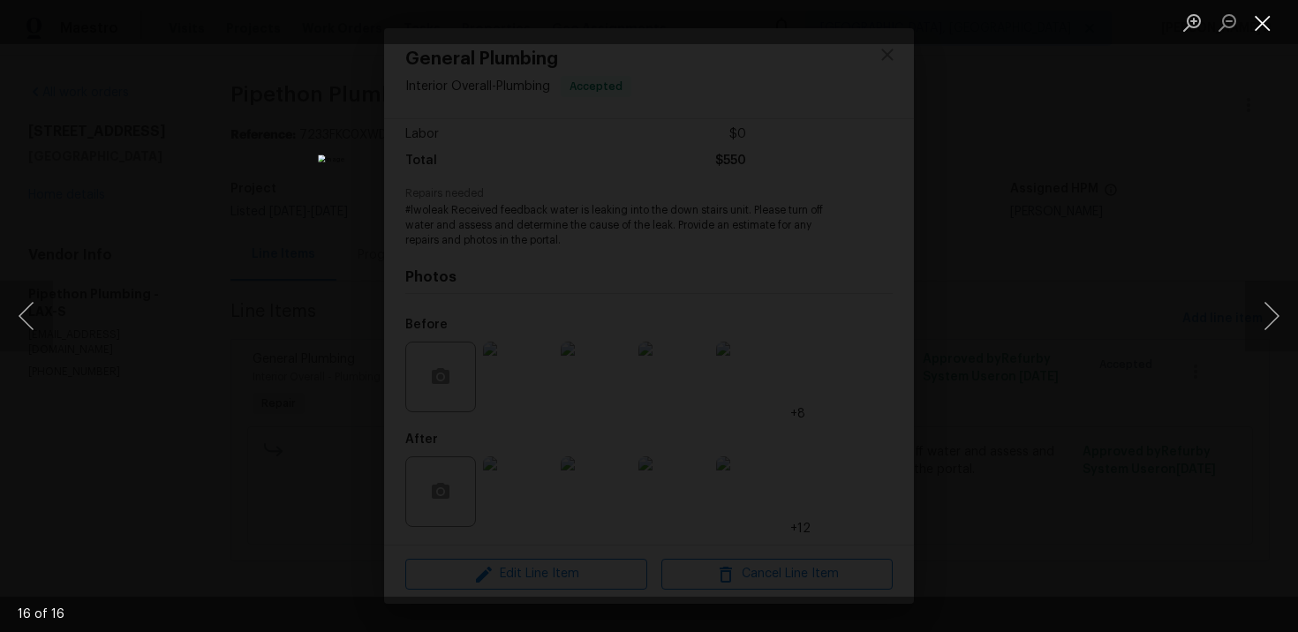
click at [1254, 34] on button "Close lightbox" at bounding box center [1262, 22] width 35 height 31
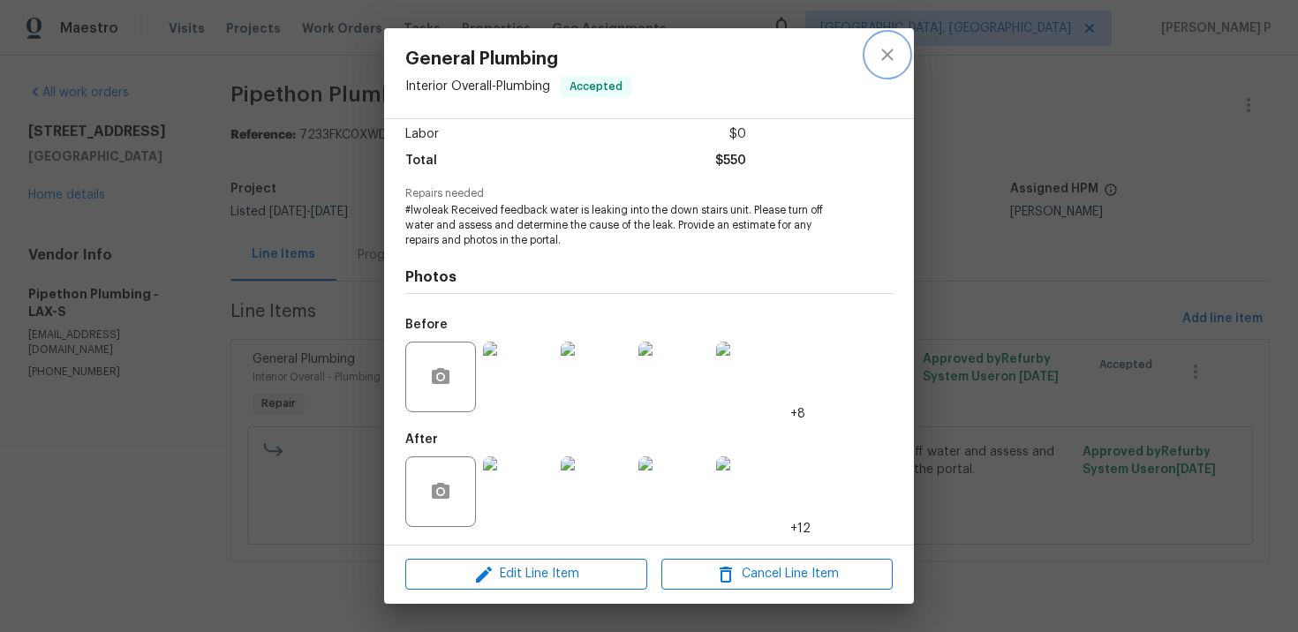
click at [896, 57] on icon "close" at bounding box center [887, 54] width 21 height 21
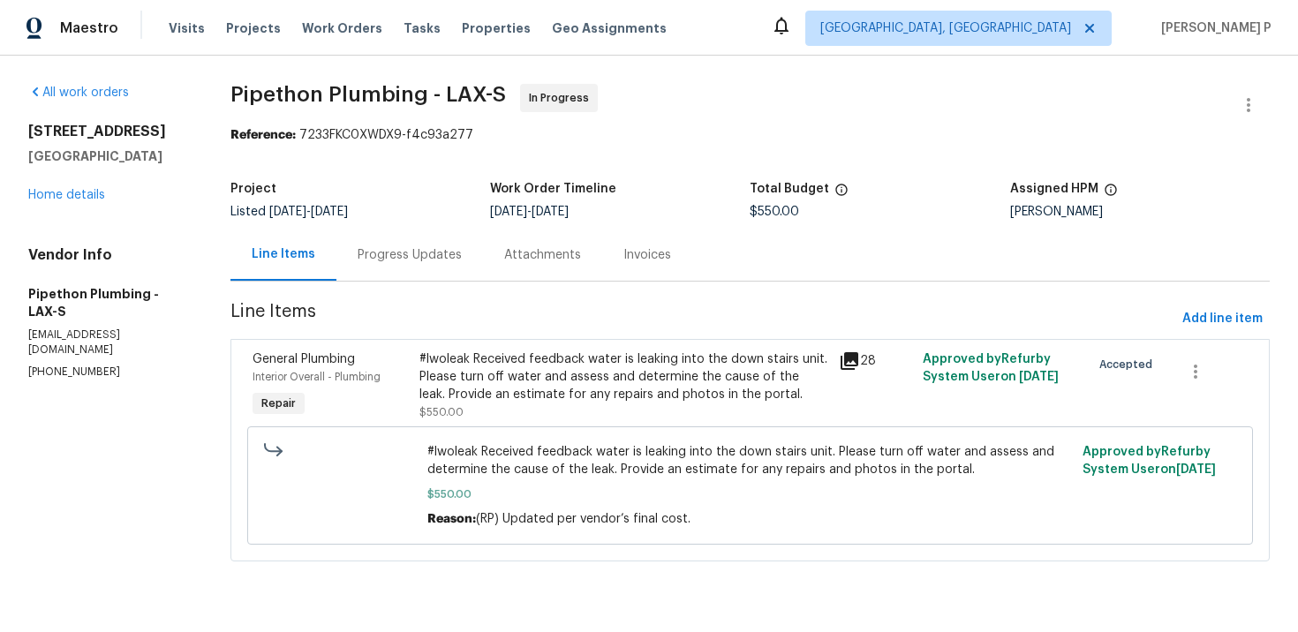
click at [404, 253] on div "Progress Updates" at bounding box center [410, 255] width 104 height 18
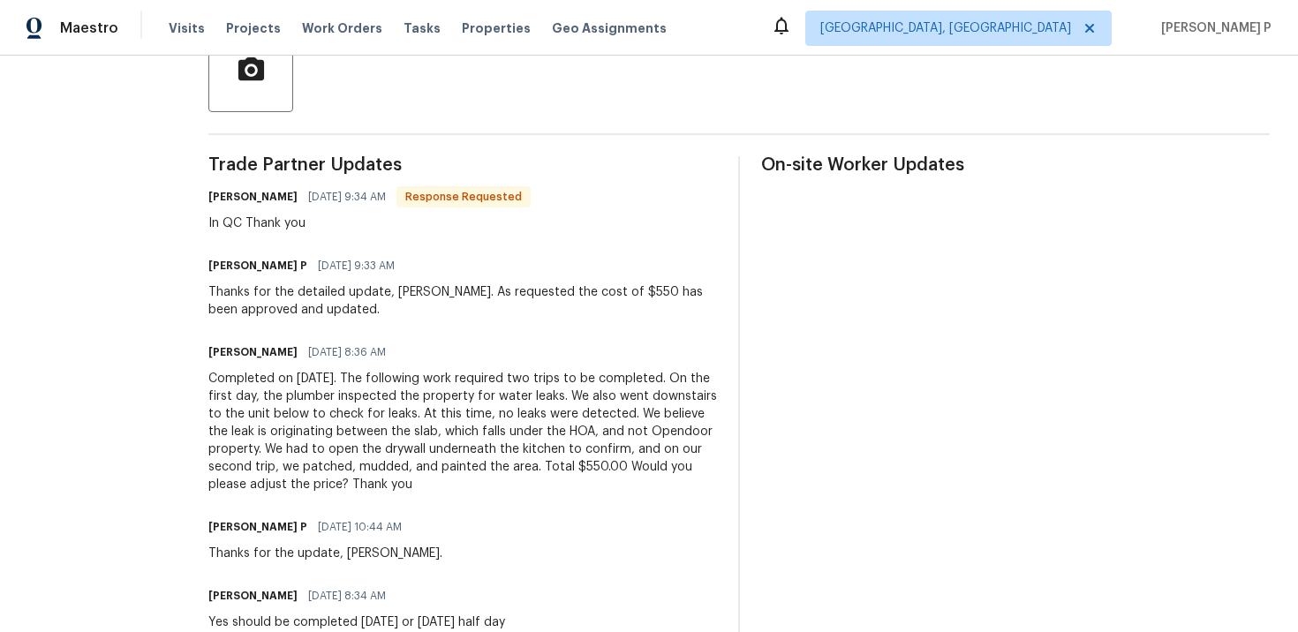
scroll to position [484, 0]
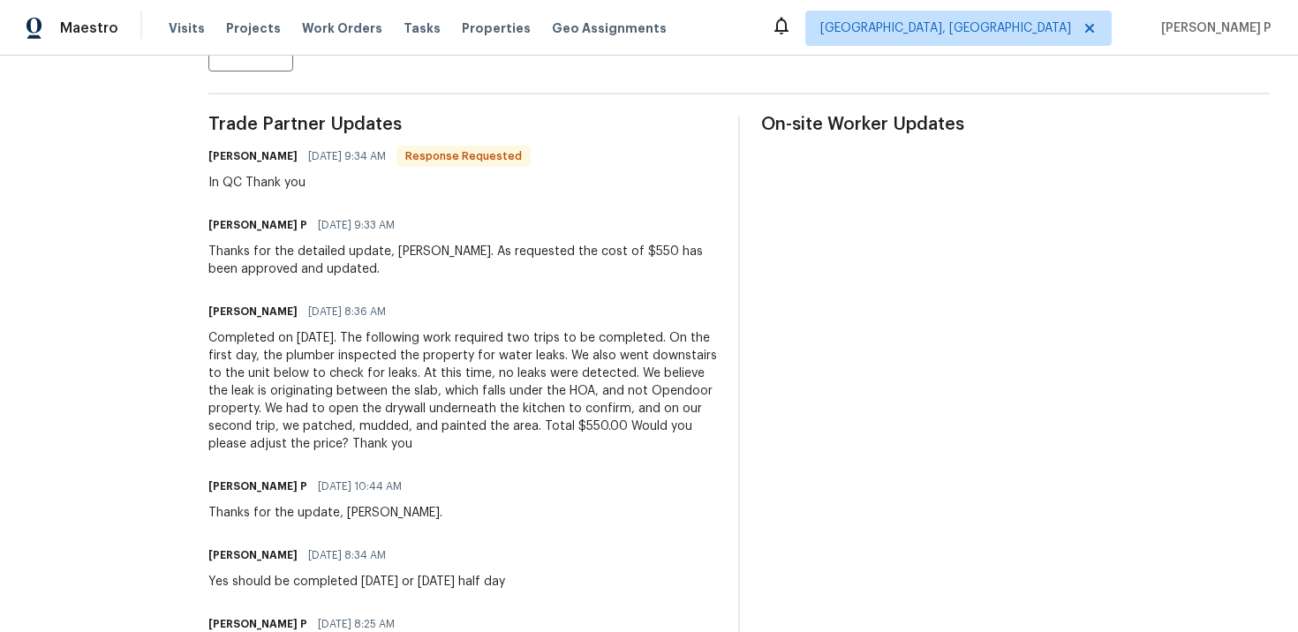
drag, startPoint x: 229, startPoint y: 340, endPoint x: 534, endPoint y: 457, distance: 327.1
click at [534, 457] on div "All work orders 8800 Cedros Ave Apt 209 Panorama City, CA 91402 Home details Ve…" at bounding box center [649, 323] width 1298 height 1503
click at [631, 374] on div "Completed on [DATE]. The following work required two trips to be completed. On …" at bounding box center [462, 391] width 509 height 124
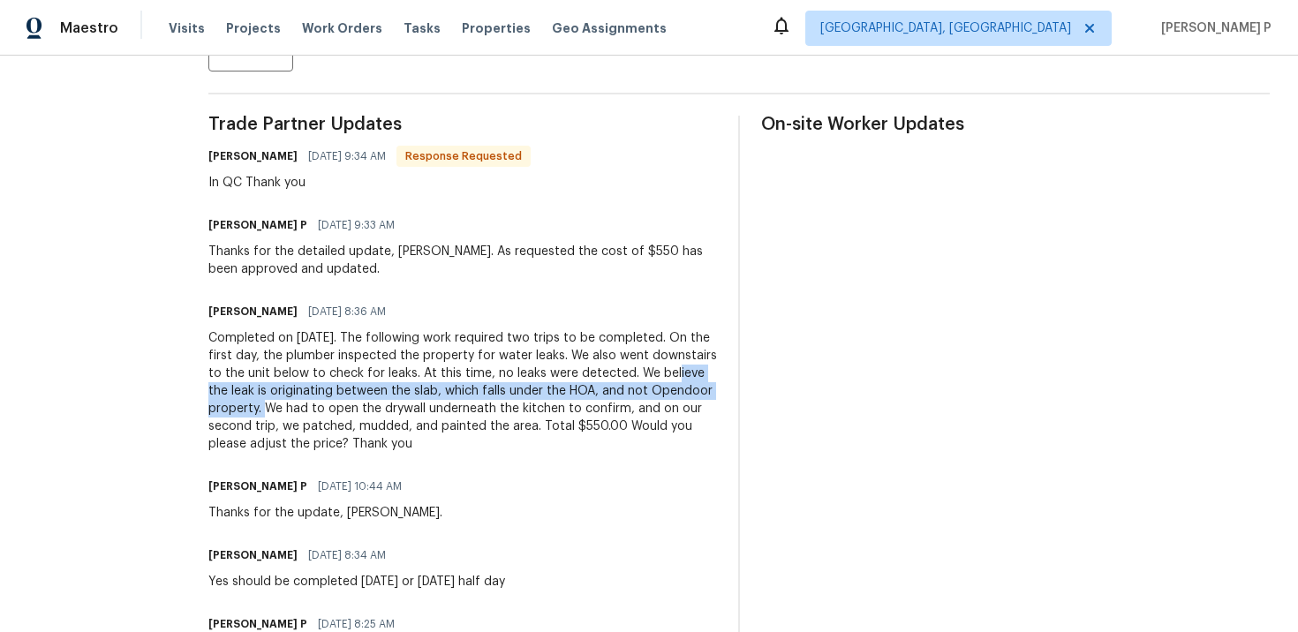
drag, startPoint x: 373, startPoint y: 409, endPoint x: 268, endPoint y: 399, distance: 105.6
click at [268, 399] on div "Completed on [DATE]. The following work required two trips to be completed. On …" at bounding box center [462, 391] width 509 height 124
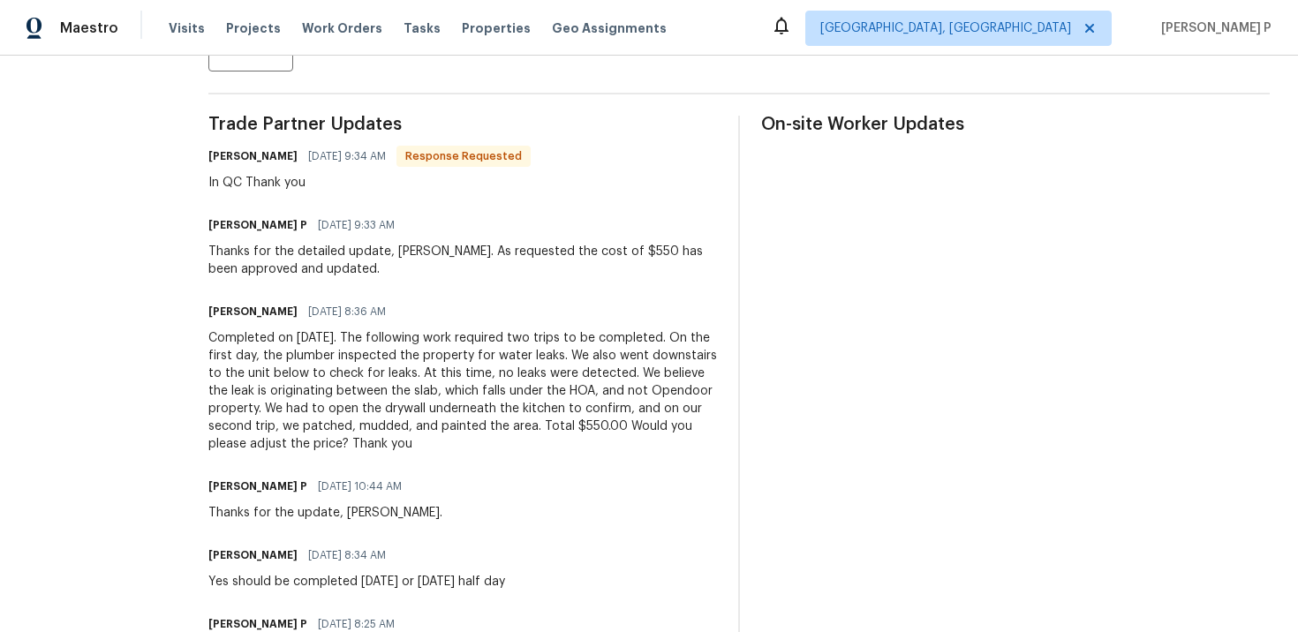
click at [367, 414] on div "Completed on [DATE]. The following work required two trips to be completed. On …" at bounding box center [462, 391] width 509 height 124
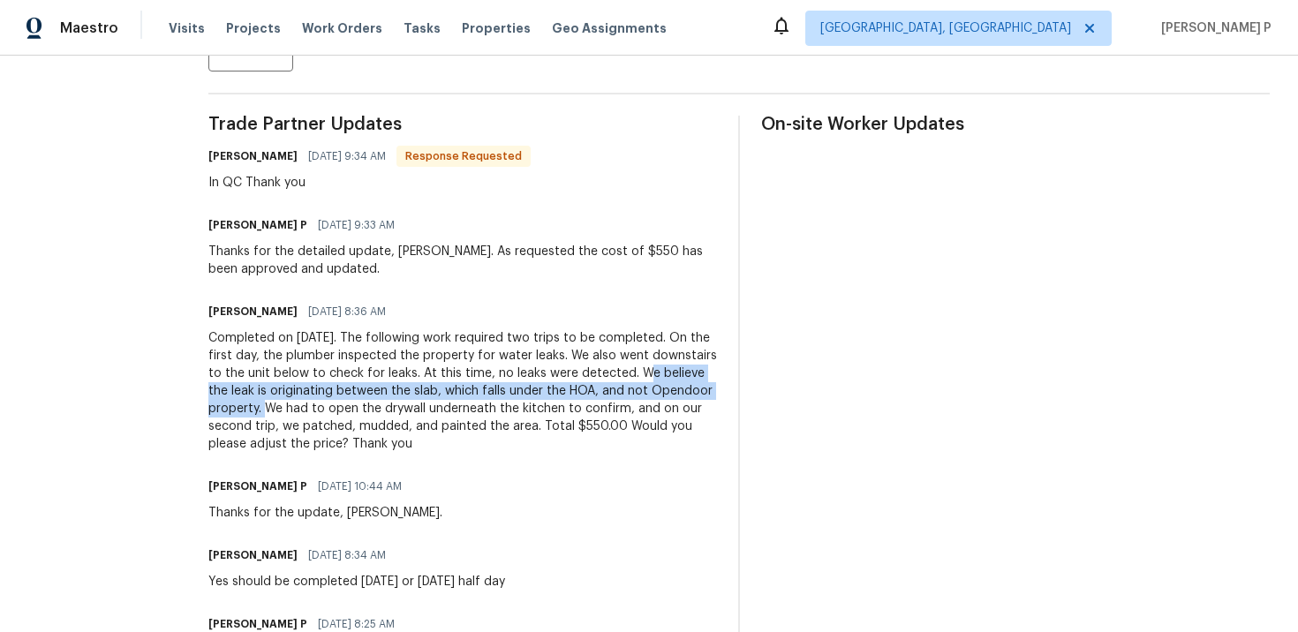
drag, startPoint x: 370, startPoint y: 409, endPoint x: 233, endPoint y: 395, distance: 137.6
click at [233, 395] on div "Completed on [DATE]. The following work required two trips to be completed. On …" at bounding box center [462, 391] width 509 height 124
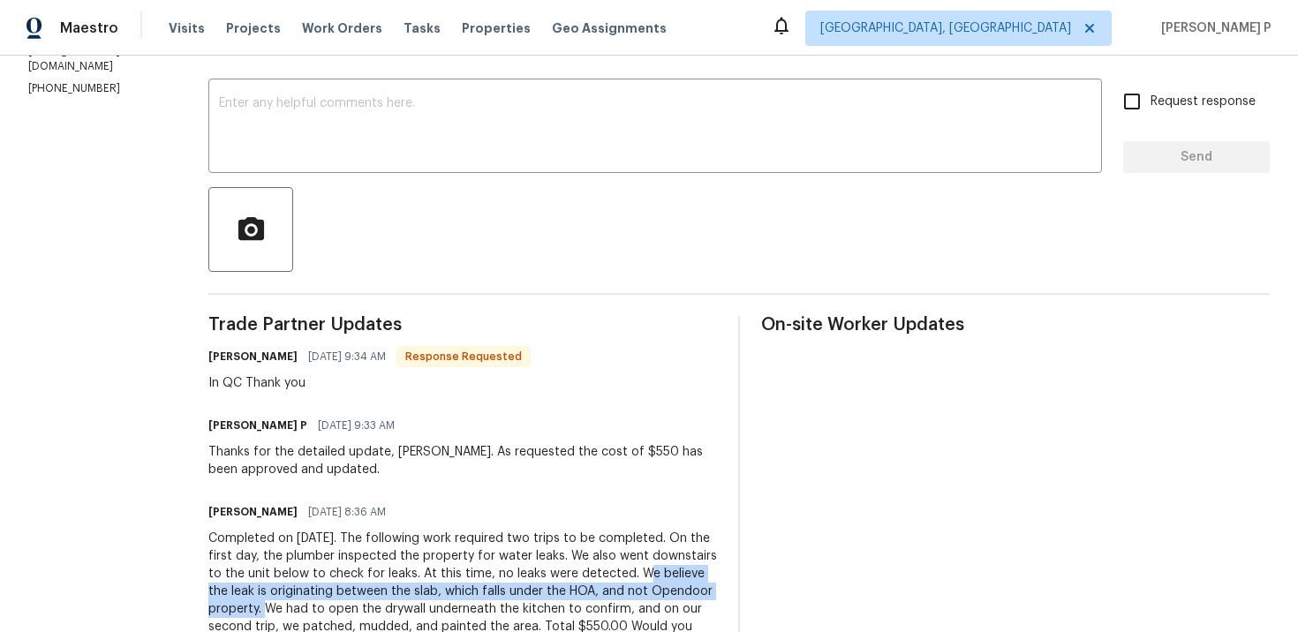
scroll to position [609, 0]
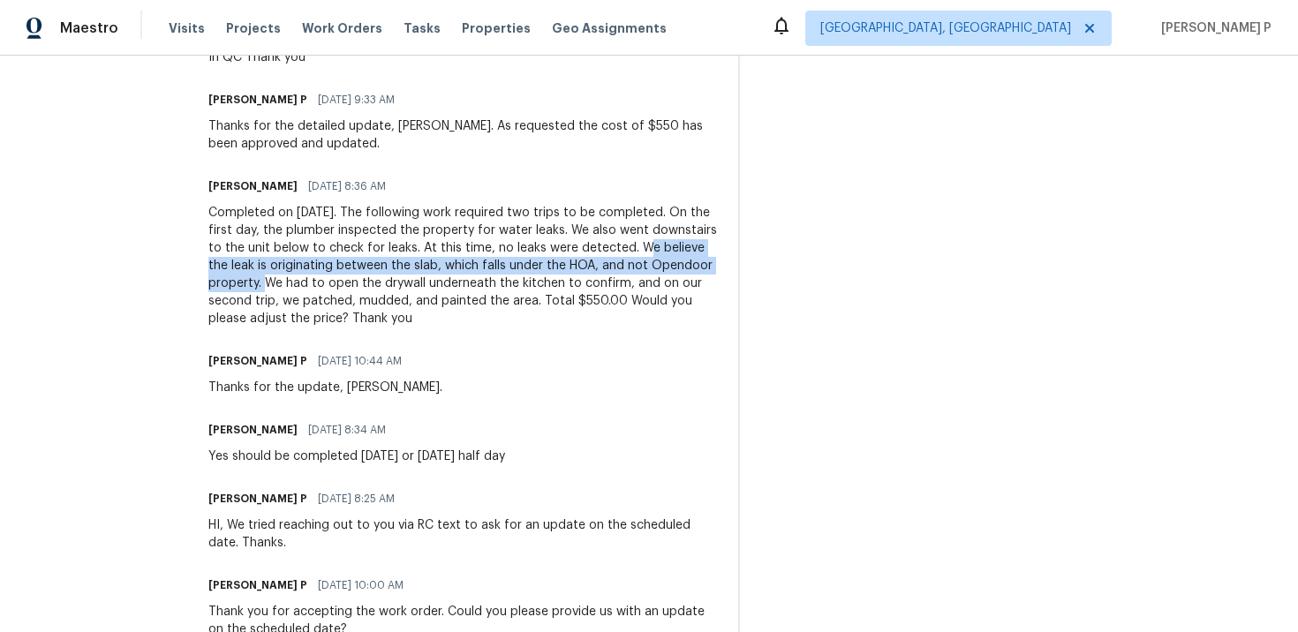
copy div "We believe the leak is originating between the slab, which falls under the HOA,…"
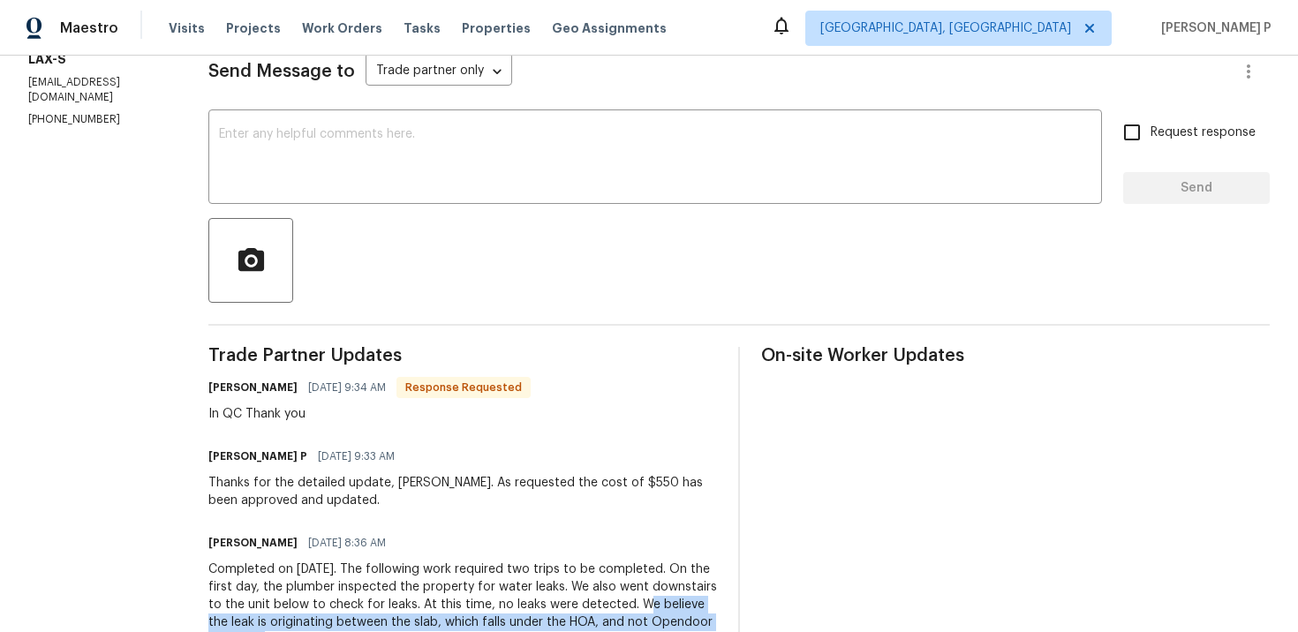
scroll to position [0, 0]
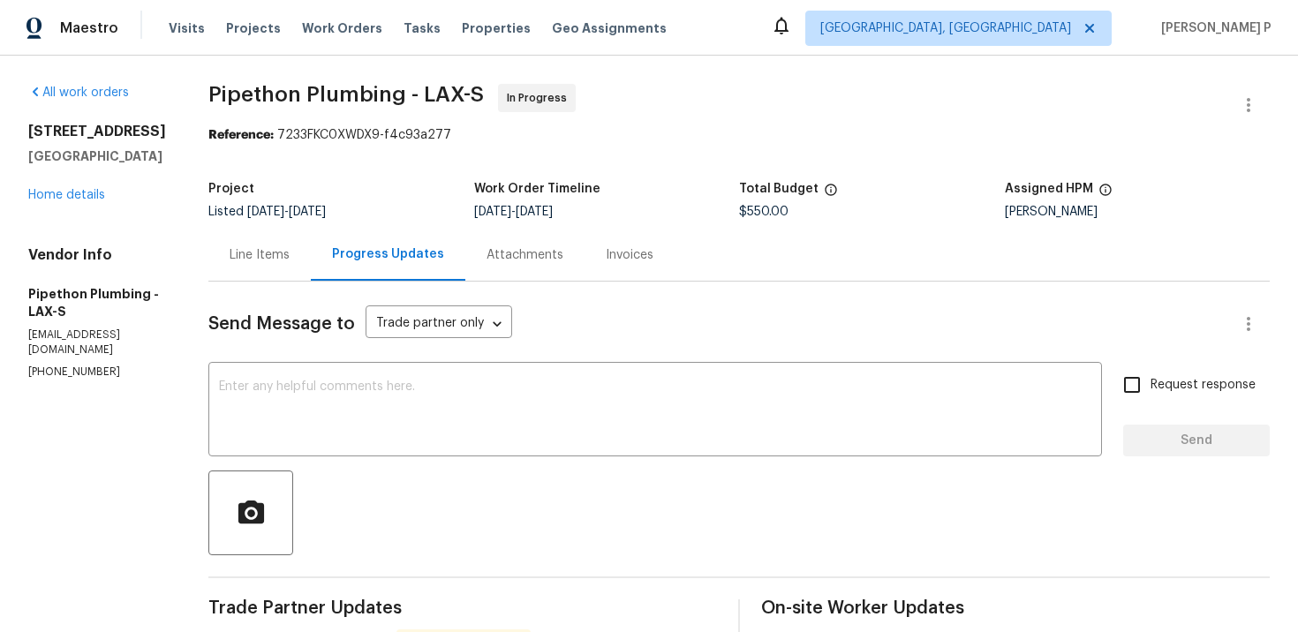
drag, startPoint x: 234, startPoint y: 93, endPoint x: 511, endPoint y: 92, distance: 276.4
click at [511, 92] on span "Pipethon Plumbing - LAX-S In Progress" at bounding box center [717, 105] width 1019 height 42
copy span "Pipethon Plumbing - LAX-S"
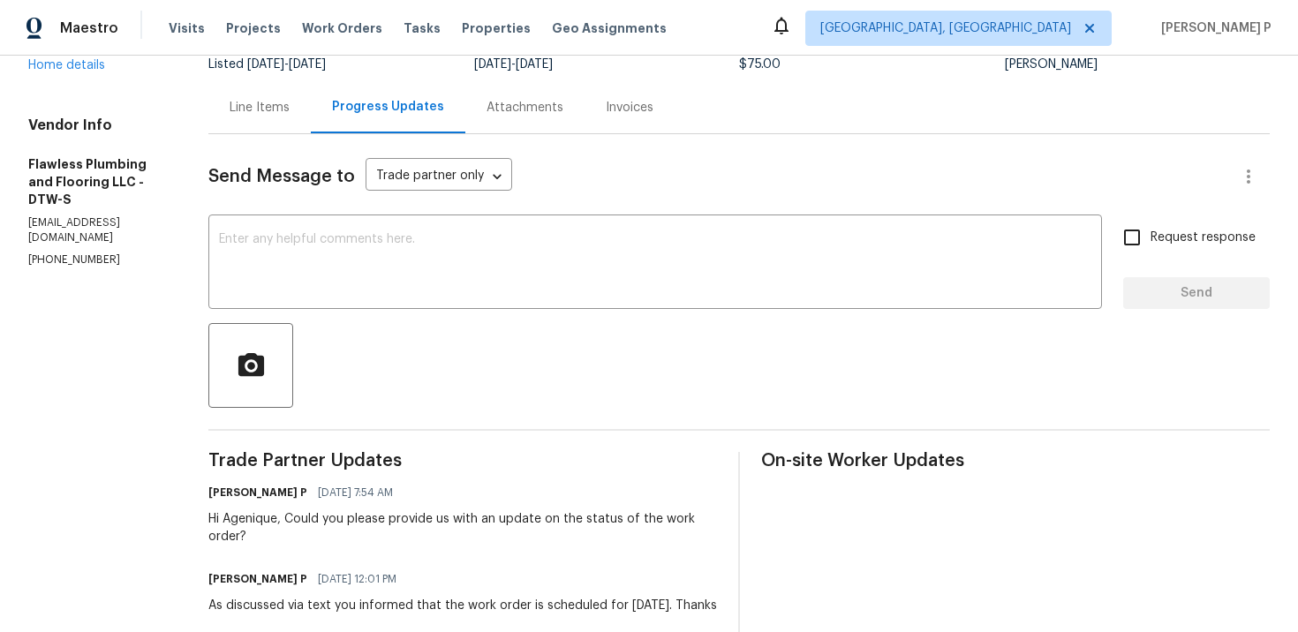
scroll to position [158, 0]
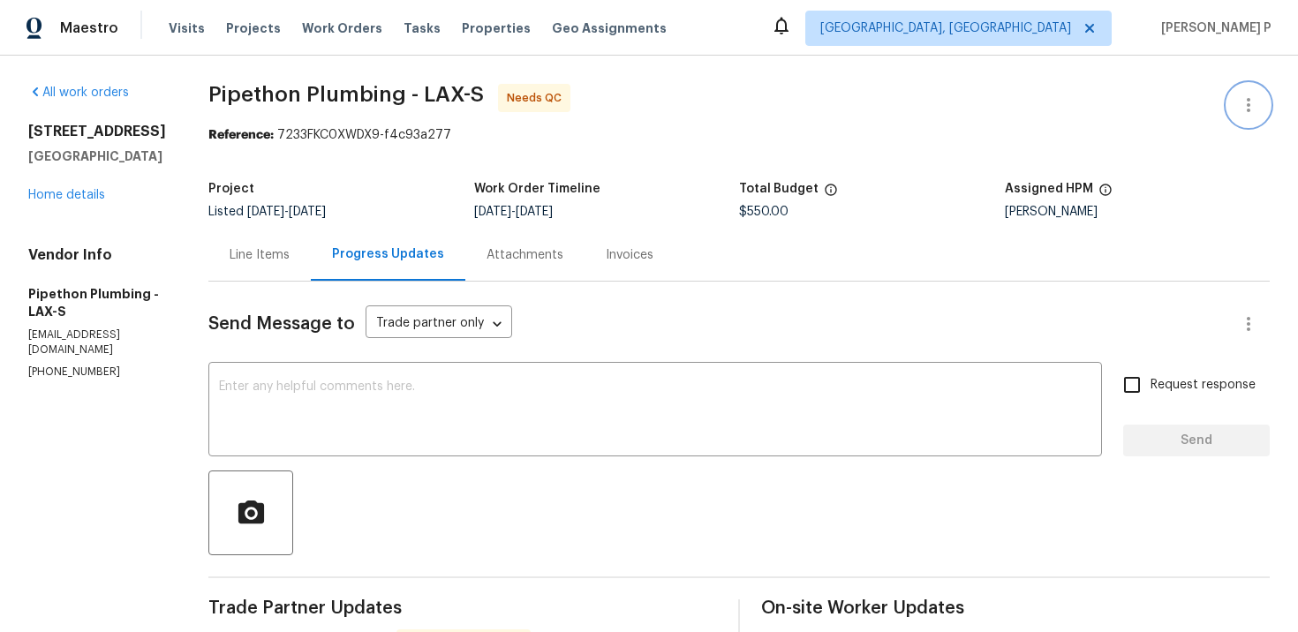
click at [1253, 106] on icon "button" at bounding box center [1248, 105] width 21 height 21
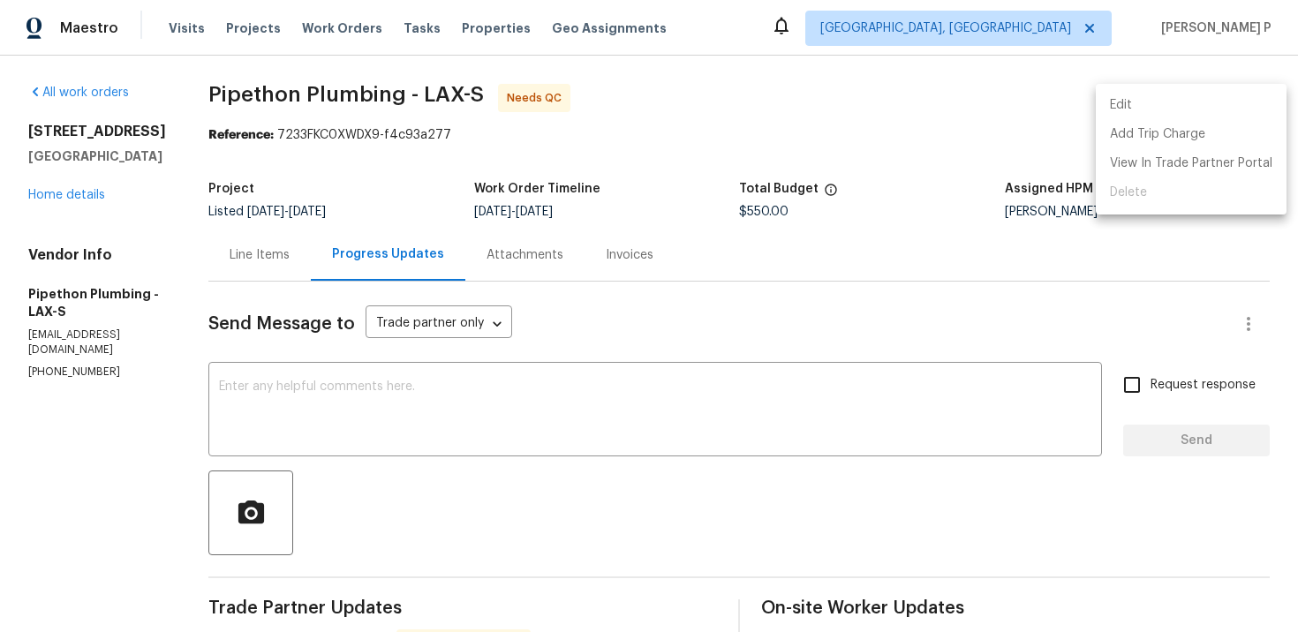
click at [1172, 95] on li "Edit" at bounding box center [1191, 105] width 191 height 29
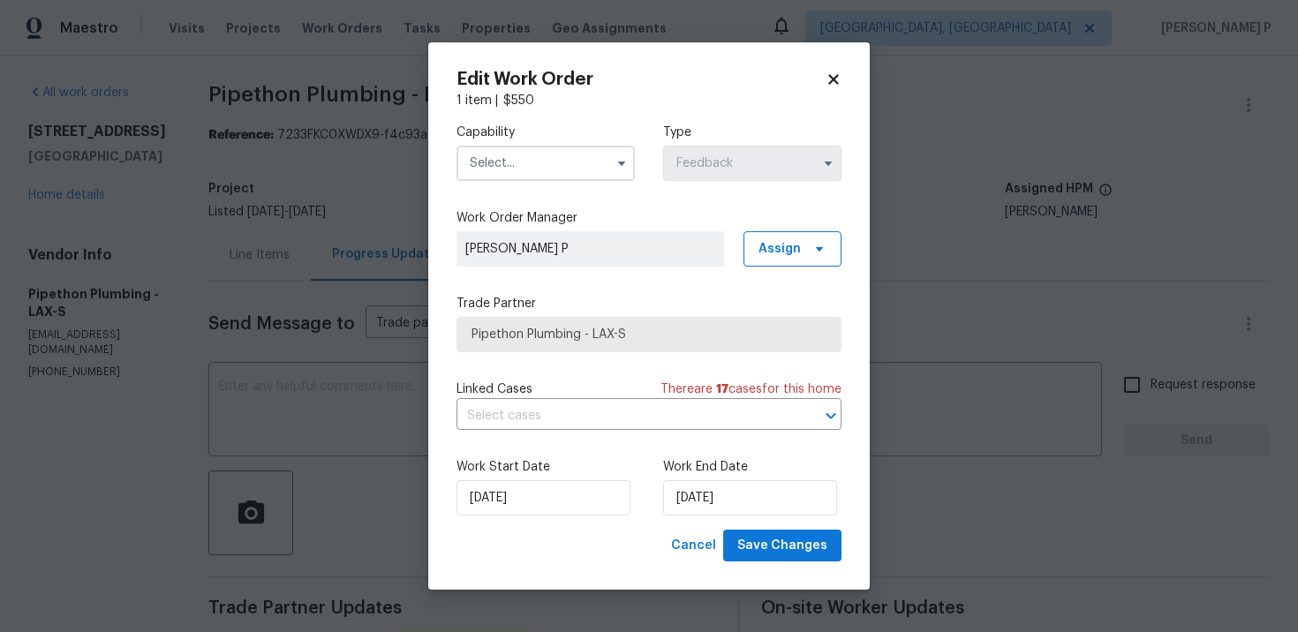
click at [557, 150] on input "text" at bounding box center [546, 163] width 178 height 35
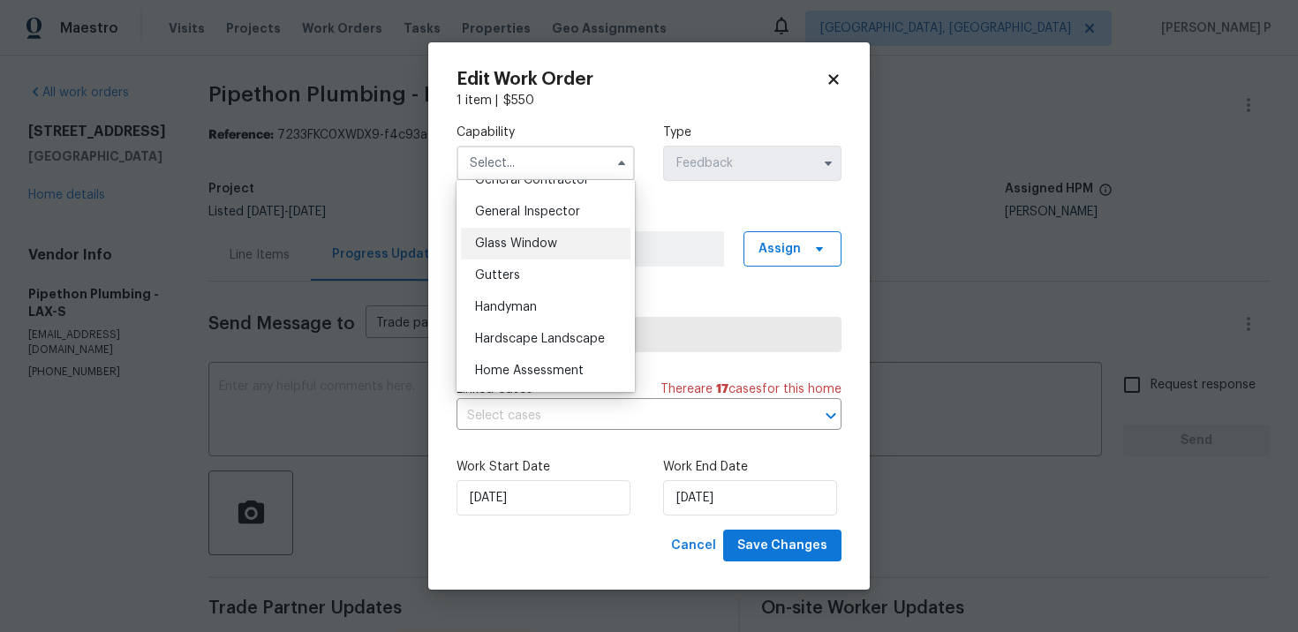
scroll to position [884, 0]
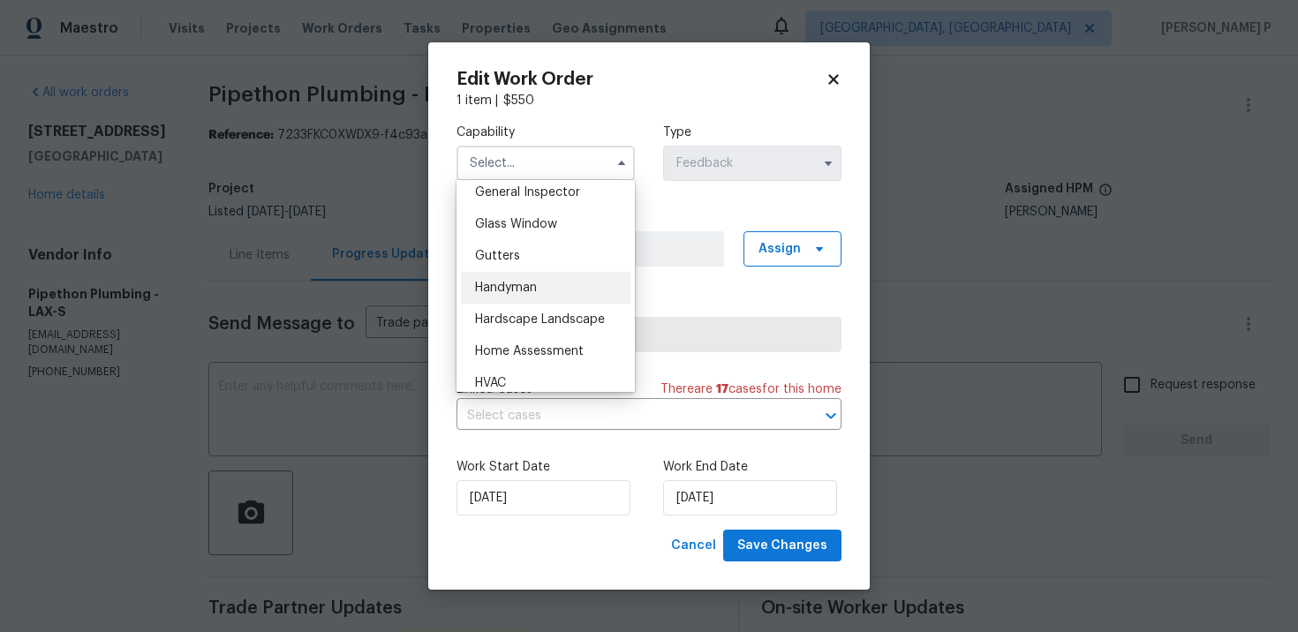
click at [515, 284] on span "Handyman" at bounding box center [506, 288] width 62 height 12
type input "Handyman"
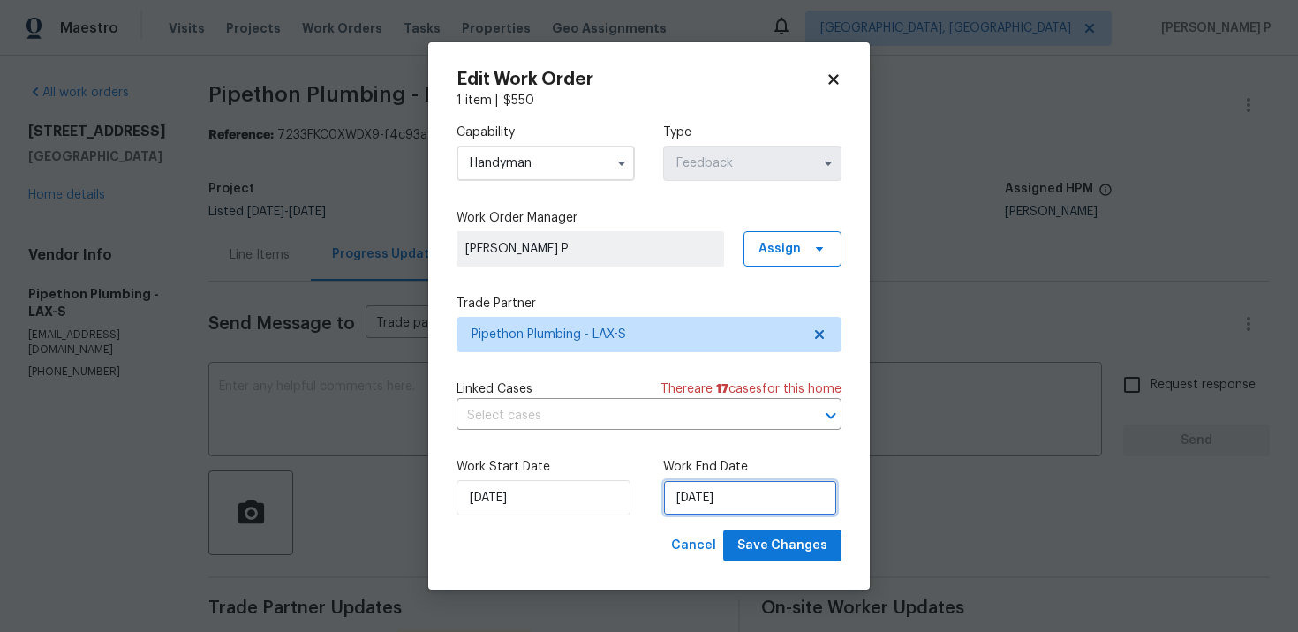
click at [711, 504] on input "[DATE]" at bounding box center [750, 497] width 174 height 35
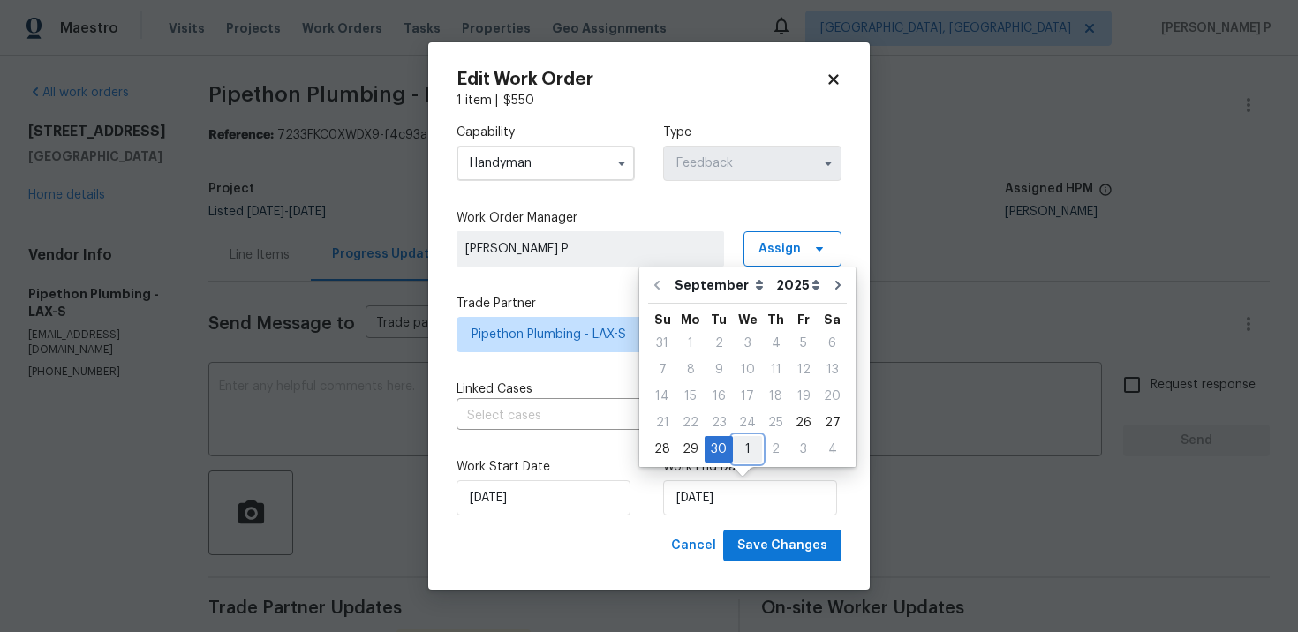
click at [742, 451] on div "1" at bounding box center [747, 449] width 29 height 25
type input "[DATE]"
select select "9"
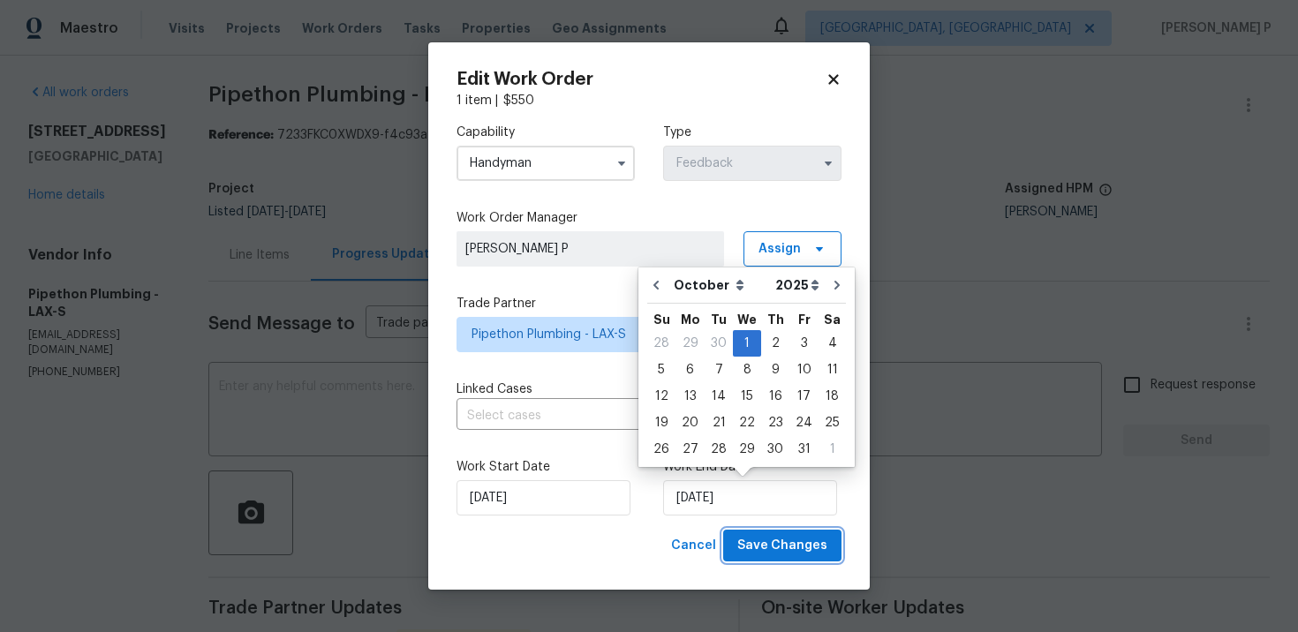
click at [784, 552] on span "Save Changes" at bounding box center [782, 546] width 90 height 22
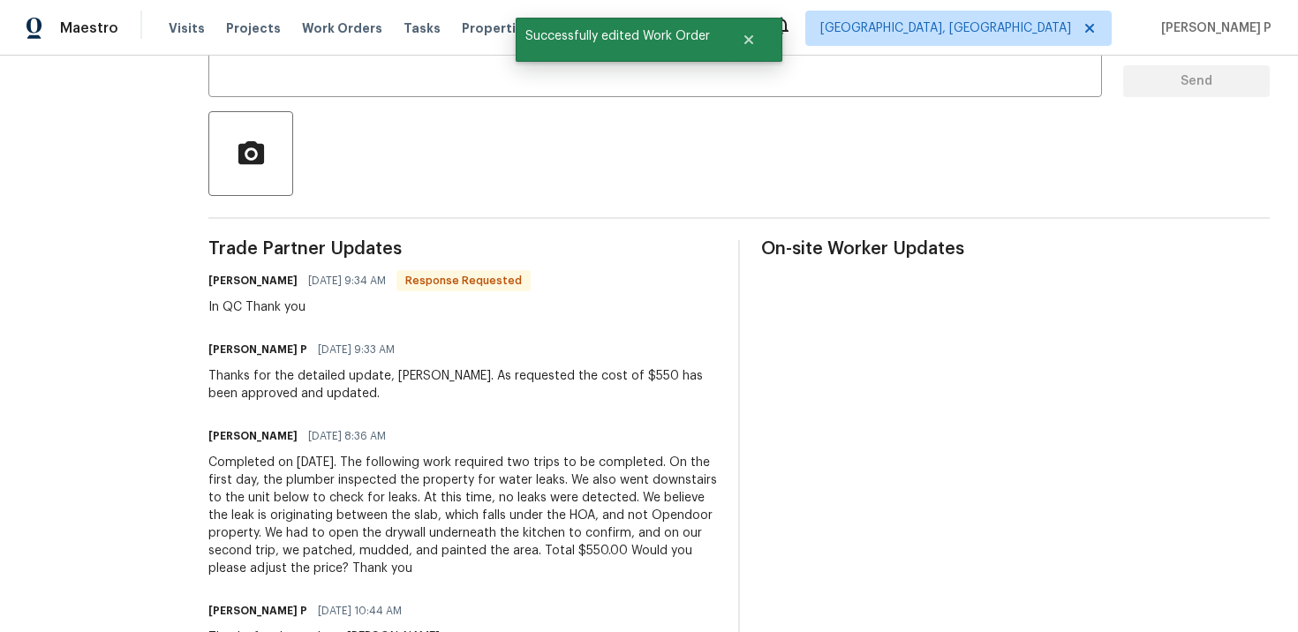
scroll to position [0, 0]
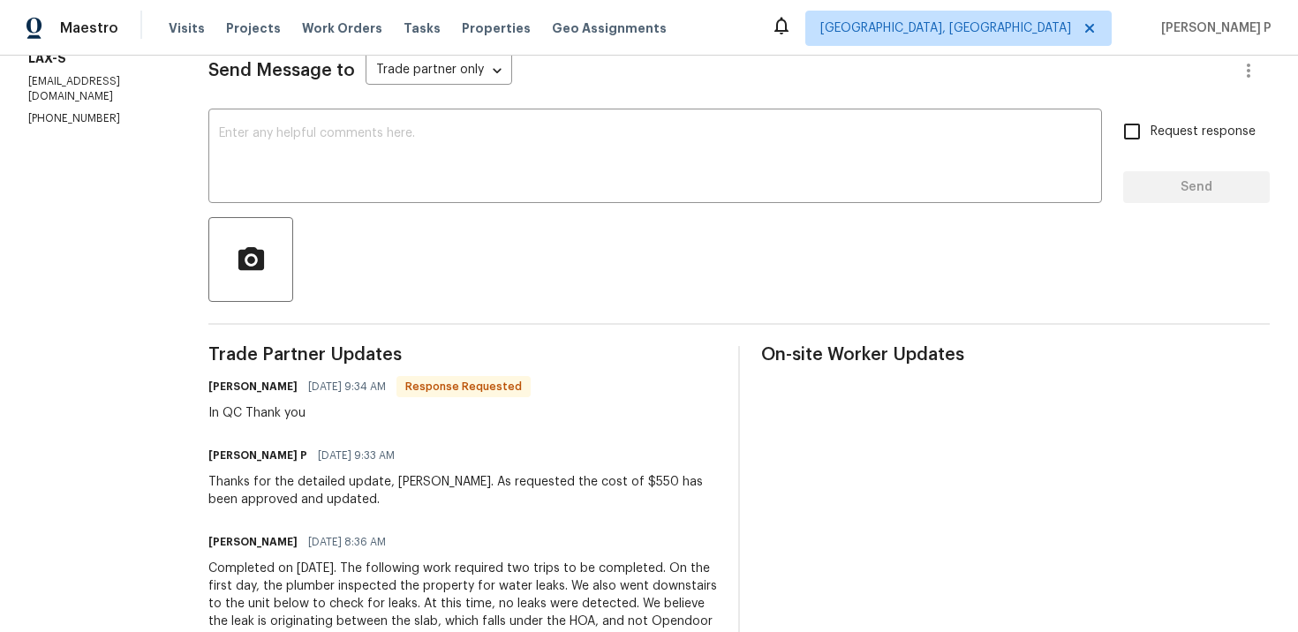
scroll to position [105, 0]
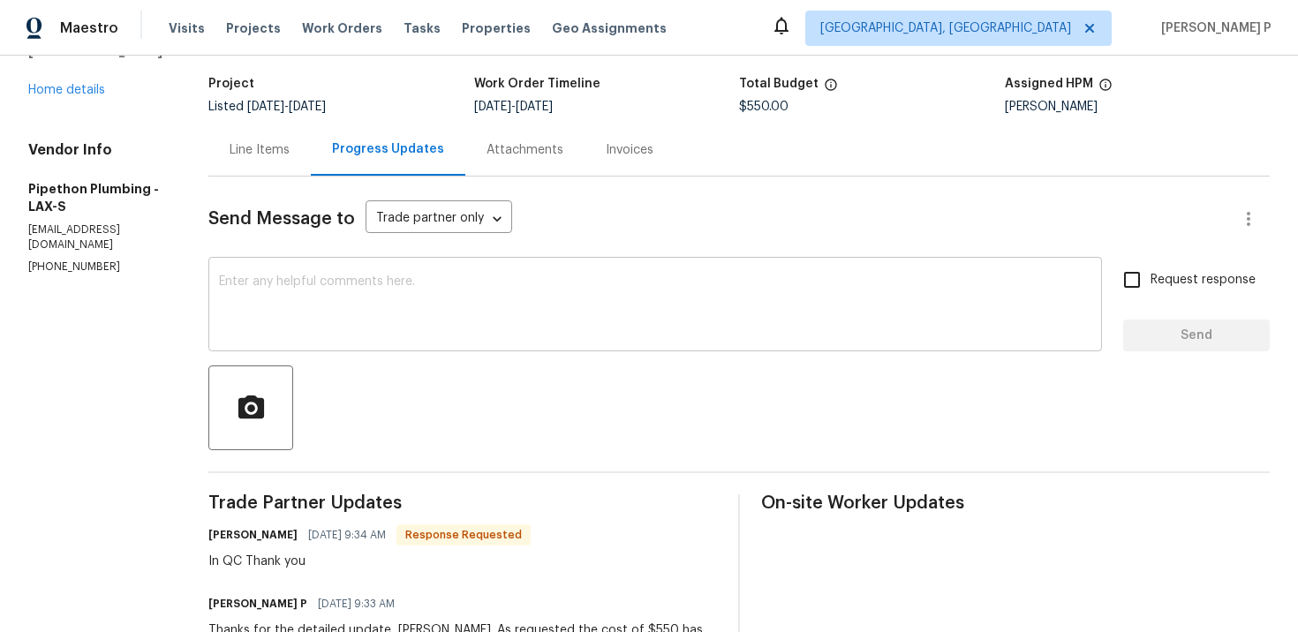
click at [458, 274] on div "x ​" at bounding box center [655, 306] width 894 height 90
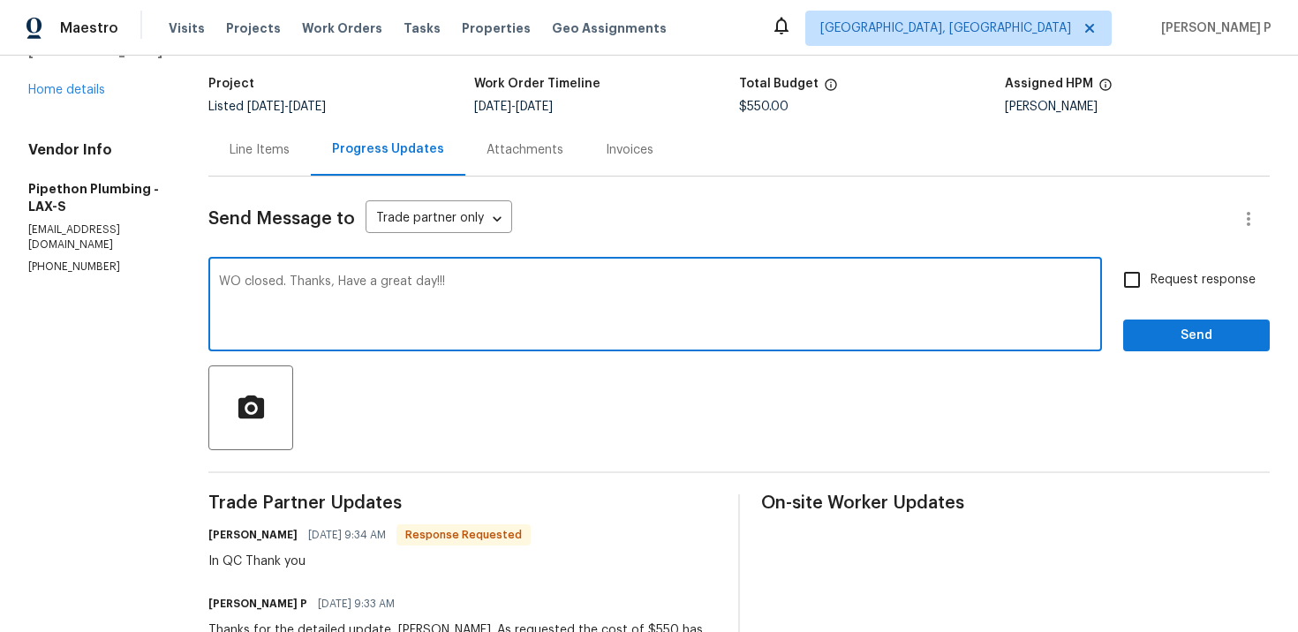
type textarea "WO closed. Thanks, Have a great day!!!"
click at [1166, 326] on span "Send" at bounding box center [1197, 336] width 118 height 22
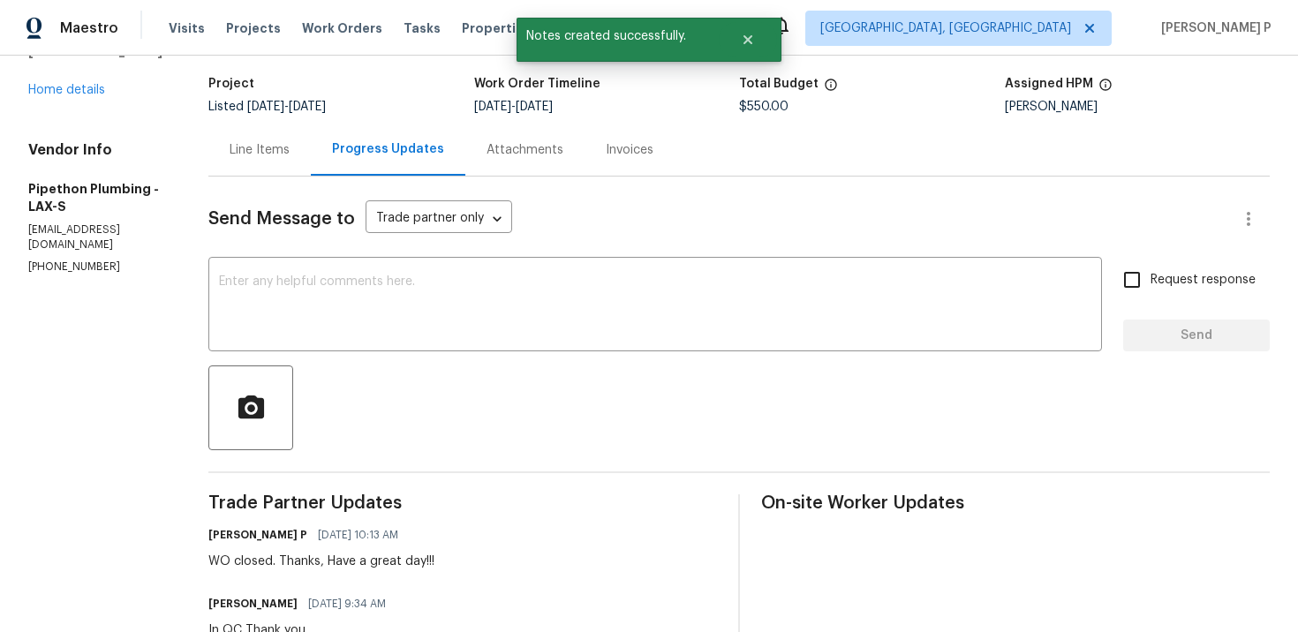
click at [285, 163] on div "Line Items" at bounding box center [259, 150] width 102 height 52
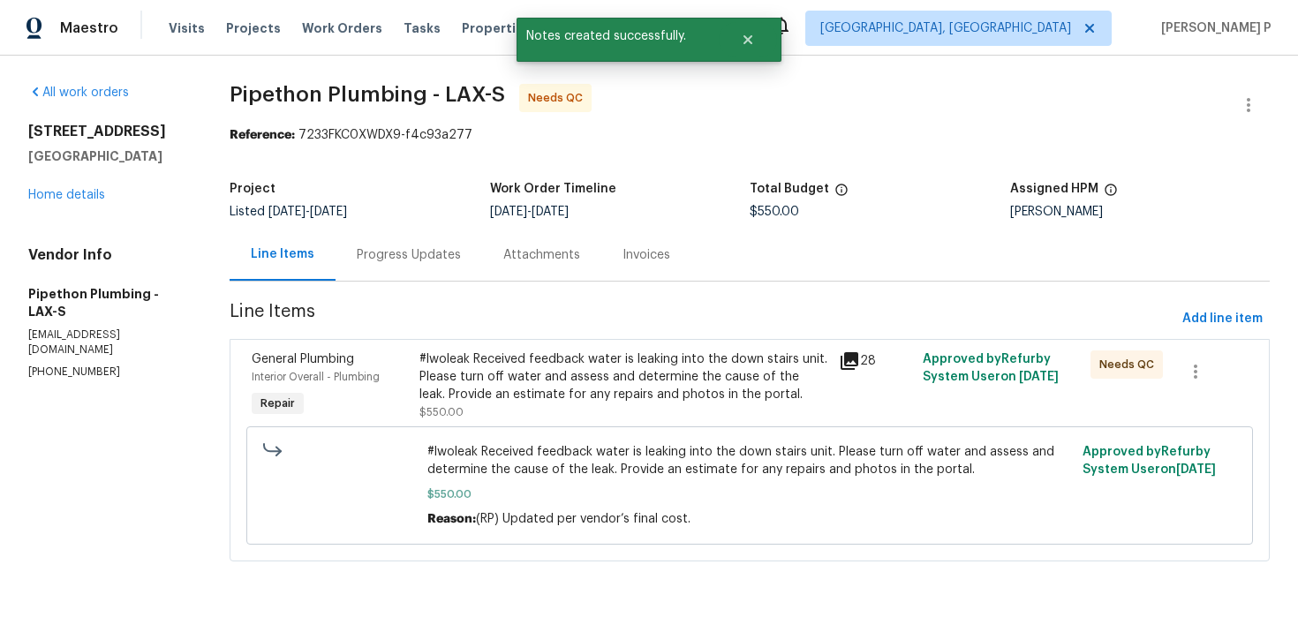
click at [632, 368] on div "#lwoleak Received feedback water is leaking into the down stairs unit. Please t…" at bounding box center [624, 377] width 409 height 53
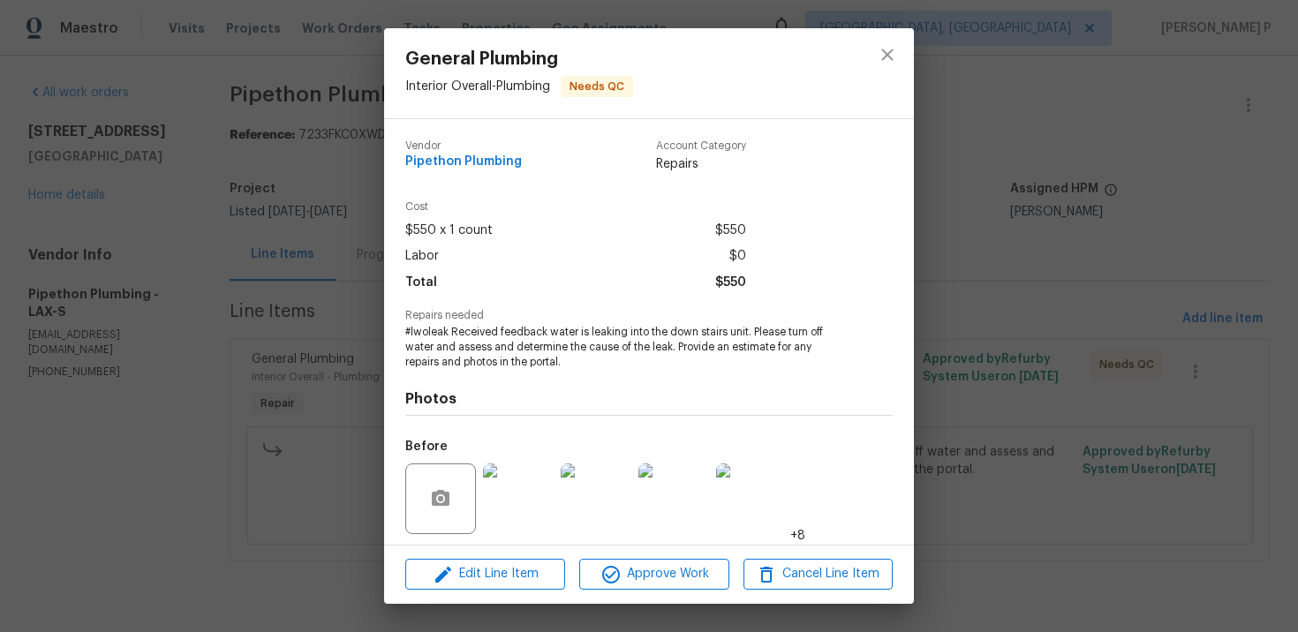
scroll to position [122, 0]
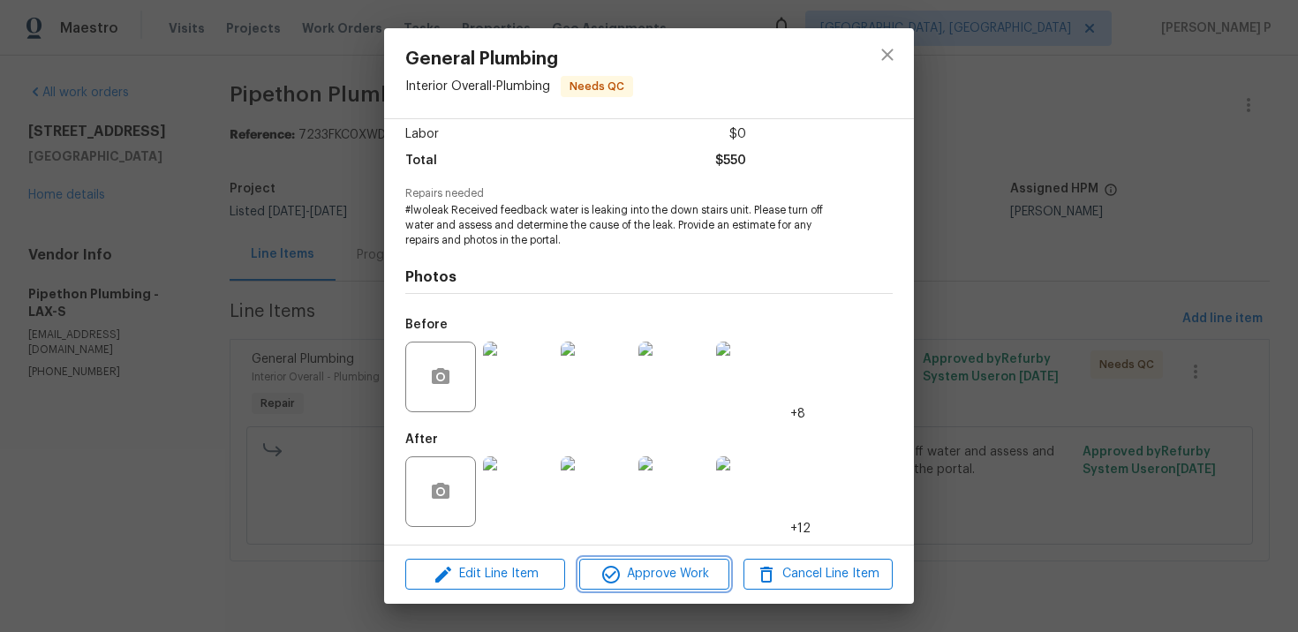
click at [640, 575] on span "Approve Work" at bounding box center [654, 574] width 139 height 22
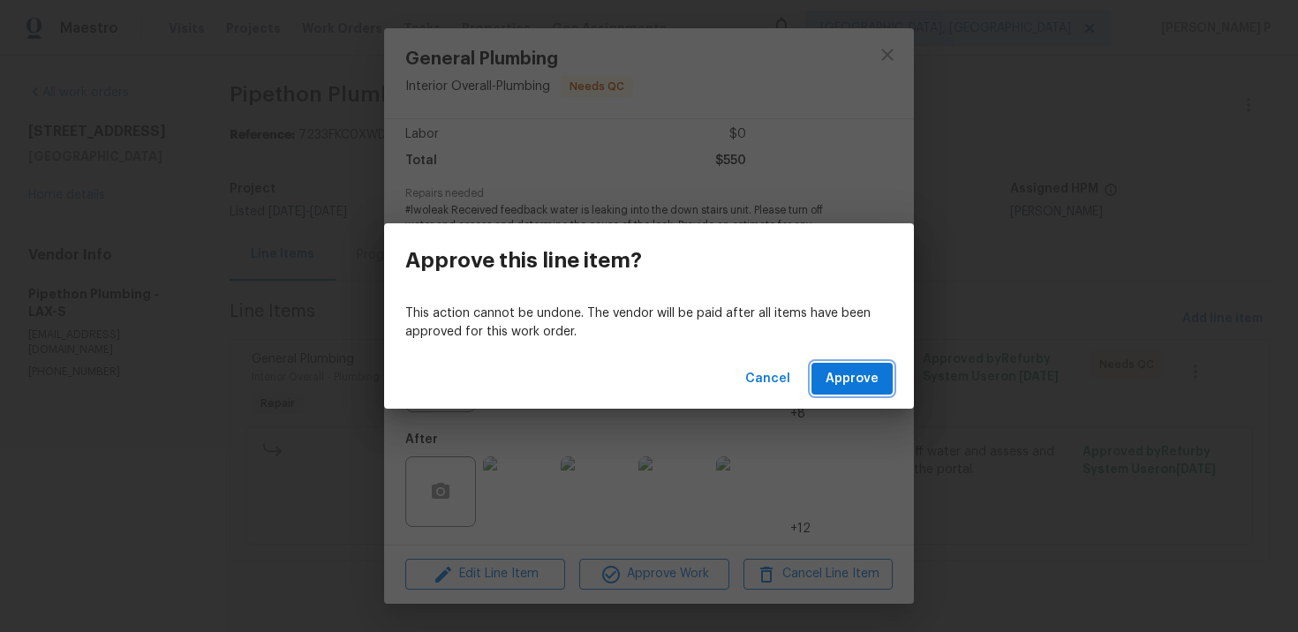
click at [850, 363] on button "Approve" at bounding box center [852, 379] width 81 height 33
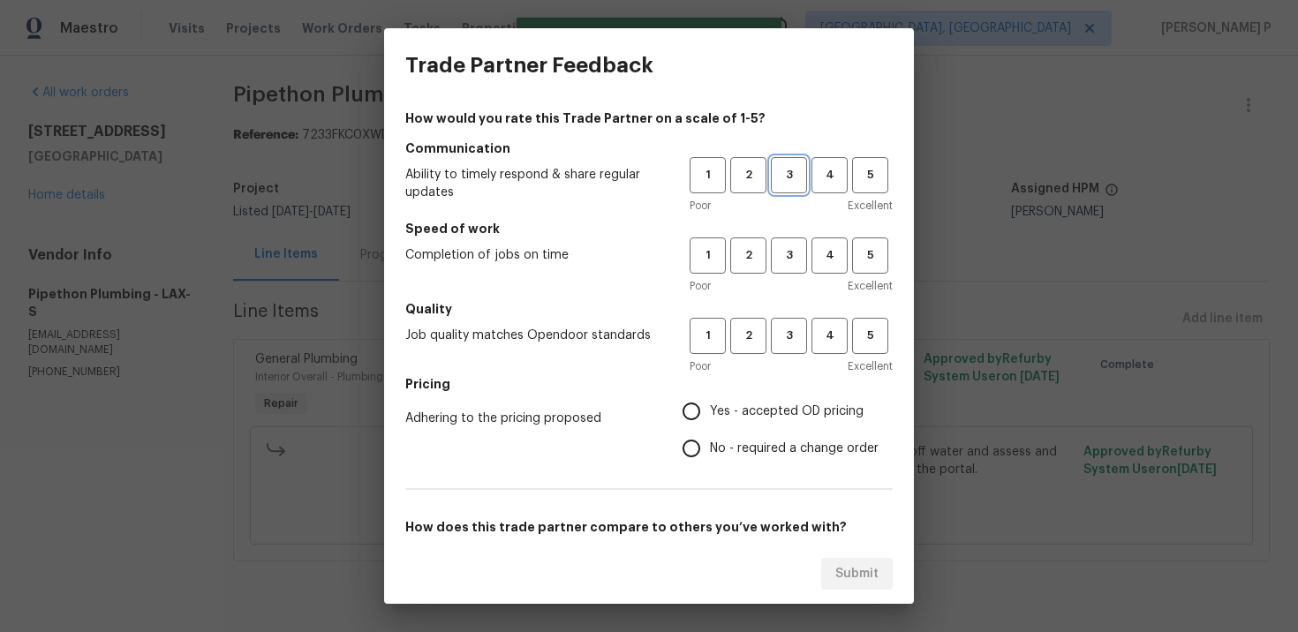
click at [801, 176] on span "3" at bounding box center [789, 175] width 33 height 20
click at [782, 258] on span "3" at bounding box center [789, 256] width 33 height 20
click at [790, 343] on span "3" at bounding box center [789, 336] width 33 height 20
click at [755, 446] on span "No - required a change order" at bounding box center [794, 449] width 169 height 19
click at [710, 446] on input "No - required a change order" at bounding box center [691, 448] width 37 height 37
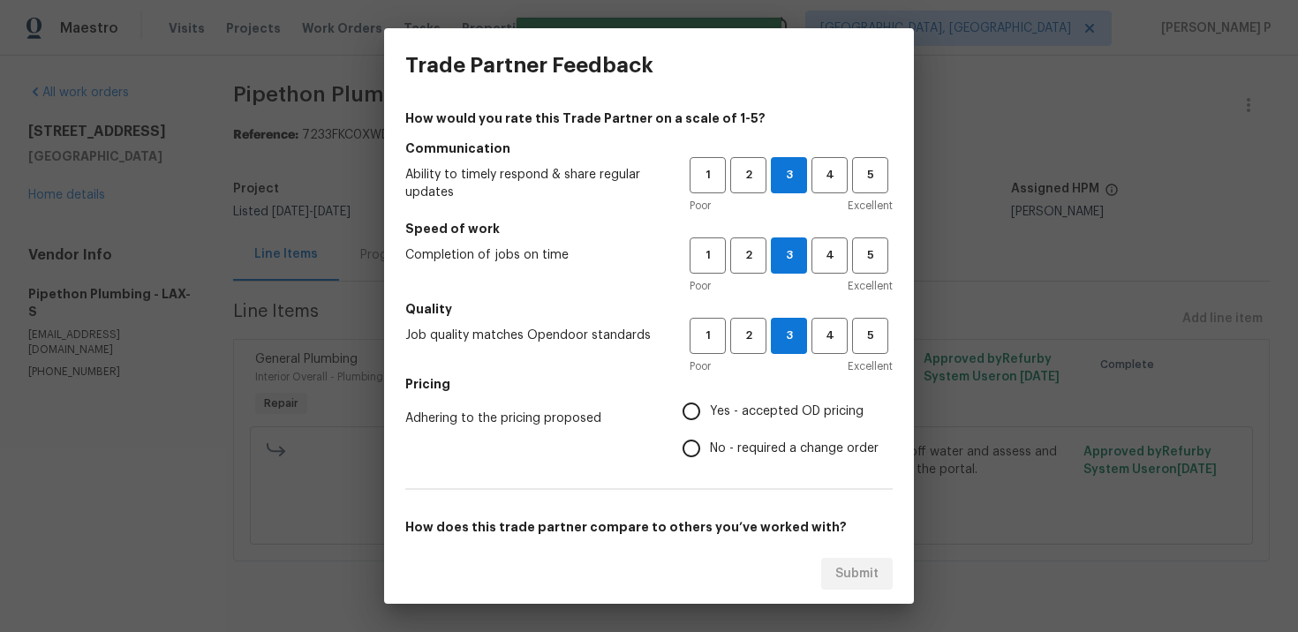
radio input "true"
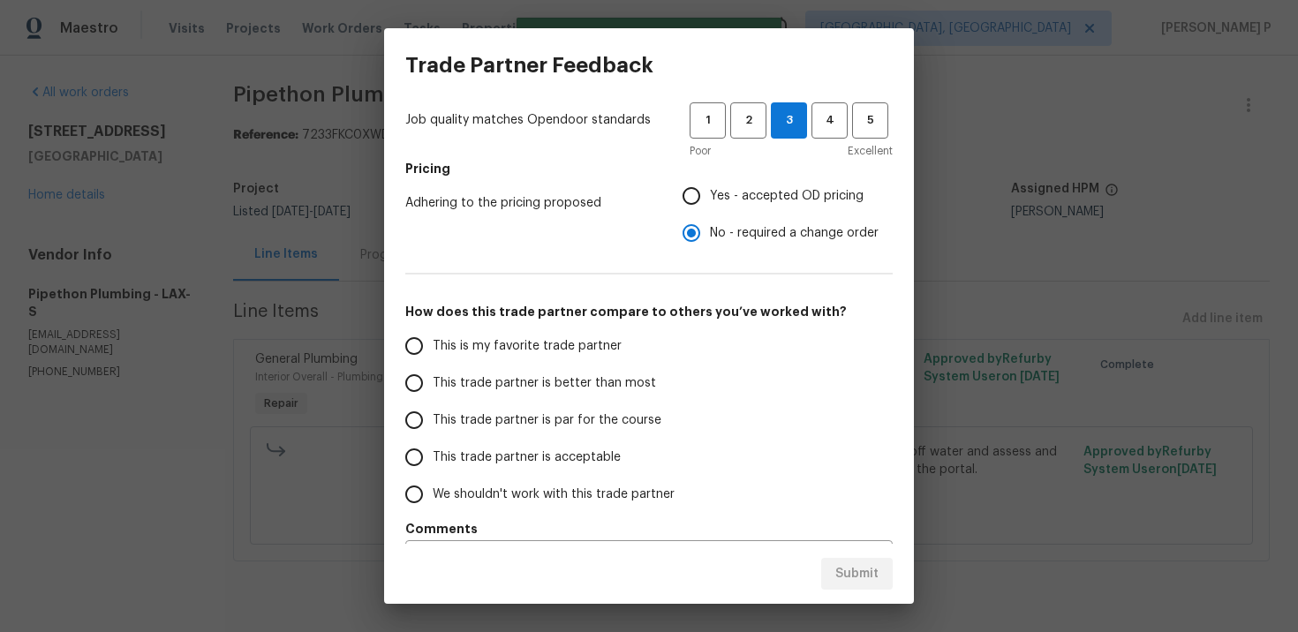
scroll to position [264, 0]
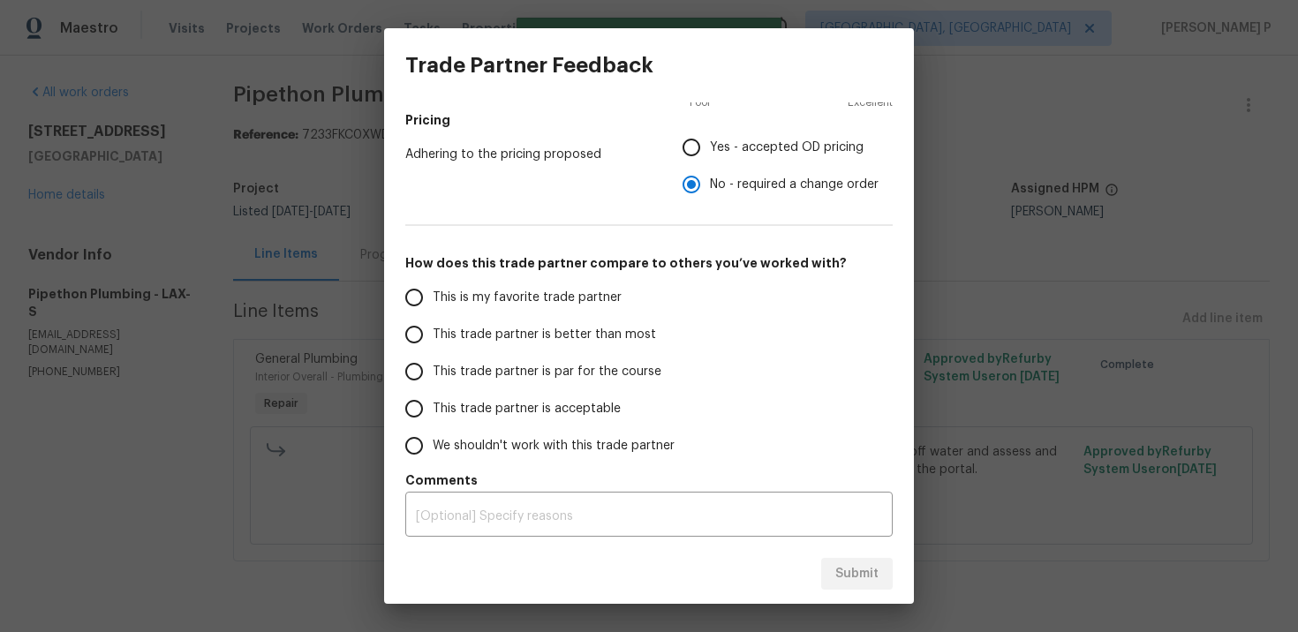
click at [510, 373] on span "This trade partner is par for the course" at bounding box center [547, 372] width 229 height 19
click at [433, 373] on input "This trade partner is par for the course" at bounding box center [414, 371] width 37 height 37
click at [866, 571] on span "Submit" at bounding box center [857, 574] width 43 height 22
radio input "true"
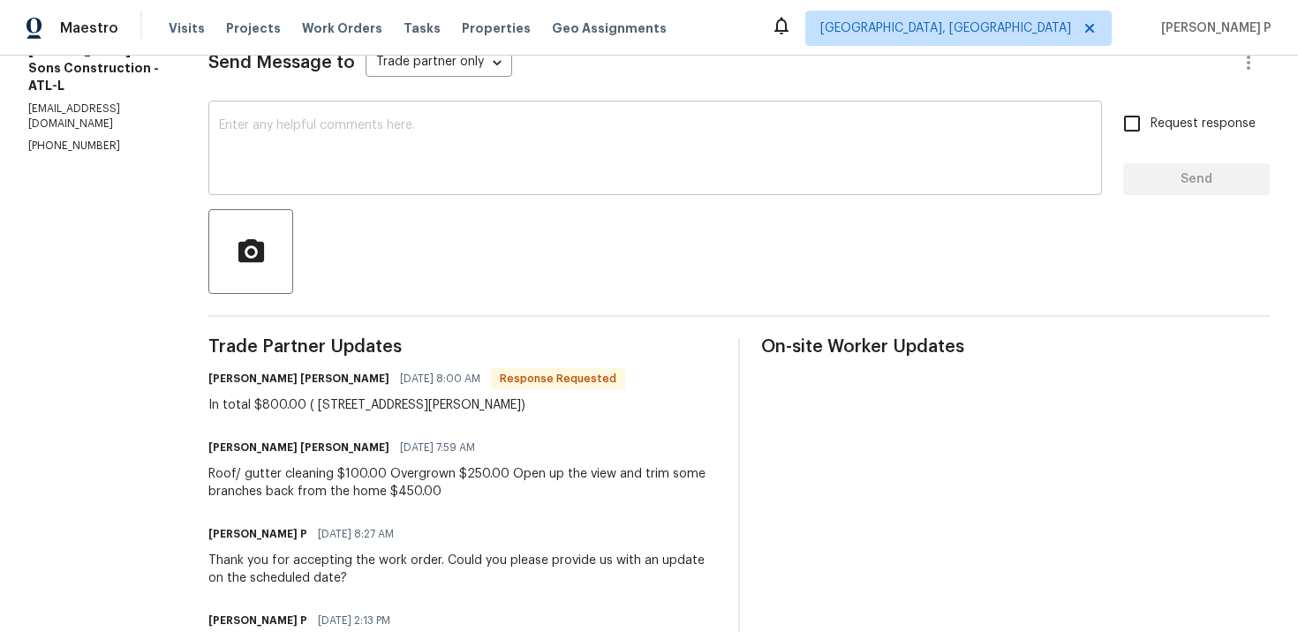
scroll to position [200, 0]
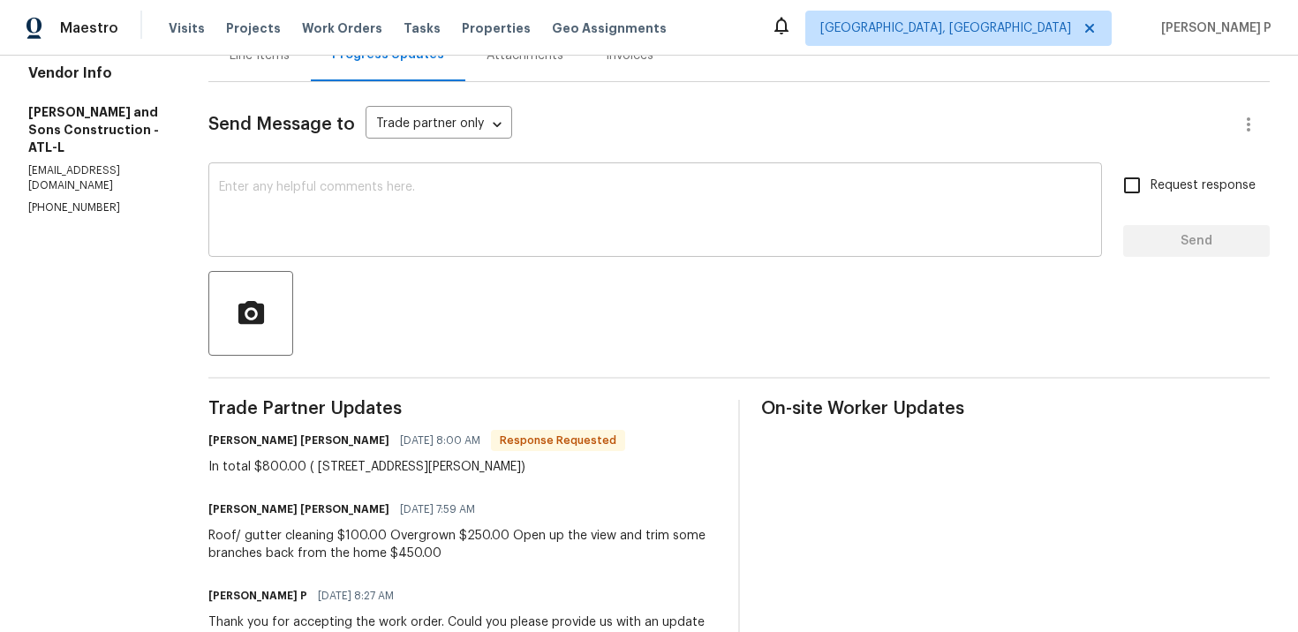
click at [481, 218] on textarea at bounding box center [655, 212] width 873 height 62
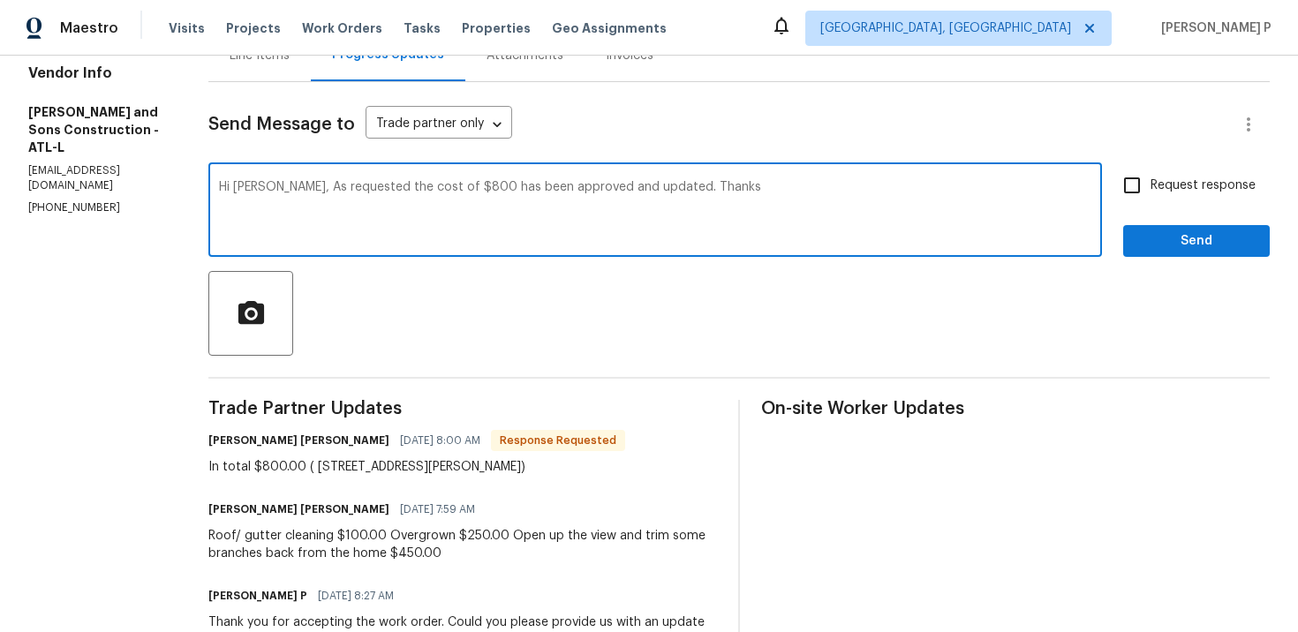
type textarea "Hi [PERSON_NAME], As requested the cost of $800 has been approved and updated. …"
drag, startPoint x: 268, startPoint y: 188, endPoint x: 643, endPoint y: 190, distance: 374.5
click at [643, 190] on textarea "Hi [PERSON_NAME], As requested the cost of $800 has been approved and updated. …" at bounding box center [655, 212] width 873 height 62
click at [366, 182] on textarea "Hi [PERSON_NAME], As requested the cost of $800 has been approved and updated. …" at bounding box center [655, 212] width 873 height 62
drag, startPoint x: 269, startPoint y: 185, endPoint x: 639, endPoint y: 184, distance: 370.1
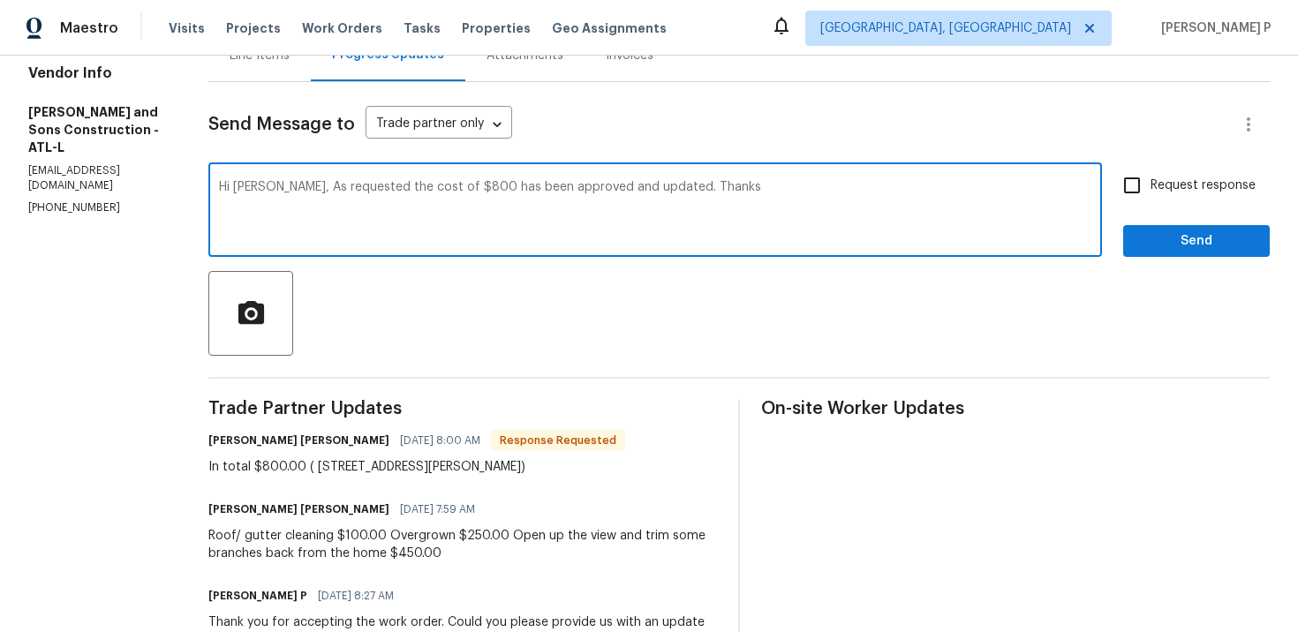
click at [639, 184] on textarea "Hi [PERSON_NAME], As requested the cost of $800 has been approved and updated. …" at bounding box center [655, 212] width 873 height 62
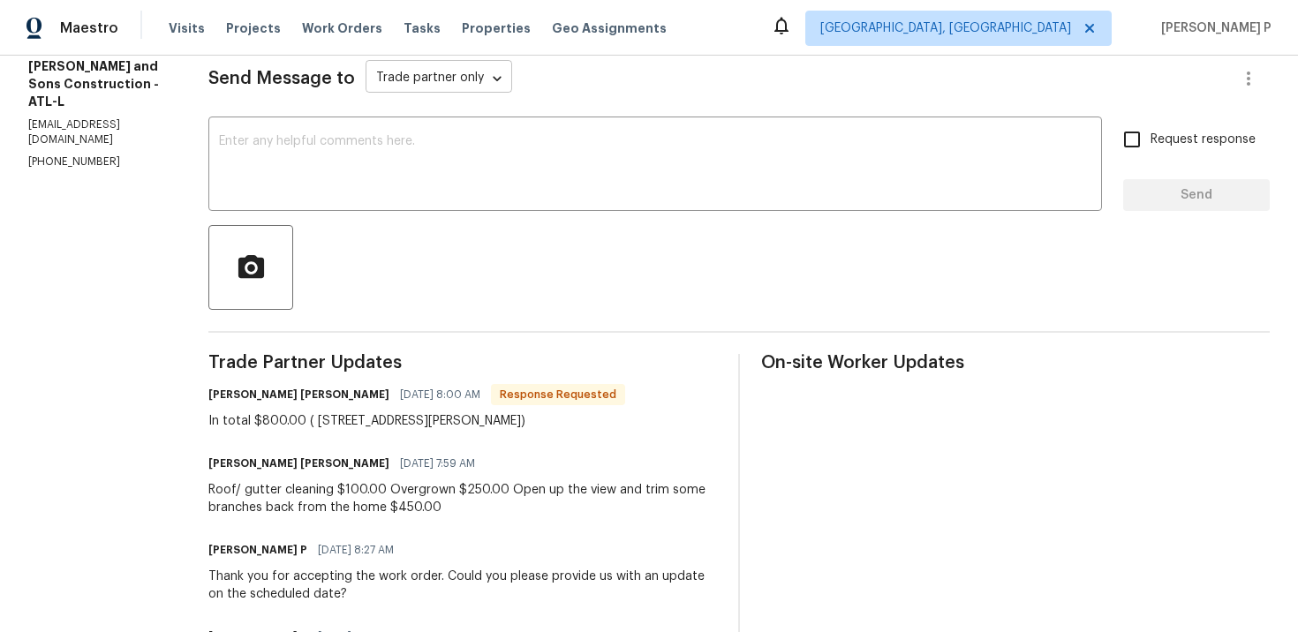
scroll to position [210, 0]
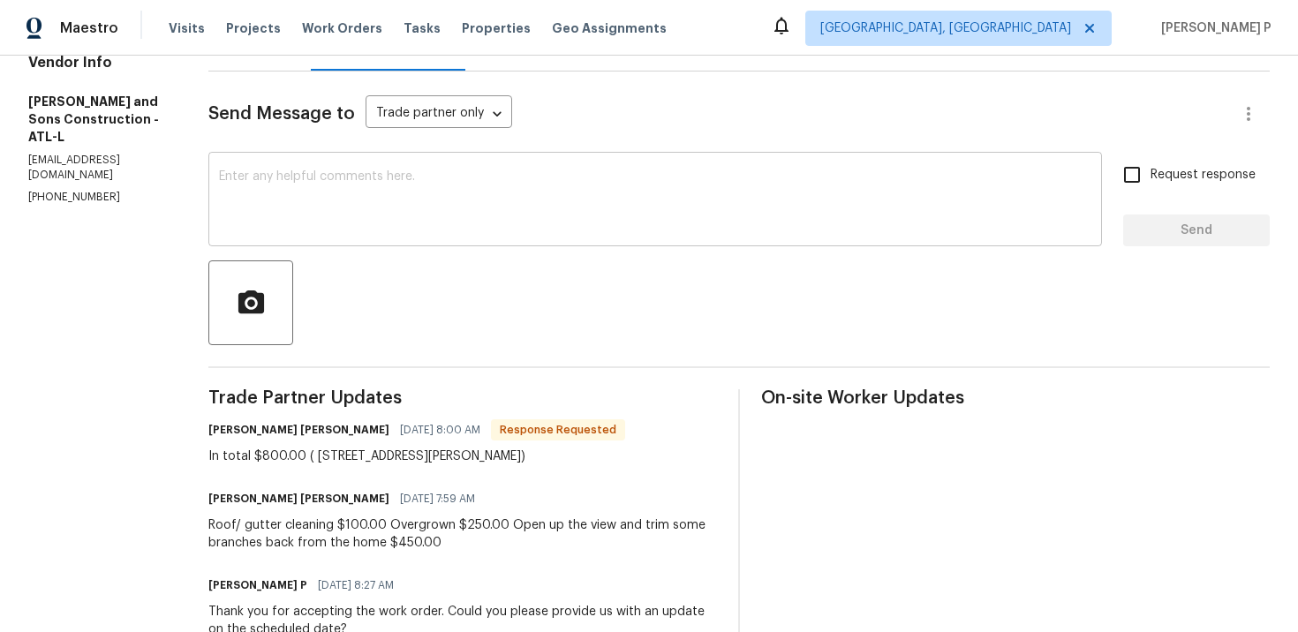
click at [473, 207] on textarea at bounding box center [655, 201] width 873 height 62
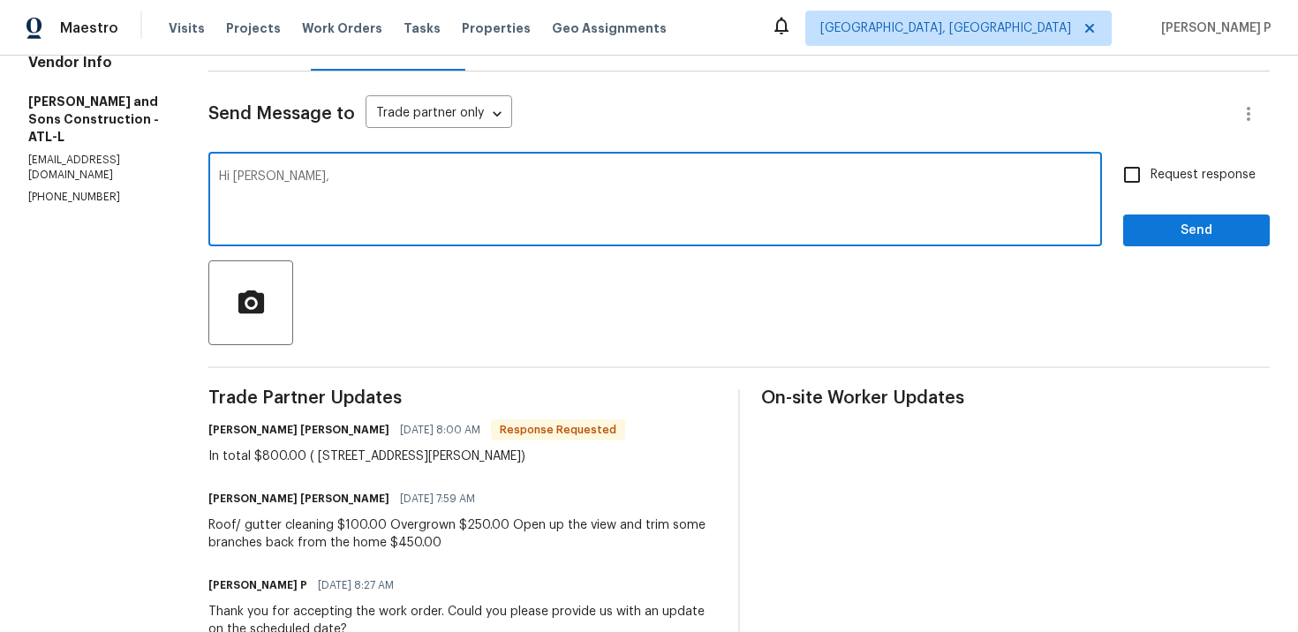
click at [231, 178] on textarea "Hi [PERSON_NAME]," at bounding box center [655, 201] width 873 height 62
click at [310, 183] on textarea "Hi [PERSON_NAME]," at bounding box center [655, 201] width 873 height 62
type textarea "Hi [PERSON_NAME], As requested the cost of $800 has been approved and updated. …"
click at [1146, 179] on input "Request response" at bounding box center [1132, 174] width 37 height 37
checkbox input "true"
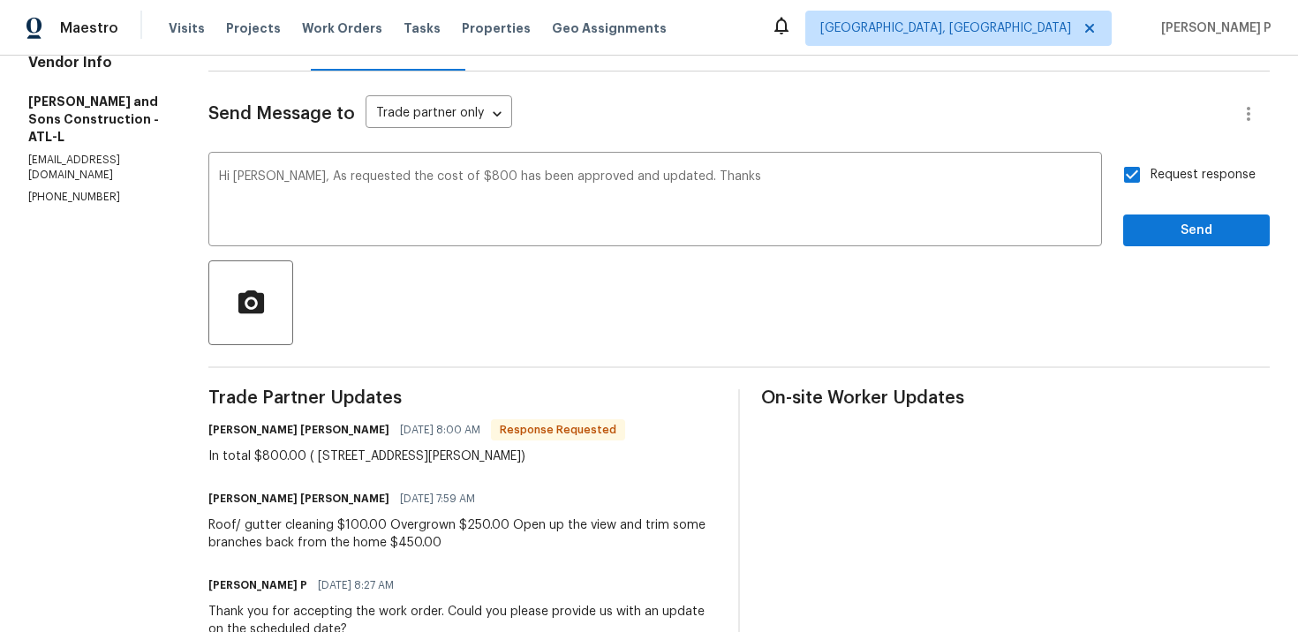
click at [1161, 255] on div "Send Message to Trade partner only Trade partner only ​ Hi Josue, As requested …" at bounding box center [739, 505] width 1062 height 867
click at [1165, 233] on span "Send" at bounding box center [1197, 231] width 118 height 22
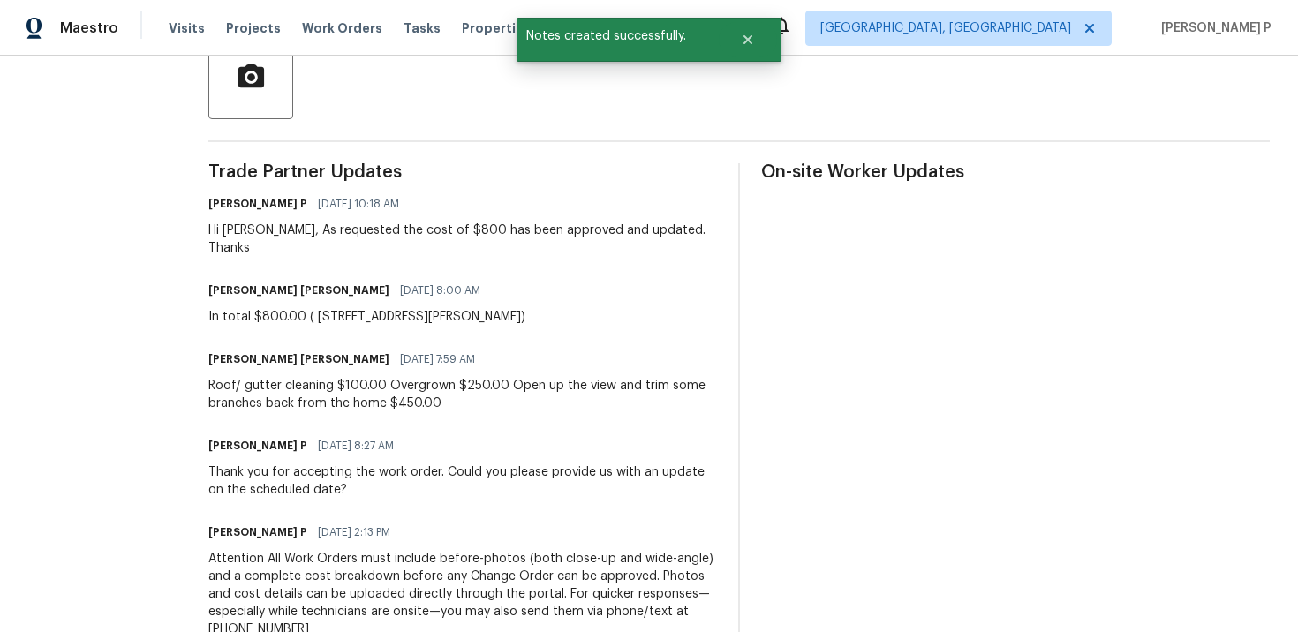
scroll to position [441, 0]
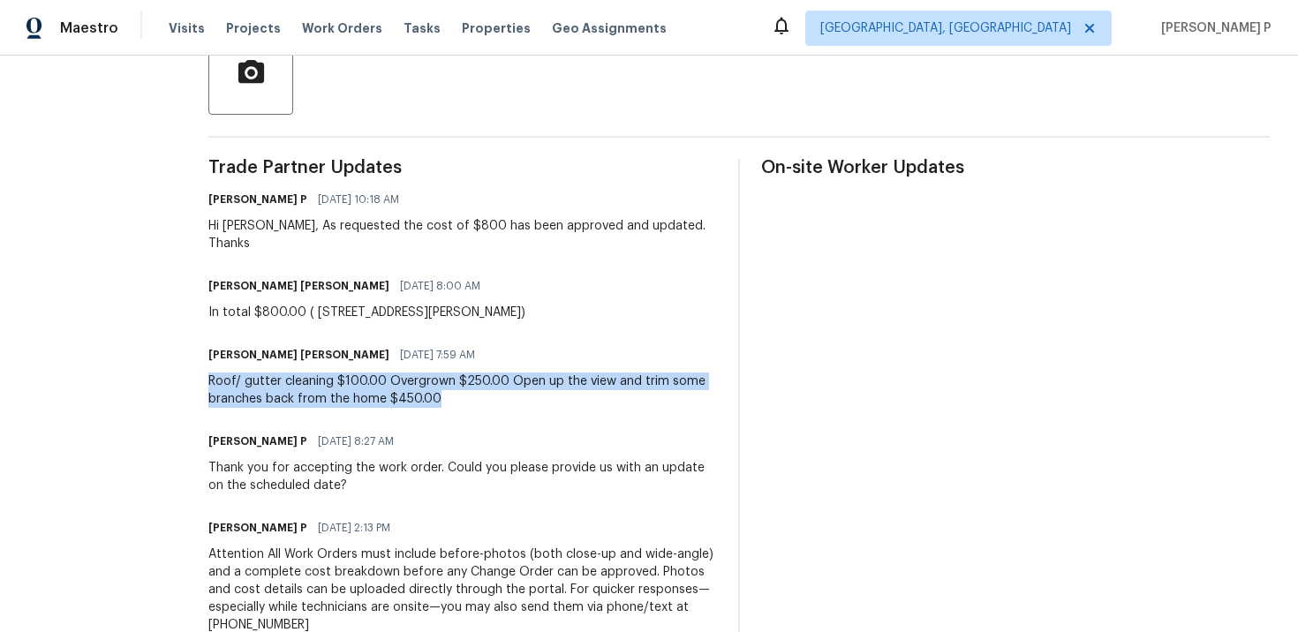
drag, startPoint x: 203, startPoint y: 362, endPoint x: 439, endPoint y: 375, distance: 236.2
click at [439, 375] on div "Roof/ gutter cleaning $100.00 Overgrown $250.00 Open up the view and trim some …" at bounding box center [462, 390] width 509 height 35
copy div "Roof/ gutter cleaning $100.00 Overgrown $250.00 Open up the view and trim some …"
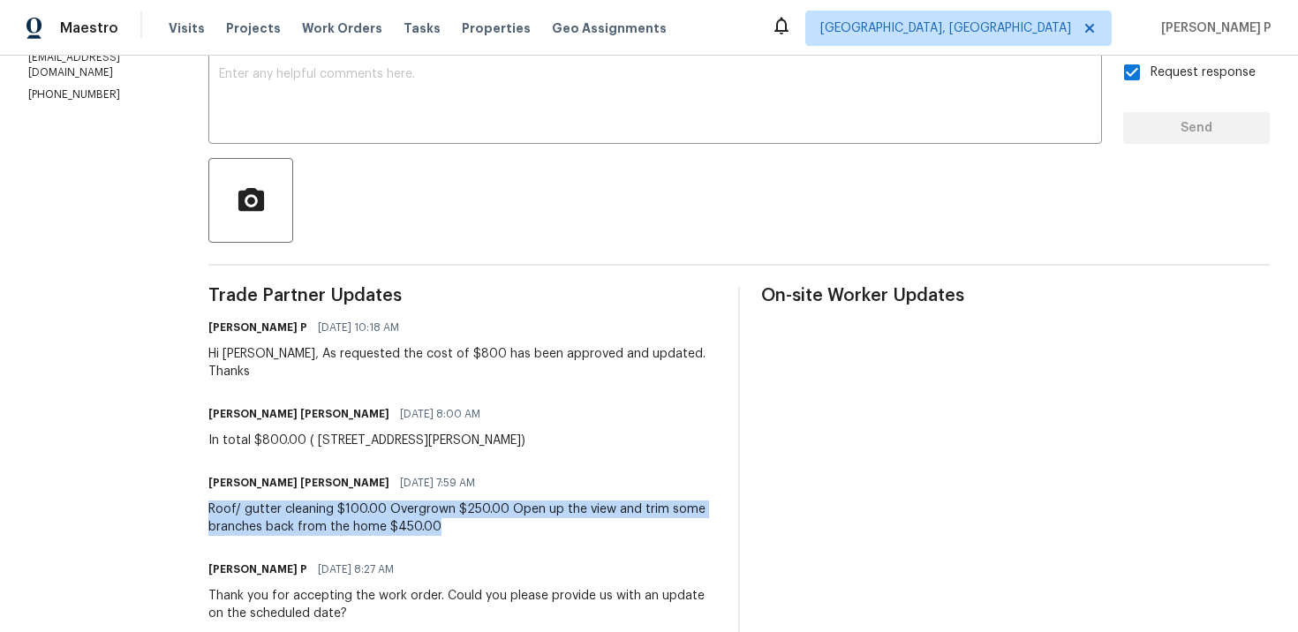
scroll to position [198, 0]
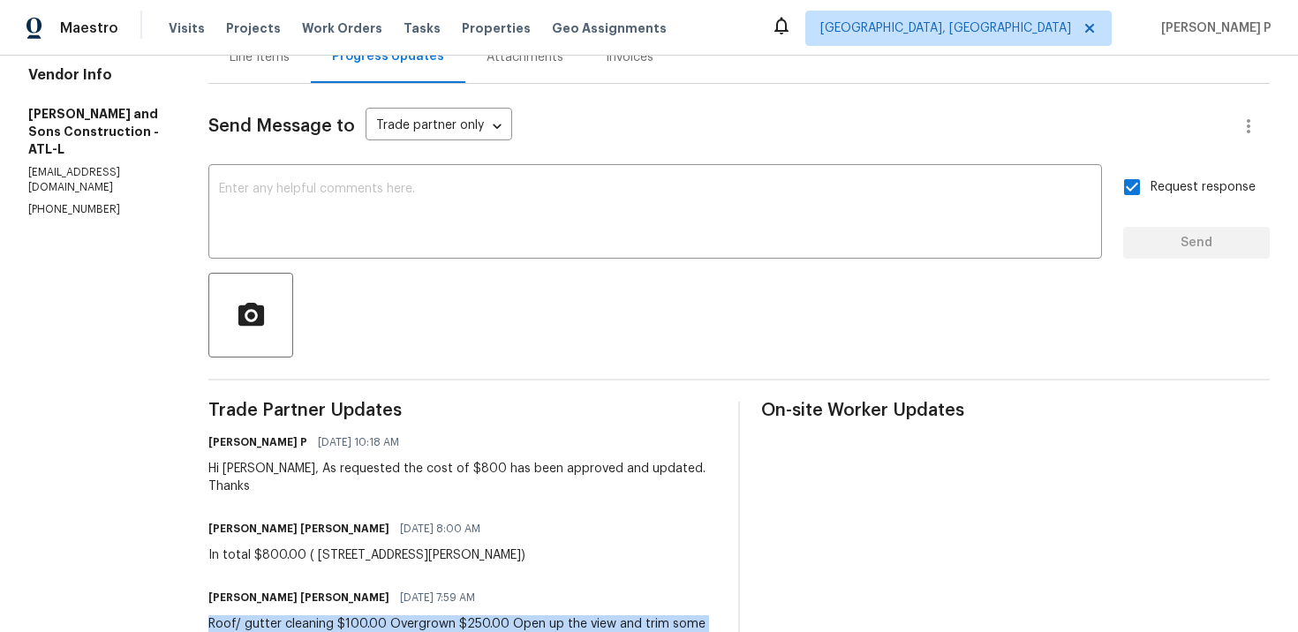
drag, startPoint x: 201, startPoint y: 539, endPoint x: 495, endPoint y: 537, distance: 294.1
click at [495, 537] on div "JOSUE A REYES ZARATE 10/01/2025 8:00 AM In total $800.00 ( 51 holt rd ne Mariet…" at bounding box center [462, 541] width 509 height 48
copy div "In total $800.00 ( 51 holt rd ne Marietta ga 30068)"
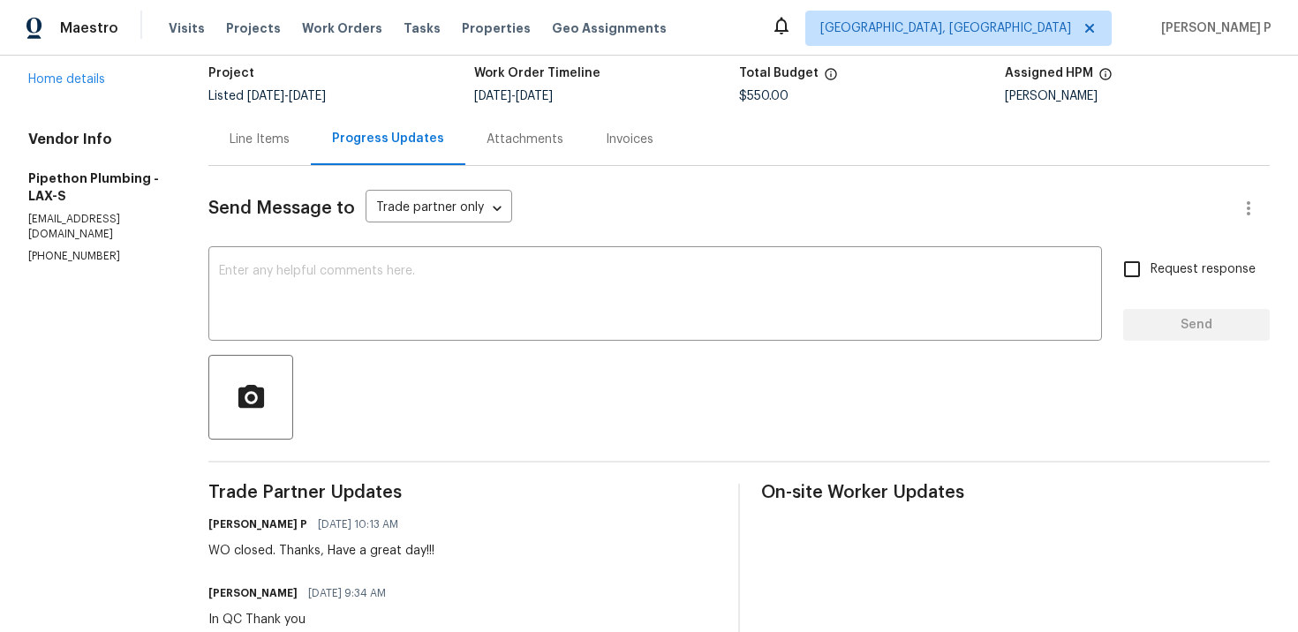
scroll to position [139, 0]
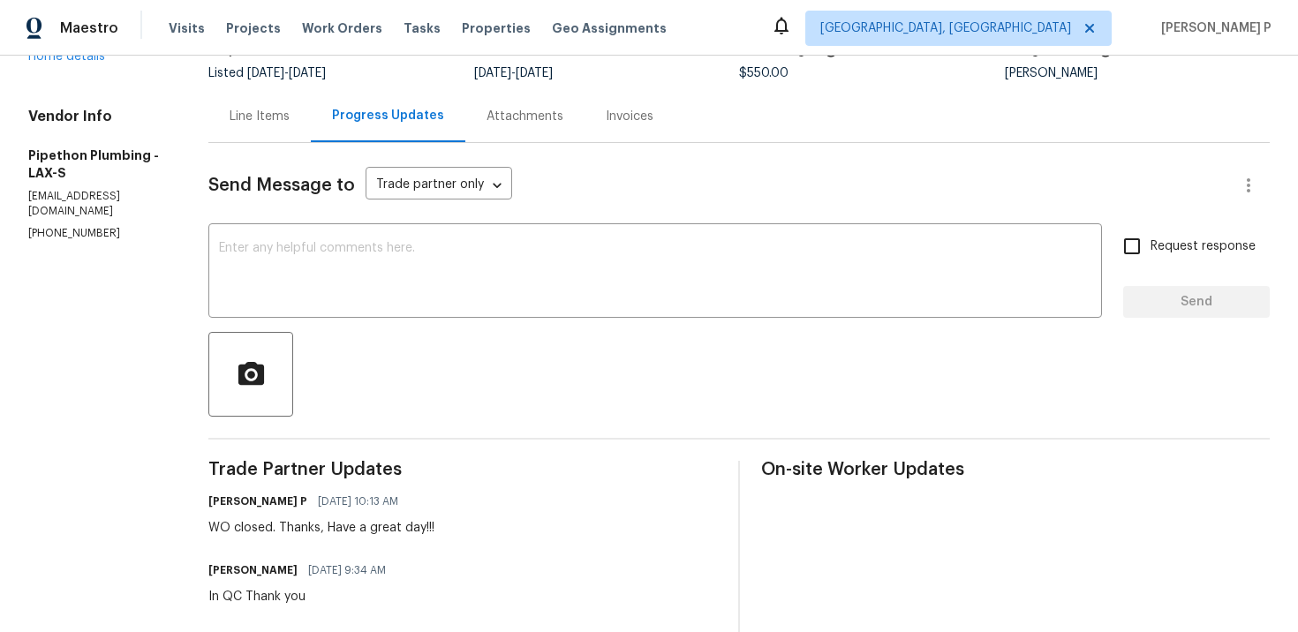
click at [300, 105] on div "Line Items" at bounding box center [259, 116] width 102 height 52
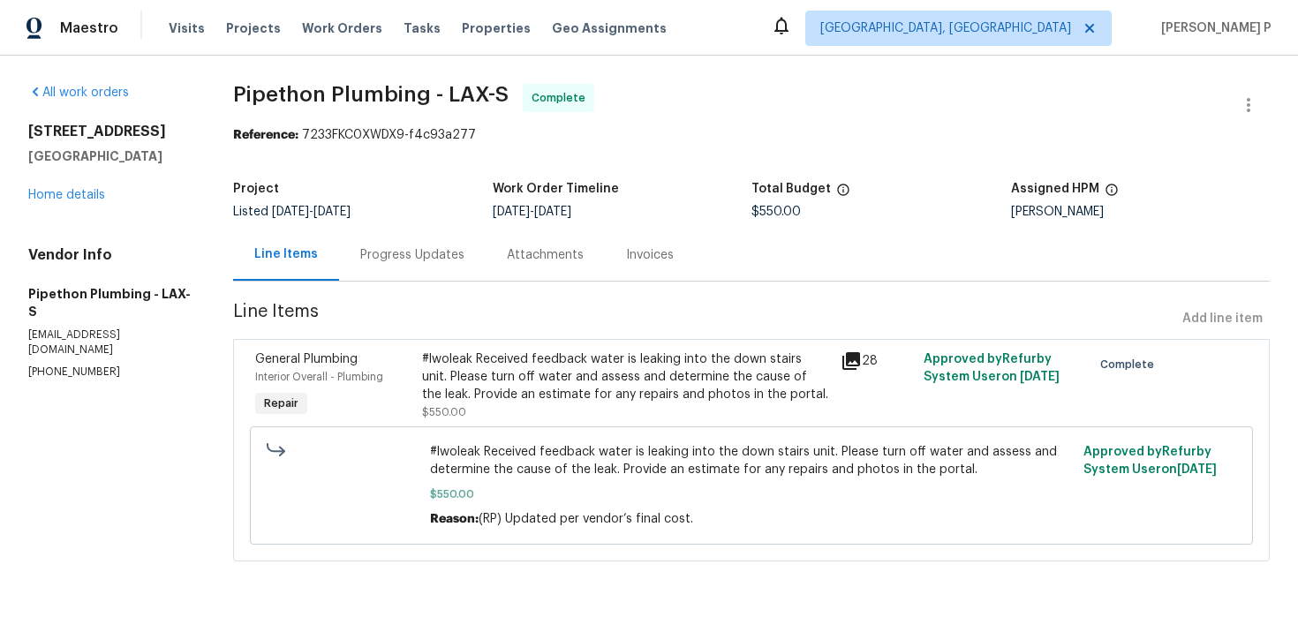
click at [513, 371] on div "#lwoleak Received feedback water is leaking into the down stairs unit. Please t…" at bounding box center [625, 377] width 407 height 53
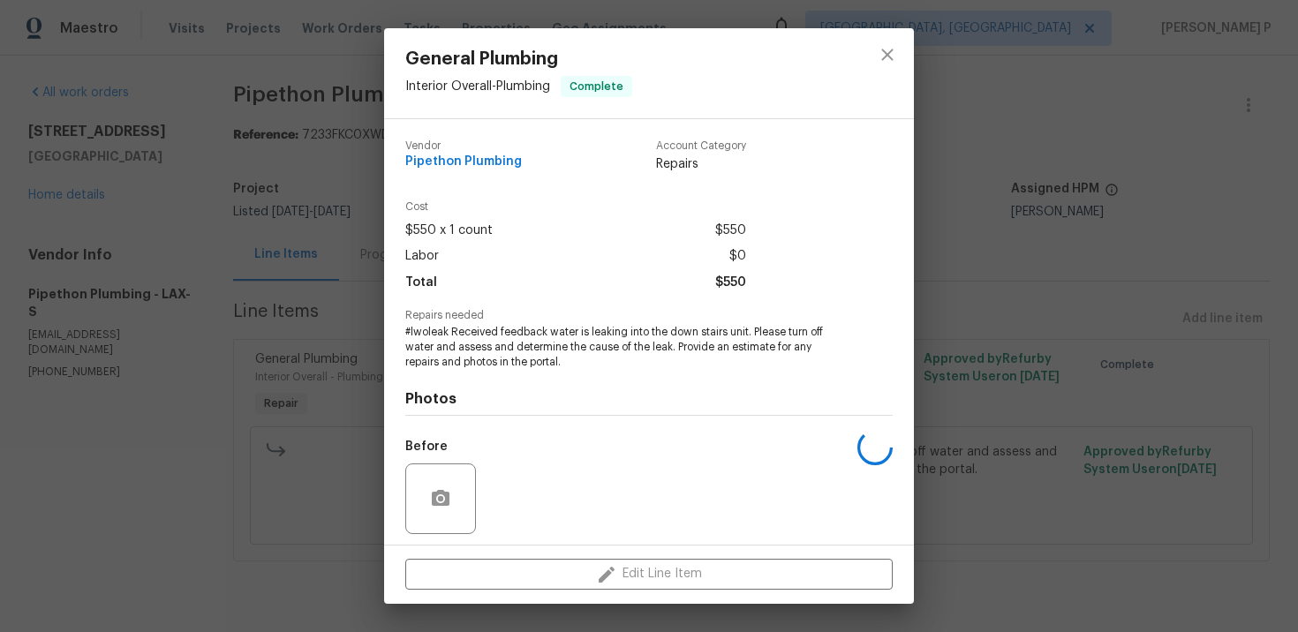
scroll to position [122, 0]
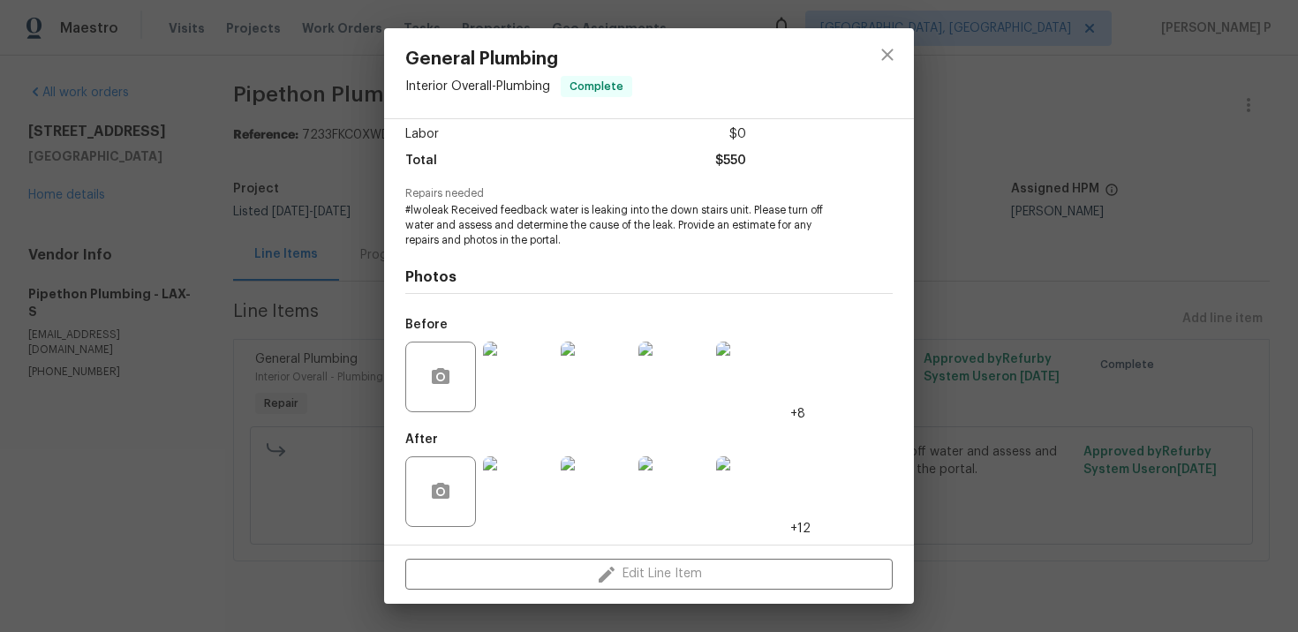
click at [526, 370] on img at bounding box center [518, 377] width 71 height 71
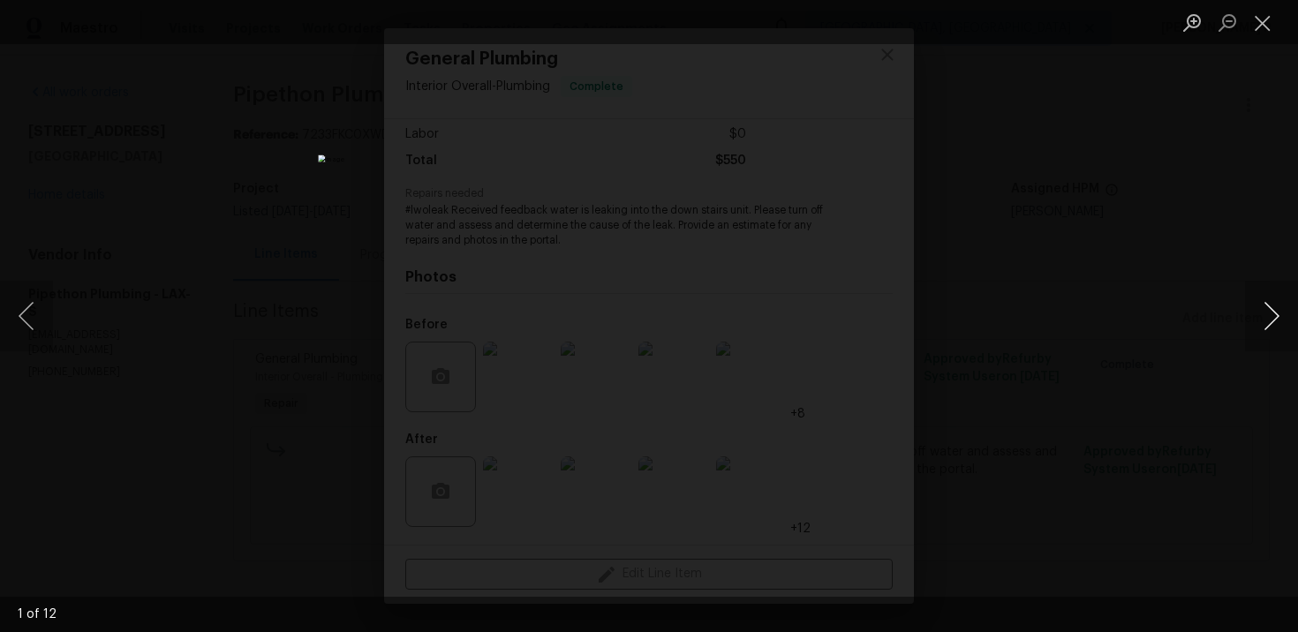
click at [1278, 318] on button "Next image" at bounding box center [1271, 316] width 53 height 71
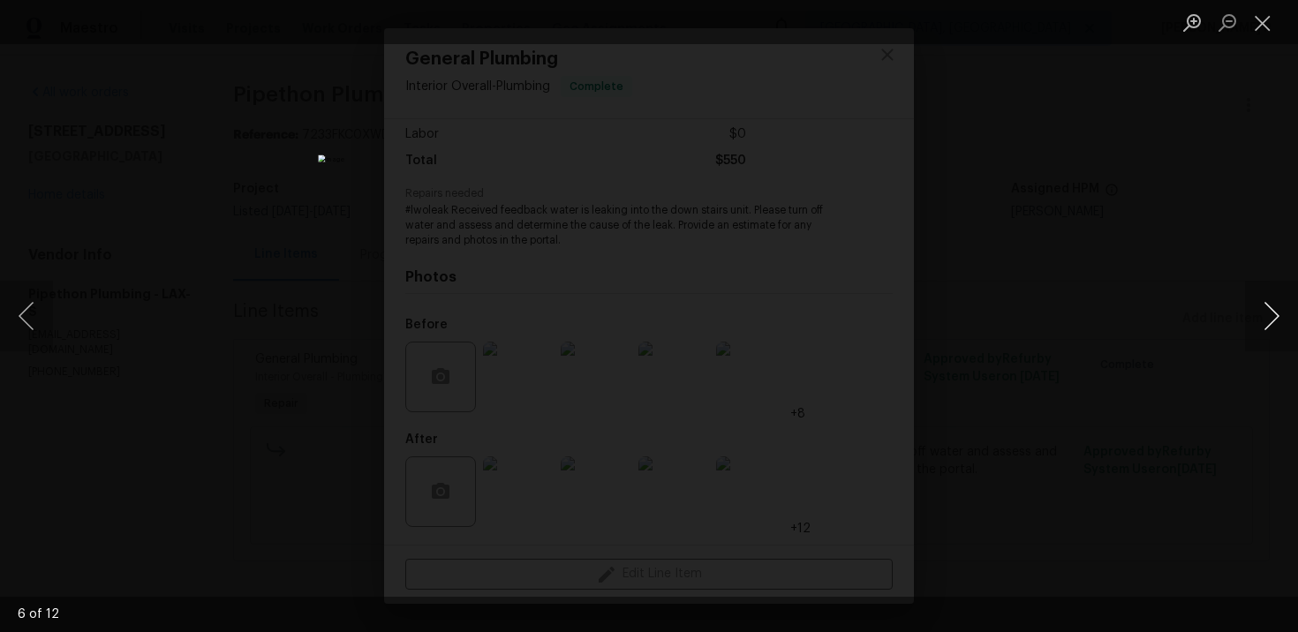
click at [1278, 318] on button "Next image" at bounding box center [1271, 316] width 53 height 71
click at [21, 310] on button "Previous image" at bounding box center [26, 316] width 53 height 71
click at [1268, 320] on button "Next image" at bounding box center [1271, 316] width 53 height 71
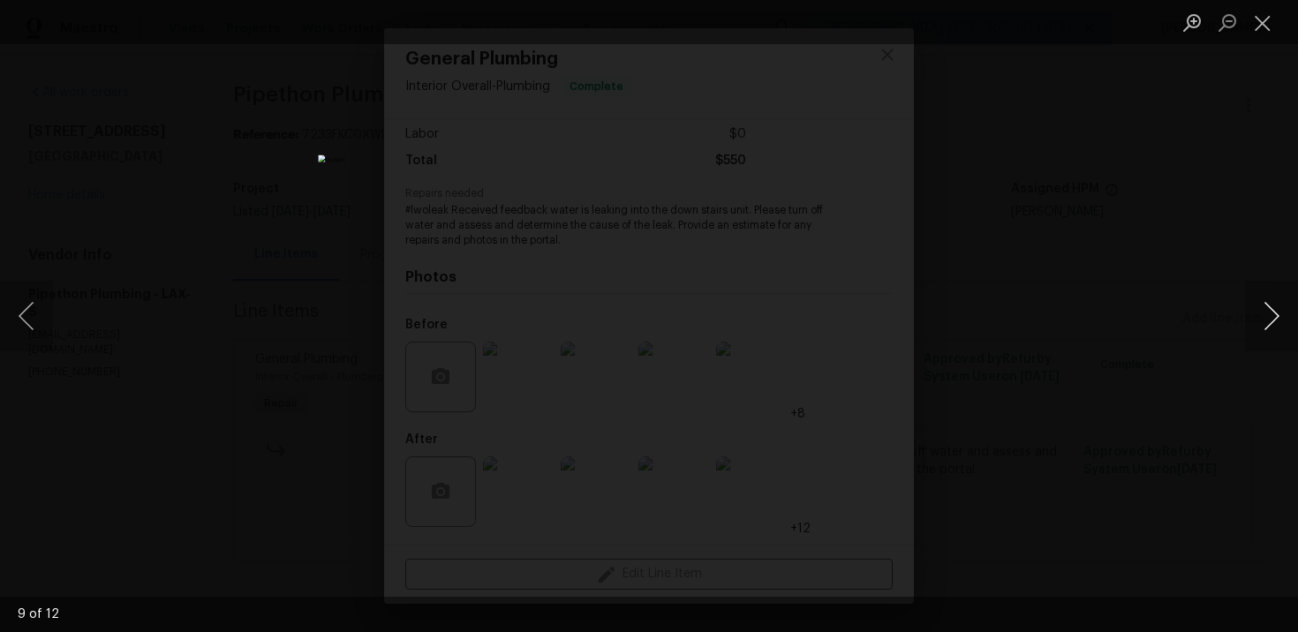
click at [1268, 320] on button "Next image" at bounding box center [1271, 316] width 53 height 71
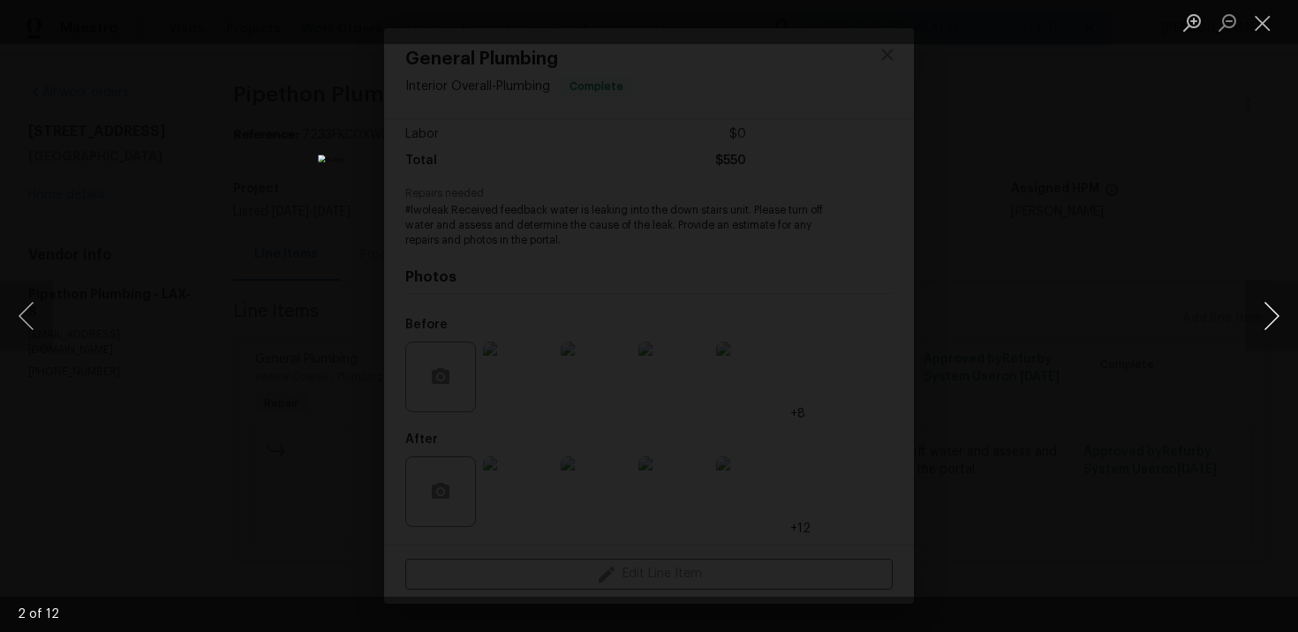
click at [1268, 320] on button "Next image" at bounding box center [1271, 316] width 53 height 71
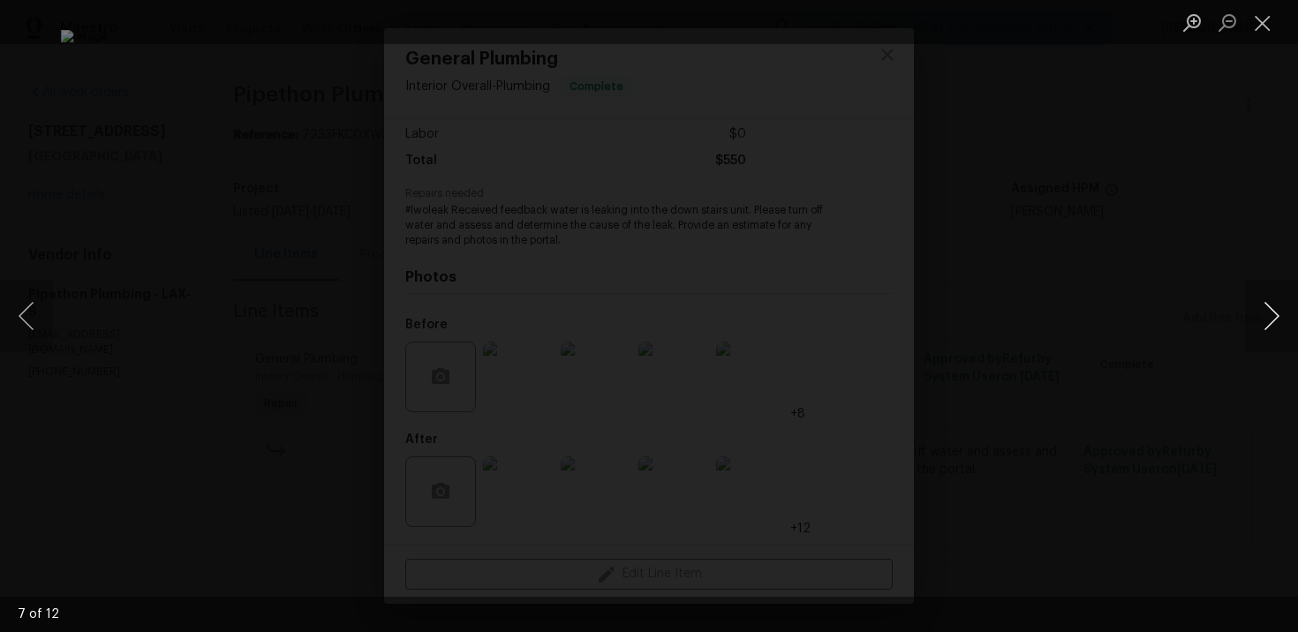
click at [1268, 320] on button "Next image" at bounding box center [1271, 316] width 53 height 71
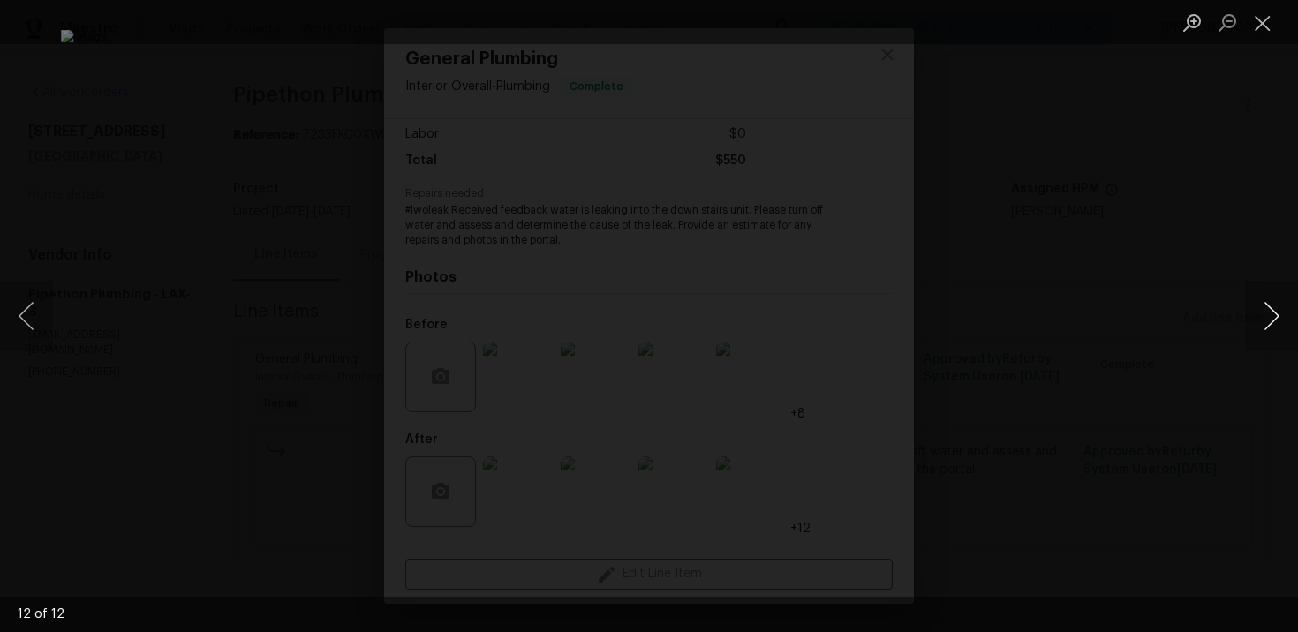
click at [1268, 320] on button "Next image" at bounding box center [1271, 316] width 53 height 71
click at [1277, 306] on button "Next image" at bounding box center [1271, 316] width 53 height 71
click at [1256, 24] on button "Close lightbox" at bounding box center [1262, 22] width 35 height 31
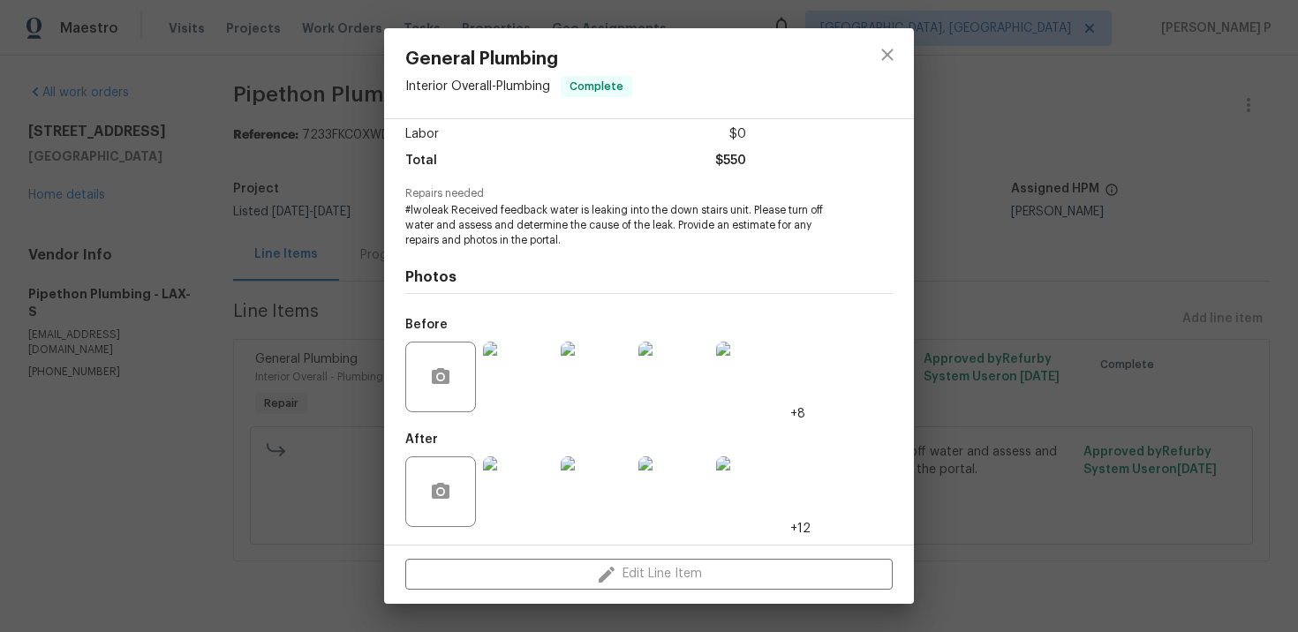
click at [446, 213] on span "#lwoleak Received feedback water is leaking into the down stairs unit. Please t…" at bounding box center [624, 225] width 439 height 44
click at [536, 494] on img at bounding box center [518, 492] width 71 height 71
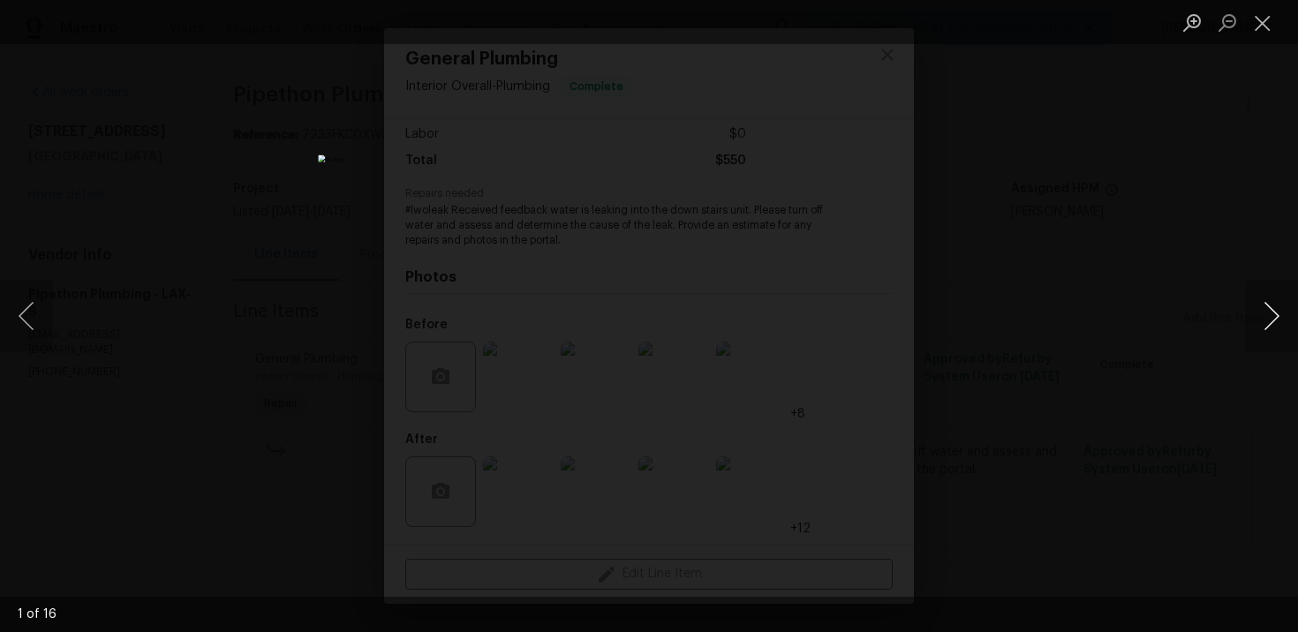
click at [1278, 310] on button "Next image" at bounding box center [1271, 316] width 53 height 71
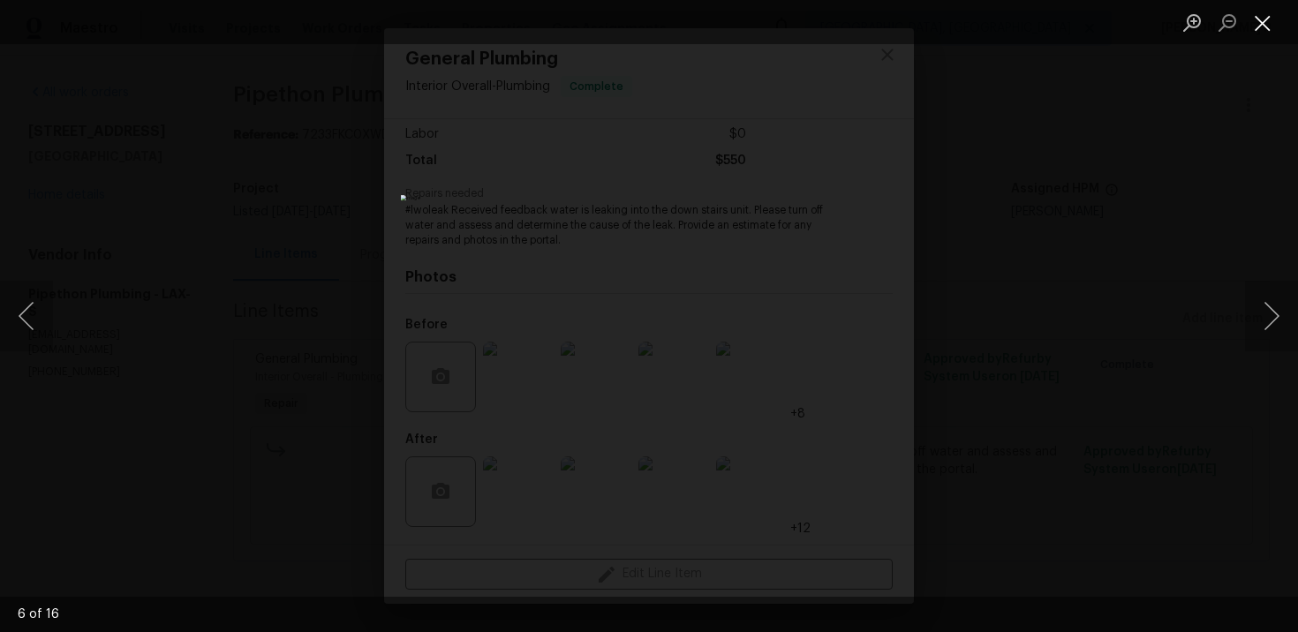
click at [1269, 25] on button "Close lightbox" at bounding box center [1262, 22] width 35 height 31
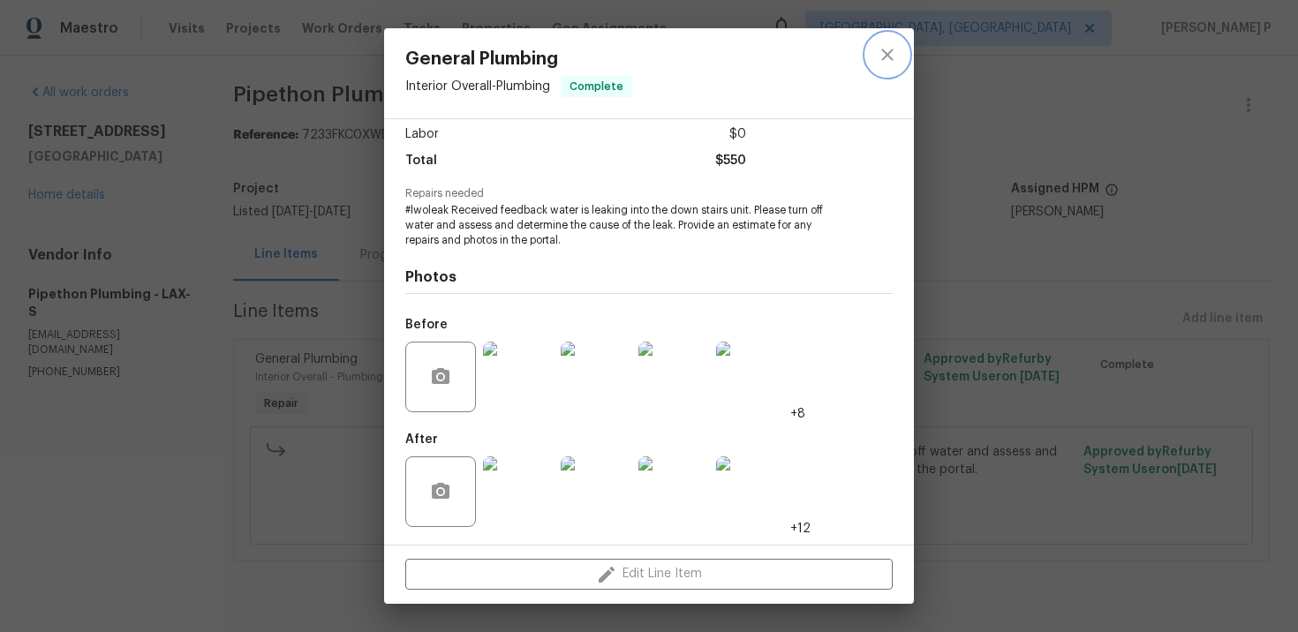
click at [896, 61] on icon "close" at bounding box center [887, 54] width 21 height 21
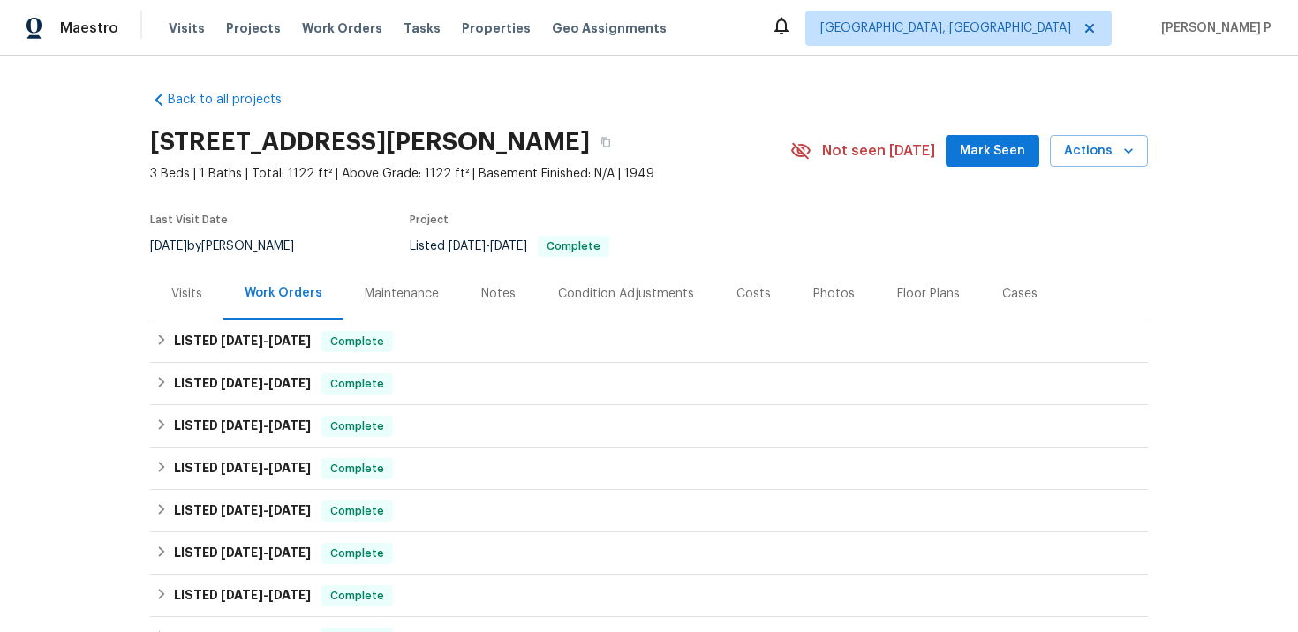
scroll to position [382, 0]
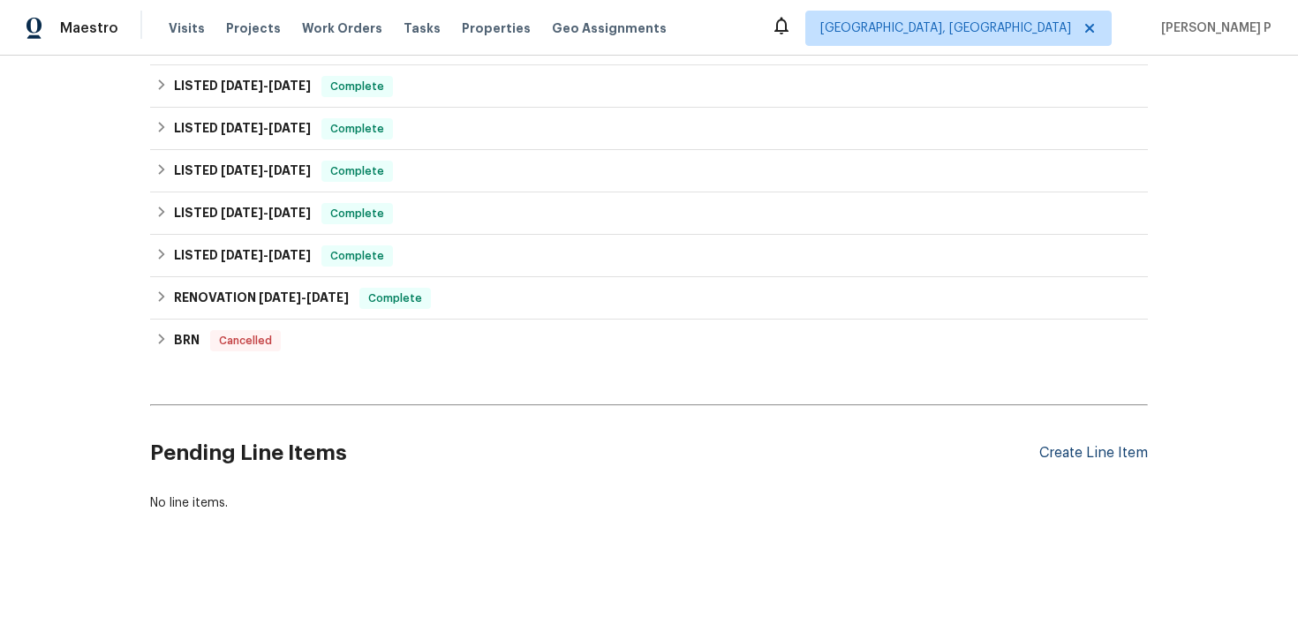
click at [1078, 455] on div "Create Line Item" at bounding box center [1094, 453] width 109 height 17
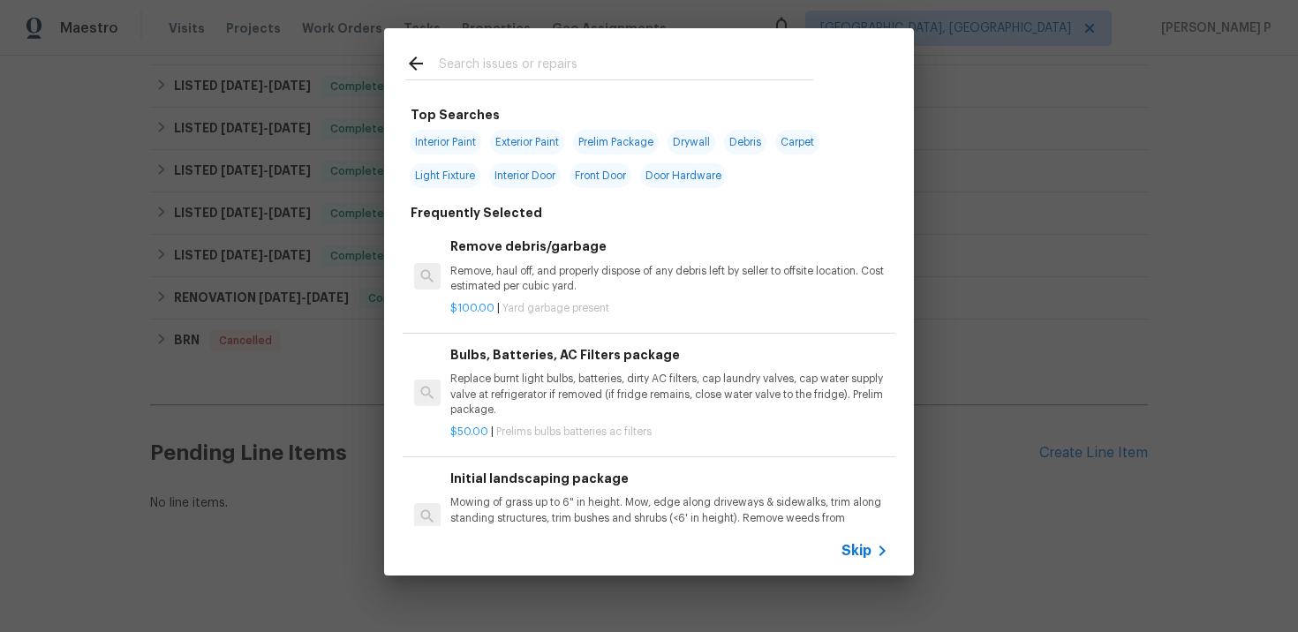
click at [851, 554] on span "Skip" at bounding box center [857, 551] width 30 height 18
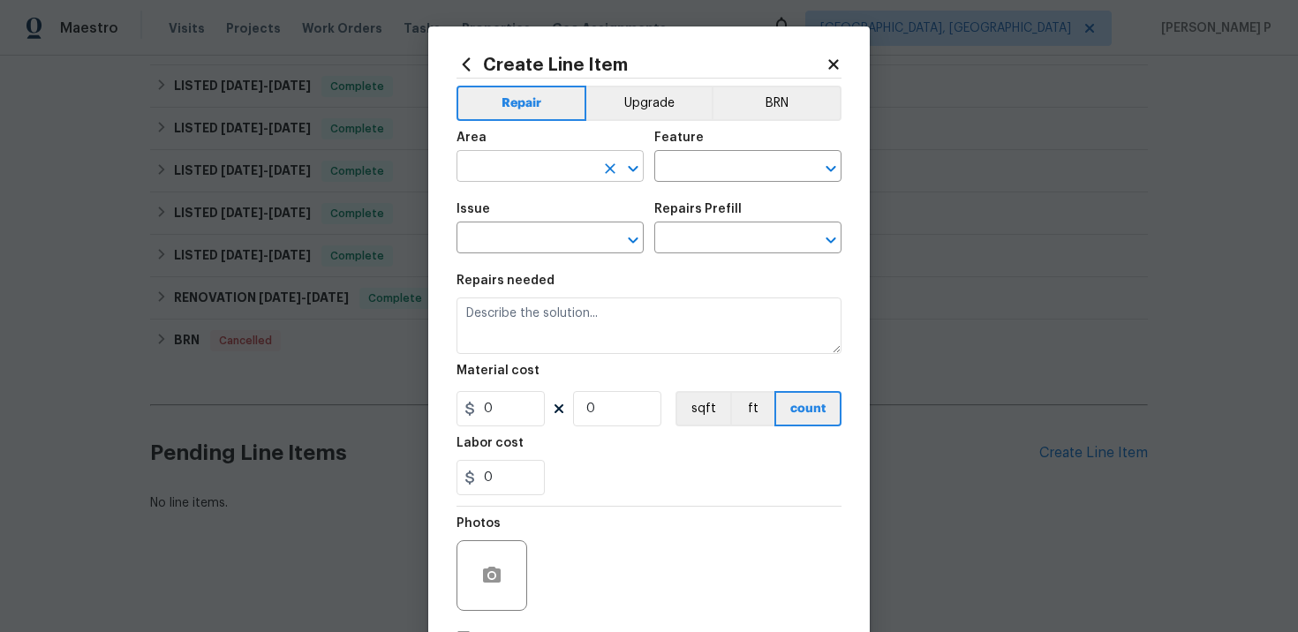
click at [583, 156] on input "text" at bounding box center [526, 168] width 138 height 27
click at [589, 237] on li "Exterior Overall" at bounding box center [550, 237] width 187 height 29
click at [626, 167] on icon "Open" at bounding box center [633, 168] width 21 height 21
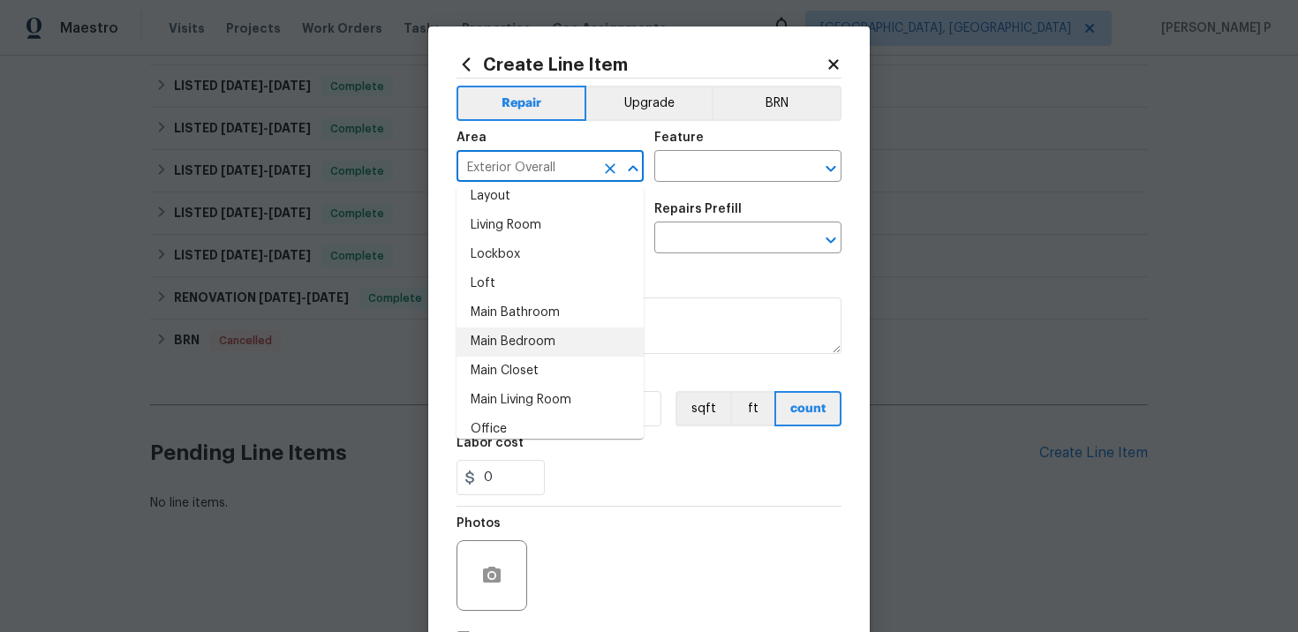
scroll to position [856, 0]
click at [518, 256] on li "Lockbox" at bounding box center [550, 255] width 187 height 29
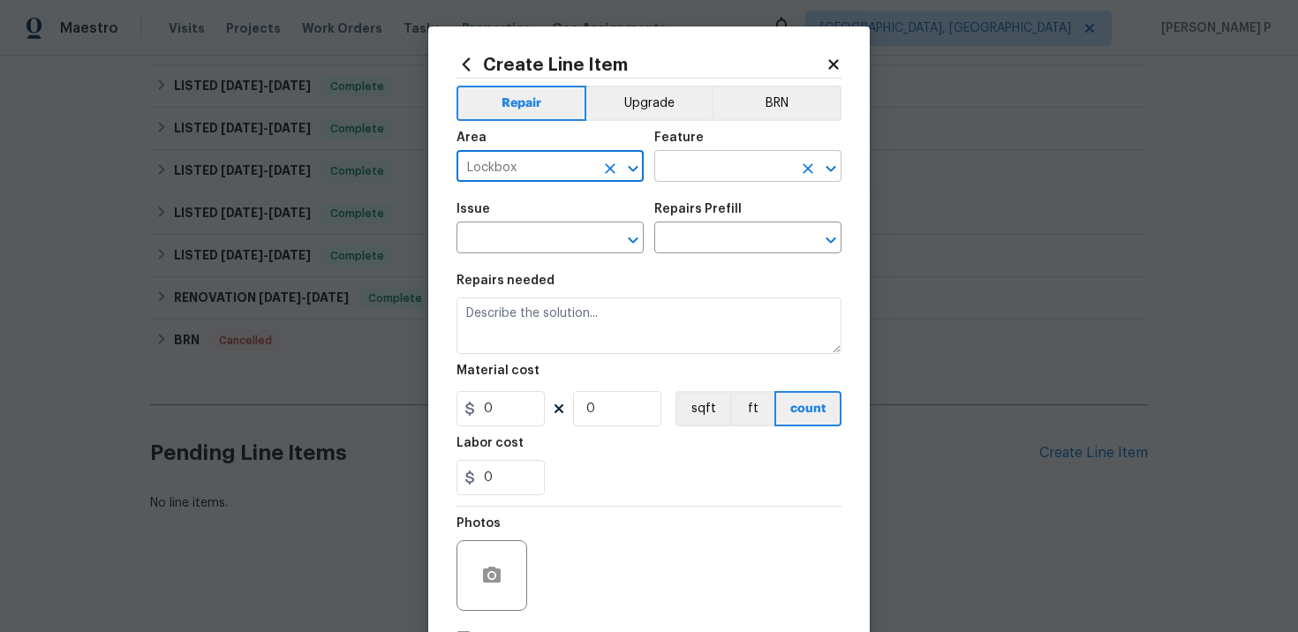
type input "Lockbox"
click at [703, 162] on input "text" at bounding box center [723, 168] width 138 height 27
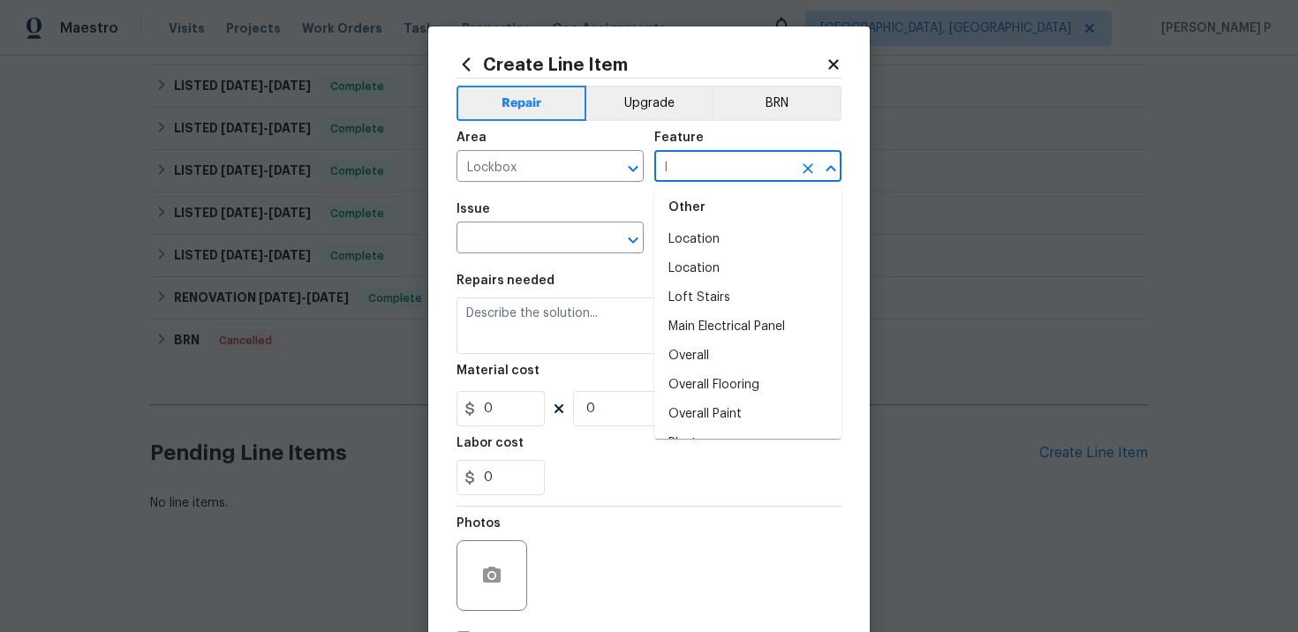
scroll to position [0, 0]
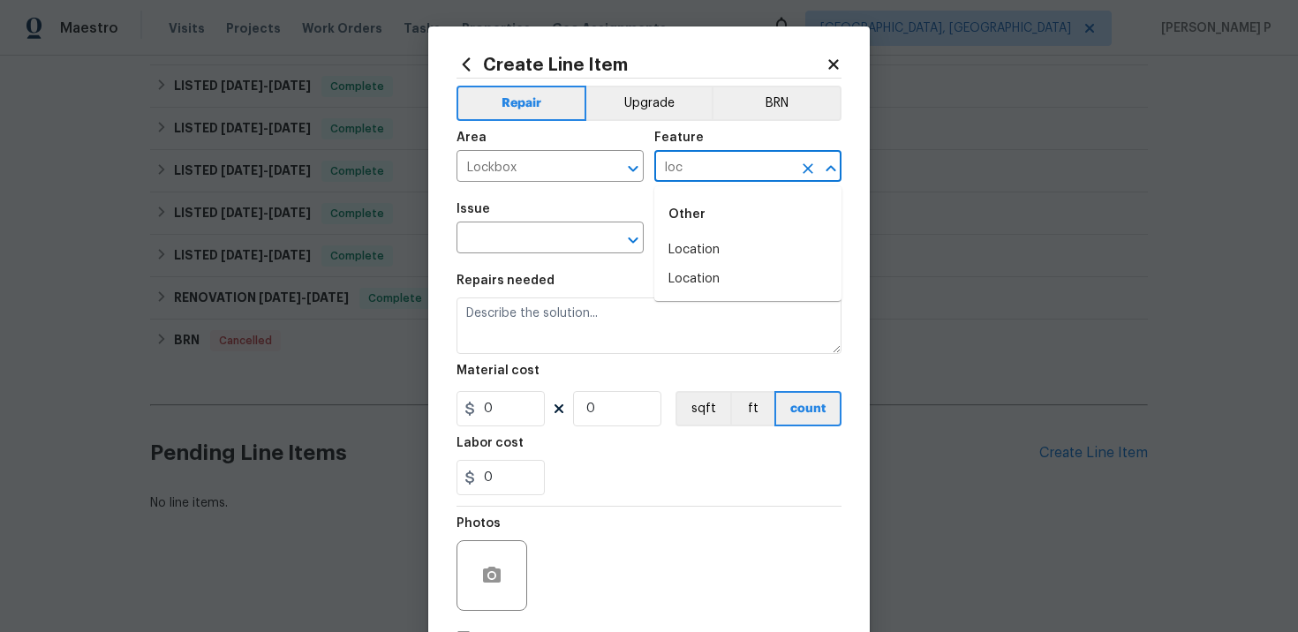
type input "loc"
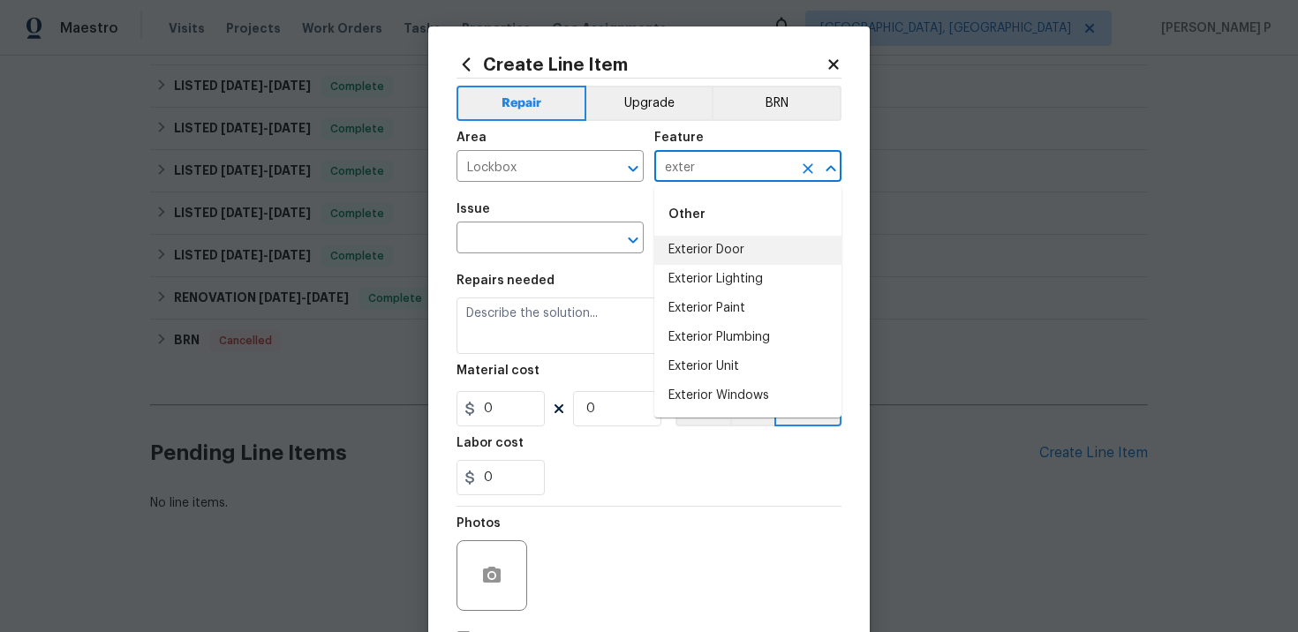
click at [712, 252] on li "Exterior Door" at bounding box center [747, 250] width 187 height 29
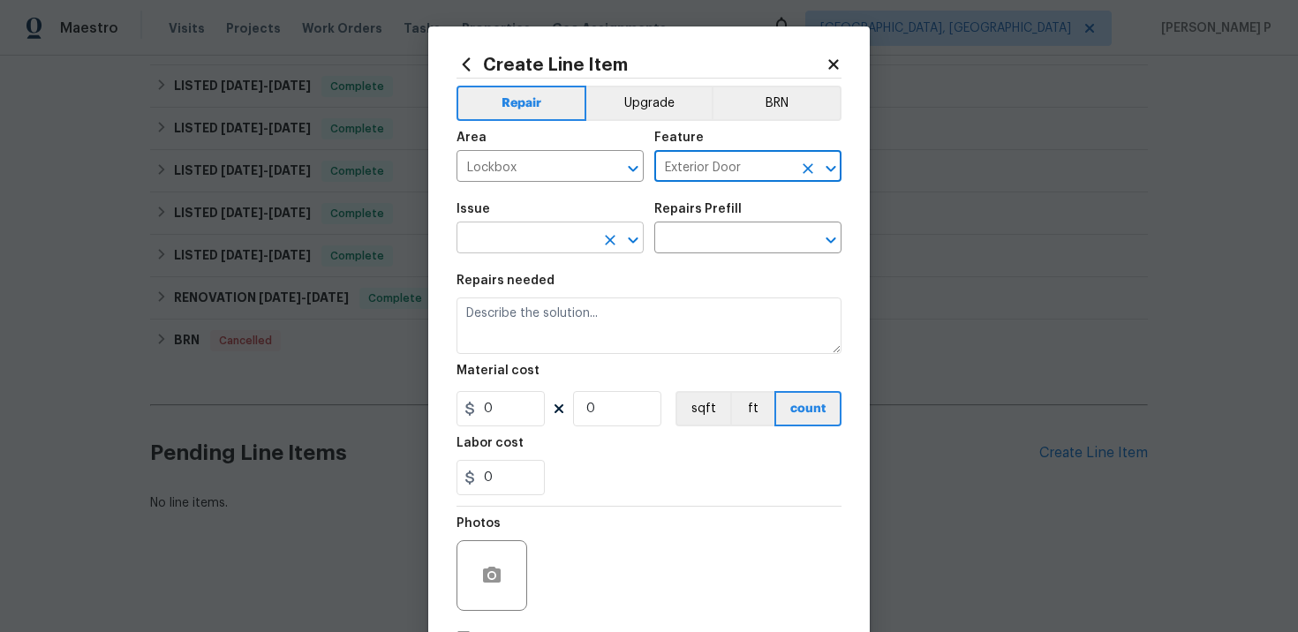
click at [632, 235] on icon "Open" at bounding box center [633, 240] width 21 height 21
type input "Exterior Door"
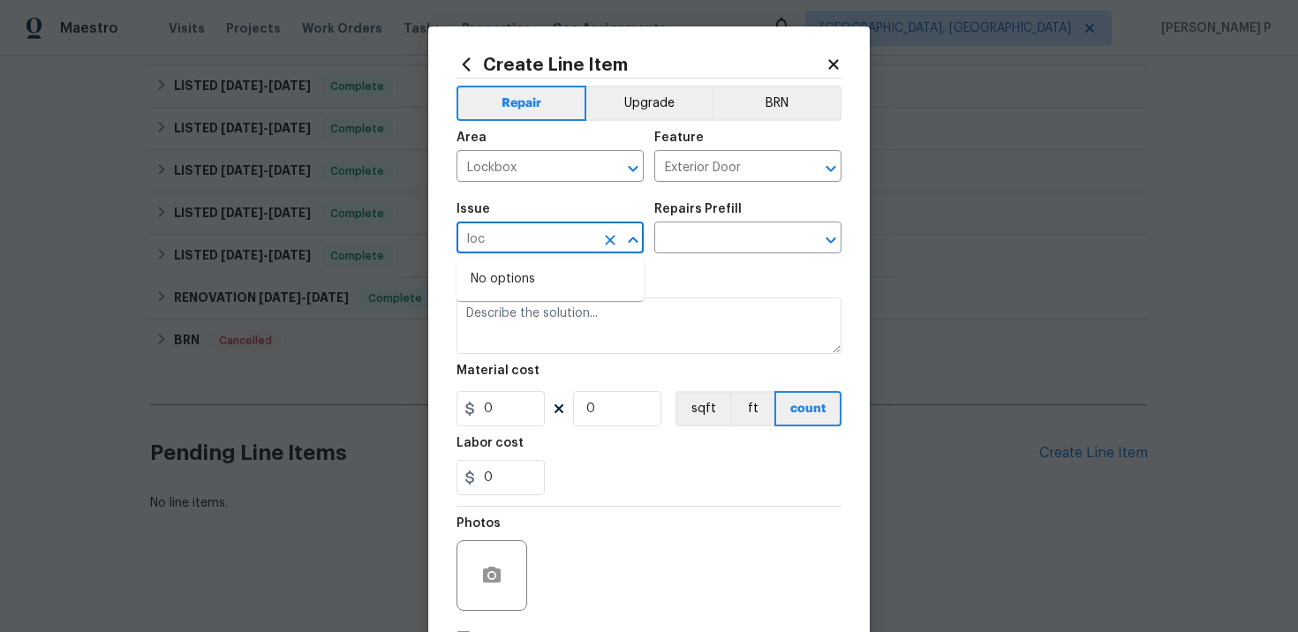
type input "lock"
click at [638, 235] on icon "Close" at bounding box center [633, 240] width 21 height 21
click at [614, 239] on icon "Clear" at bounding box center [610, 240] width 18 height 18
click at [571, 321] on li "Overall Exterior" at bounding box center [550, 321] width 187 height 29
type input "Overall Exterior"
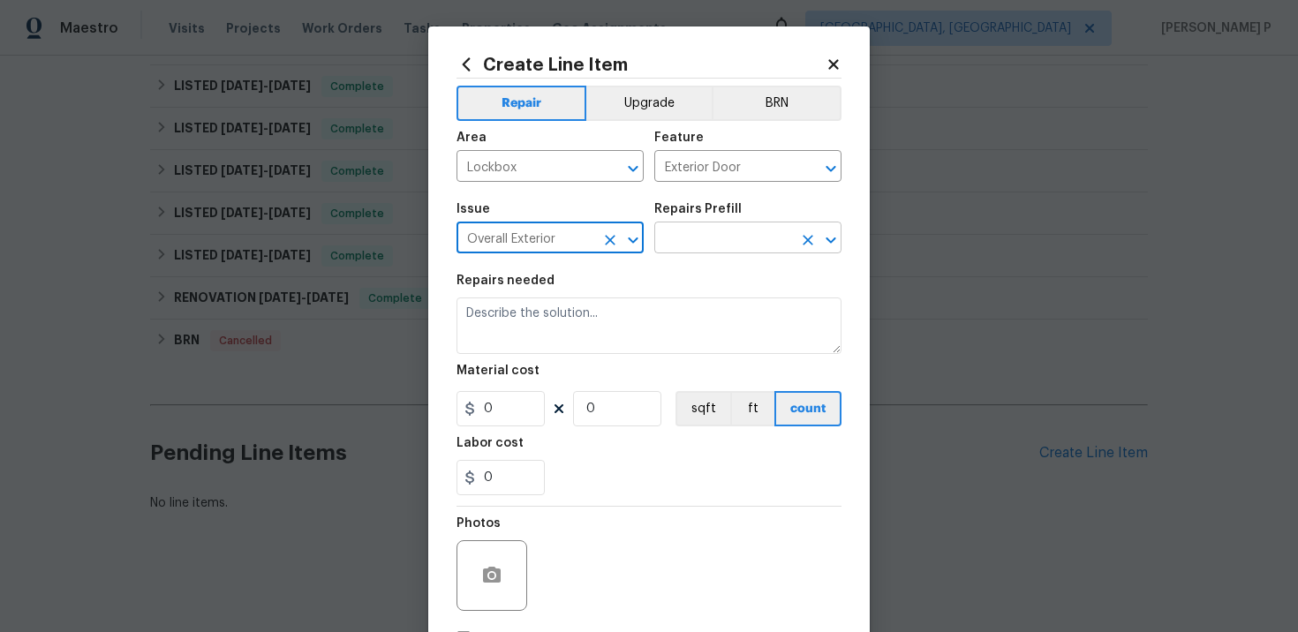
click at [692, 238] on input "text" at bounding box center [723, 239] width 138 height 27
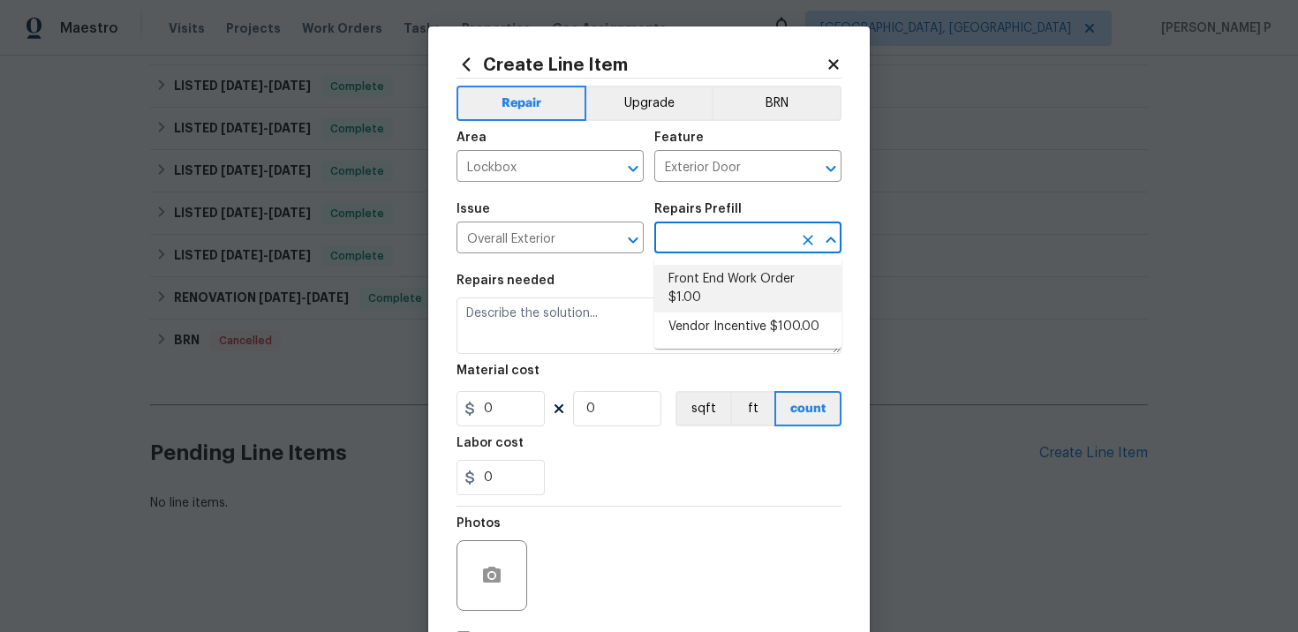
click at [700, 276] on li "Front End Work Order $1.00" at bounding box center [747, 289] width 187 height 48
type input "Front End Work Order $1.00"
type textarea "Placeholder line item for the creation of front end work orders."
type input "1"
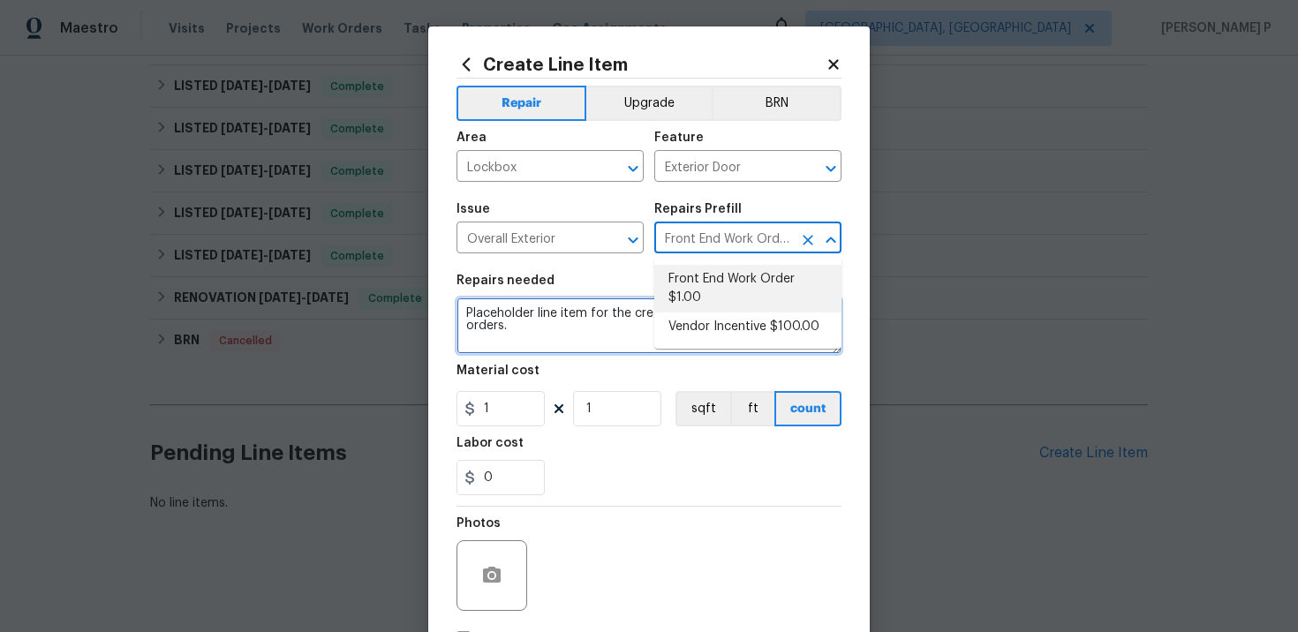
click at [498, 319] on textarea "Placeholder line item for the creation of front end work orders." at bounding box center [649, 326] width 385 height 57
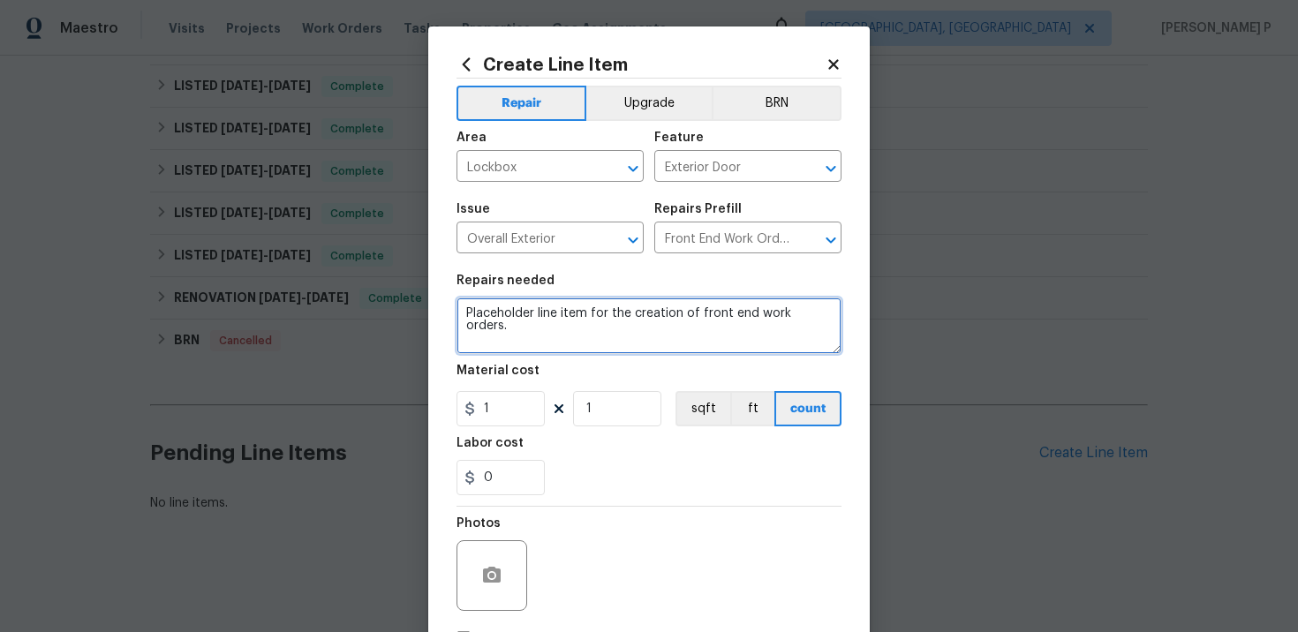
click at [498, 319] on textarea "Placeholder line item for the creation of front end work orders." at bounding box center [649, 326] width 385 height 57
paste textarea "Change the locks again and install a new lockbox. Securely hide the lockbox on …"
drag, startPoint x: 475, startPoint y: 312, endPoint x: 435, endPoint y: 312, distance: 40.6
click at [439, 312] on div "Create Line Item Repair Upgrade BRN Area Lockbox ​ Feature Exterior Door ​ Issu…" at bounding box center [649, 379] width 442 height 707
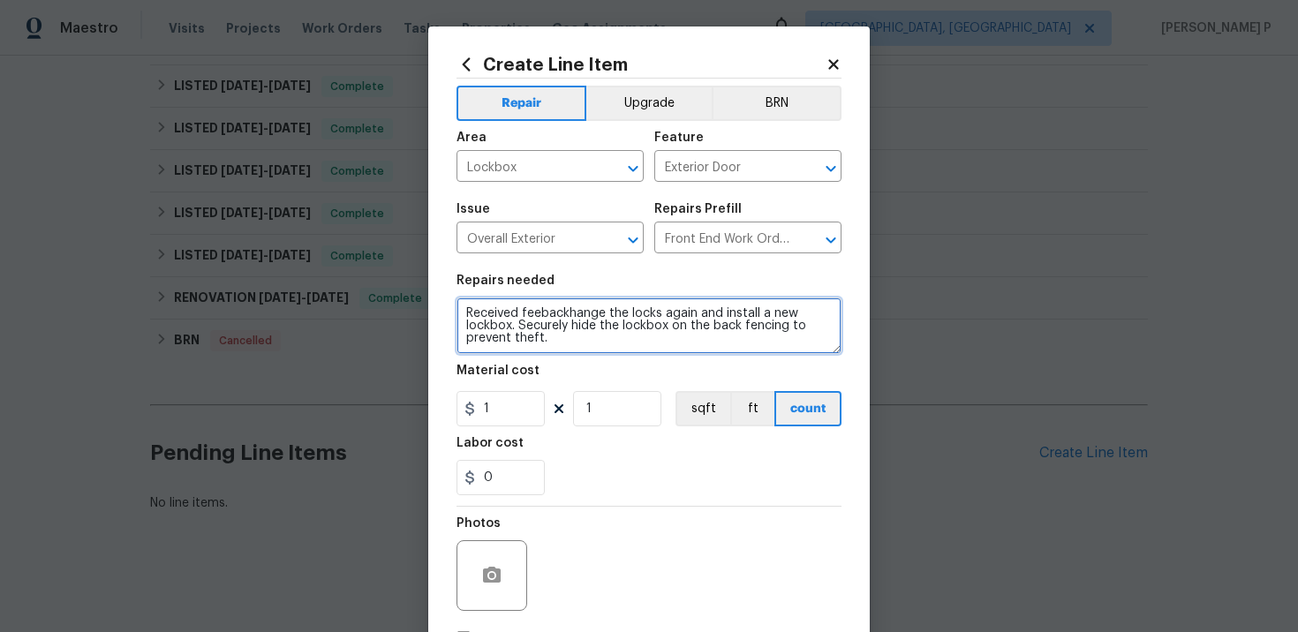
click at [537, 313] on textarea "Received feebackhange the locks again and install a new lockbox. Securely hide …" at bounding box center [649, 326] width 385 height 57
click at [567, 314] on textarea "Received feedbackhange the locks again and install a new lockbox. Securely hide…" at bounding box center [649, 326] width 385 height 57
click at [576, 313] on textarea "Received feedbackhange the locks again and install a new lockbox. Securely hide…" at bounding box center [649, 326] width 385 height 57
click at [568, 342] on textarea "Received feedback please change the locks again and install a new lockbox. Secu…" at bounding box center [649, 326] width 385 height 57
type textarea "Received feedback please change the locks again and install a new lockbox. Secu…"
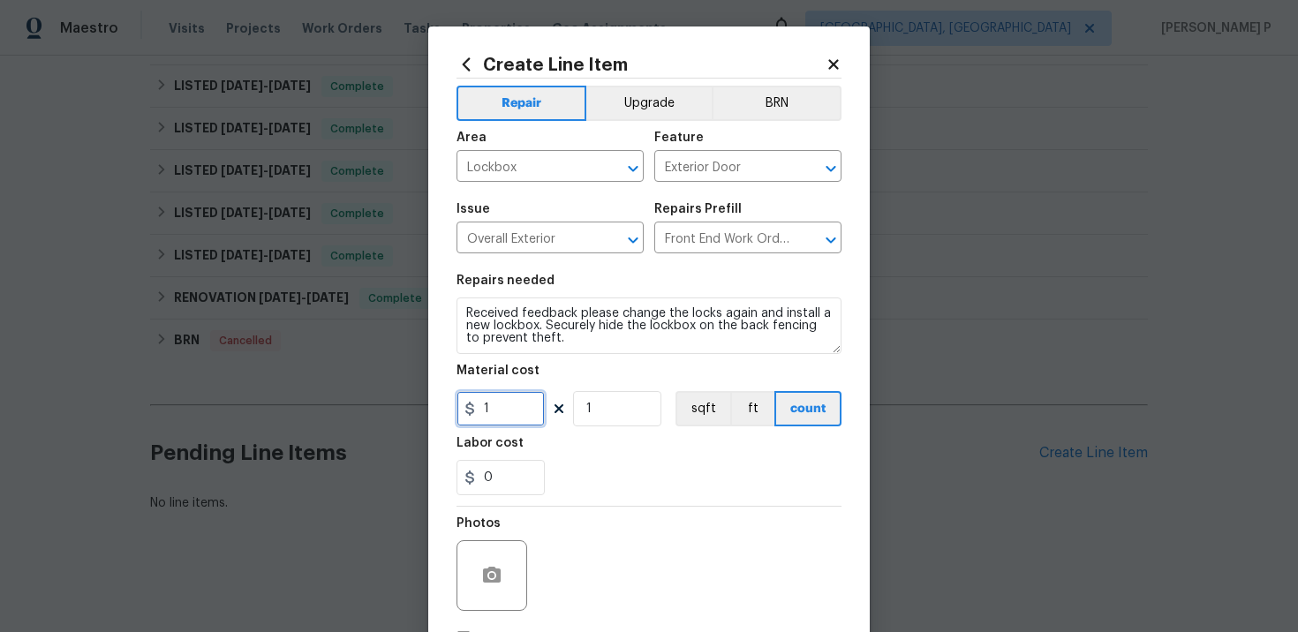
click at [513, 413] on input "1" at bounding box center [501, 408] width 88 height 35
type input "75"
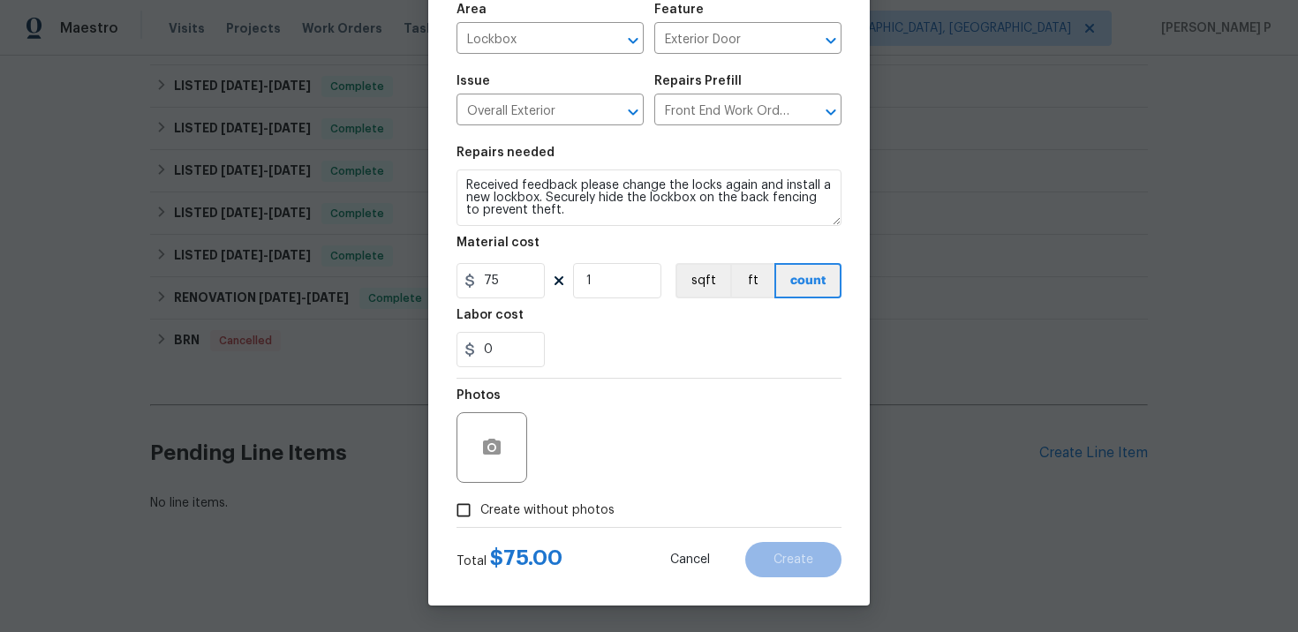
click at [470, 504] on input "Create without photos" at bounding box center [464, 511] width 34 height 34
checkbox input "true"
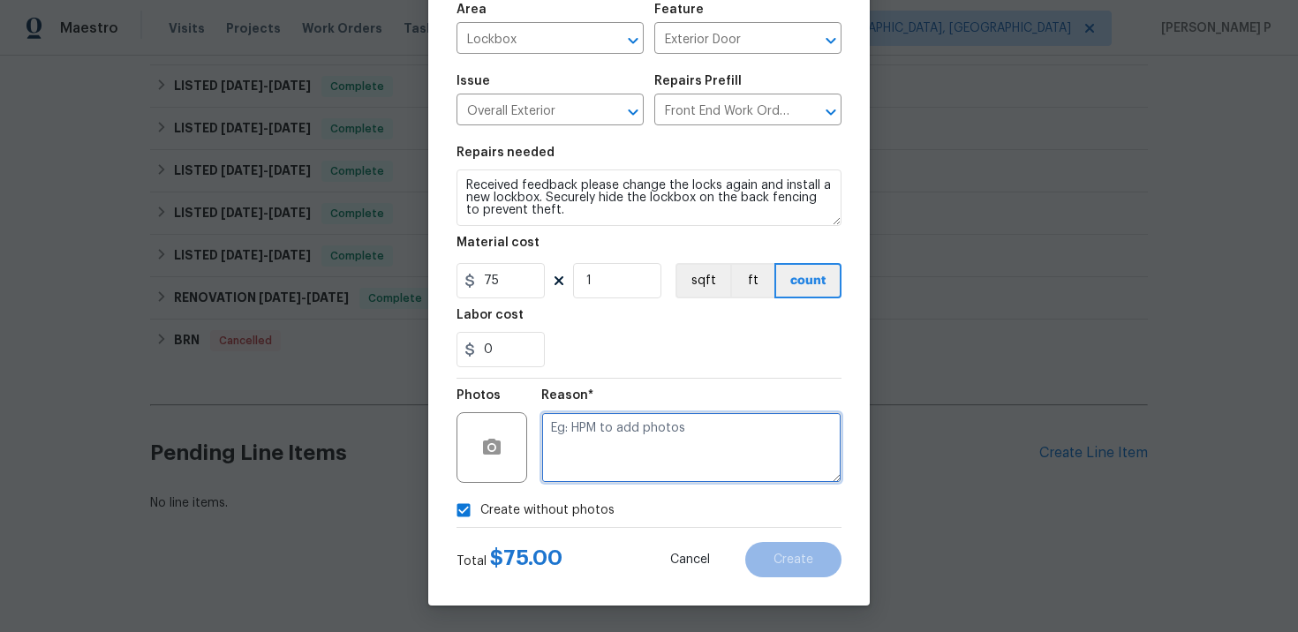
click at [637, 460] on textarea at bounding box center [691, 447] width 300 height 71
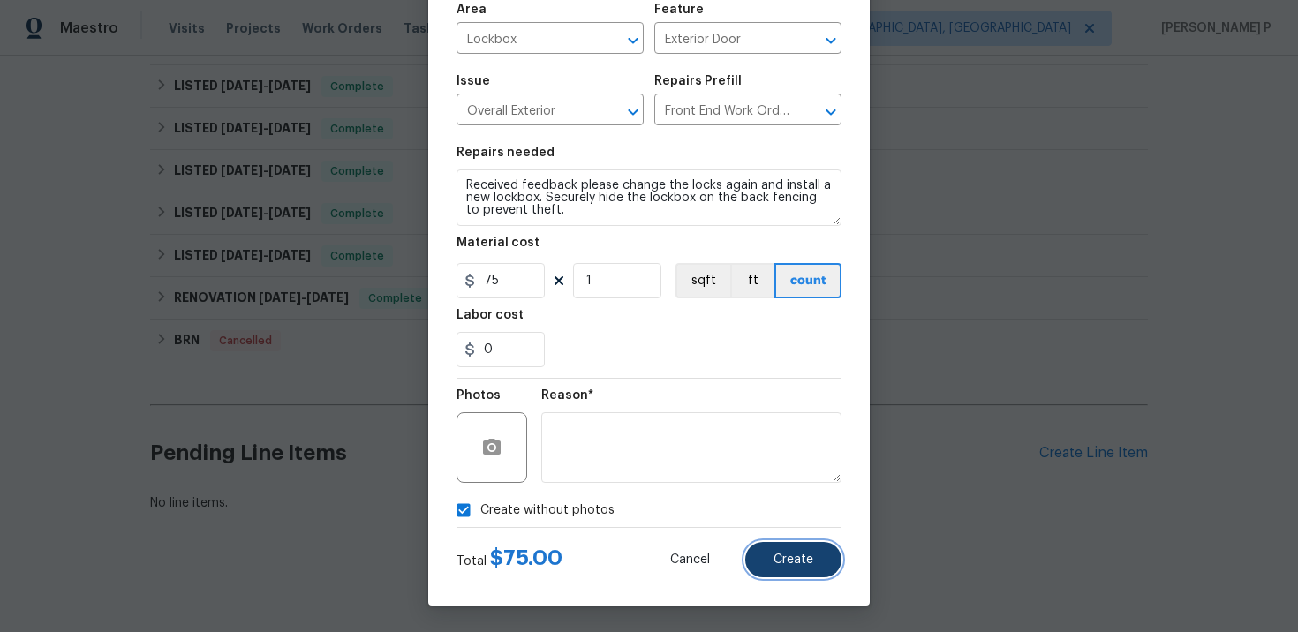
click at [790, 571] on button "Create" at bounding box center [793, 559] width 96 height 35
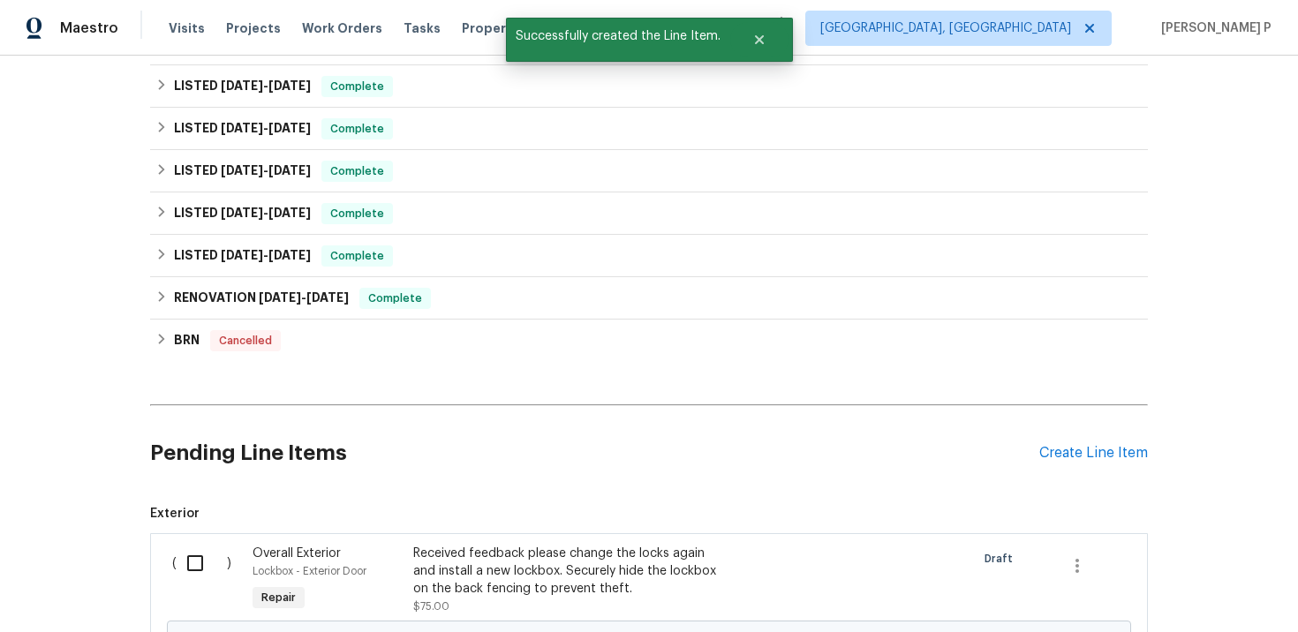
click at [188, 573] on input "checkbox" at bounding box center [202, 563] width 50 height 37
checkbox input "true"
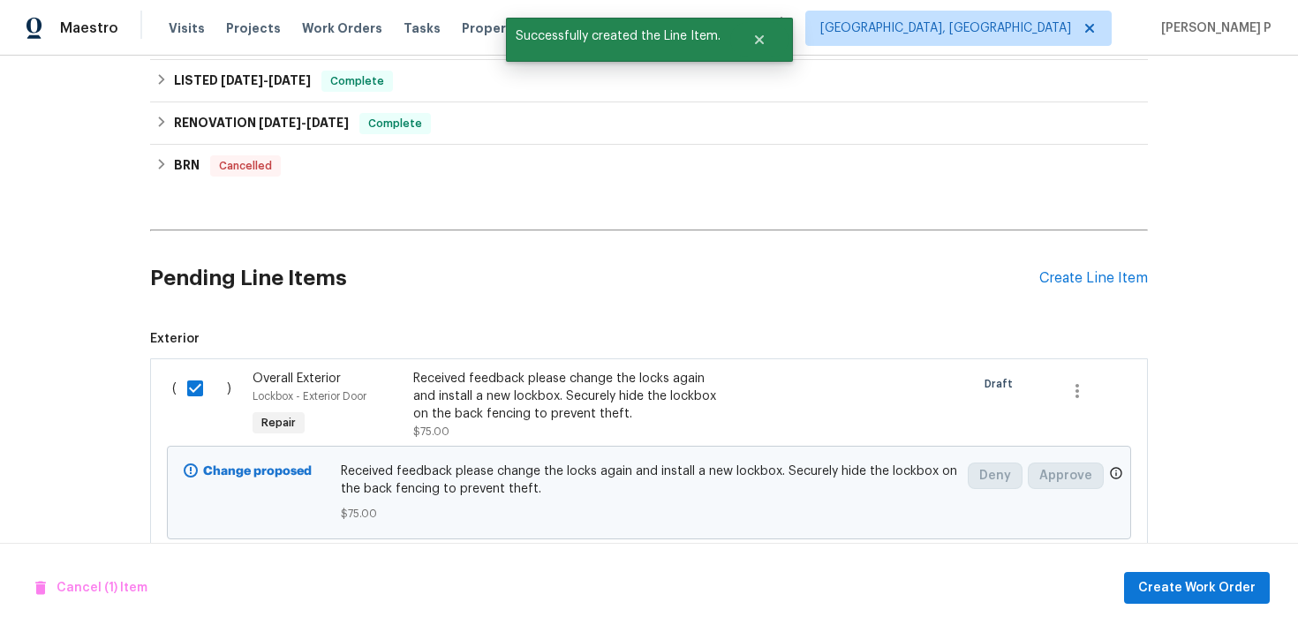
scroll to position [601, 0]
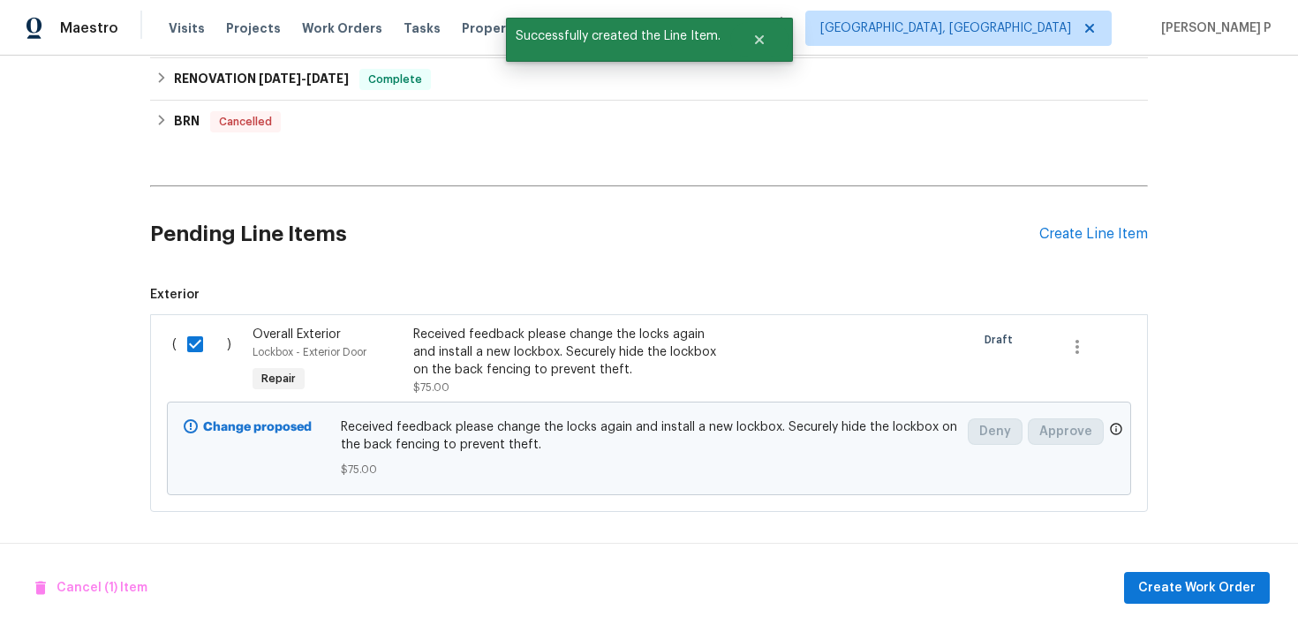
click at [1226, 604] on div "Cancel (1) Item Create Work Order" at bounding box center [649, 588] width 1298 height 90
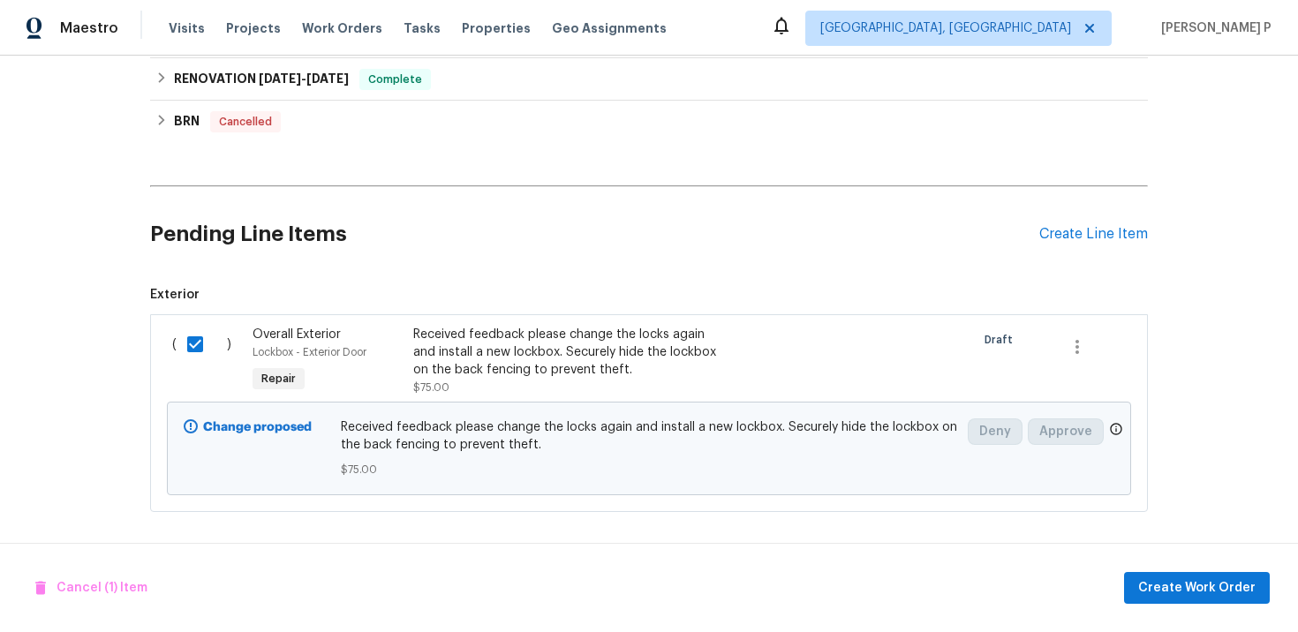
click at [1225, 599] on button "Create Work Order" at bounding box center [1197, 588] width 146 height 33
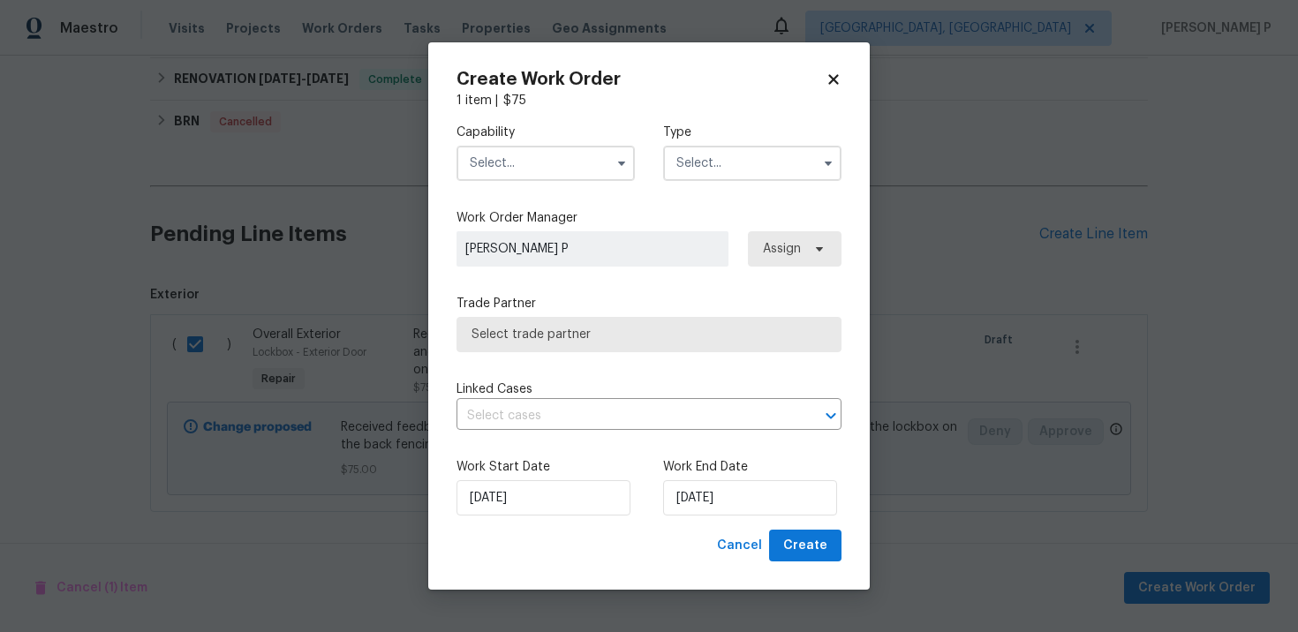
click at [684, 179] on input "text" at bounding box center [752, 163] width 178 height 35
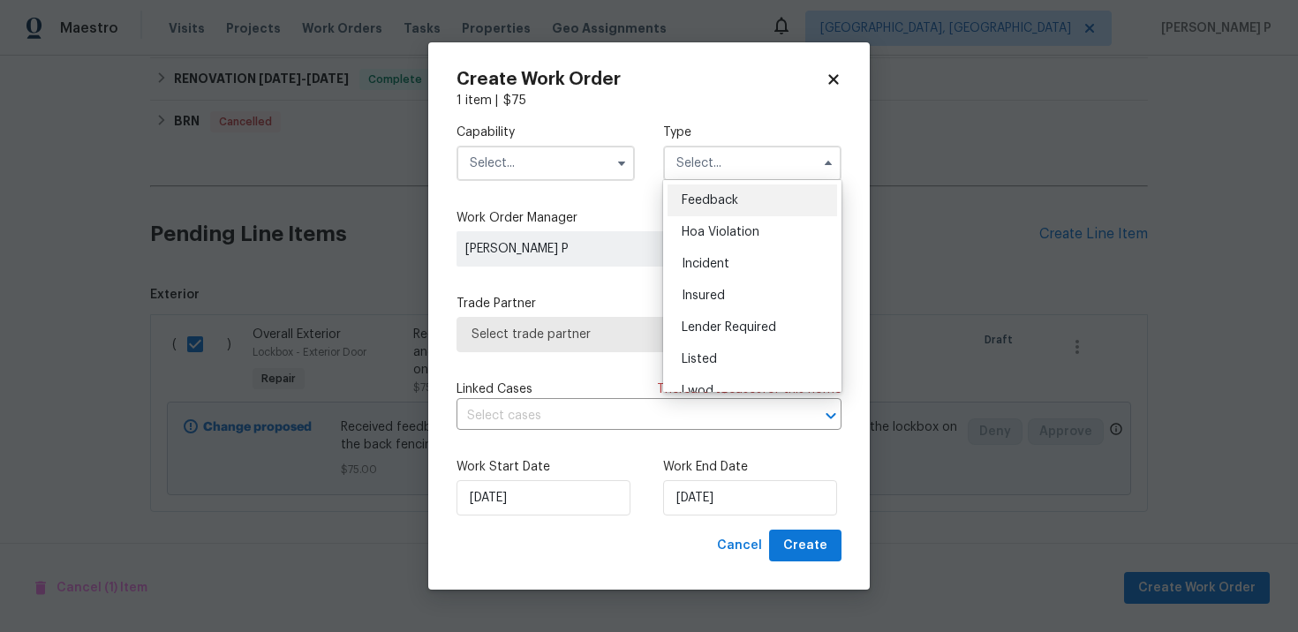
click at [696, 211] on div "Feedback" at bounding box center [753, 201] width 170 height 32
type input "Feedback"
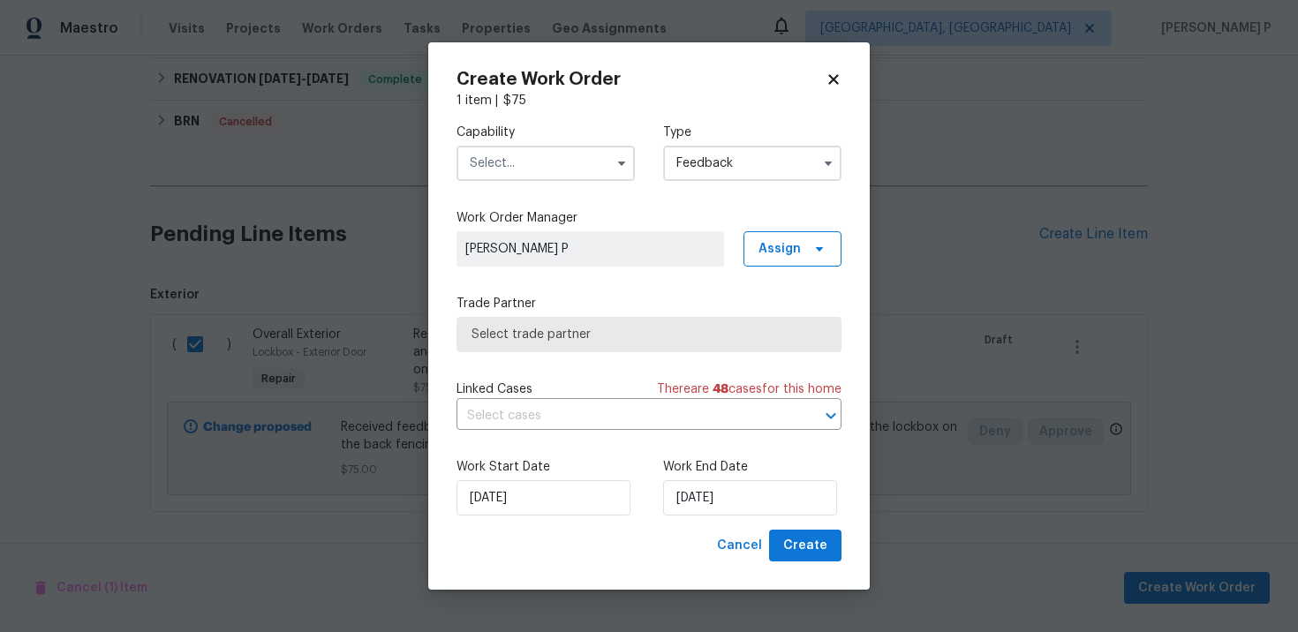
click at [520, 156] on input "text" at bounding box center [546, 163] width 178 height 35
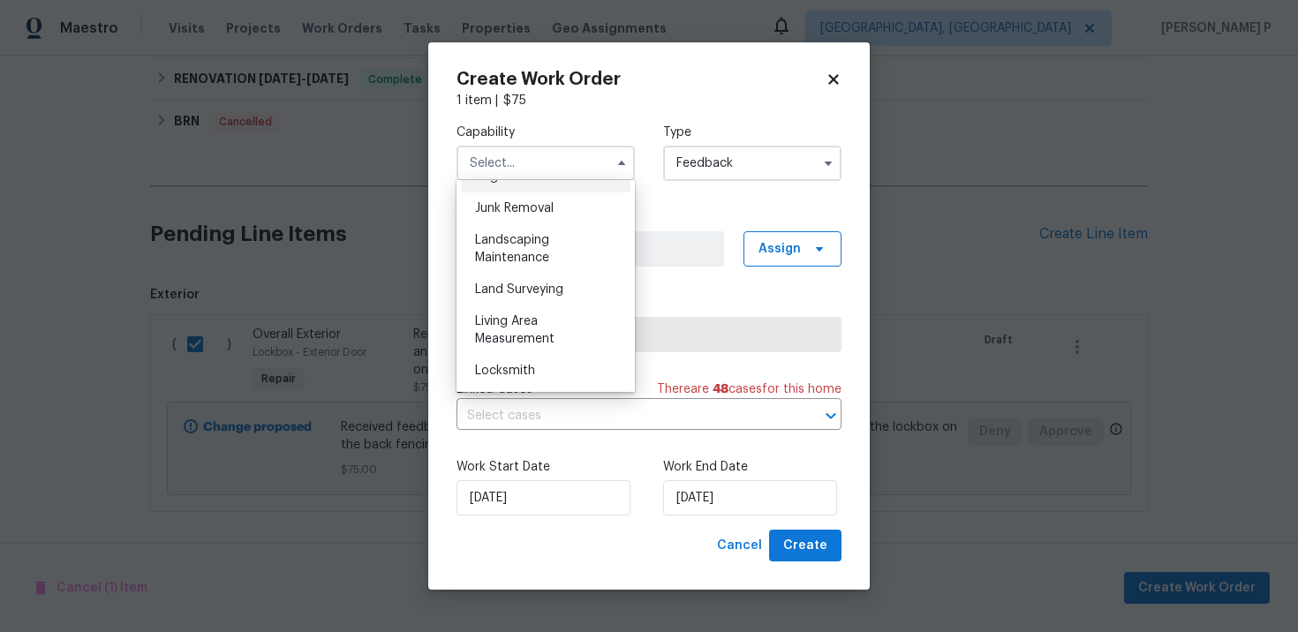
scroll to position [1145, 0]
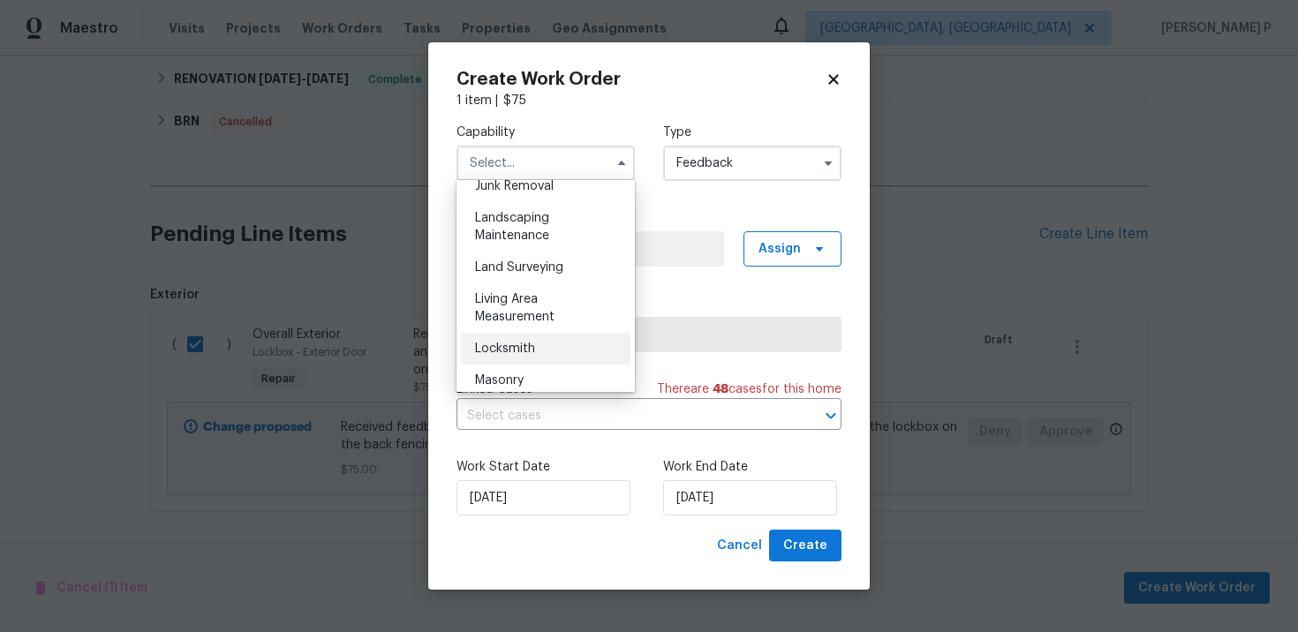
click at [495, 351] on span "Locksmith" at bounding box center [505, 349] width 60 height 12
type input "Locksmith"
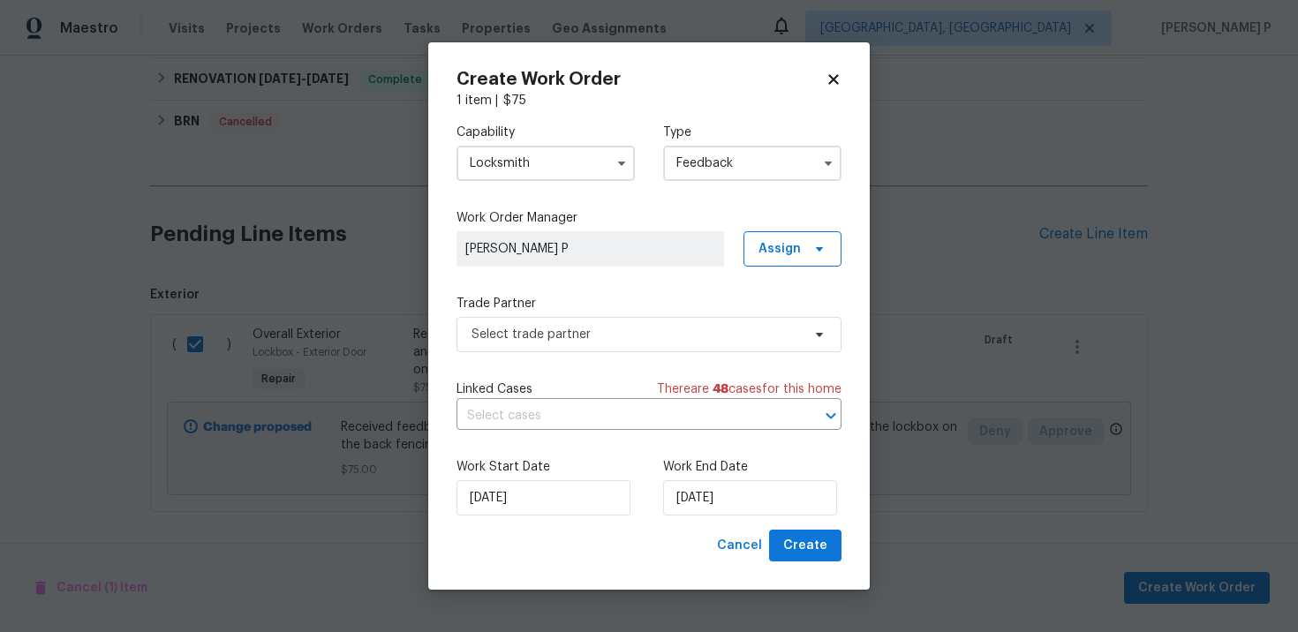
click at [840, 82] on icon at bounding box center [834, 80] width 16 height 16
checkbox input "false"
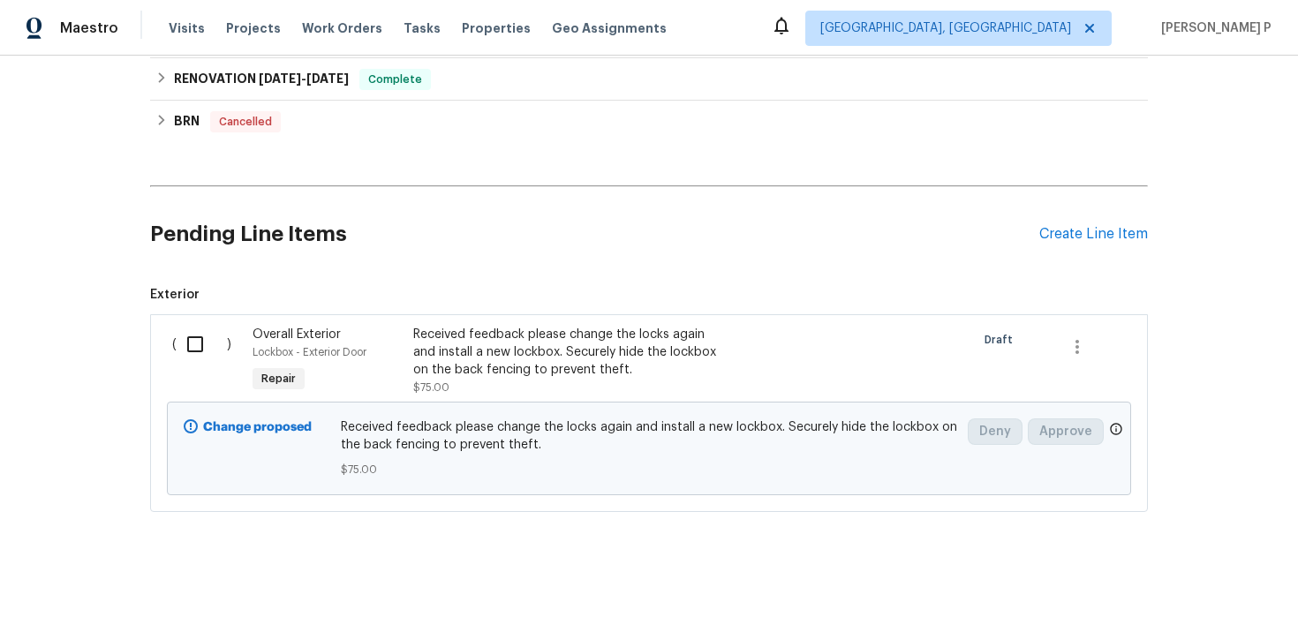
click at [448, 351] on div "Received feedback please change the locks again and install a new lockbox. Secu…" at bounding box center [568, 352] width 311 height 53
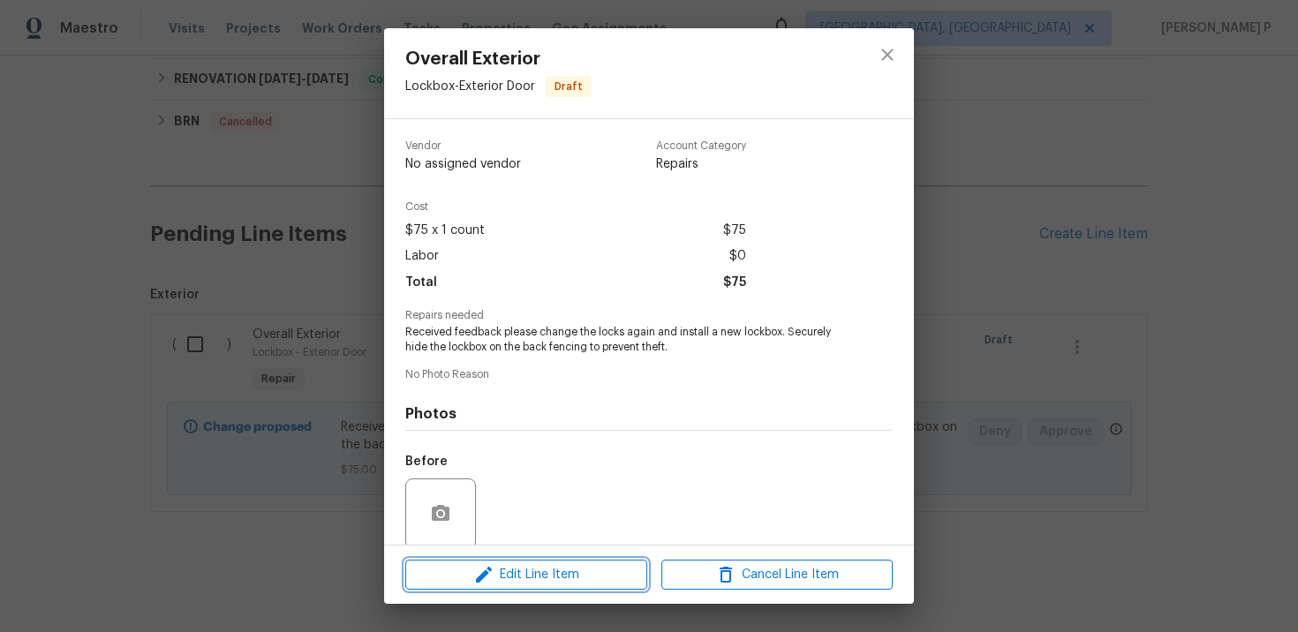
click at [495, 566] on span "Edit Line Item" at bounding box center [526, 575] width 231 height 22
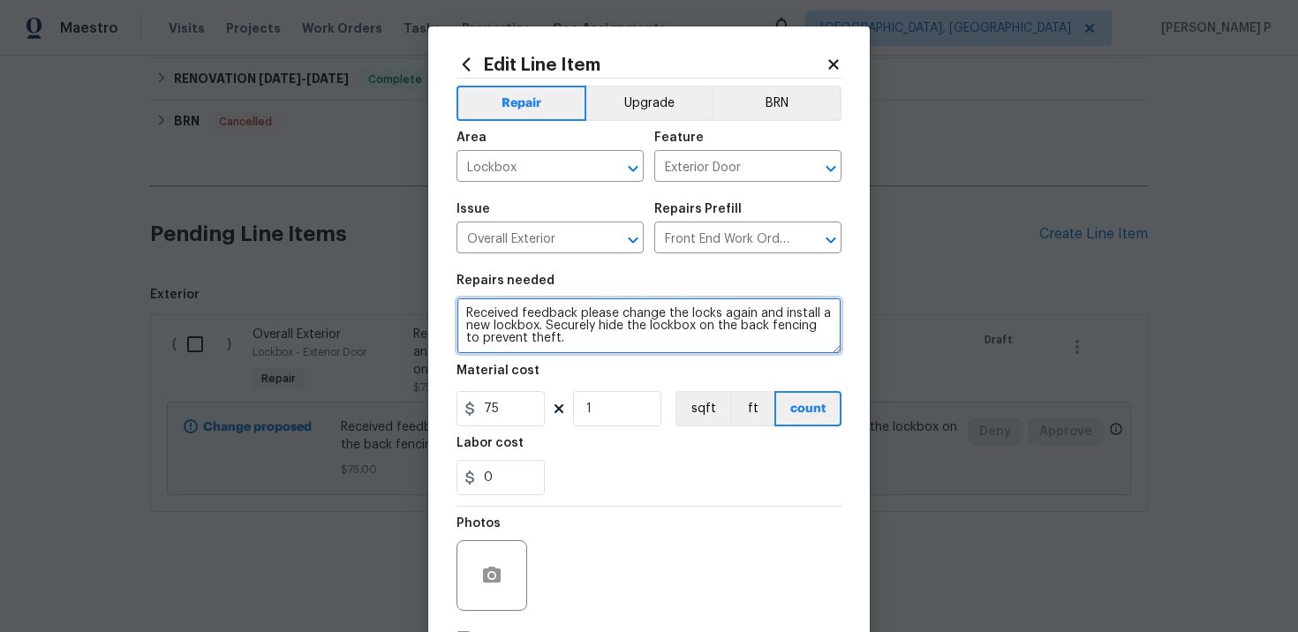
click at [562, 344] on textarea "Received feedback please change the locks again and install a new lockbox. Secu…" at bounding box center [649, 326] width 385 height 57
click at [608, 332] on textarea "Received feedback please change the locks again and install a new lockbox. Secu…" at bounding box center [649, 326] width 385 height 57
drag, startPoint x: 580, startPoint y: 317, endPoint x: 598, endPoint y: 333, distance: 23.8
click at [598, 333] on textarea "Received feedback please change the locks again and install a new lockbox. Secu…" at bounding box center [649, 326] width 385 height 57
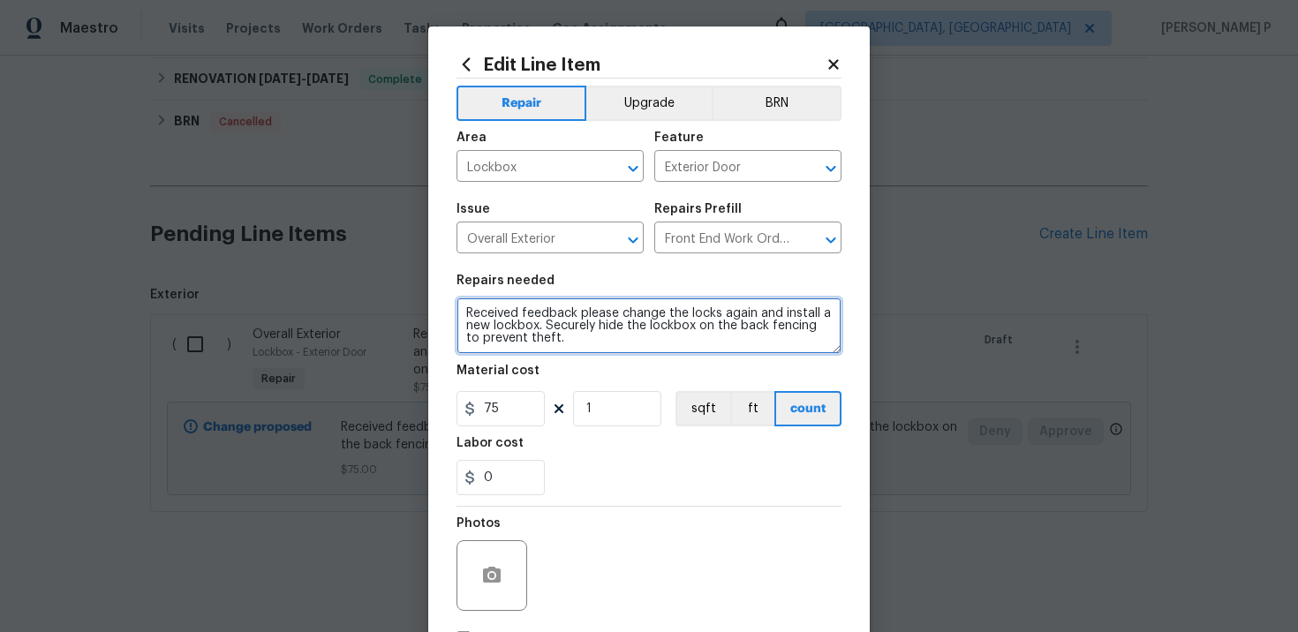
paste textarea "Please change the locks again and set up a new lockbox. Please install the lock…"
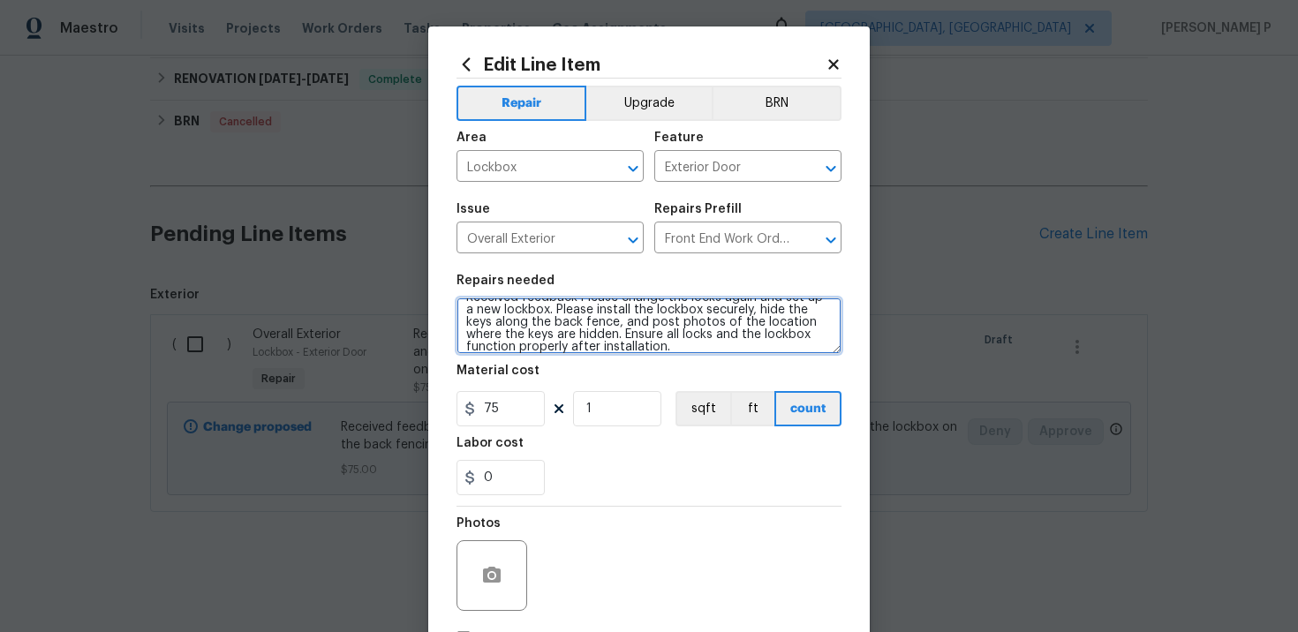
scroll to position [0, 0]
click at [585, 315] on textarea "Received feedback Please change the locks again and set up a new lockbox. Pleas…" at bounding box center [649, 326] width 385 height 57
type textarea "Received feedback please change the locks again and set up a new lockbox. Pleas…"
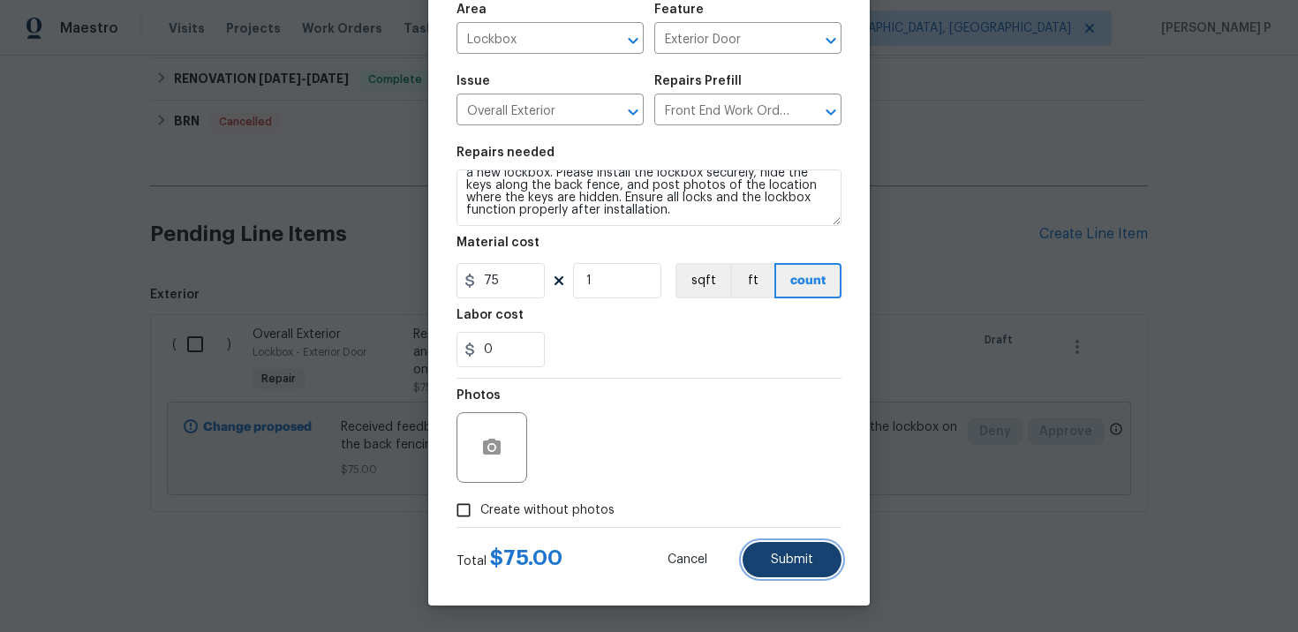
click at [798, 554] on span "Submit" at bounding box center [792, 560] width 42 height 13
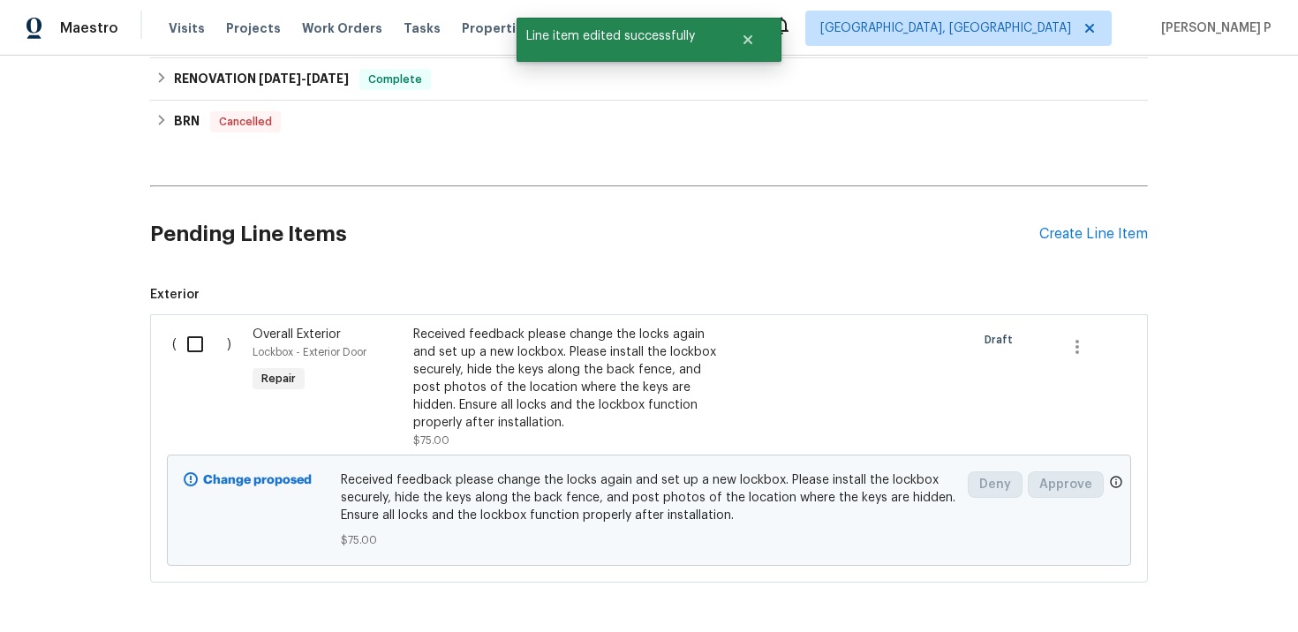
scroll to position [0, 0]
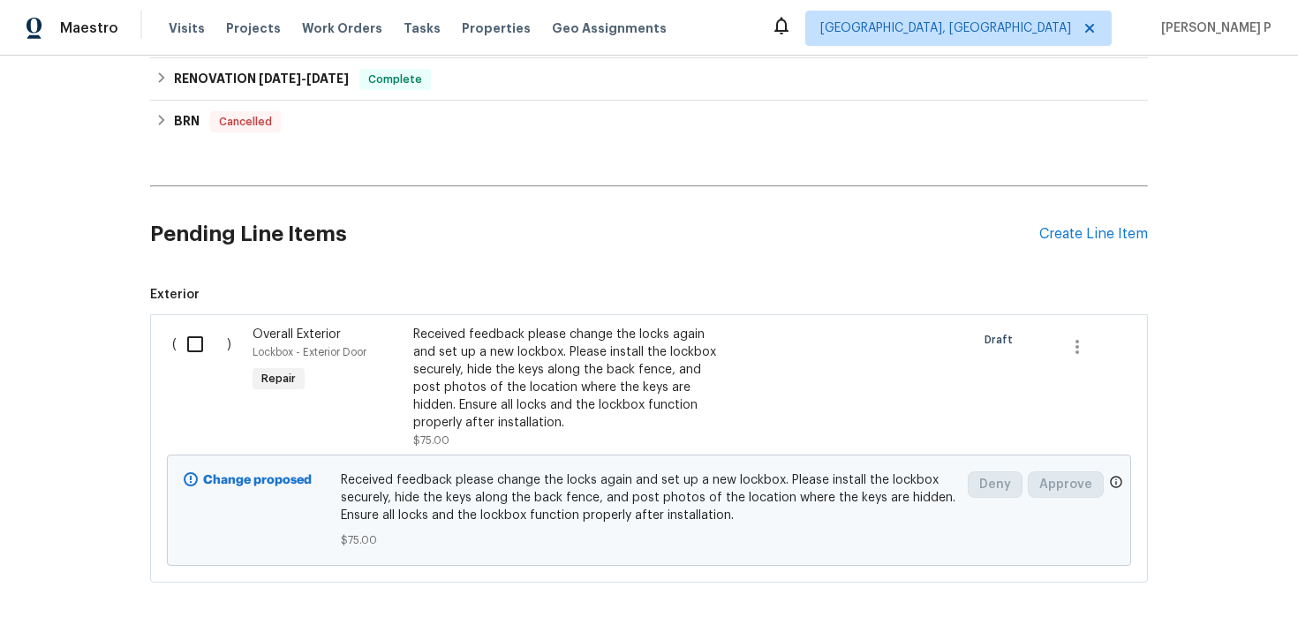
click at [194, 342] on input "checkbox" at bounding box center [202, 344] width 50 height 37
checkbox input "true"
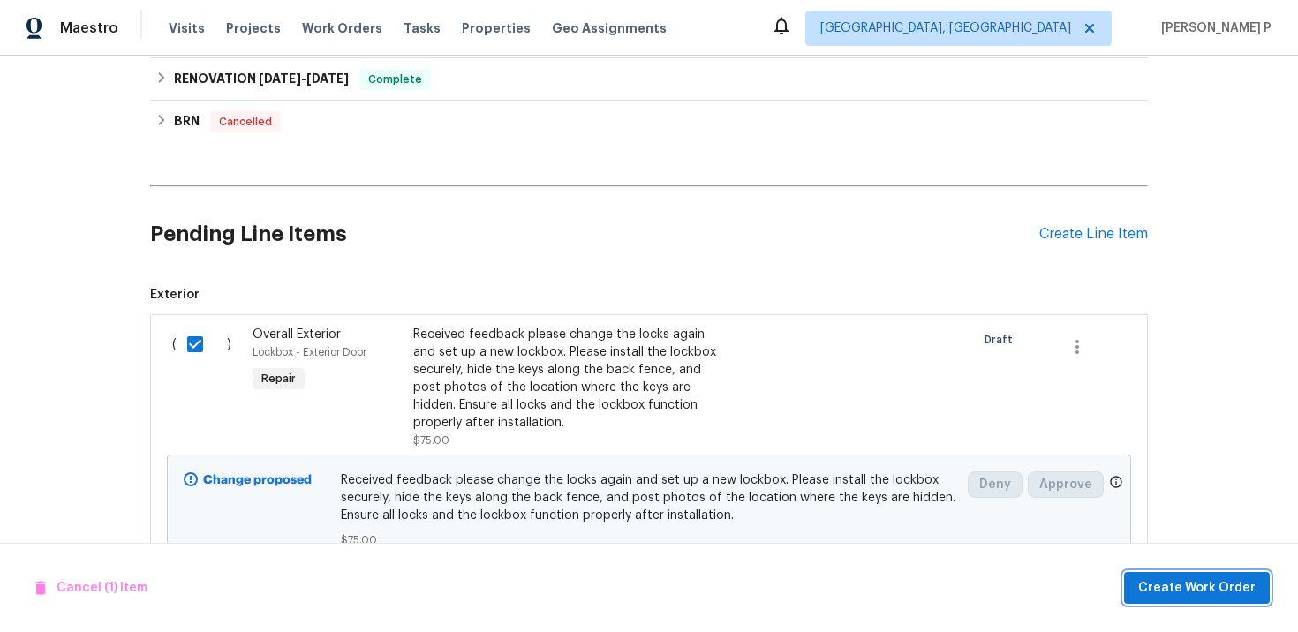
click at [1179, 579] on span "Create Work Order" at bounding box center [1196, 589] width 117 height 22
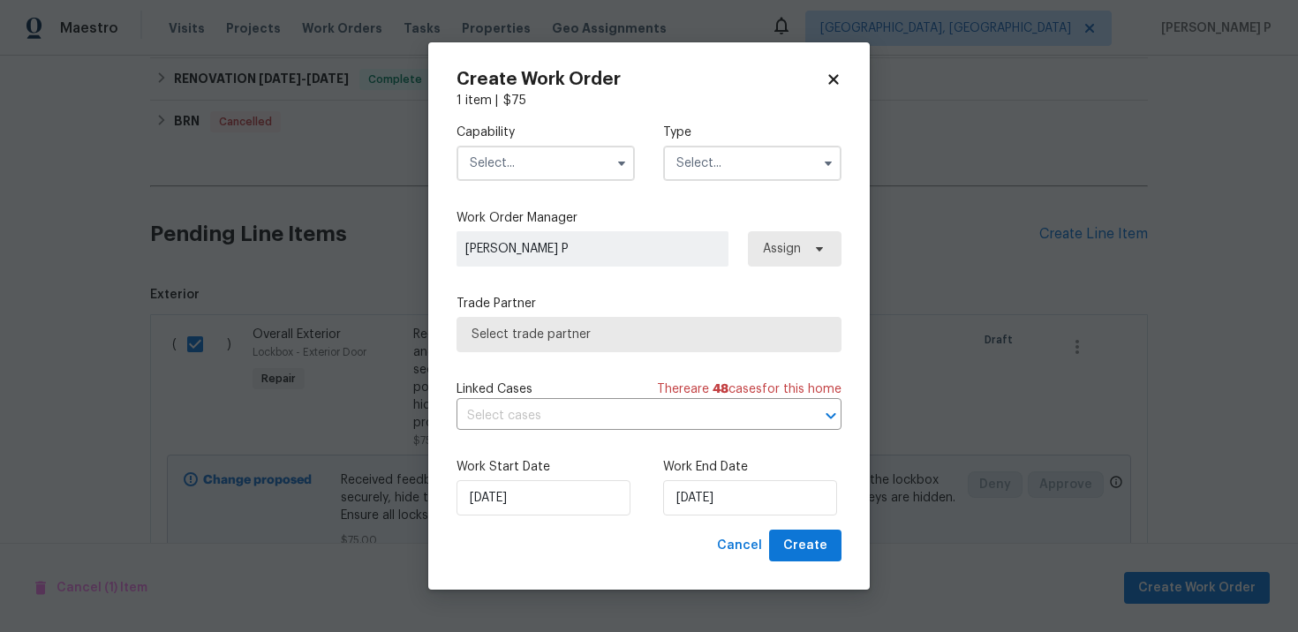
click at [691, 166] on input "text" at bounding box center [752, 163] width 178 height 35
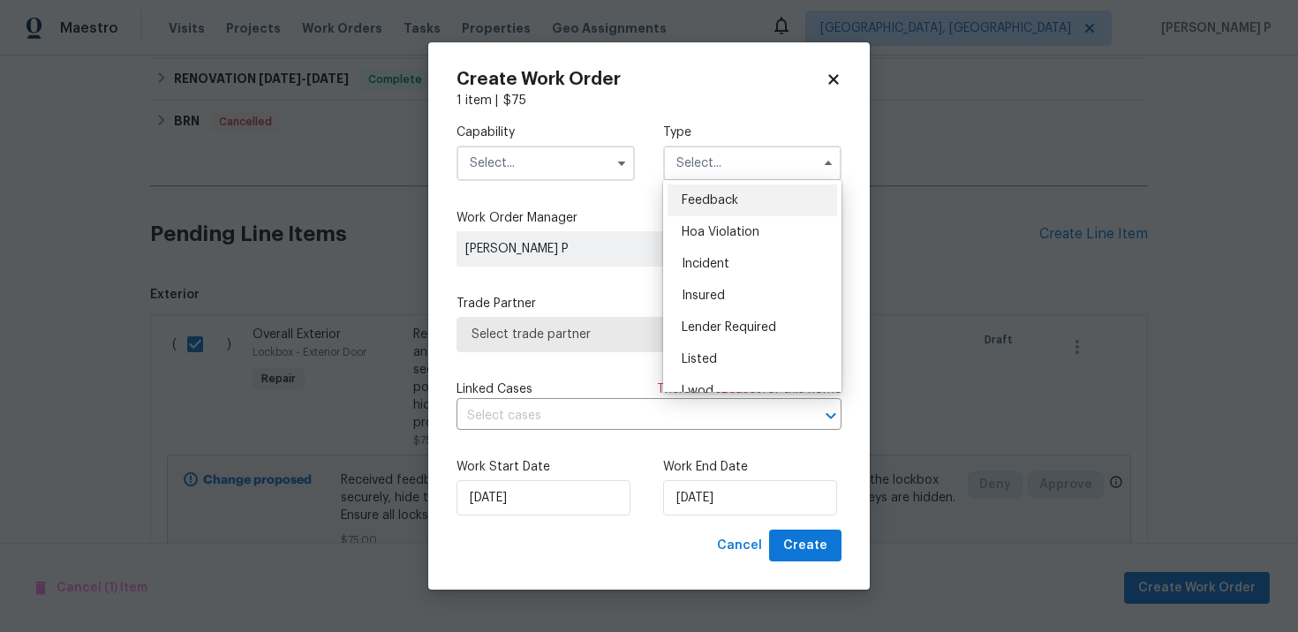
click at [698, 191] on div "Feedback" at bounding box center [753, 201] width 170 height 32
type input "Feedback"
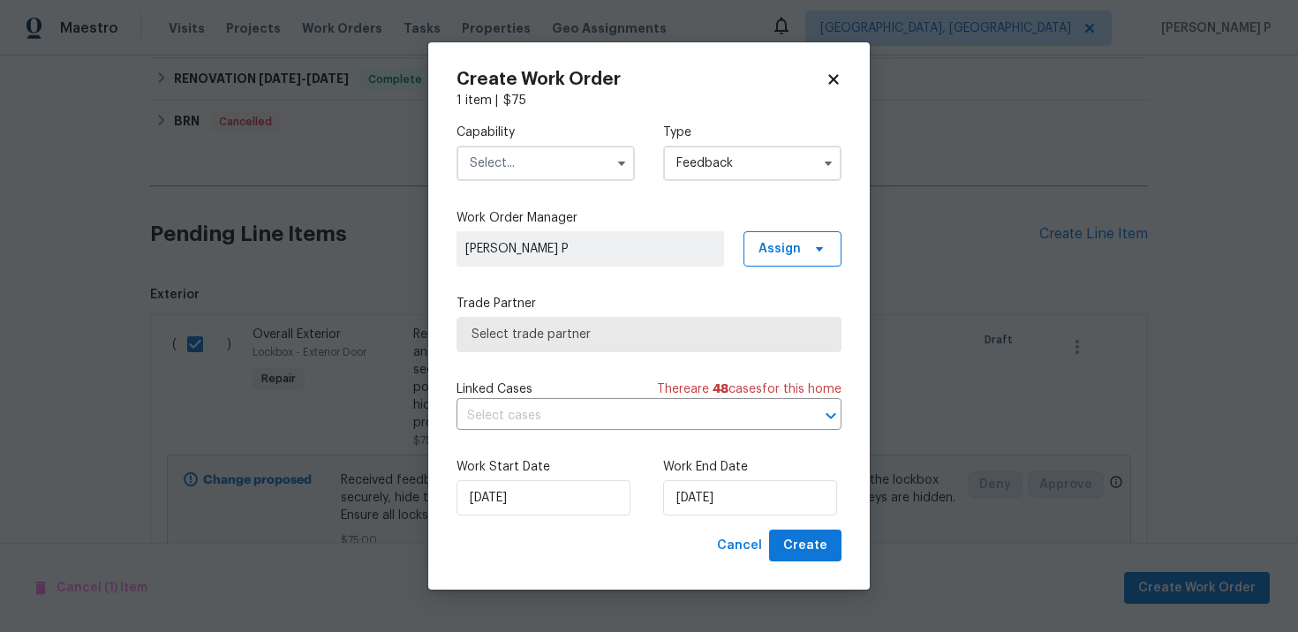
click at [593, 157] on input "text" at bounding box center [546, 163] width 178 height 35
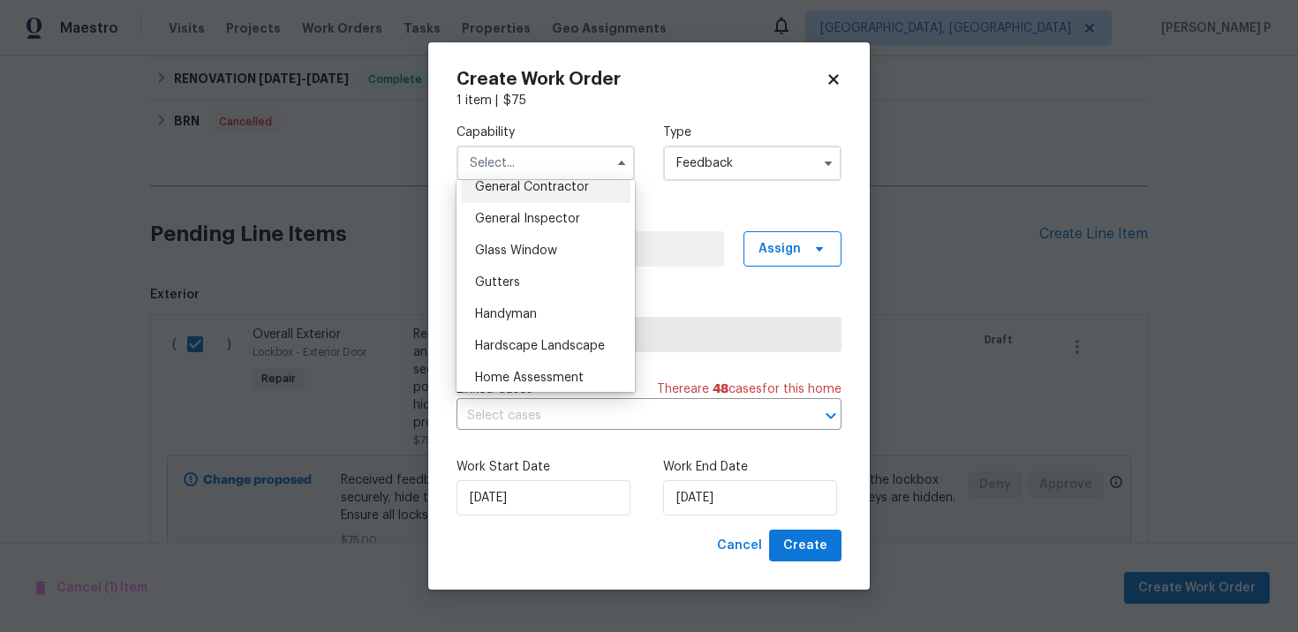
click at [527, 193] on span "General Contractor" at bounding box center [532, 187] width 114 height 12
type input "General Contractor"
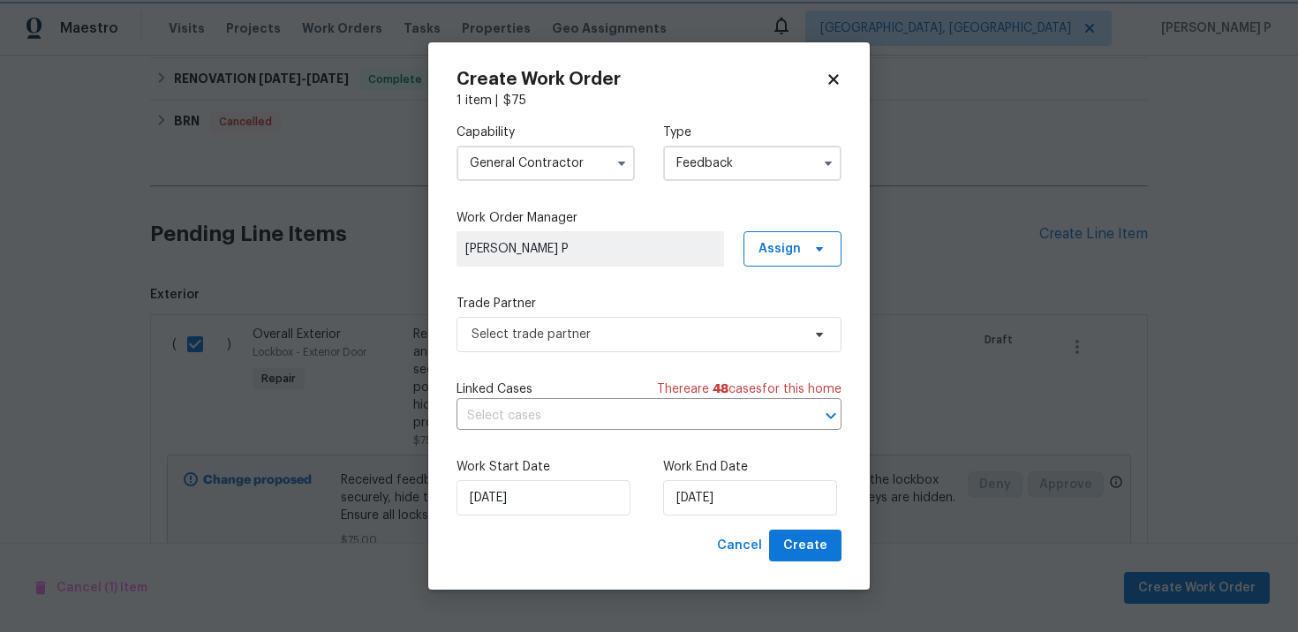
scroll to position [813, 0]
click at [608, 348] on span "Select trade partner" at bounding box center [649, 334] width 385 height 35
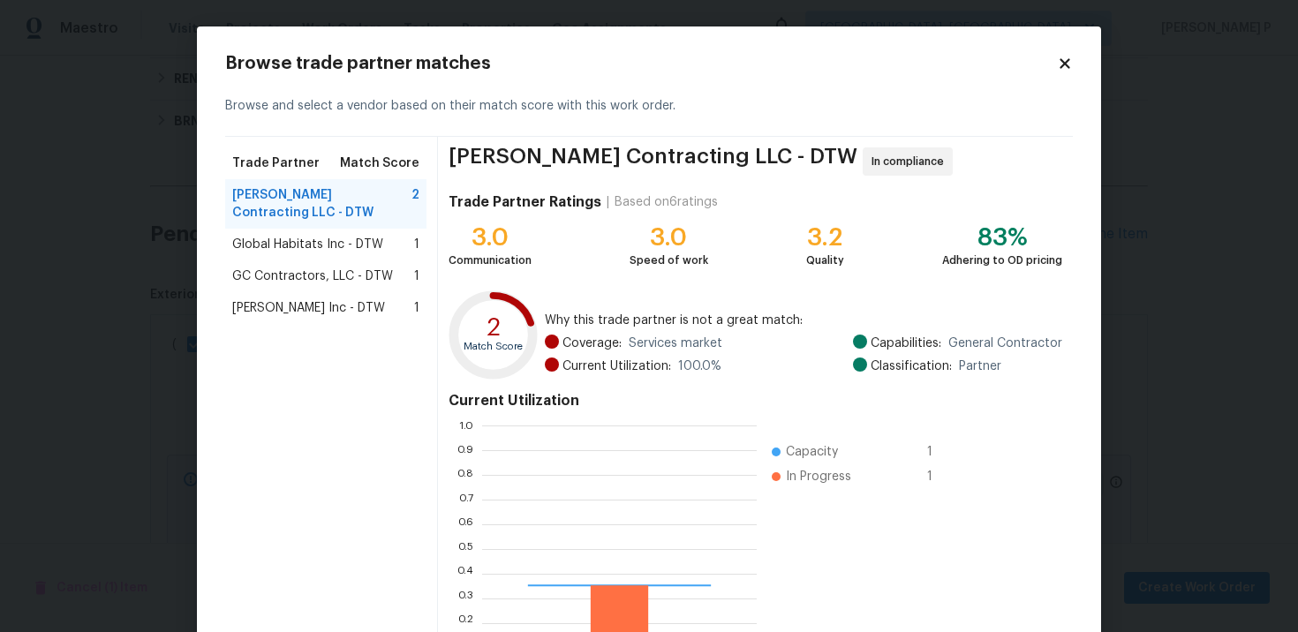
scroll to position [247, 275]
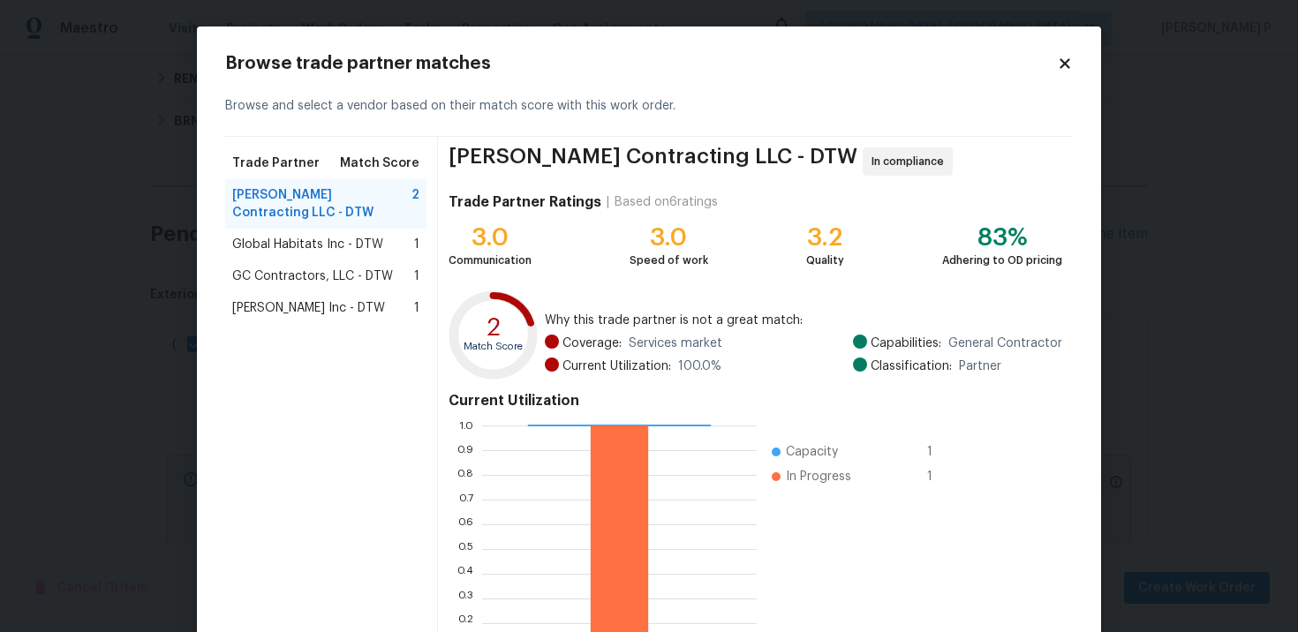
click at [289, 236] on span "Global Habitats Inc - DTW" at bounding box center [307, 245] width 151 height 18
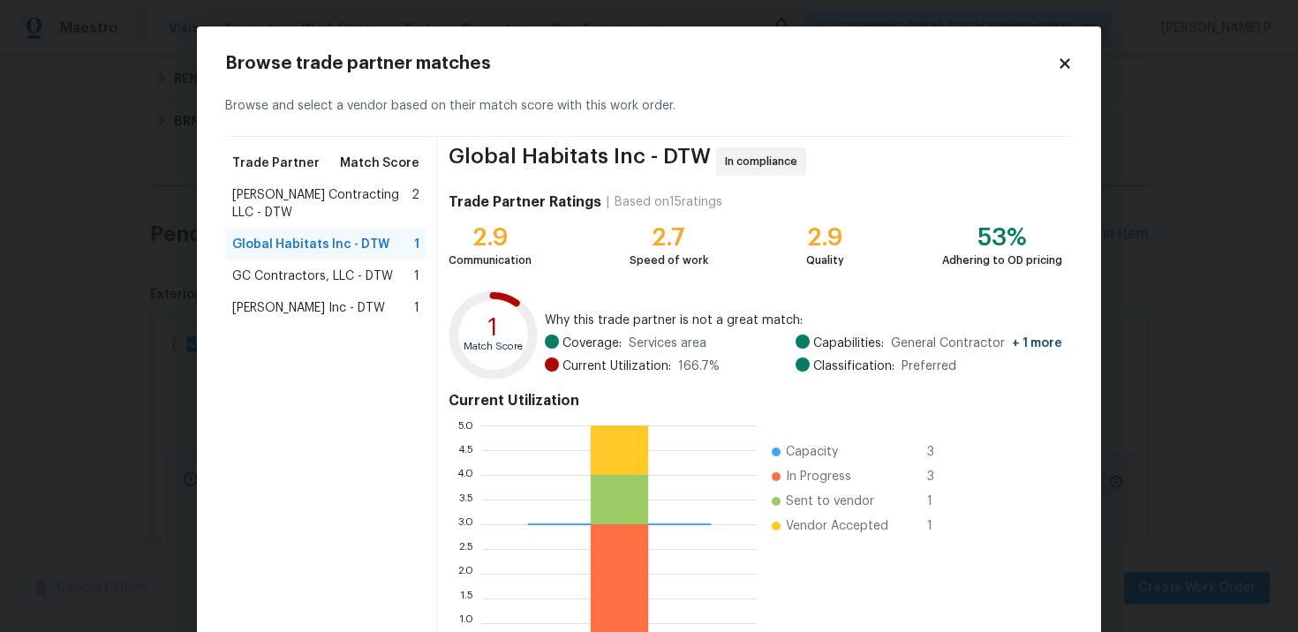
click at [295, 268] on span "GC Contractors, LLC - DTW" at bounding box center [312, 277] width 161 height 18
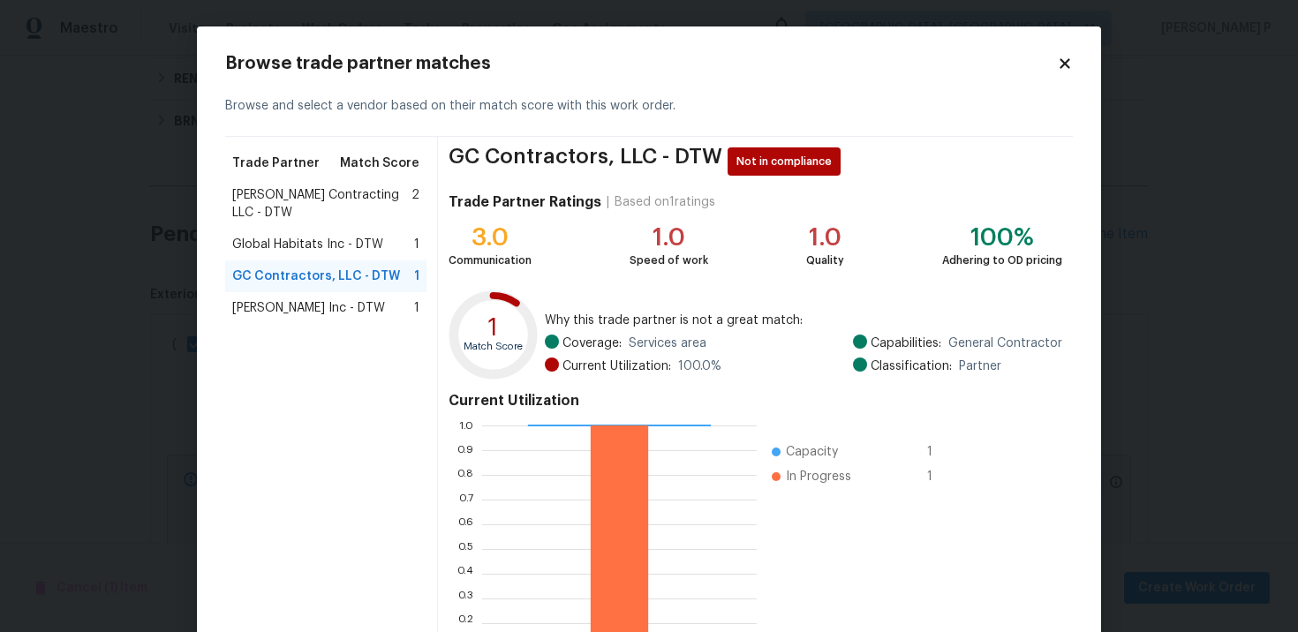
click at [307, 195] on span "[PERSON_NAME] Contracting LLC - DTW" at bounding box center [321, 203] width 179 height 35
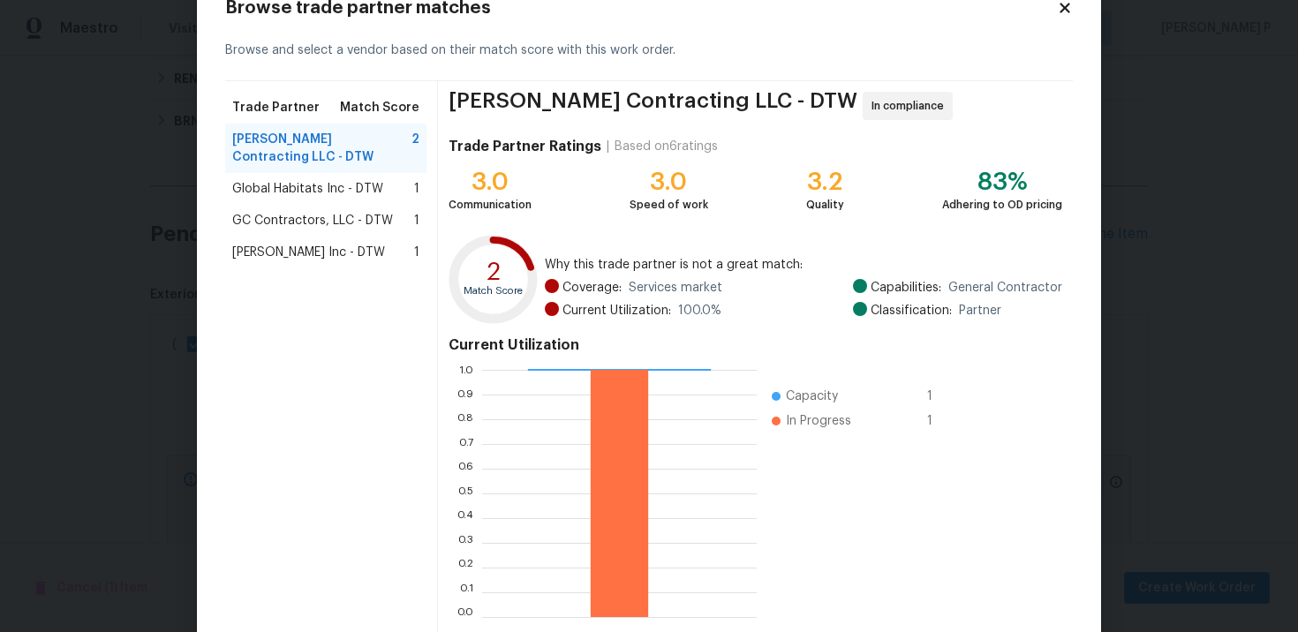
scroll to position [147, 0]
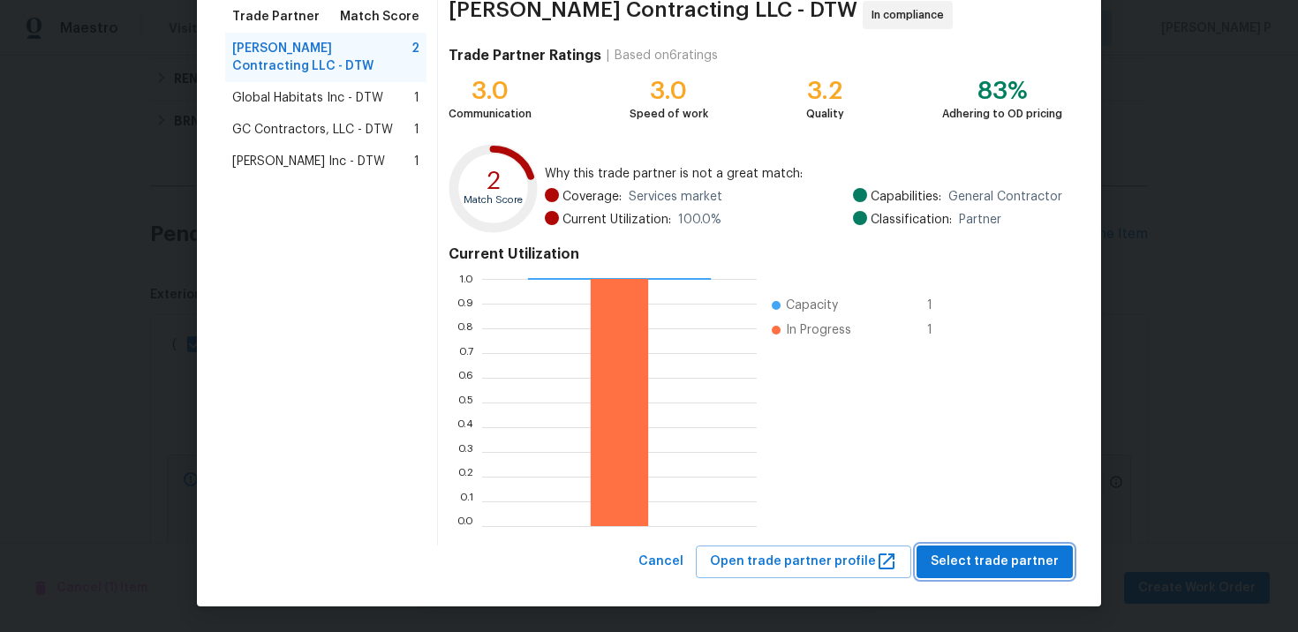
click at [1007, 551] on span "Select trade partner" at bounding box center [995, 562] width 128 height 22
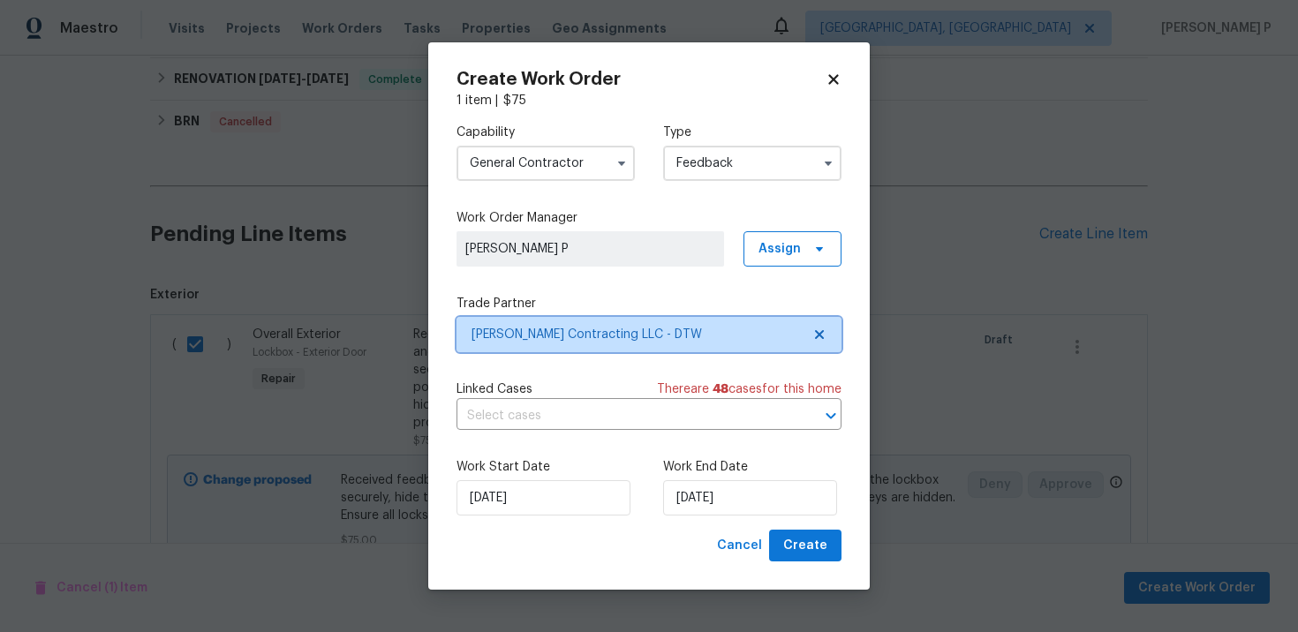
scroll to position [0, 0]
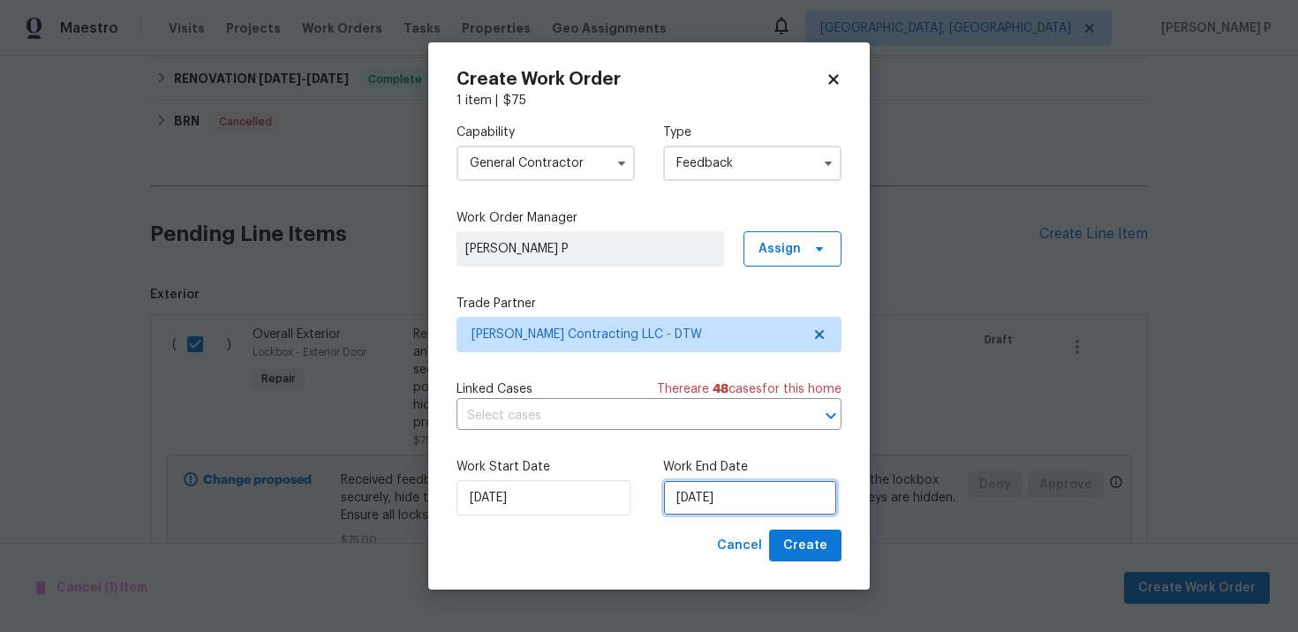
click at [722, 511] on input "[DATE]" at bounding box center [750, 497] width 174 height 35
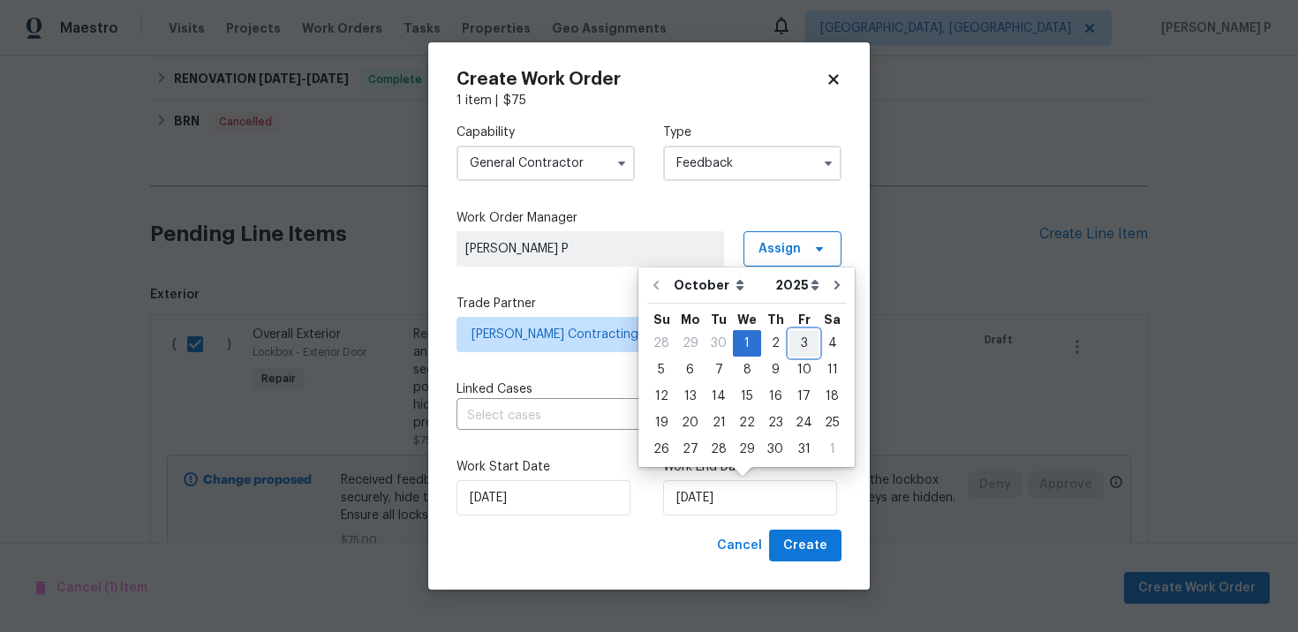
click at [803, 344] on div "3" at bounding box center [804, 343] width 29 height 25
type input "[DATE]"
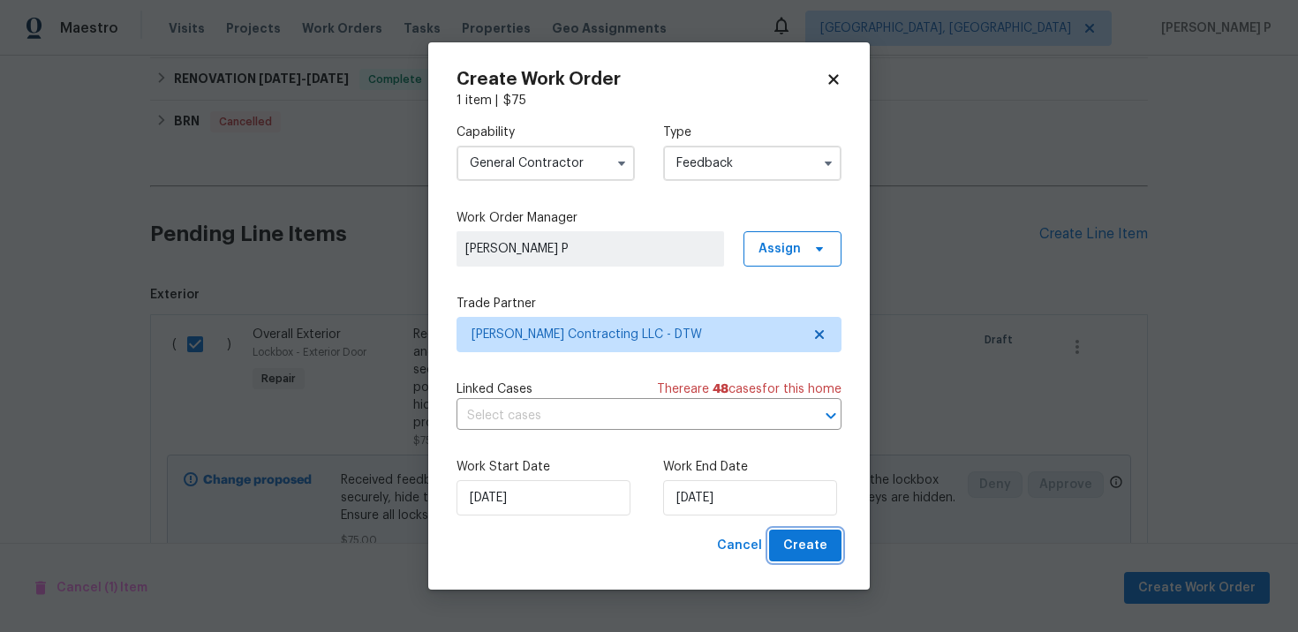
click at [798, 554] on span "Create" at bounding box center [805, 546] width 44 height 22
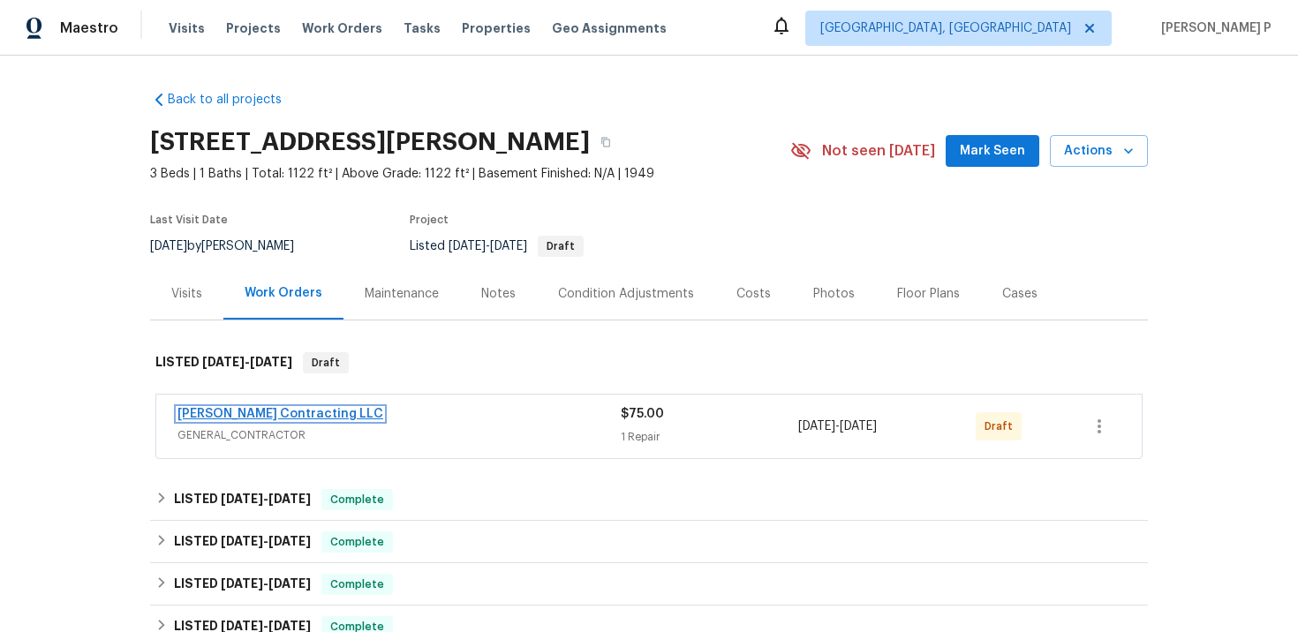
click at [254, 416] on link "[PERSON_NAME] Contracting LLC" at bounding box center [281, 414] width 206 height 12
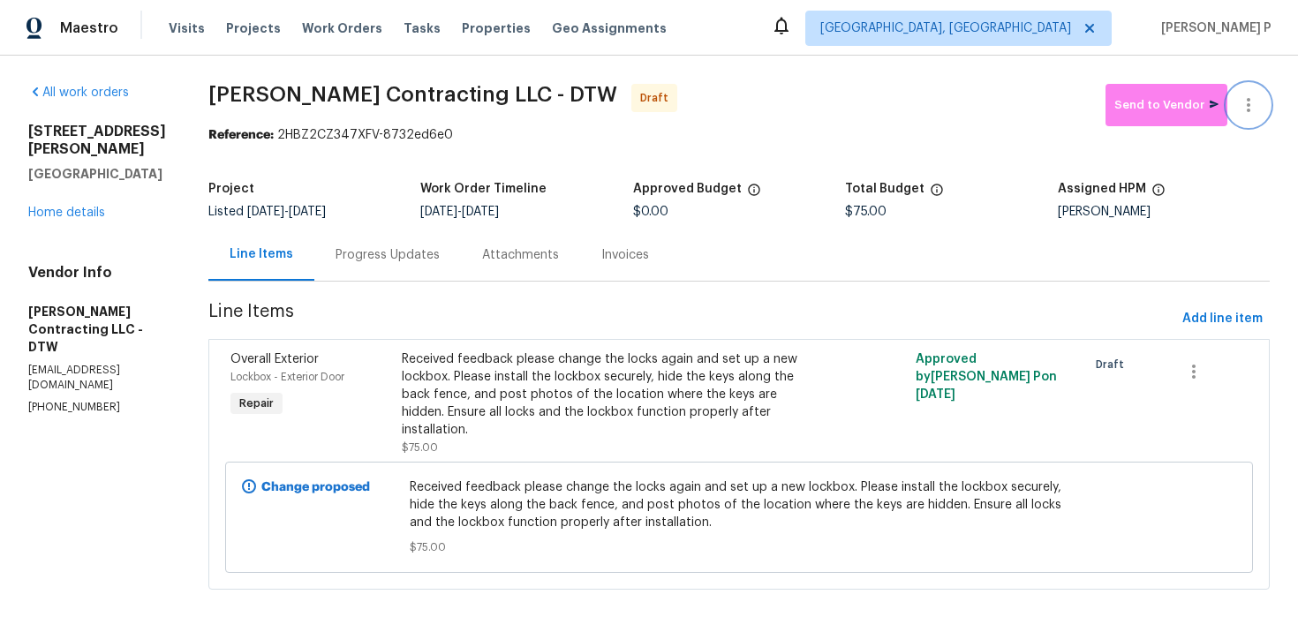
click at [1250, 110] on icon "button" at bounding box center [1249, 105] width 4 height 14
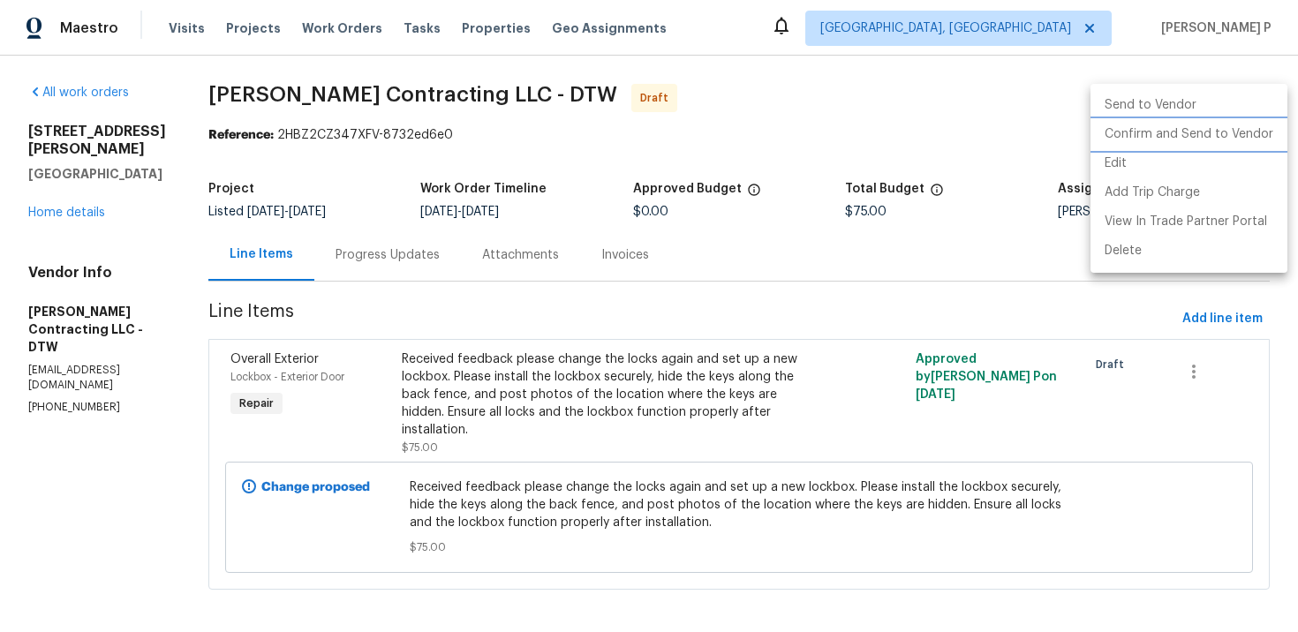
click at [1138, 147] on li "Confirm and Send to Vendor" at bounding box center [1189, 134] width 197 height 29
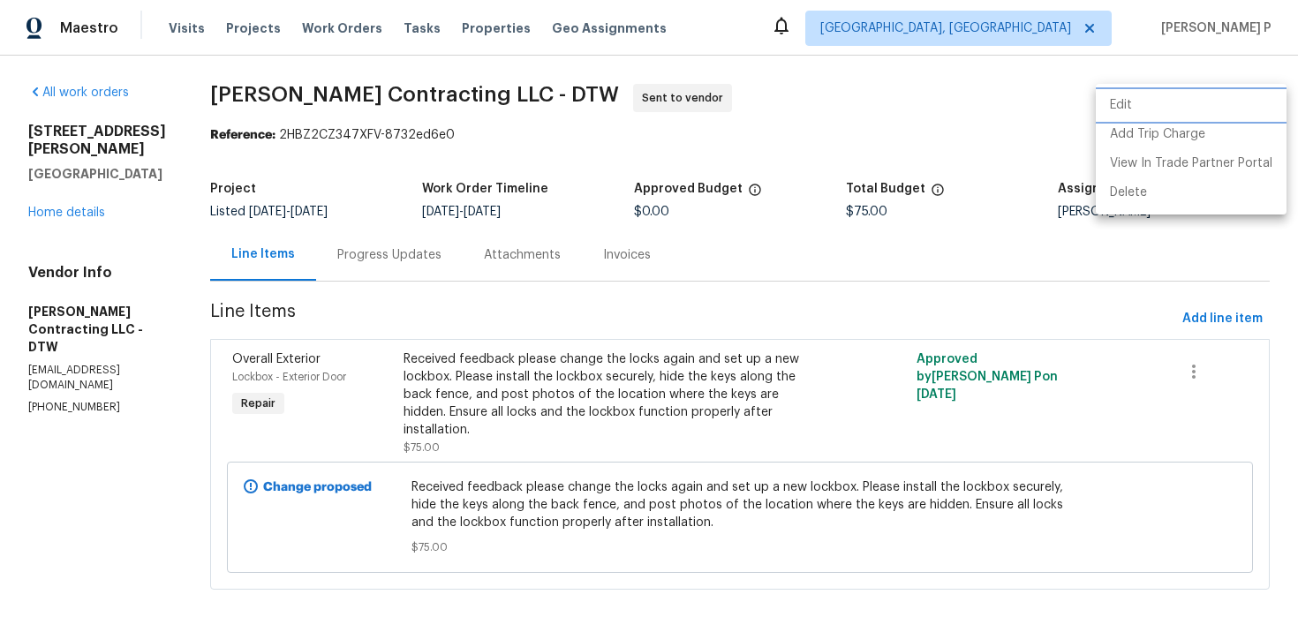
click at [1140, 104] on li "Edit" at bounding box center [1191, 105] width 191 height 29
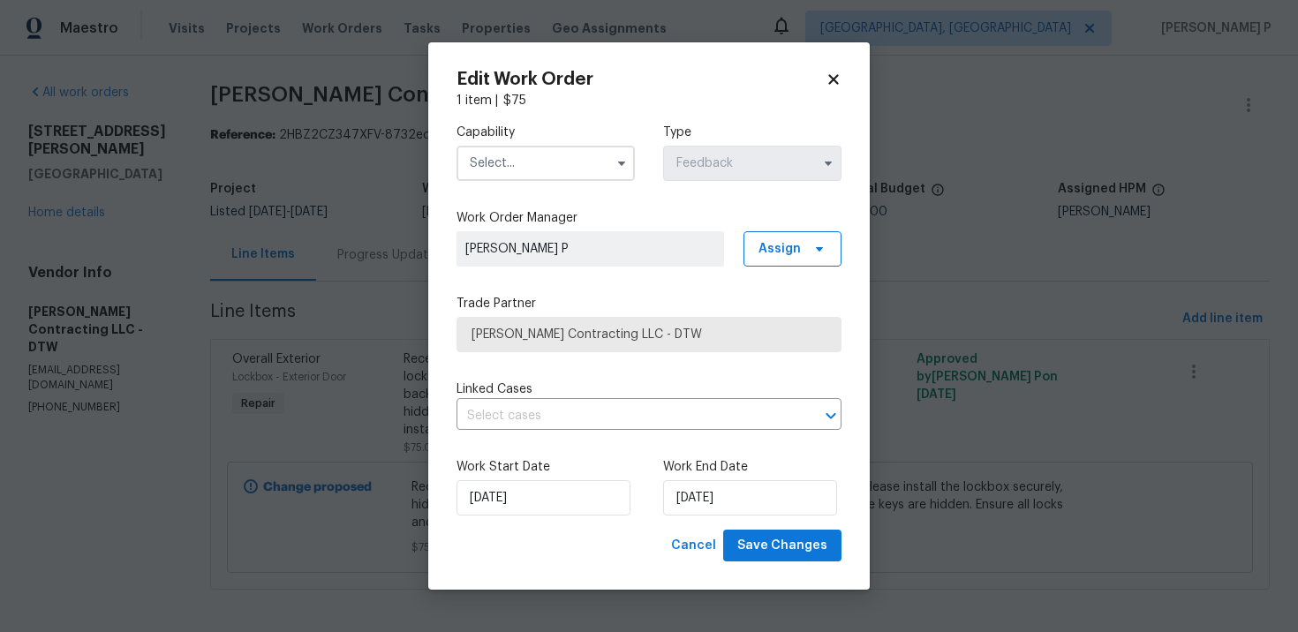
click at [602, 158] on input "text" at bounding box center [546, 163] width 178 height 35
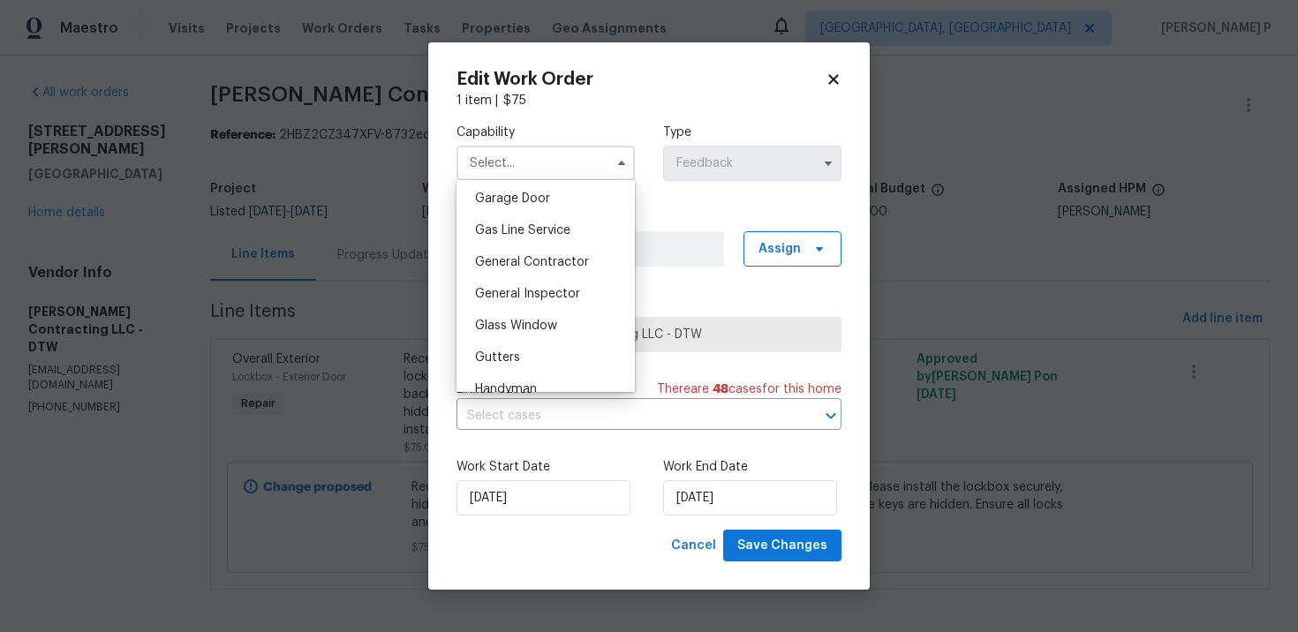
scroll to position [840, 0]
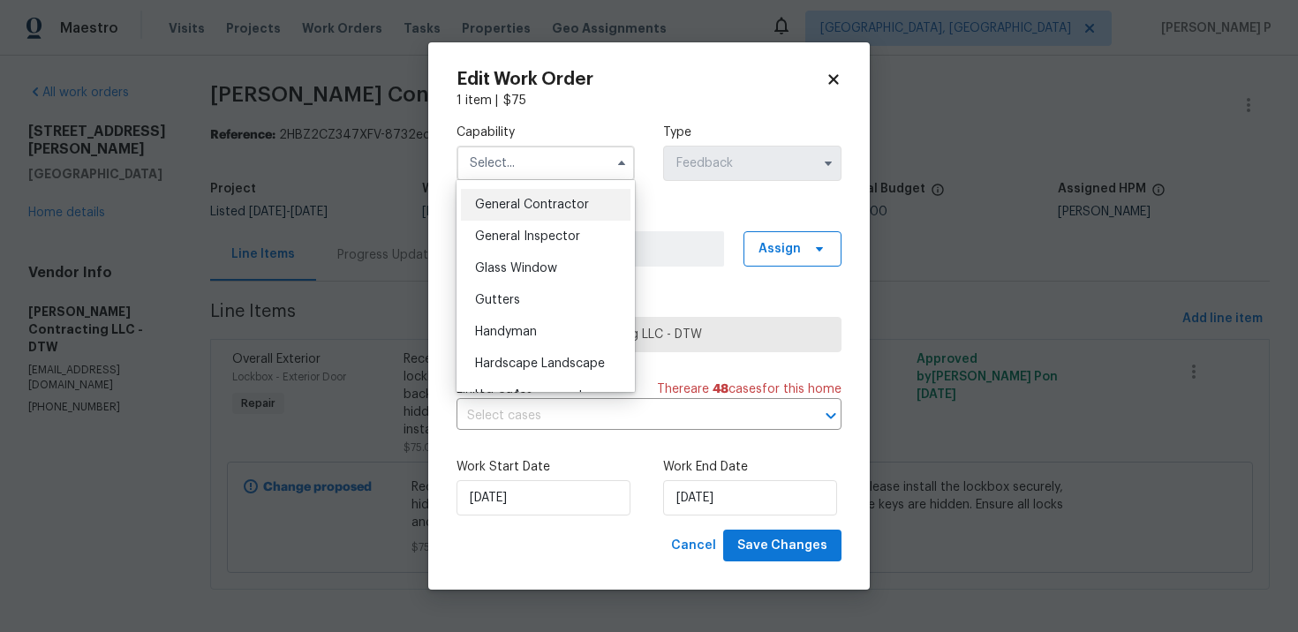
click at [533, 205] on span "General Contractor" at bounding box center [532, 205] width 114 height 12
type input "General Contractor"
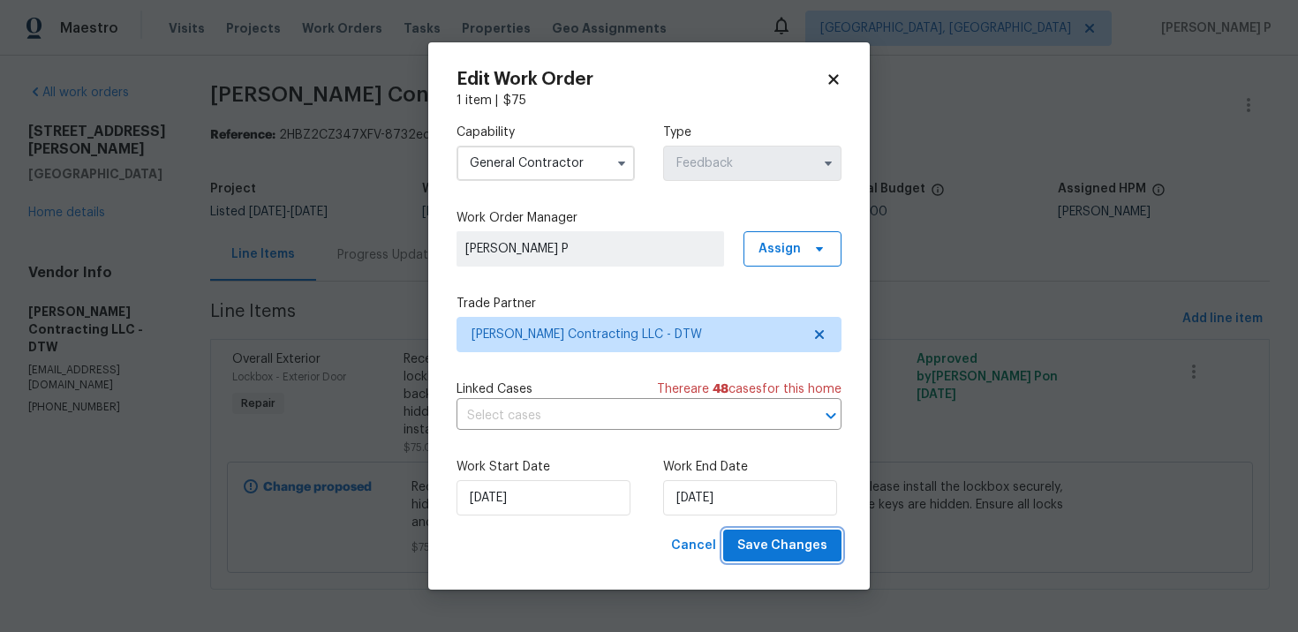
click at [769, 552] on span "Save Changes" at bounding box center [782, 546] width 90 height 22
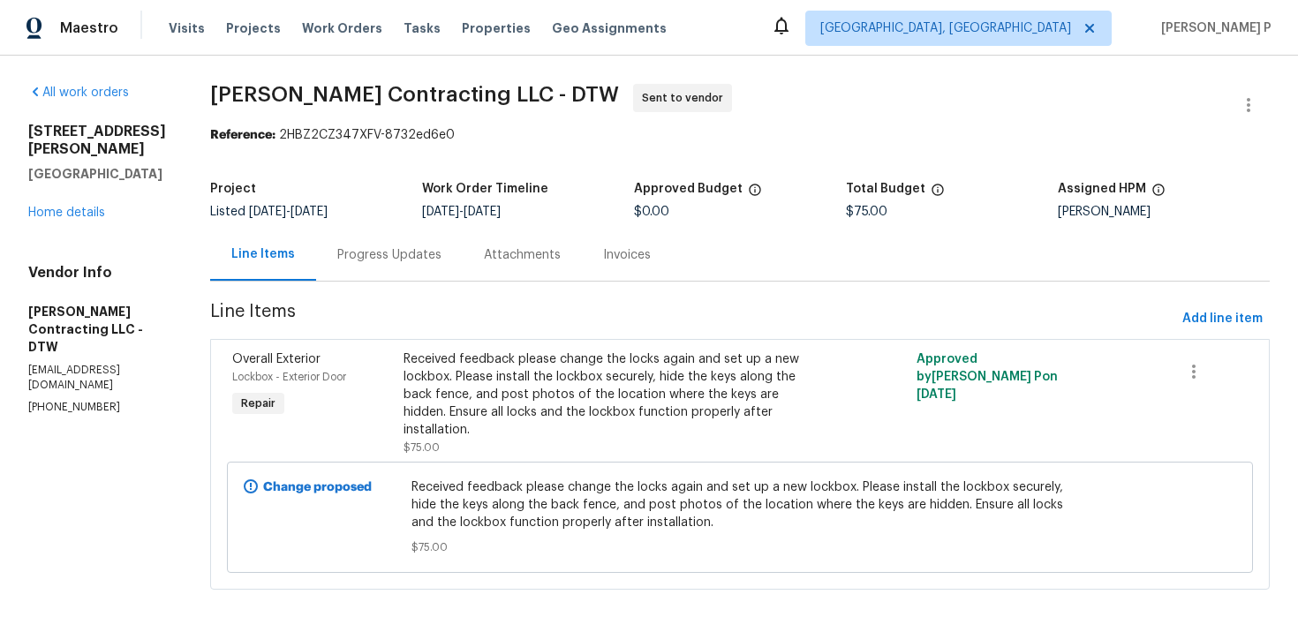
click at [425, 260] on div "Progress Updates" at bounding box center [389, 255] width 104 height 18
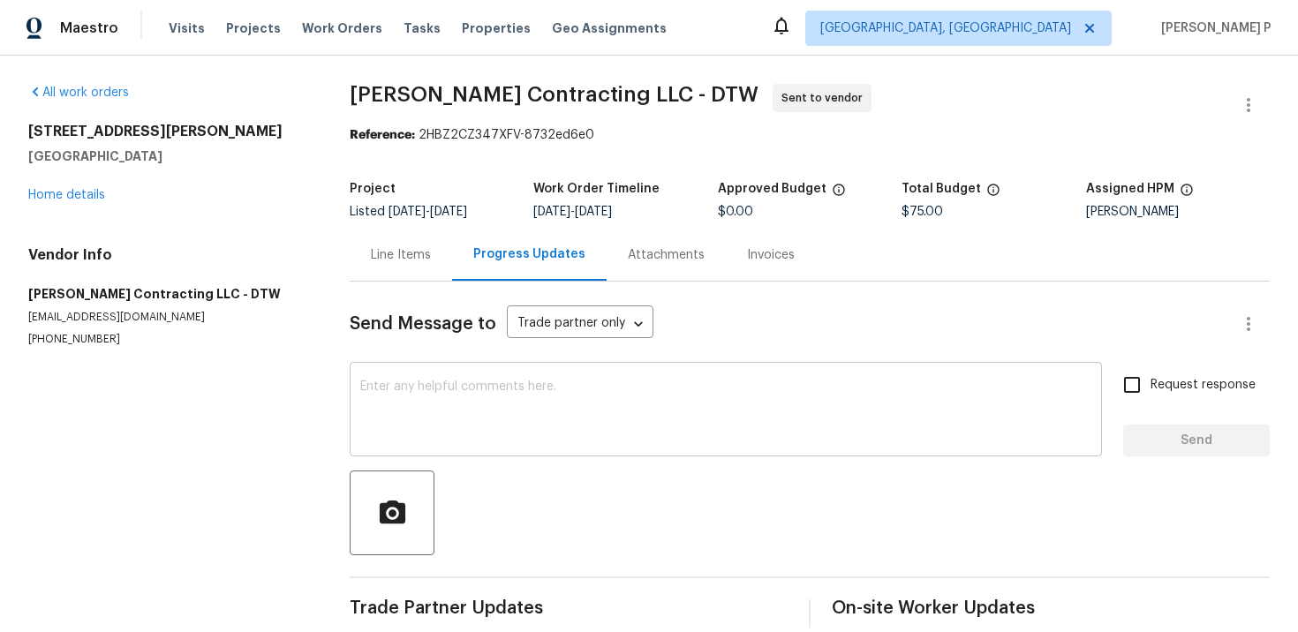
scroll to position [24, 0]
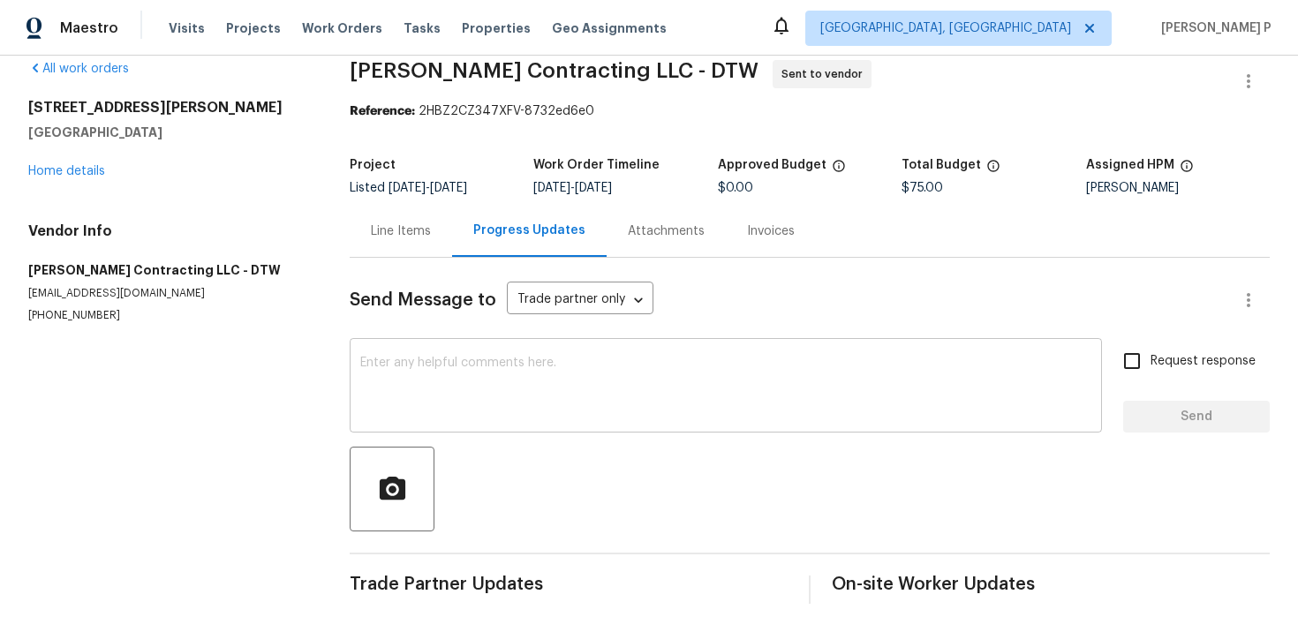
click at [463, 416] on textarea at bounding box center [725, 388] width 731 height 62
paste textarea "Hi, this is [PERSON_NAME] with Opendoor. I’m confirming you received the WO for…"
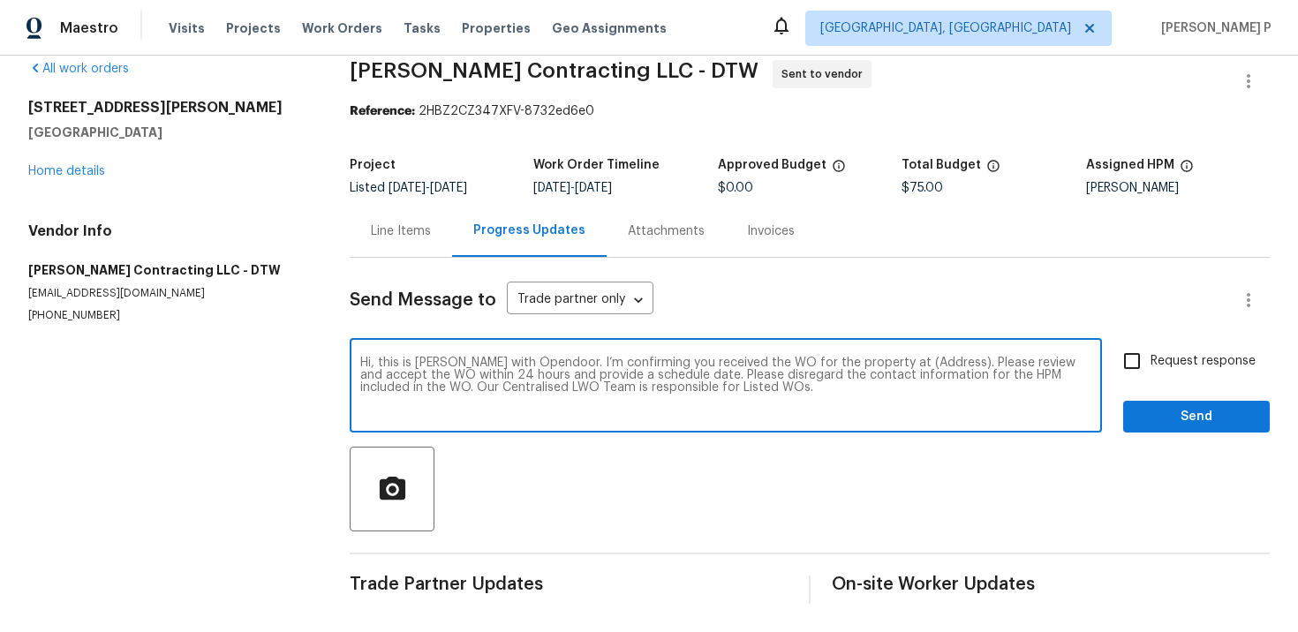
drag, startPoint x: 886, startPoint y: 359, endPoint x: 939, endPoint y: 358, distance: 53.0
click at [939, 358] on textarea "Hi, this is [PERSON_NAME] with Opendoor. I’m confirming you received the WO for…" at bounding box center [725, 388] width 731 height 62
paste textarea "[STREET_ADDRESS][PERSON_NAME]"
type textarea "Hi, this is [PERSON_NAME] with Opendoor. I’m confirming you received the WO for…"
click at [1095, 366] on div "Hi, this is [PERSON_NAME] with Opendoor. I’m confirming you received the WO for…" at bounding box center [726, 388] width 753 height 90
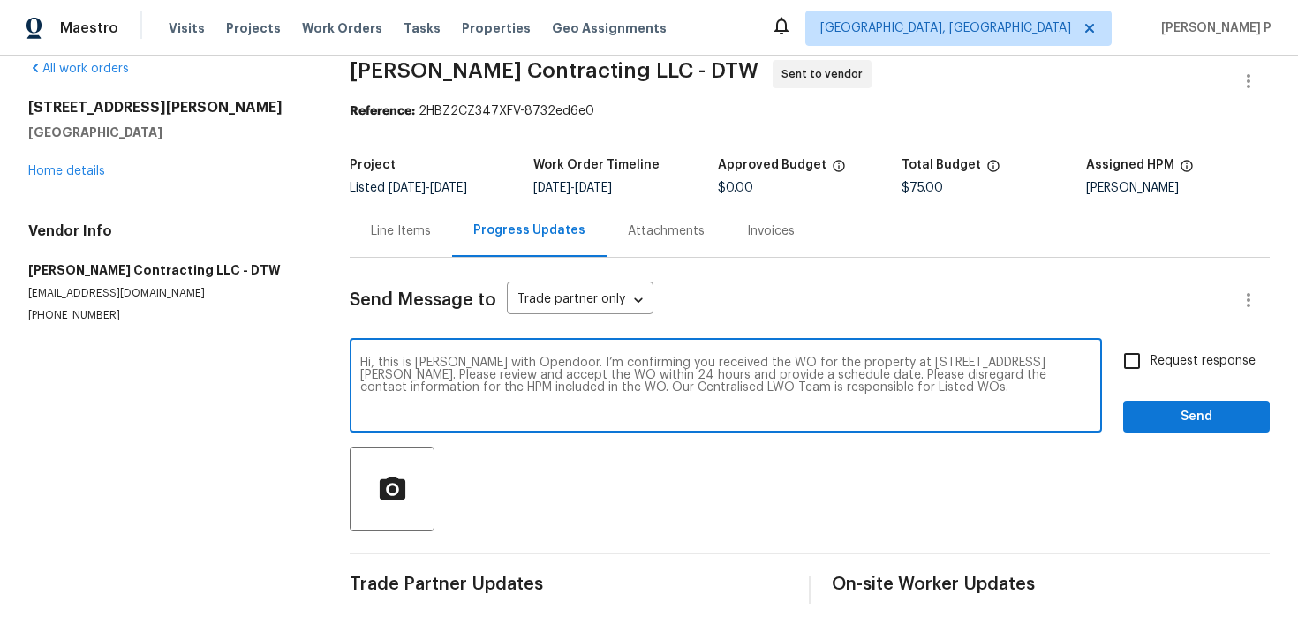
click at [1156, 369] on span "Request response" at bounding box center [1203, 361] width 105 height 19
click at [1151, 369] on input "Request response" at bounding box center [1132, 361] width 37 height 37
checkbox input "true"
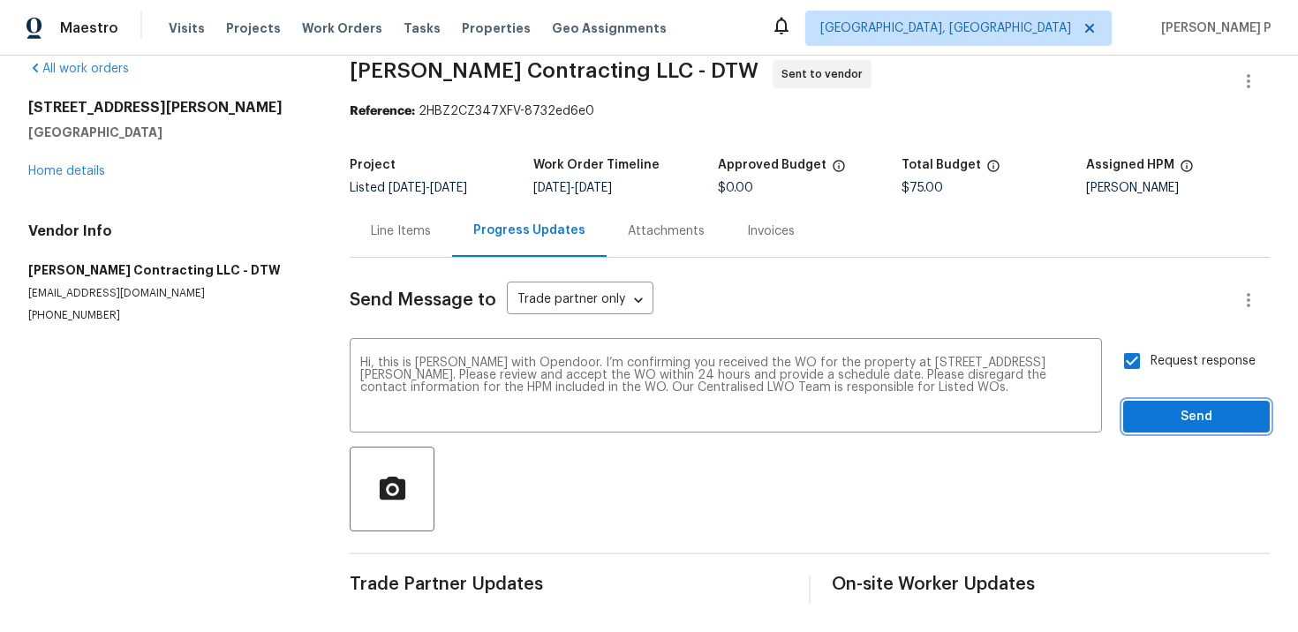
click at [1160, 430] on button "Send" at bounding box center [1196, 417] width 147 height 33
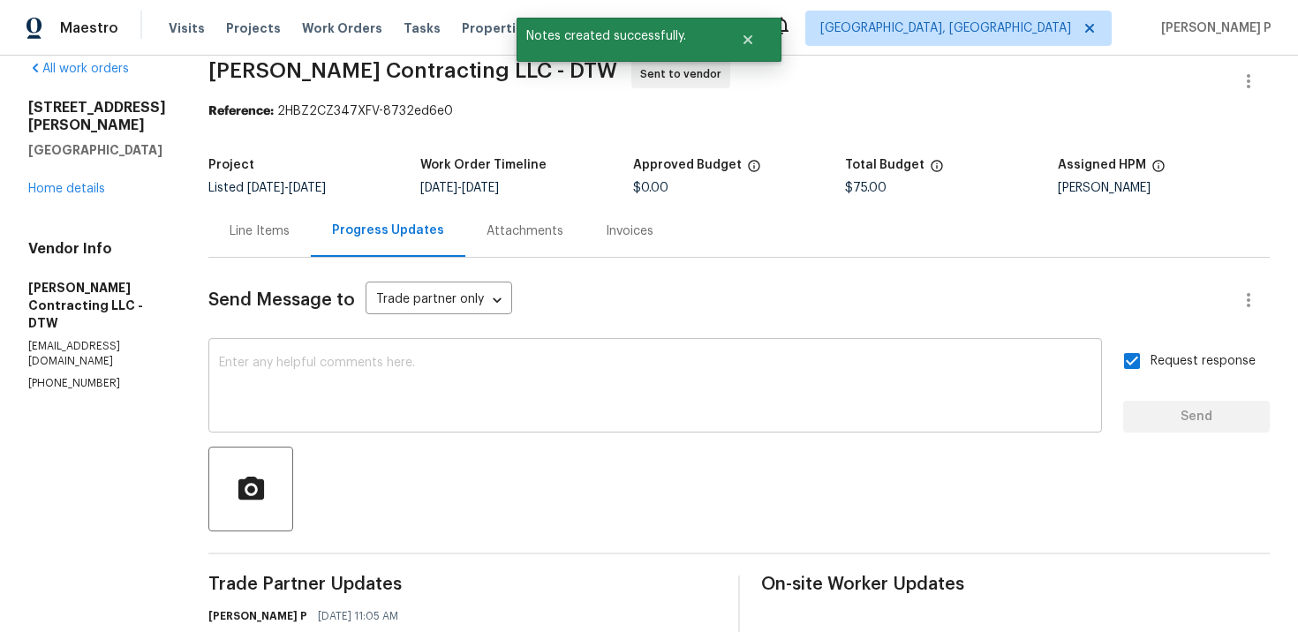
click at [529, 396] on textarea at bounding box center [655, 388] width 873 height 62
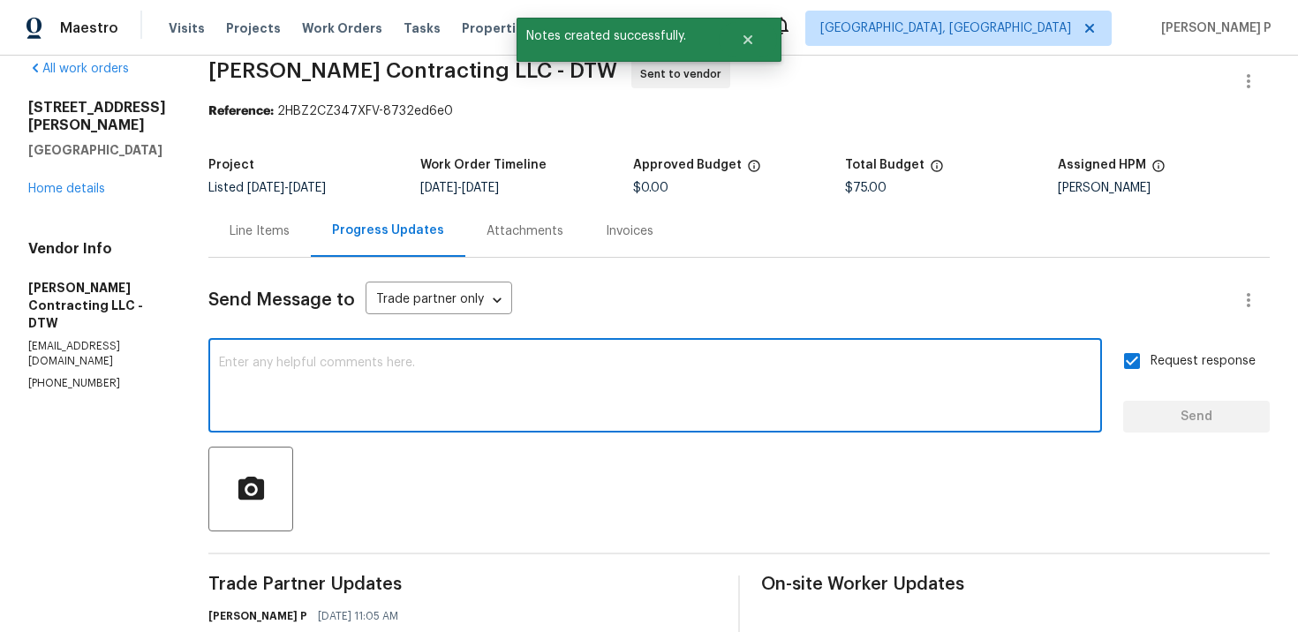
paste textarea "Attention All Work Orders must include before-photos (both close-up and wide-an…"
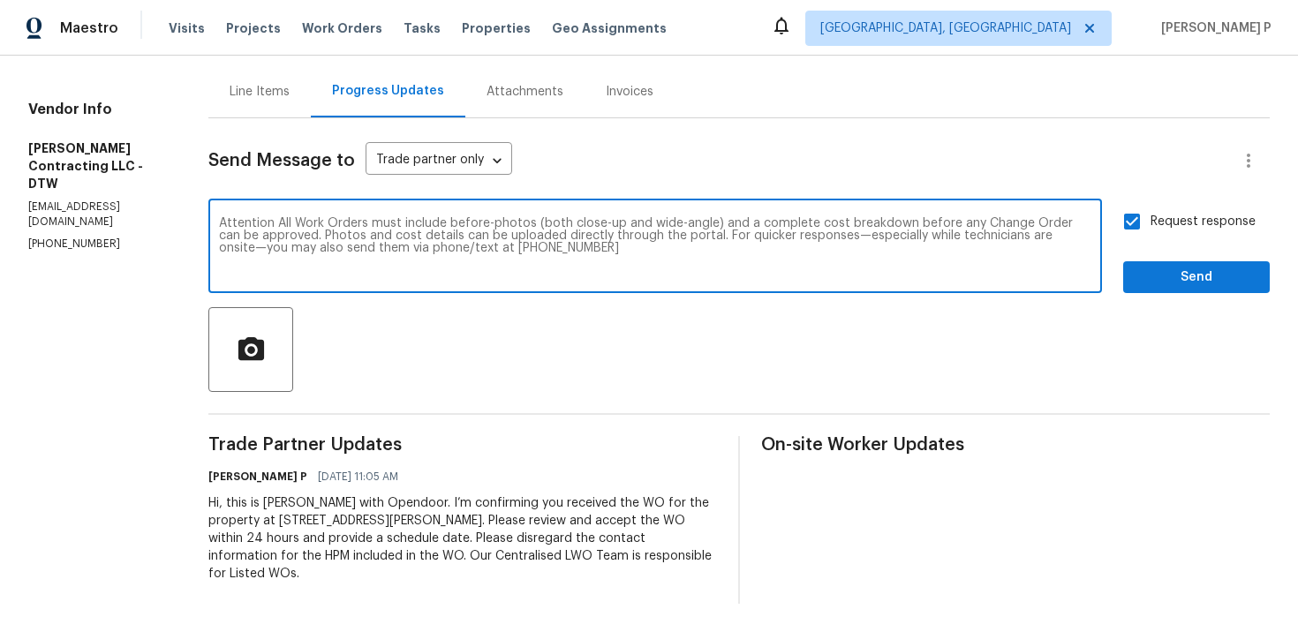
type textarea "Attention All Work Orders must include before-photos (both close-up and wide-an…"
click at [1166, 269] on span "Send" at bounding box center [1197, 278] width 118 height 22
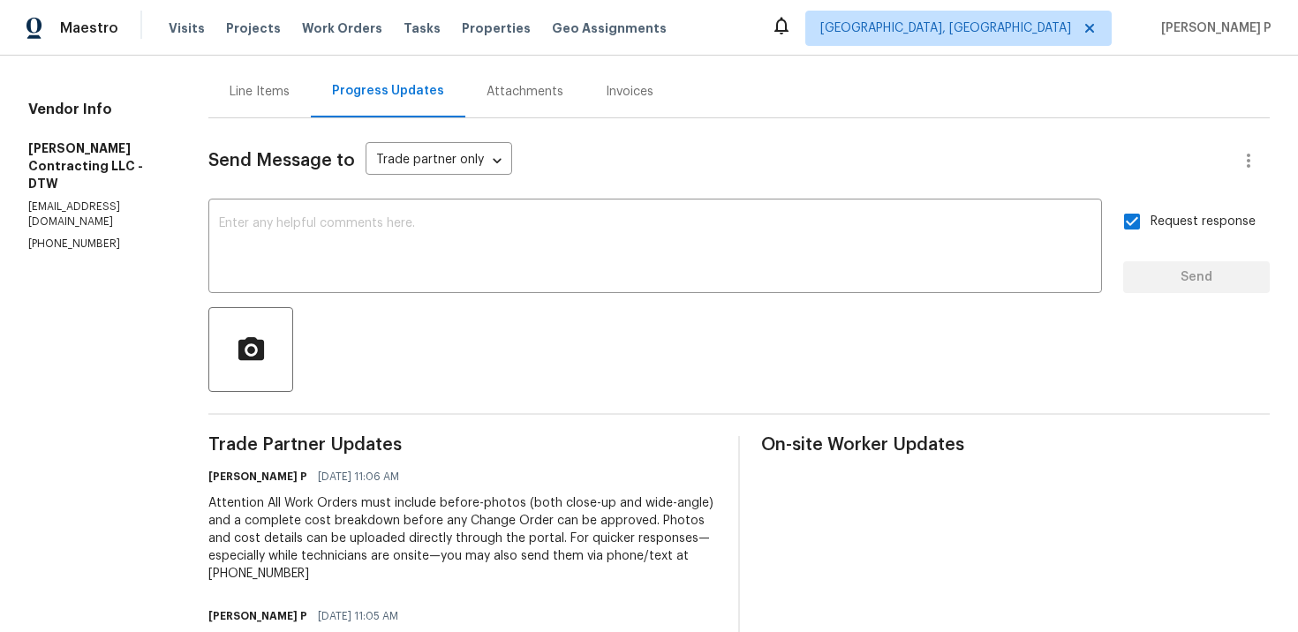
scroll to position [0, 0]
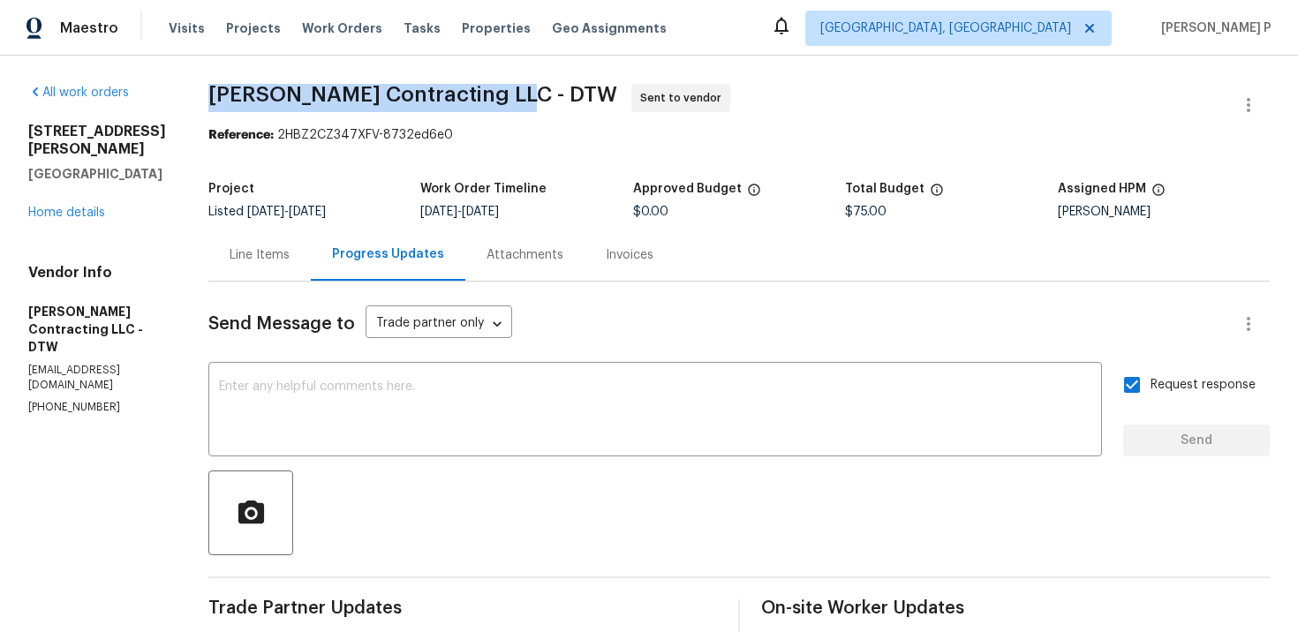
drag, startPoint x: 236, startPoint y: 95, endPoint x: 545, endPoint y: 87, distance: 309.2
click at [545, 87] on span "[PERSON_NAME] Contracting LLC - DTW Sent to vendor" at bounding box center [717, 105] width 1019 height 42
copy span "[PERSON_NAME] Contracting LLC - DTW"
click at [326, 215] on span "[DATE]" at bounding box center [307, 212] width 37 height 12
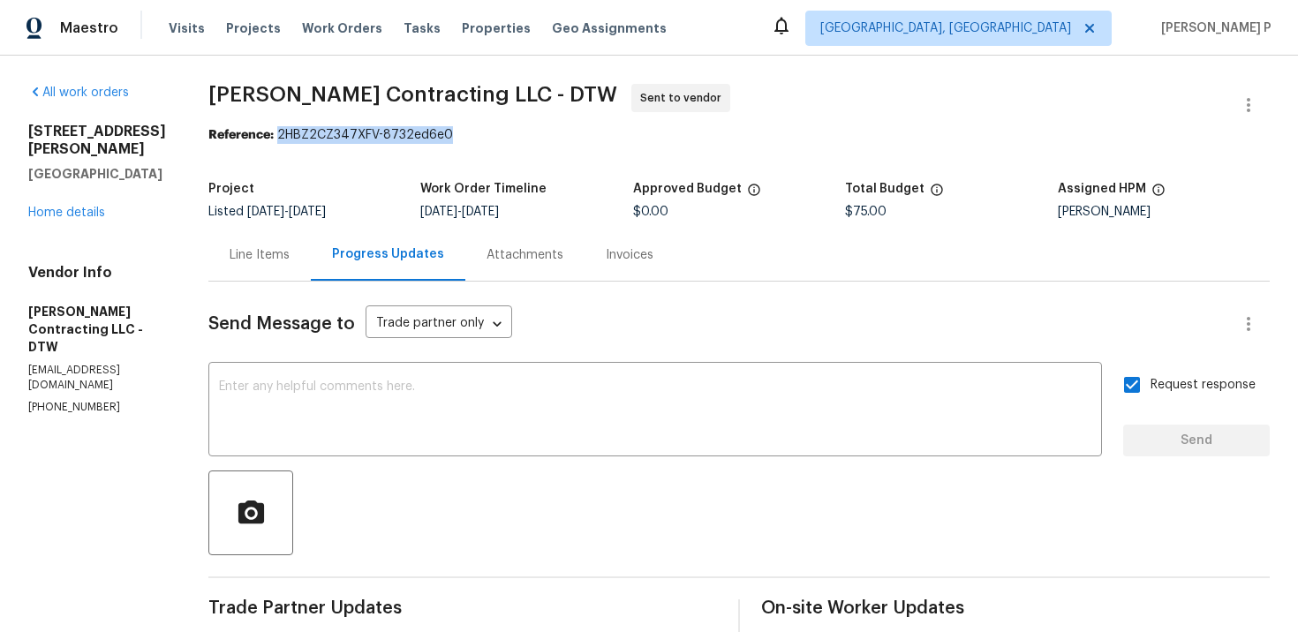
drag, startPoint x: 311, startPoint y: 136, endPoint x: 526, endPoint y: 136, distance: 214.6
click at [526, 136] on div "Reference: 2HBZ2CZ347XFV-8732ed6e0" at bounding box center [739, 135] width 1062 height 18
copy div "2HBZ2CZ347XFV-8732ed6e0"
click at [279, 253] on div "Line Items" at bounding box center [260, 255] width 60 height 18
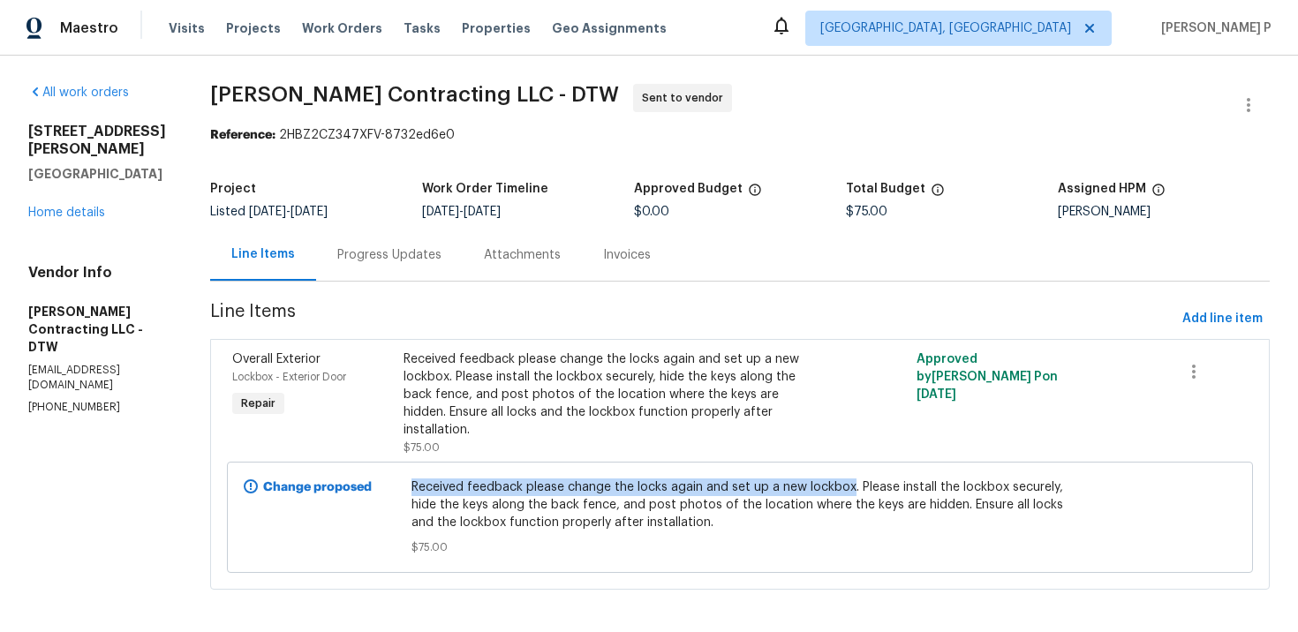
drag, startPoint x: 433, startPoint y: 487, endPoint x: 870, endPoint y: 490, distance: 437.2
click at [870, 490] on span "Received feedback please change the locks again and set up a new lockbox. Pleas…" at bounding box center [741, 505] width 658 height 53
copy span "Received feedback please change the locks again and set up a new lockbox"
